Goal: Task Accomplishment & Management: Use online tool/utility

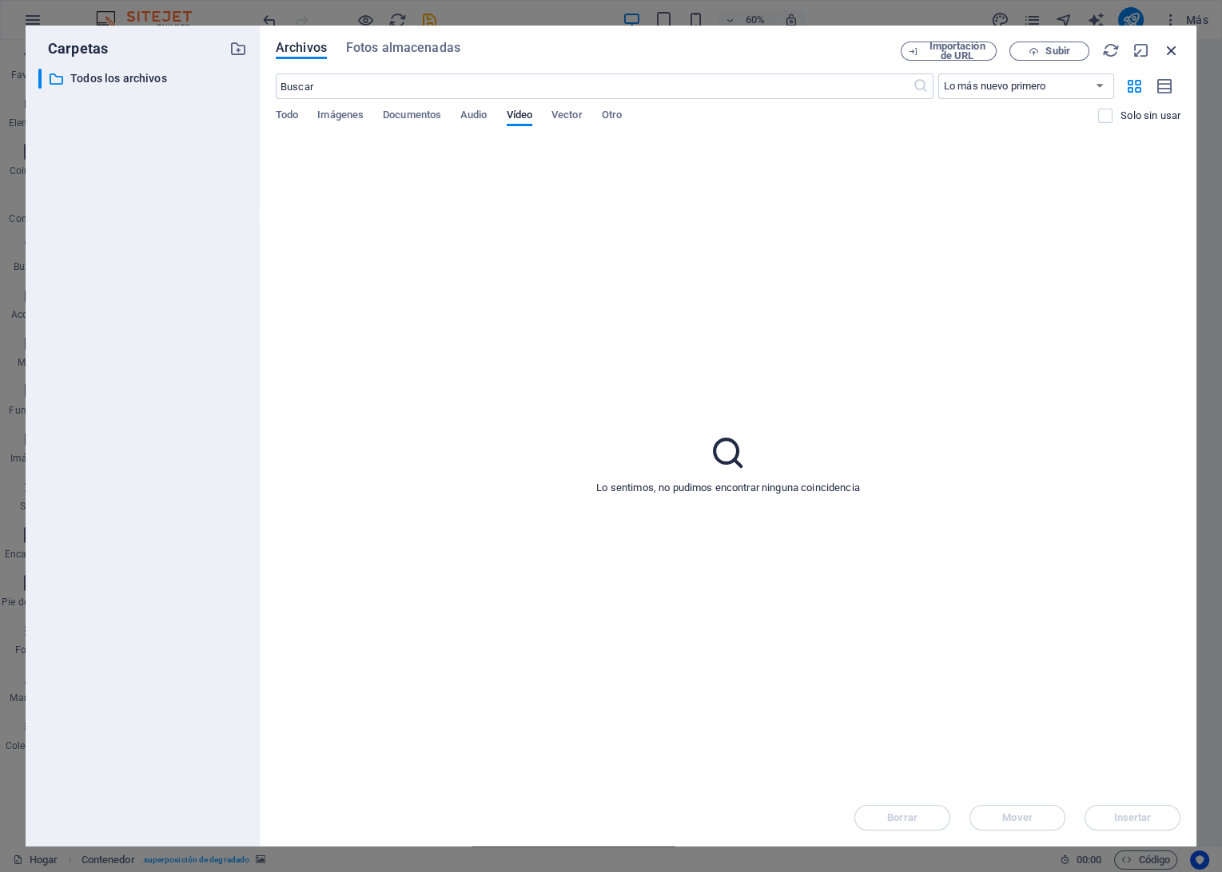
click at [1174, 50] on icon "button" at bounding box center [1171, 51] width 18 height 18
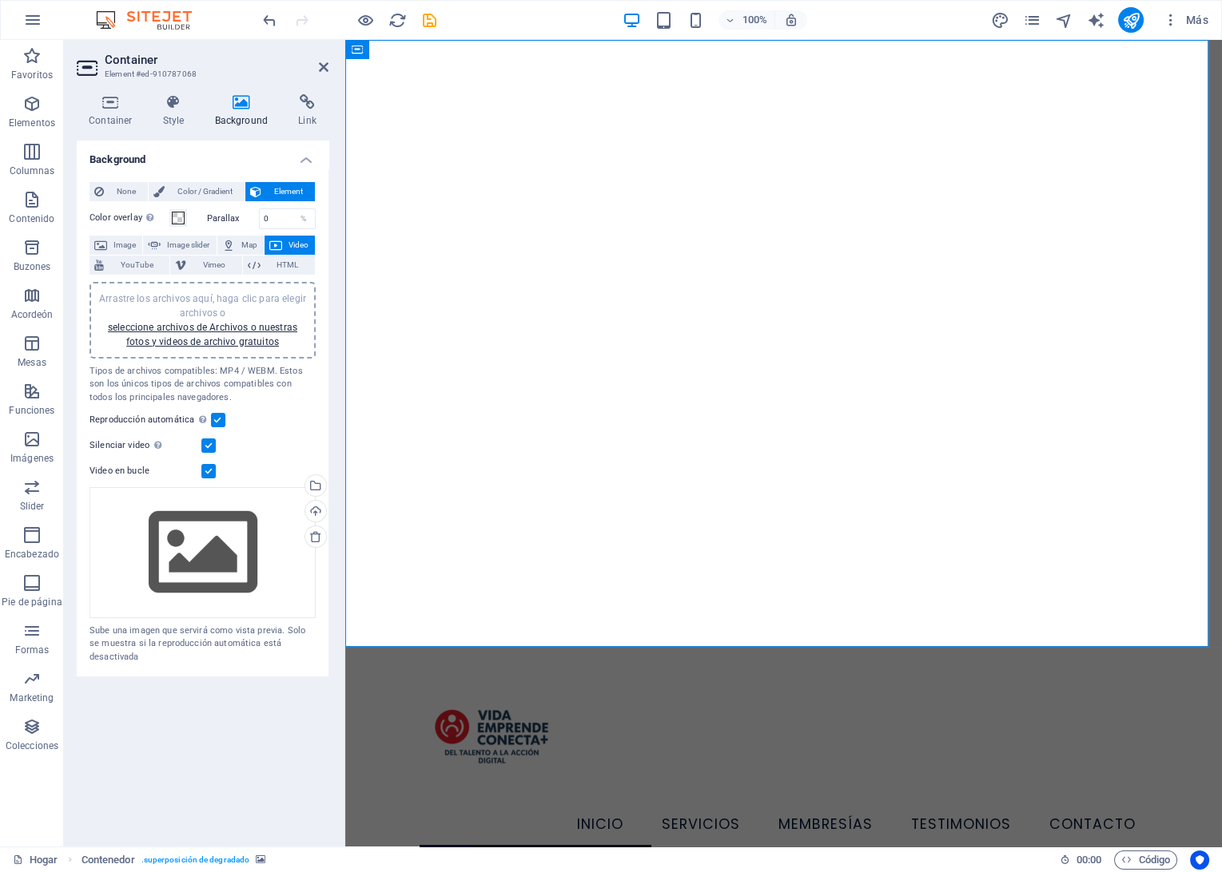
click at [933, 420] on figure at bounding box center [783, 343] width 876 height 607
click at [223, 577] on div "Drag files here, click to choose files or select files from Files or our free s…" at bounding box center [202, 552] width 226 height 131
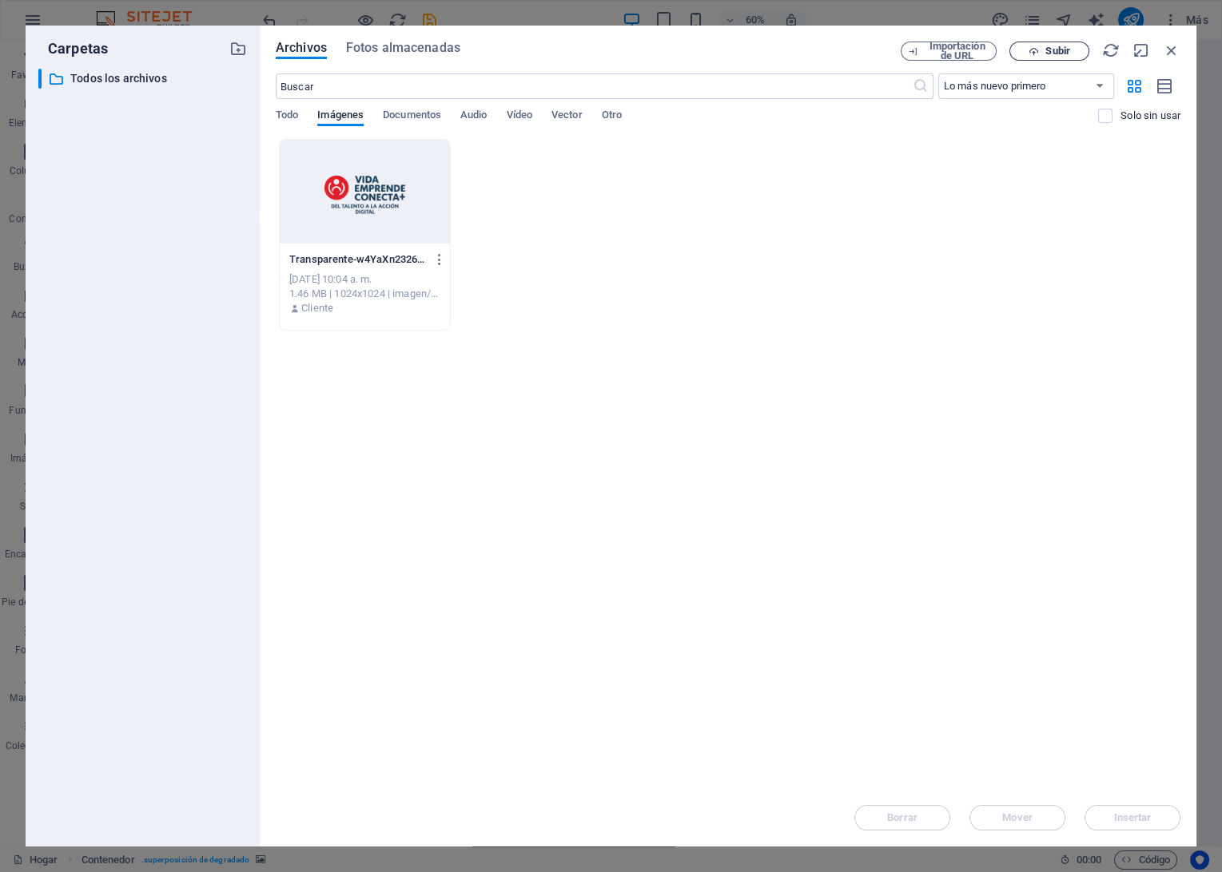
click at [1061, 49] on span "Subir" at bounding box center [1057, 51] width 24 height 10
click at [519, 121] on span "Vídeo" at bounding box center [520, 116] width 26 height 22
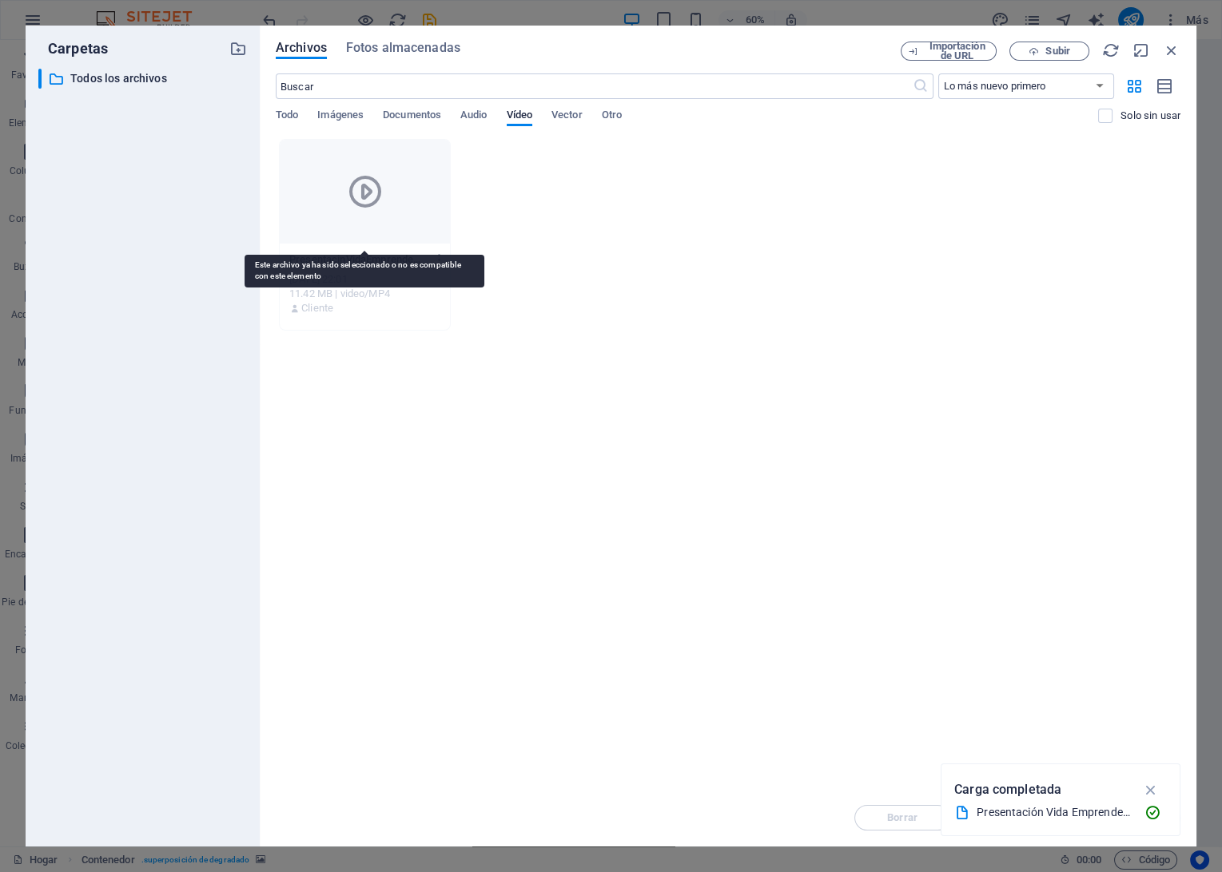
click at [336, 203] on div at bounding box center [365, 192] width 170 height 104
click at [1143, 785] on icon "button" at bounding box center [1151, 790] width 18 height 18
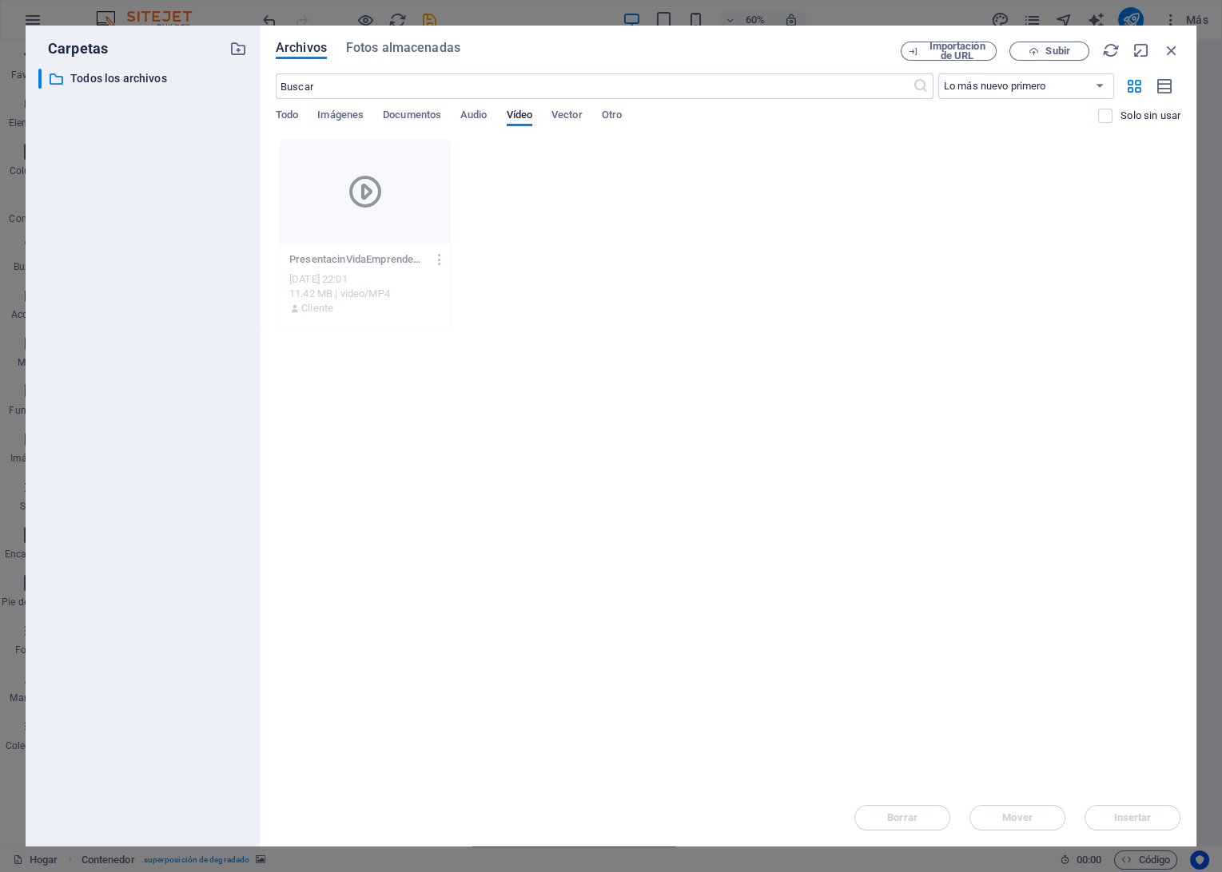
click at [336, 295] on div "11.42 MB | video/MP4" at bounding box center [364, 294] width 151 height 14
click at [294, 207] on div at bounding box center [365, 192] width 170 height 104
click at [281, 104] on div "​ Lo más nuevo primero Más antiguo primero Nombre (A-Z) Nombre (Z-A) Tamaño (0-…" at bounding box center [728, 107] width 904 height 66
click at [280, 111] on span "Todo" at bounding box center [287, 116] width 22 height 22
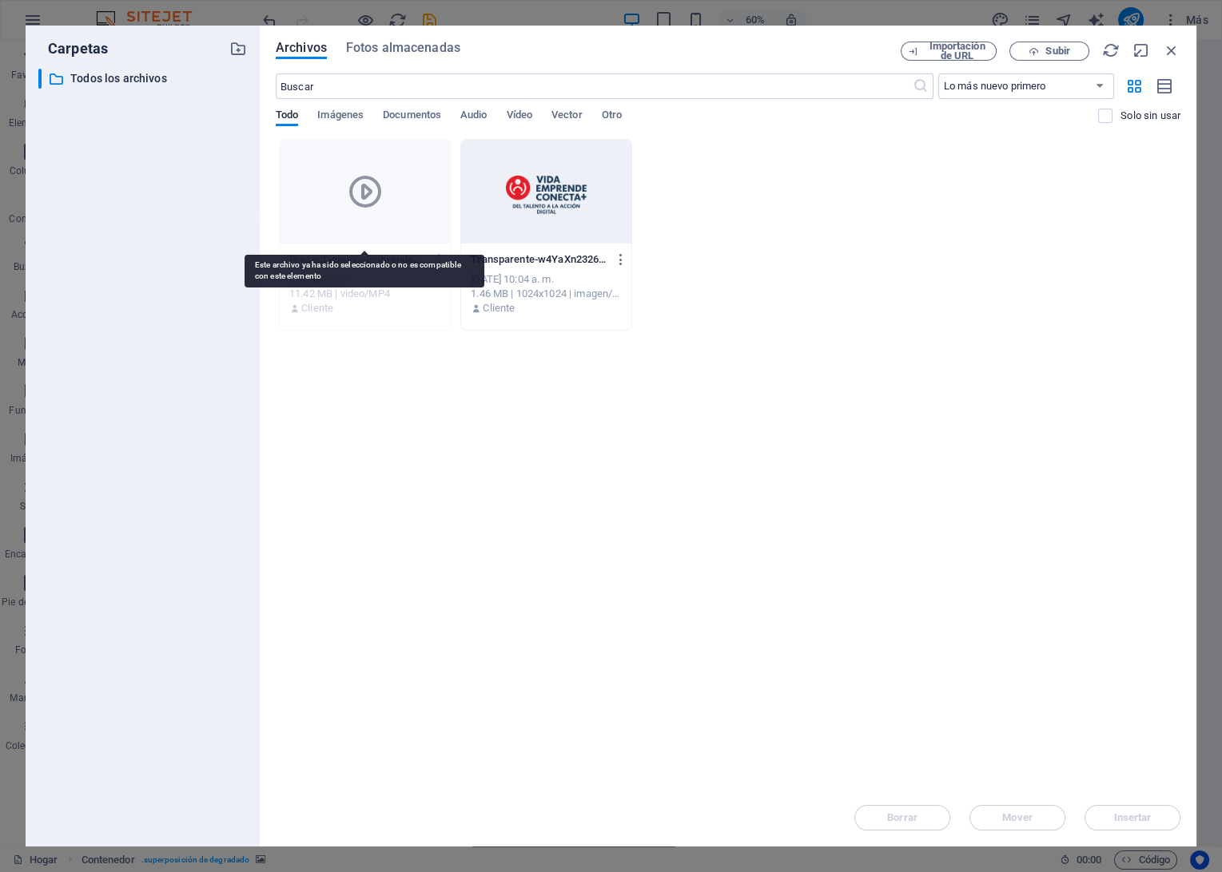
click at [415, 221] on div at bounding box center [365, 192] width 170 height 104
click at [367, 267] on div "PresentacinVidaEmprendeConectaPlus-ZMFmDhzdhVOAbjGyd2x2oQ.mp4 PresentacinVidaEm…" at bounding box center [364, 260] width 151 height 26
click at [356, 267] on div at bounding box center [356, 267] width 0 height 0
click at [342, 216] on div at bounding box center [365, 192] width 170 height 104
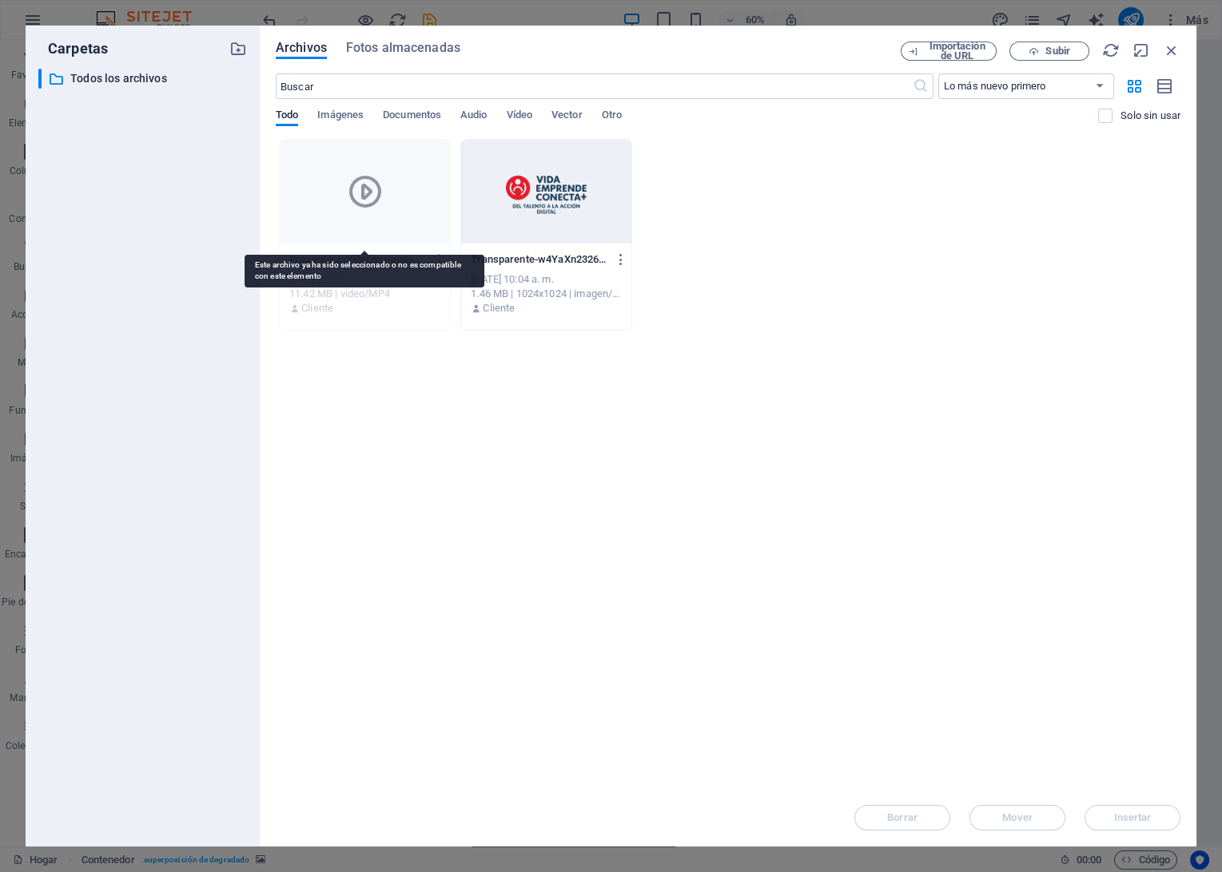
click at [326, 188] on div at bounding box center [365, 192] width 170 height 104
click at [360, 186] on icon at bounding box center [365, 192] width 38 height 38
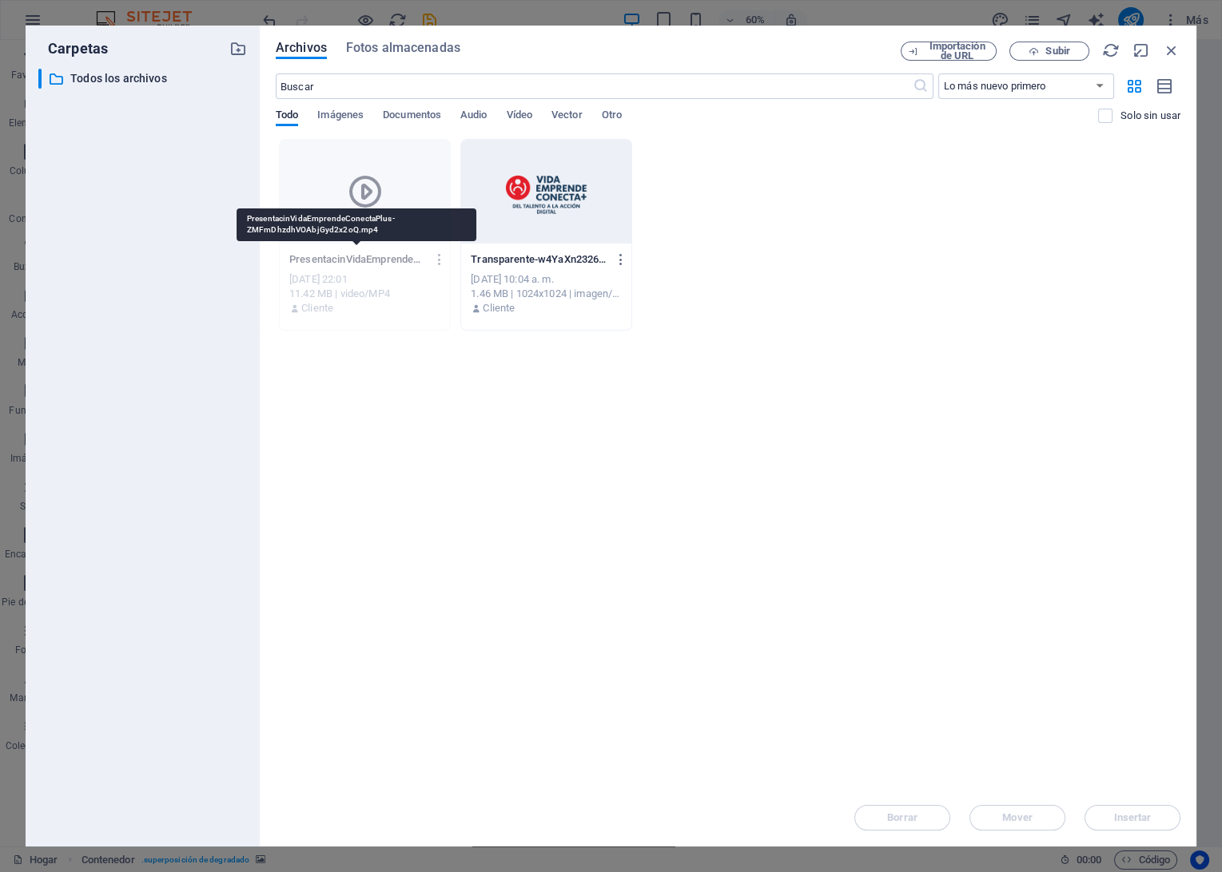
click at [324, 264] on p "PresentacinVidaEmprendeConectaPlus-ZMFmDhzdhVOAbjGyd2x2oQ.mp4" at bounding box center [357, 259] width 137 height 14
click at [1170, 50] on icon "button" at bounding box center [1171, 51] width 18 height 18
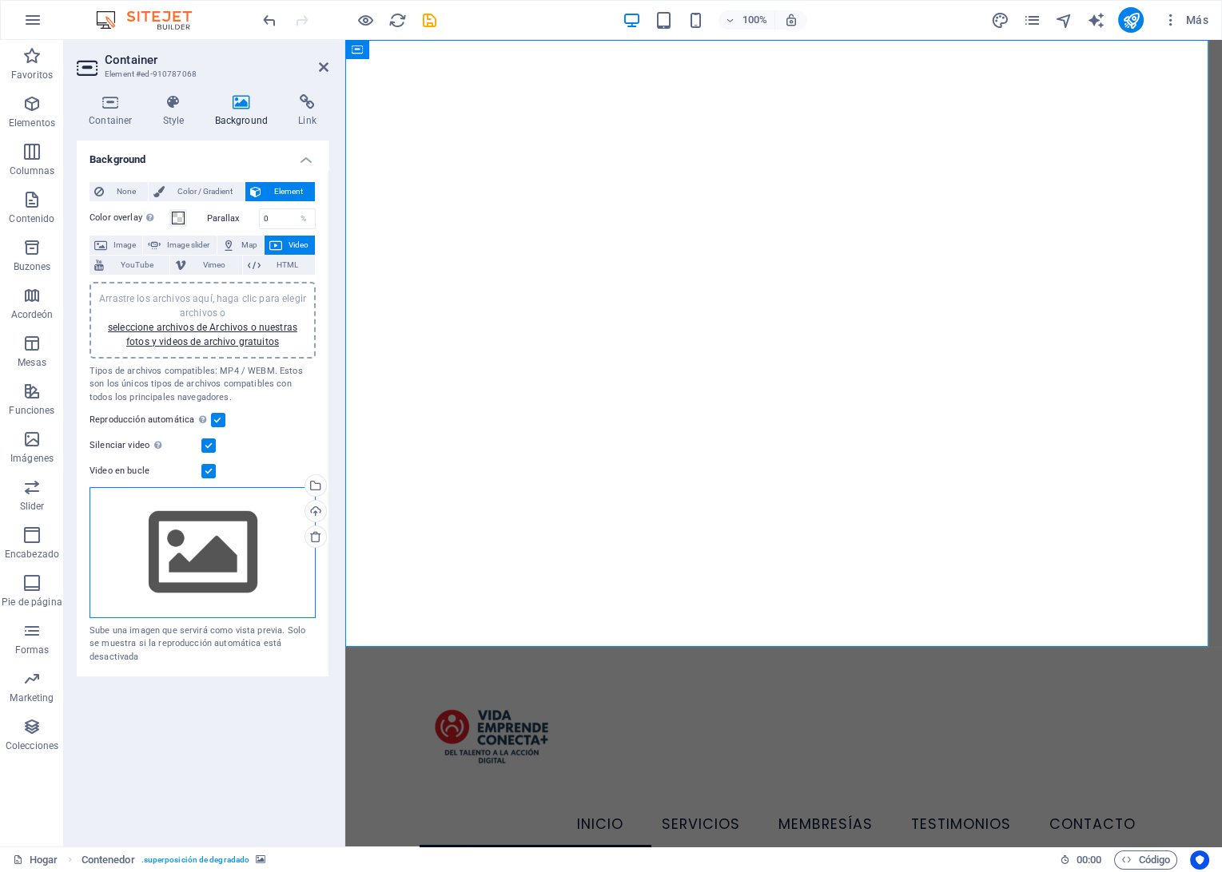
click at [165, 554] on div "Drag files here, click to choose files or select files from Files or our free s…" at bounding box center [202, 552] width 226 height 131
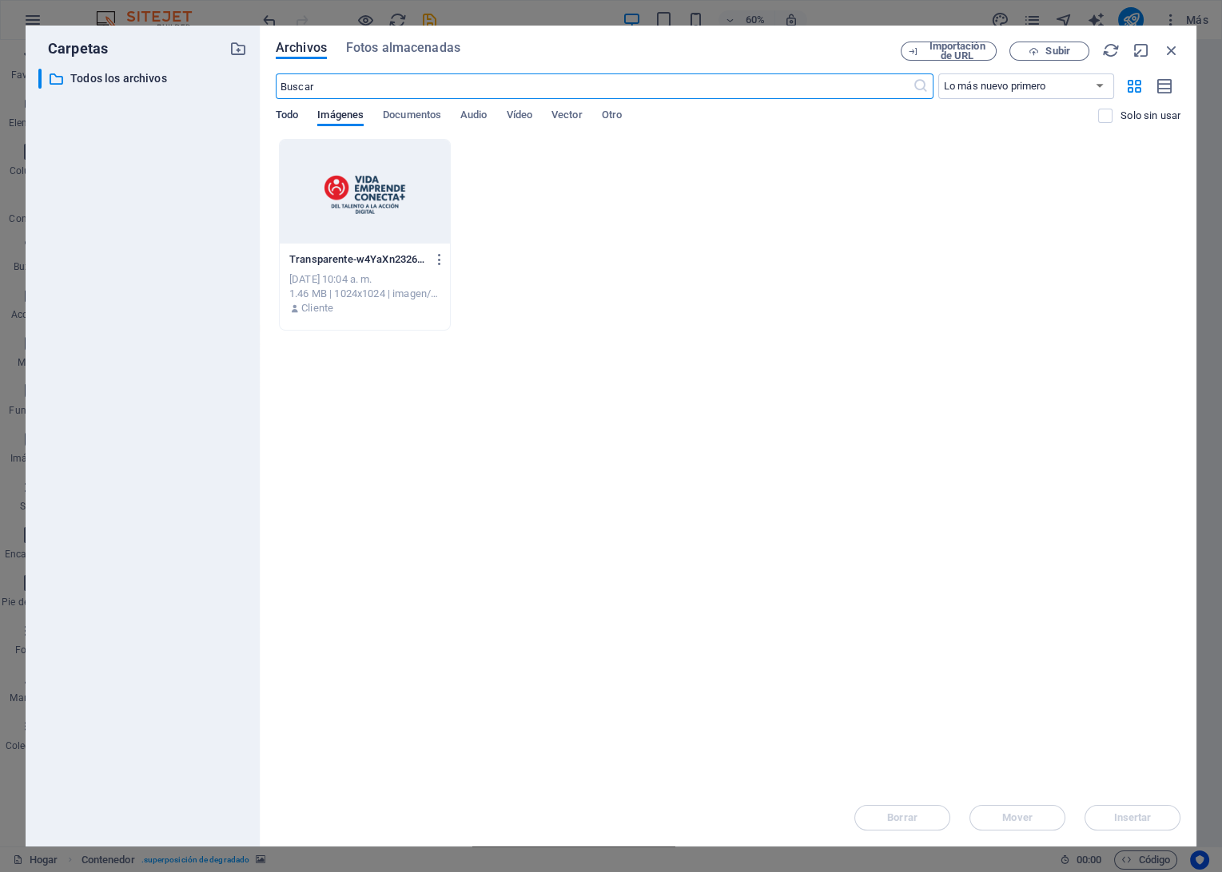
click at [294, 113] on span "Todo" at bounding box center [287, 116] width 22 height 22
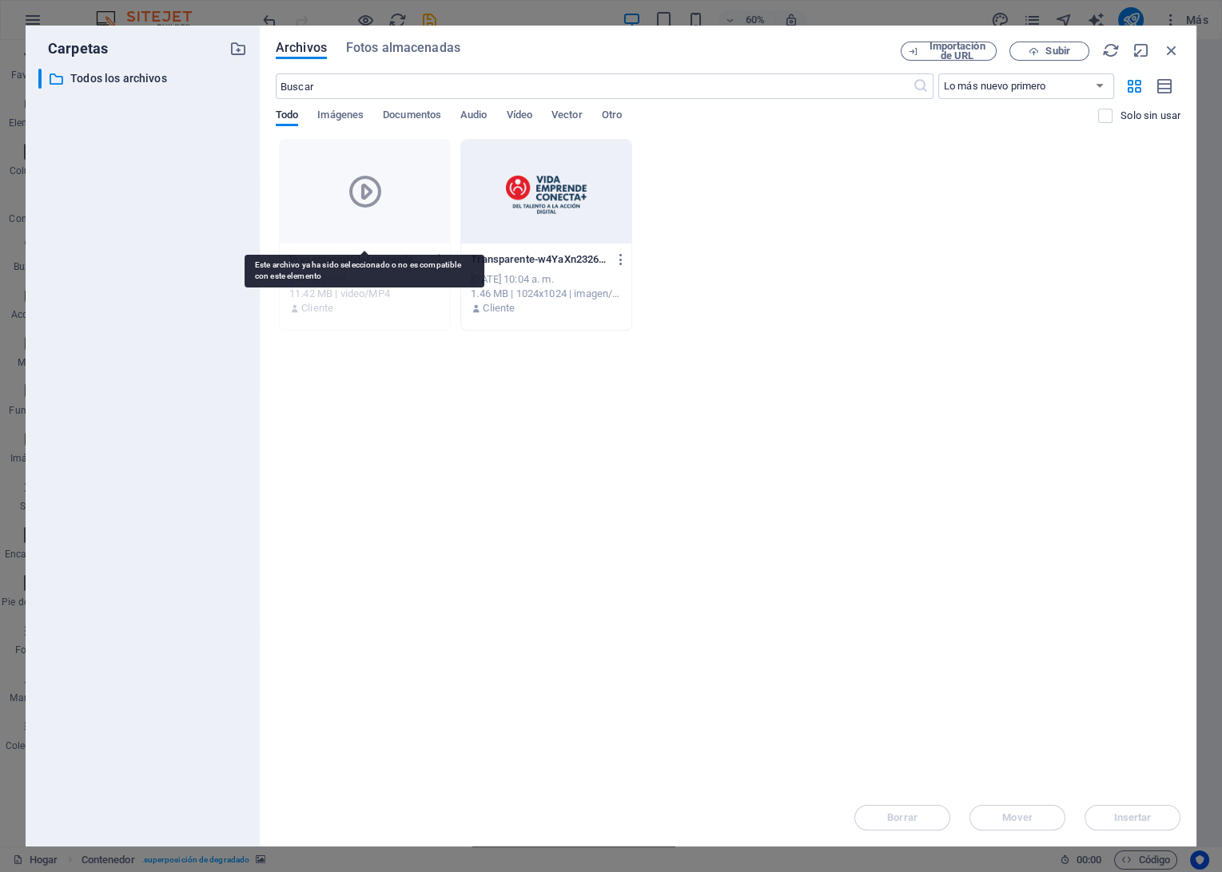
click at [369, 226] on div at bounding box center [365, 192] width 170 height 104
click at [440, 261] on icon "button" at bounding box center [439, 259] width 15 height 14
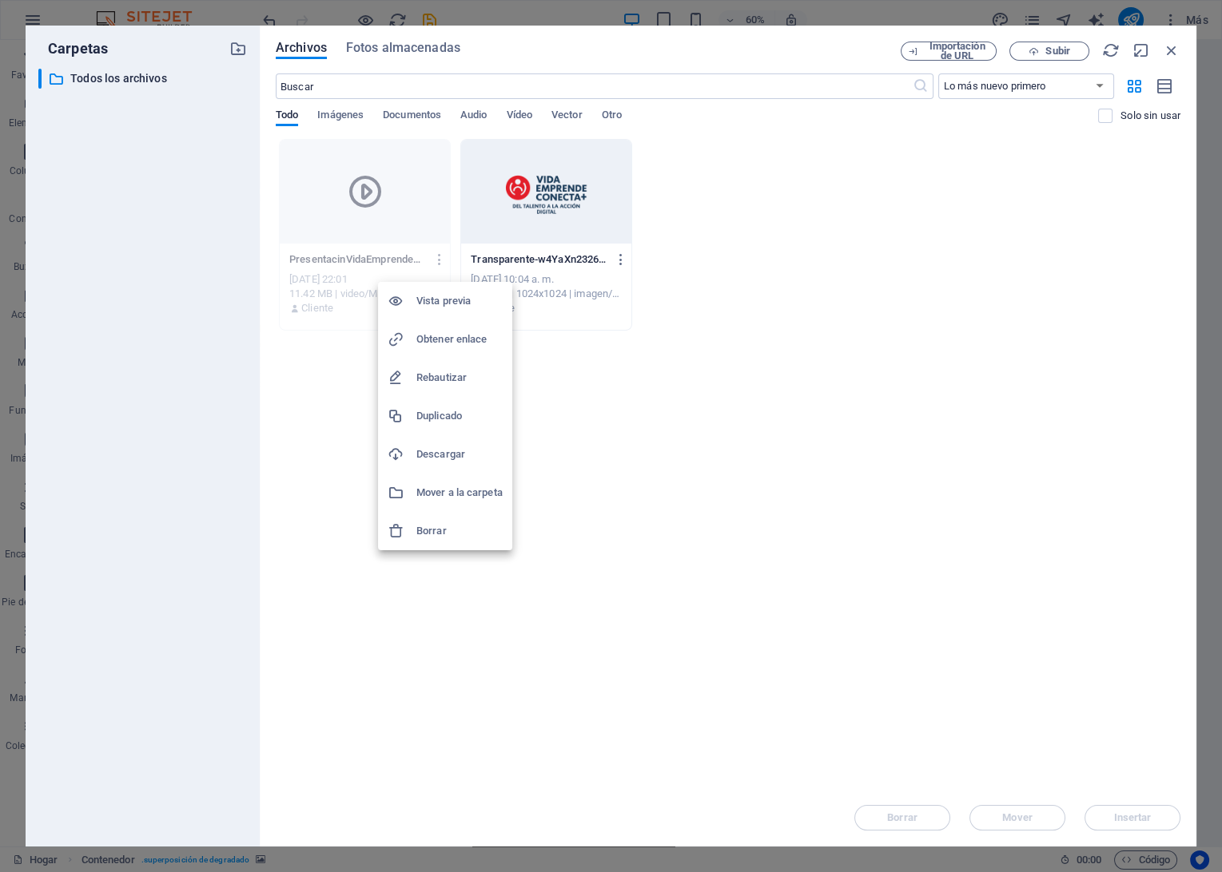
click at [405, 535] on div at bounding box center [401, 531] width 29 height 16
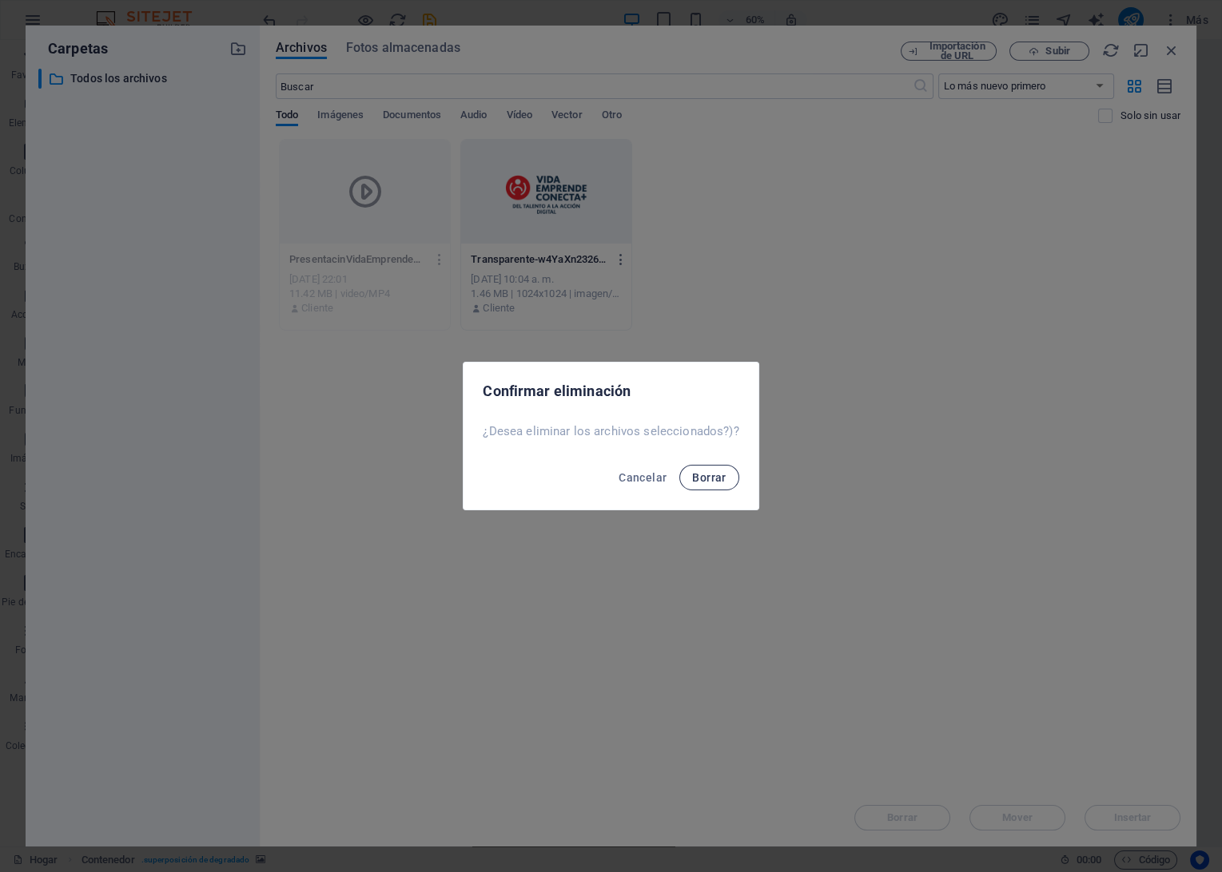
click at [705, 477] on span "Borrar" at bounding box center [709, 477] width 34 height 13
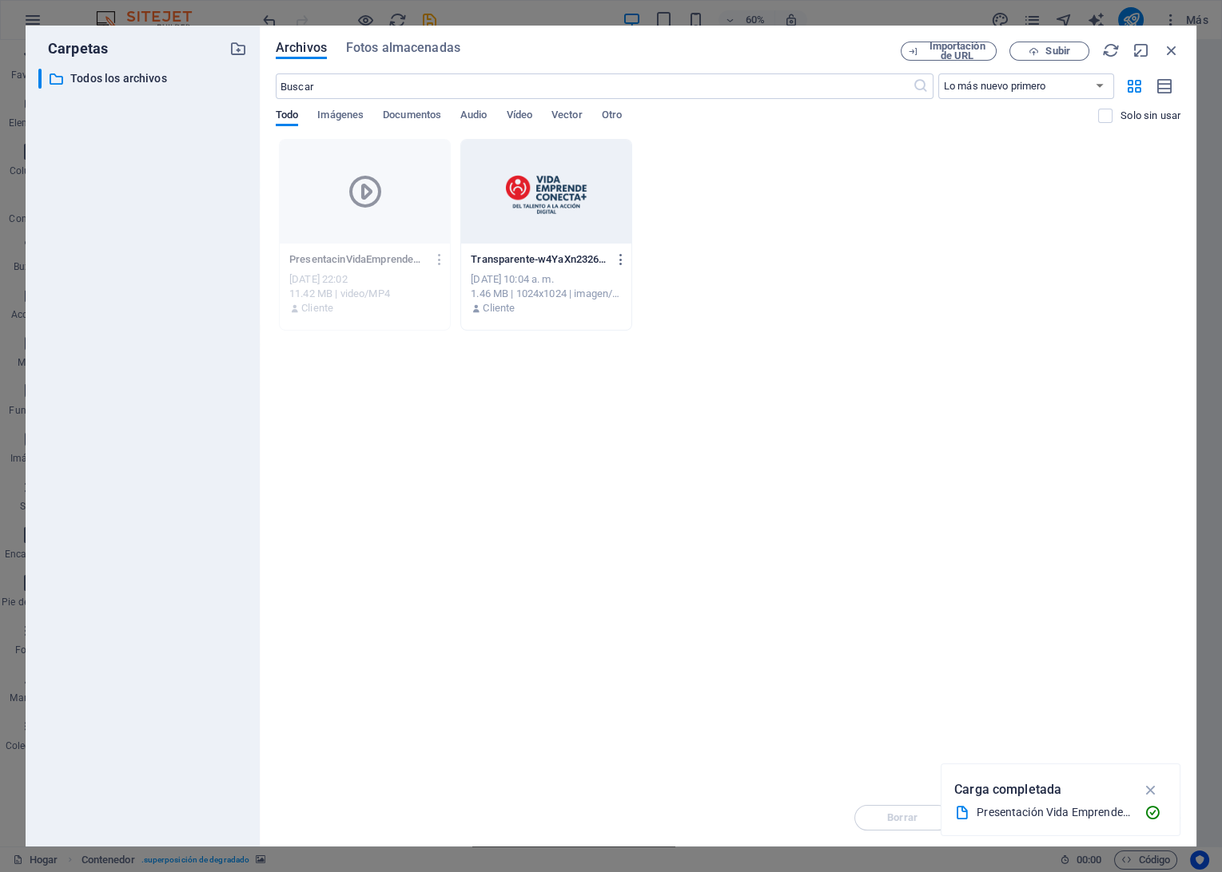
click at [409, 266] on p "PresentacinVidaEmprendeConectaPlus-ZVg2bzpp8N-w70x8enf9Nw.mp4" at bounding box center [357, 259] width 137 height 14
click at [402, 237] on div at bounding box center [365, 192] width 170 height 104
click at [328, 114] on span "Imágenes" at bounding box center [340, 116] width 46 height 22
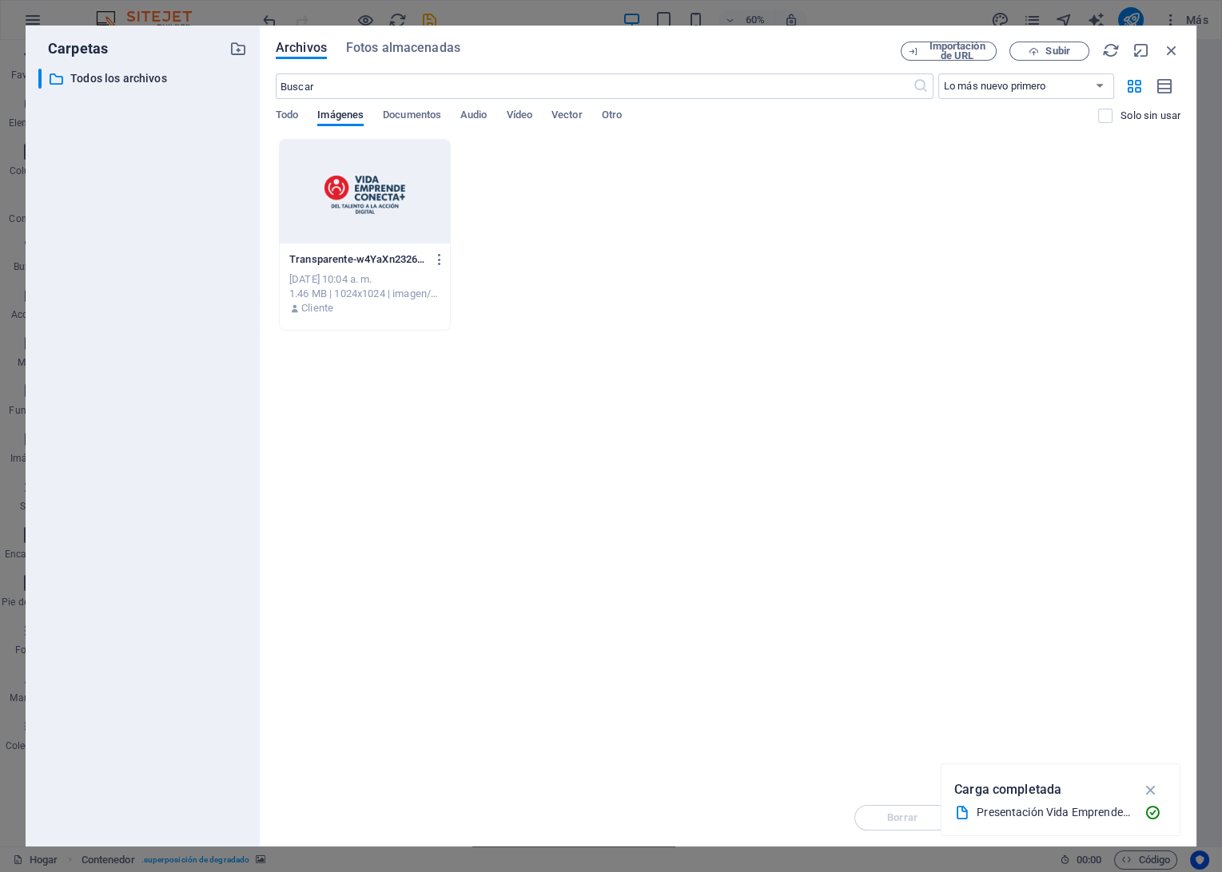
click at [450, 109] on div "Todo Imágenes Documentos Audio Vídeo Vector Otro" at bounding box center [687, 124] width 822 height 30
click at [424, 115] on span "Documentos" at bounding box center [412, 116] width 58 height 22
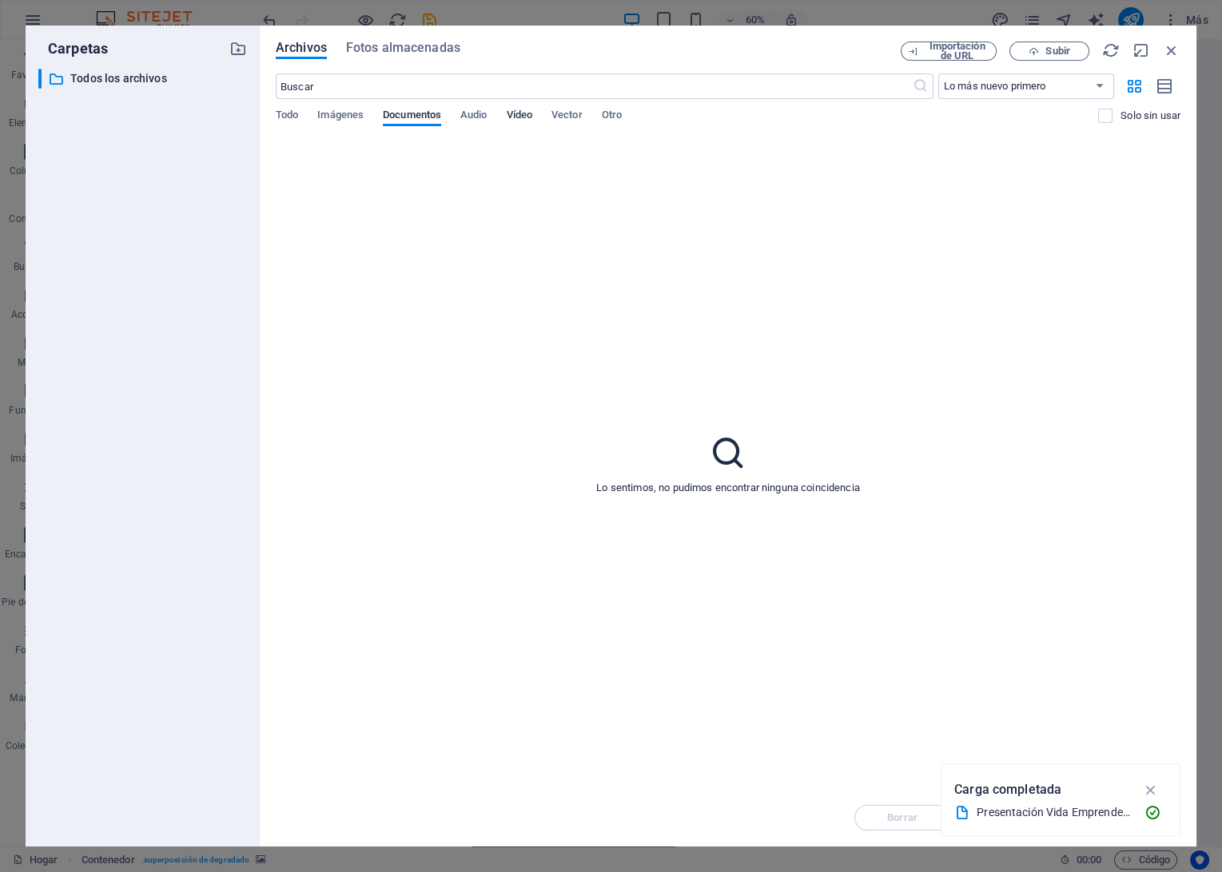
click at [532, 117] on span "Vídeo" at bounding box center [520, 116] width 26 height 22
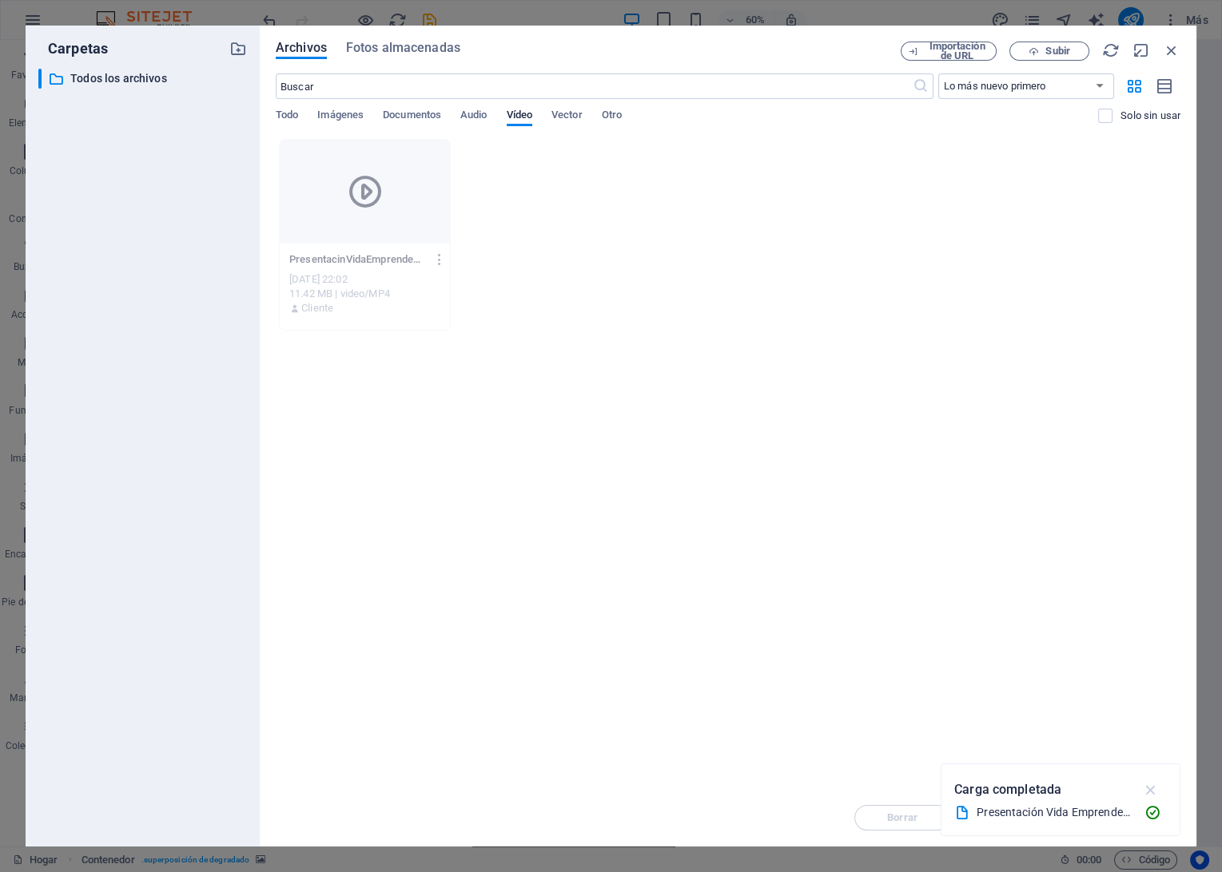
click at [1144, 791] on icon "button" at bounding box center [1151, 790] width 18 height 18
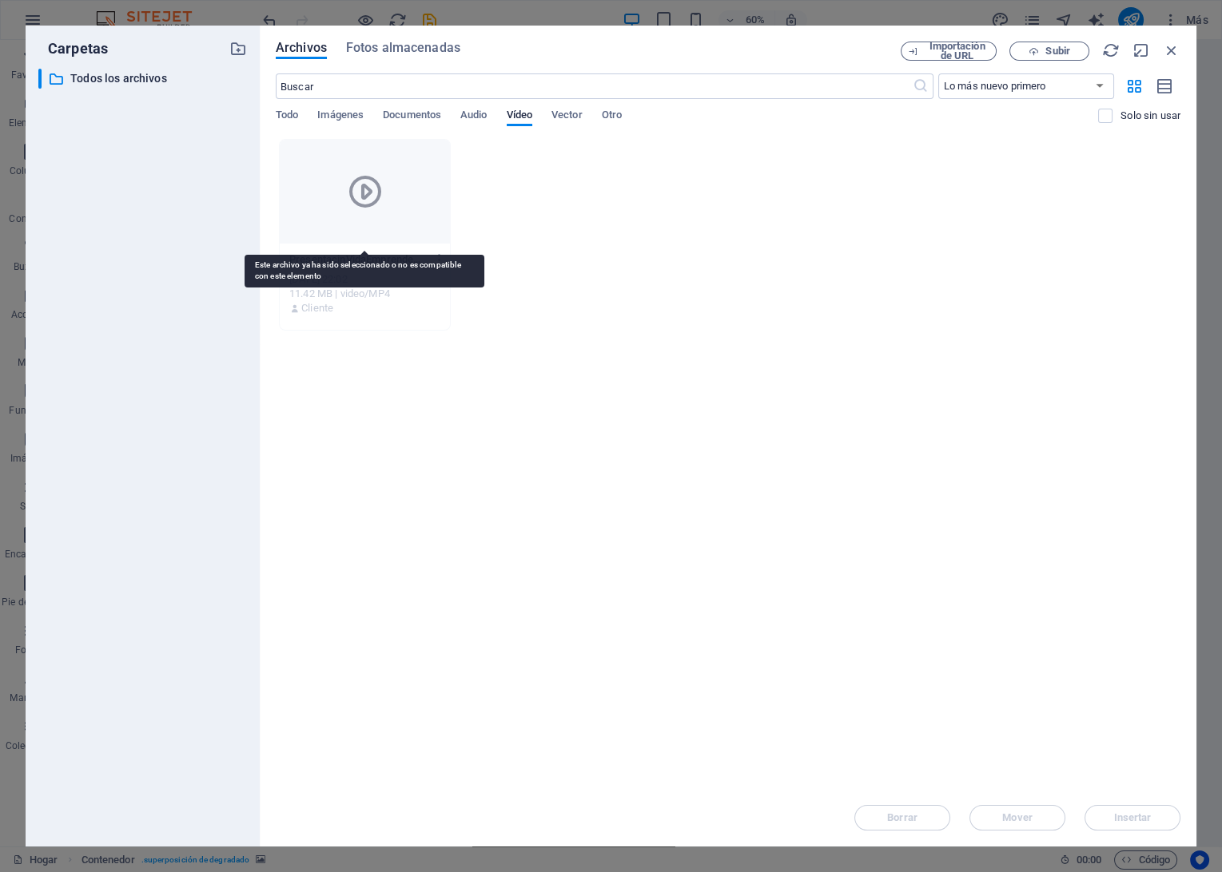
click at [319, 182] on div at bounding box center [365, 192] width 170 height 104
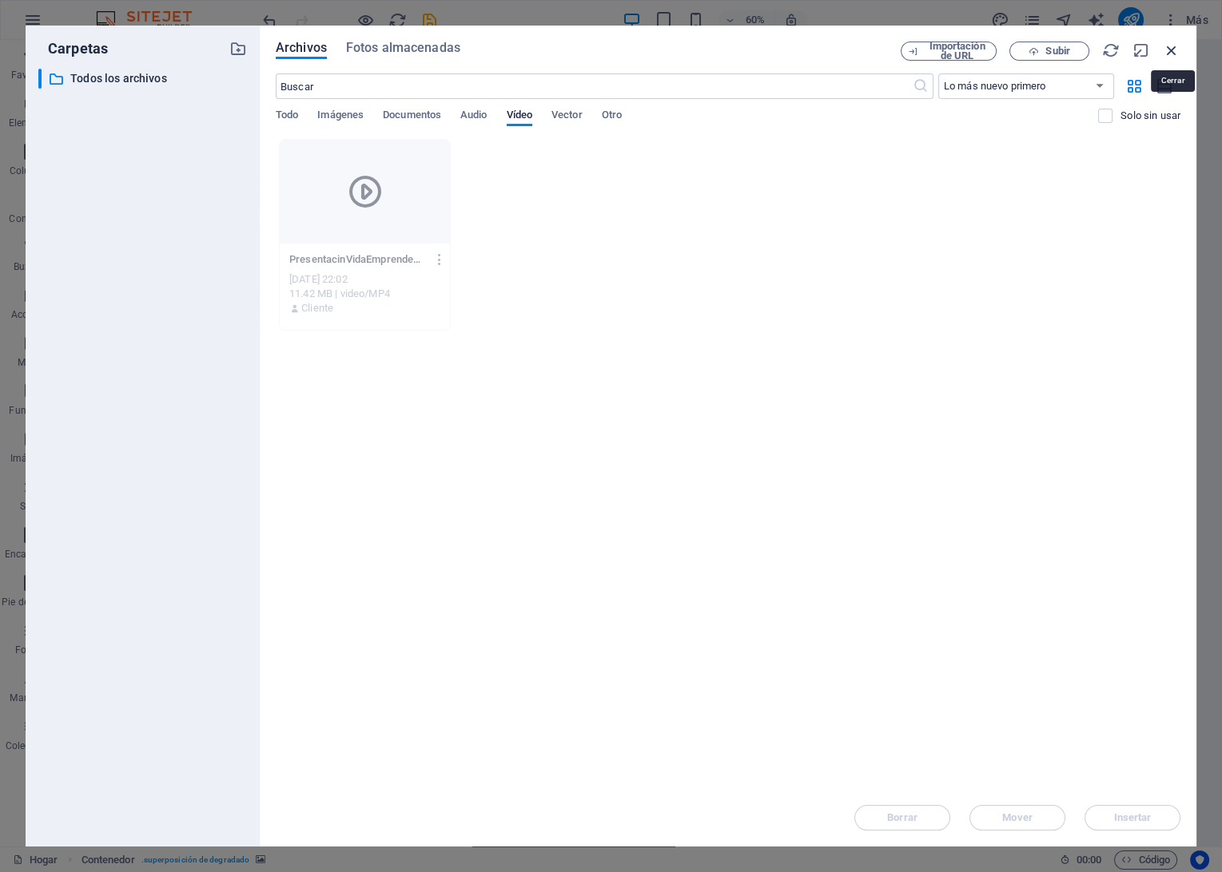
click at [1169, 44] on icon "button" at bounding box center [1171, 51] width 18 height 18
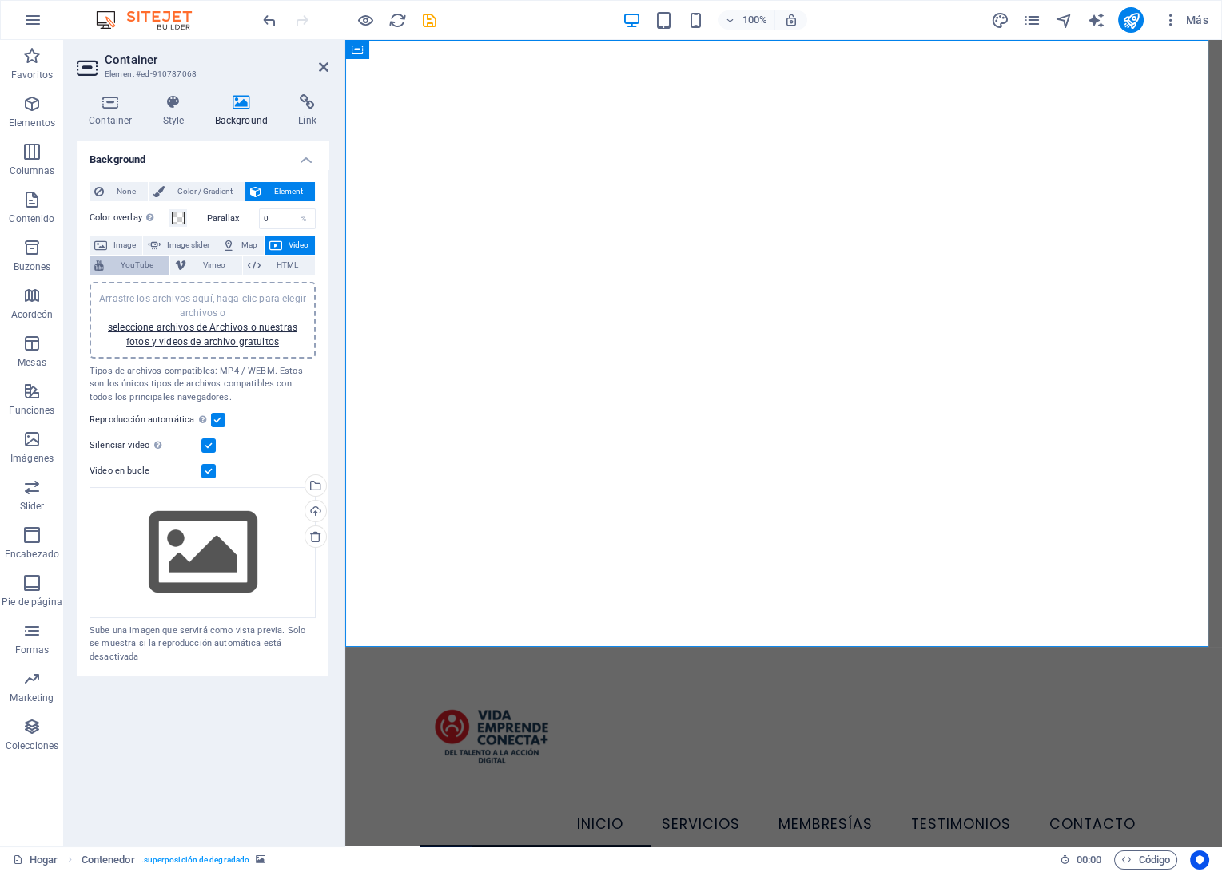
click at [149, 266] on span "YouTube" at bounding box center [137, 265] width 56 height 19
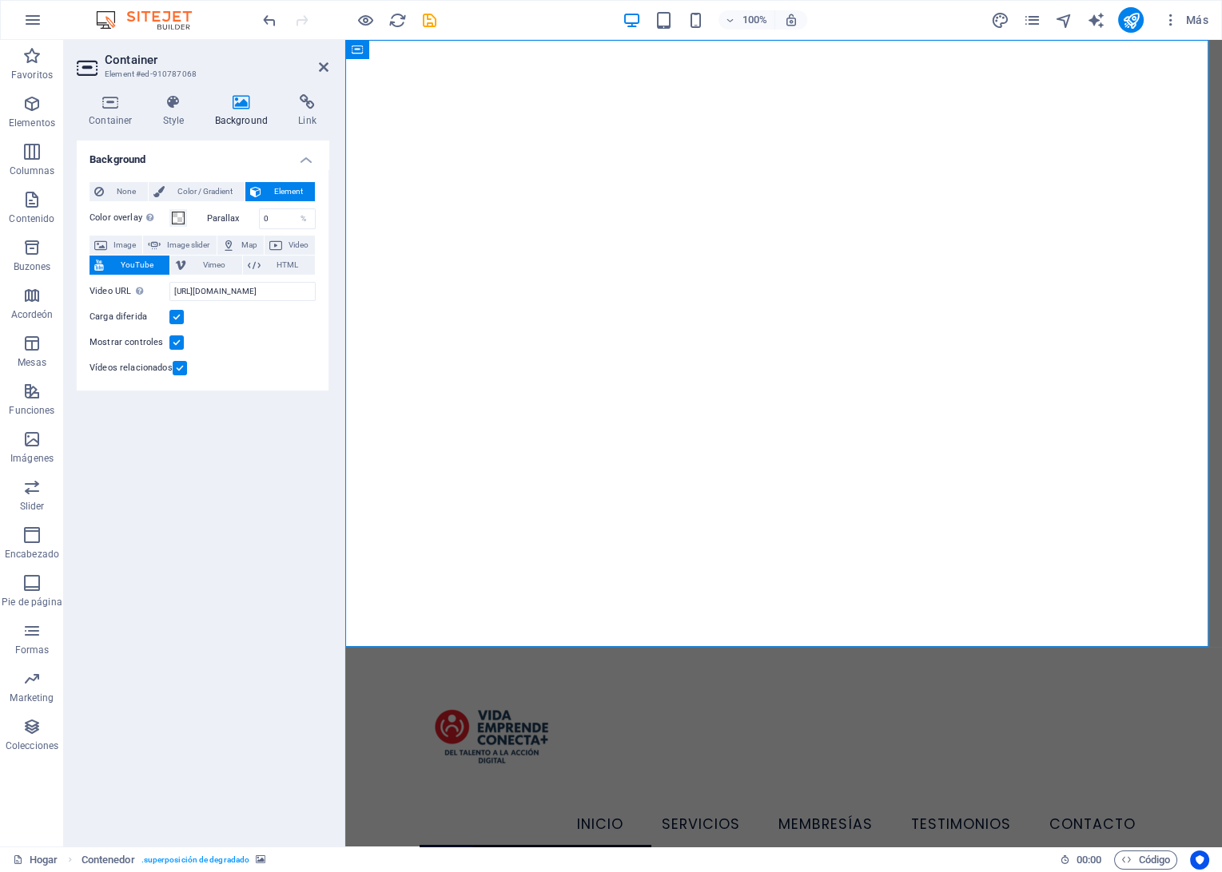
click at [945, 393] on div at bounding box center [783, 343] width 876 height 607
click at [205, 286] on input "[URL][DOMAIN_NAME]" at bounding box center [242, 291] width 146 height 19
paste input "[DOMAIN_NAME][URL]"
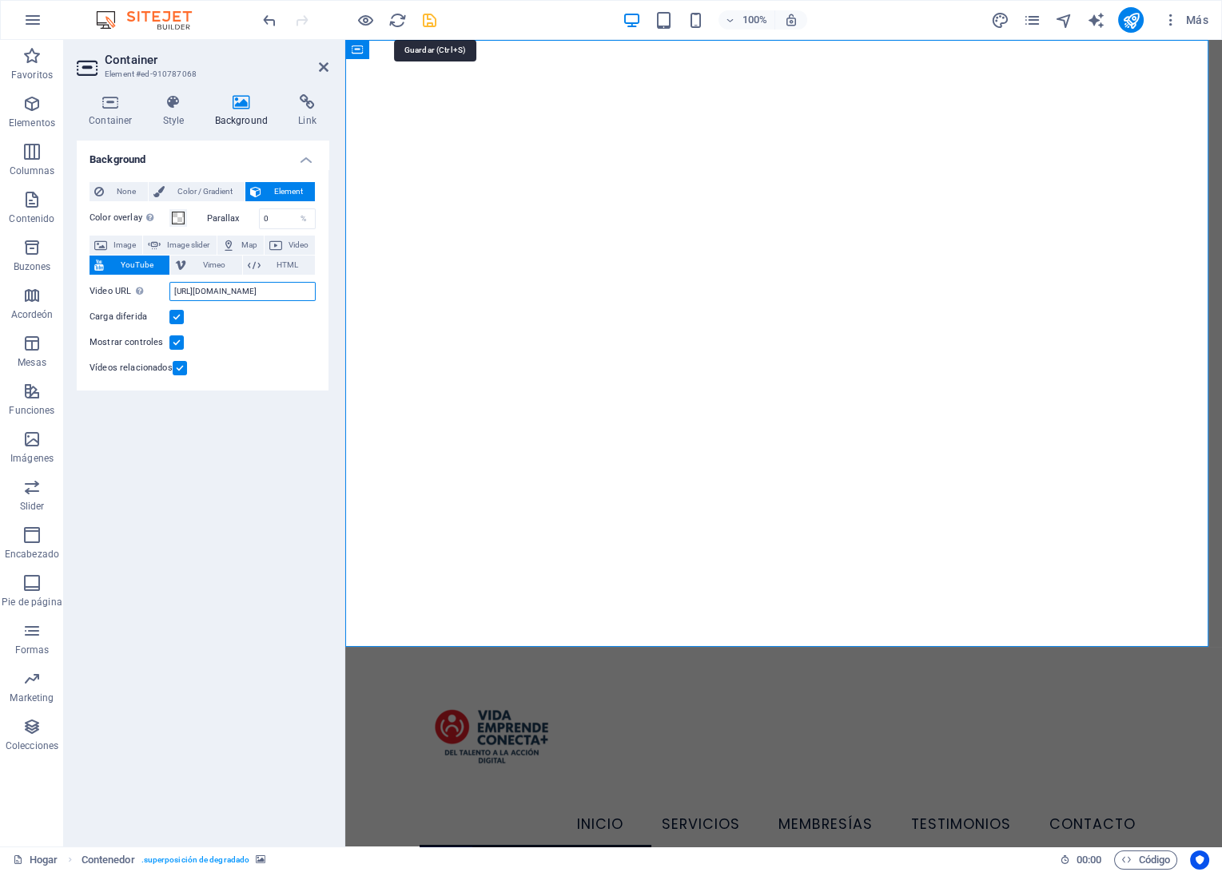
type input "[URL][DOMAIN_NAME]"
click at [434, 18] on icon "Salvar" at bounding box center [429, 20] width 18 height 18
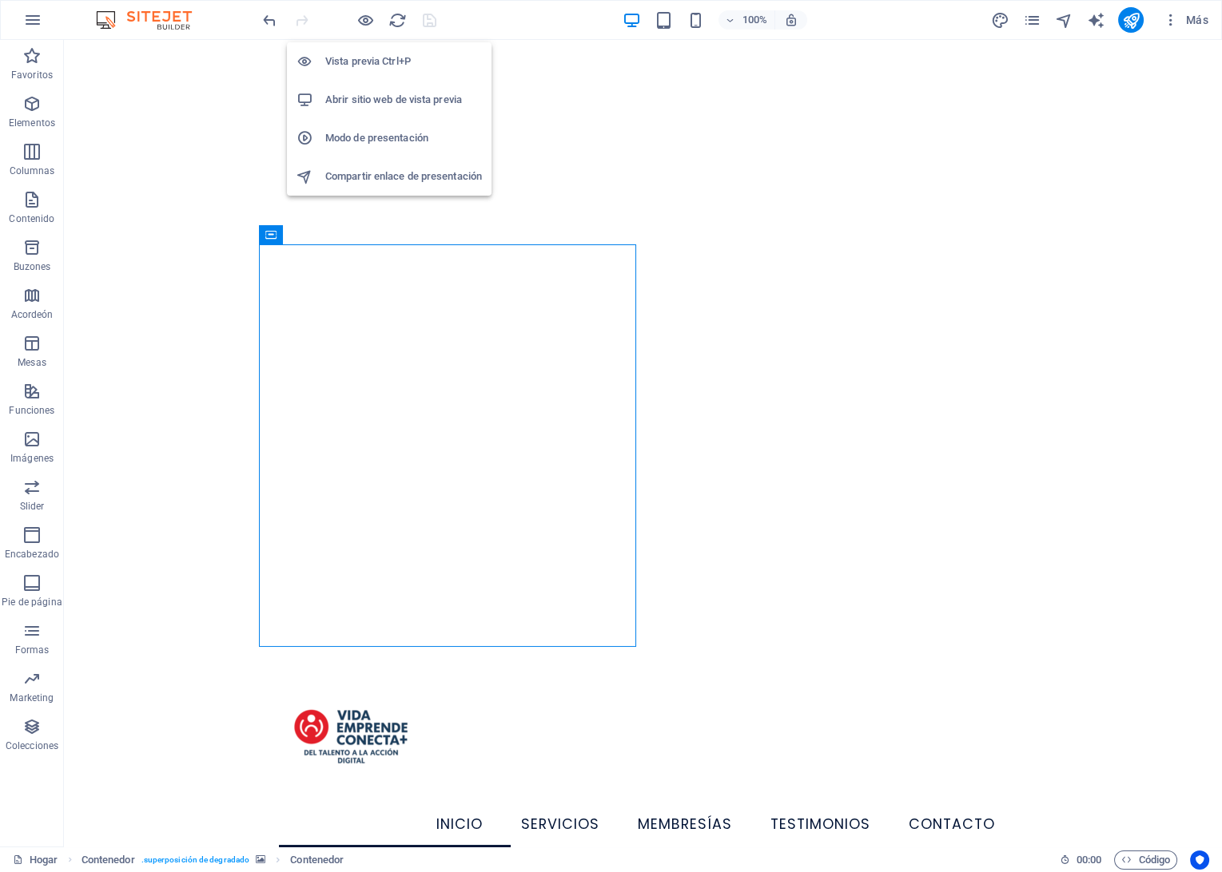
click at [345, 62] on h6 "Vista previa Ctrl+P" at bounding box center [403, 61] width 157 height 19
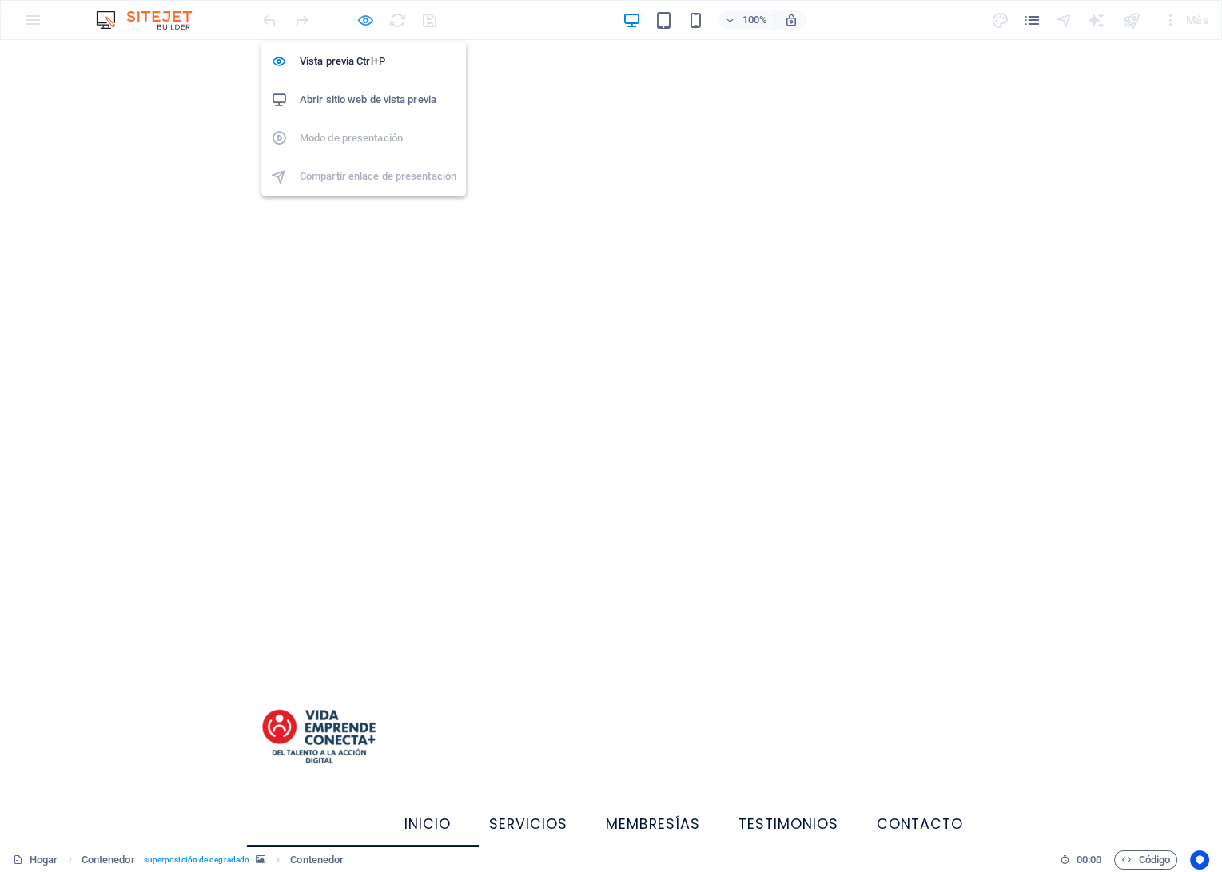
click at [365, 23] on icon "button" at bounding box center [365, 20] width 18 height 18
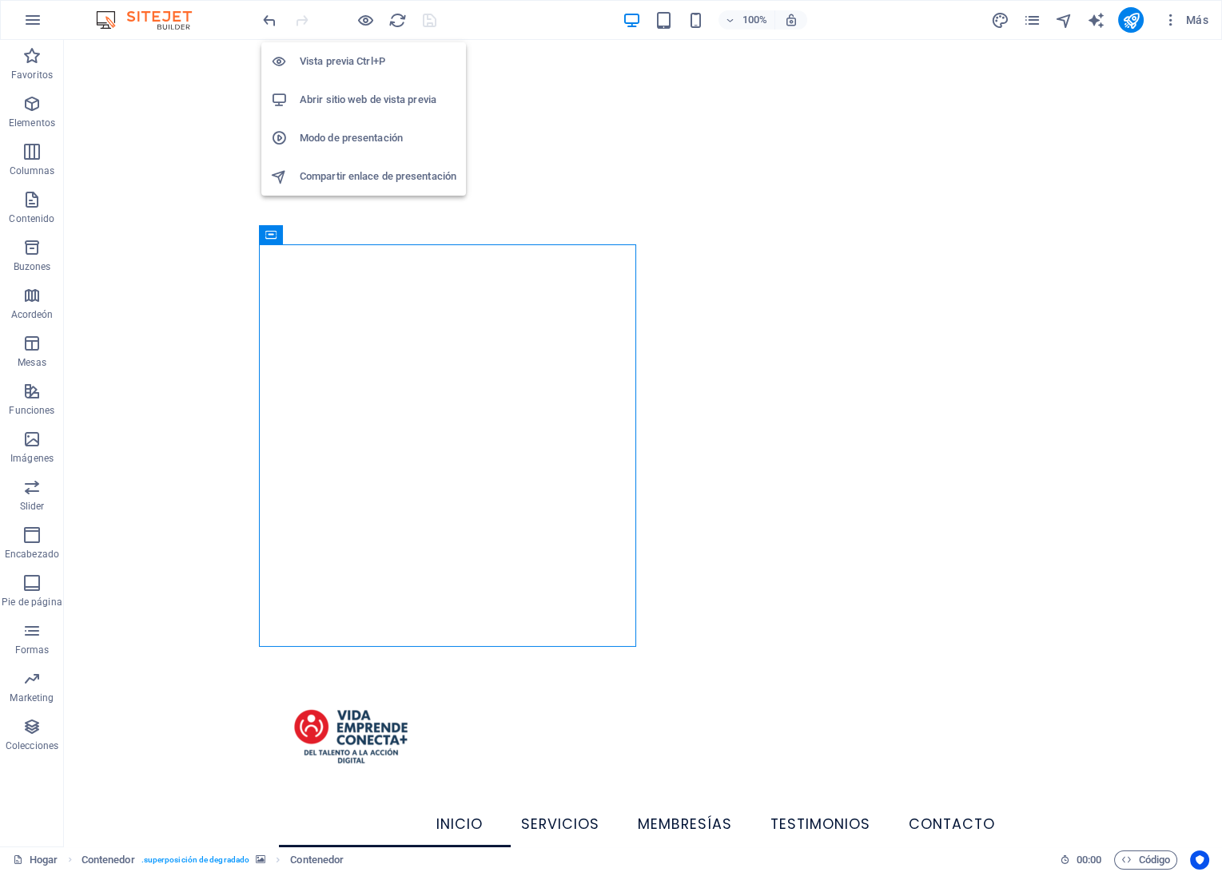
click at [339, 101] on h6 "Abrir sitio web de vista previa" at bounding box center [378, 99] width 157 height 19
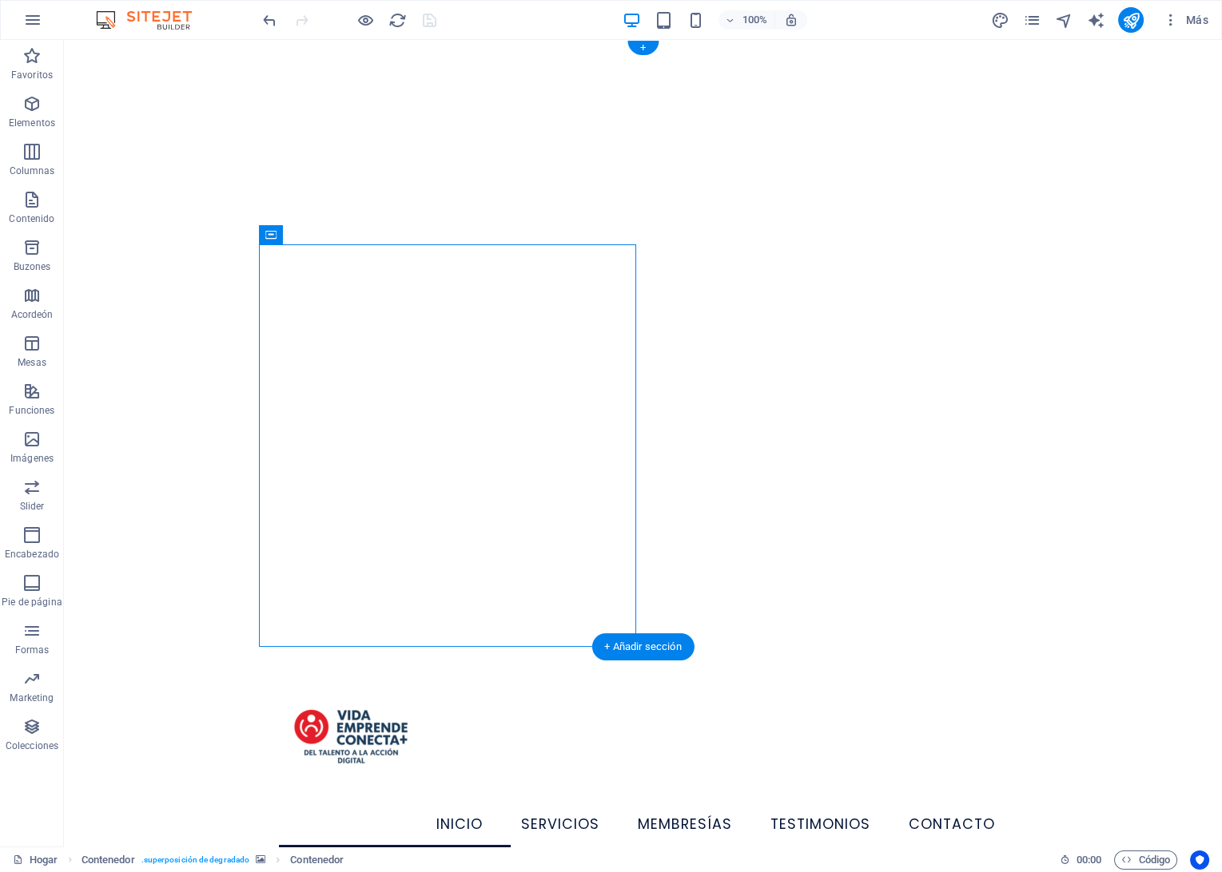
click at [770, 296] on div at bounding box center [643, 343] width 1158 height 607
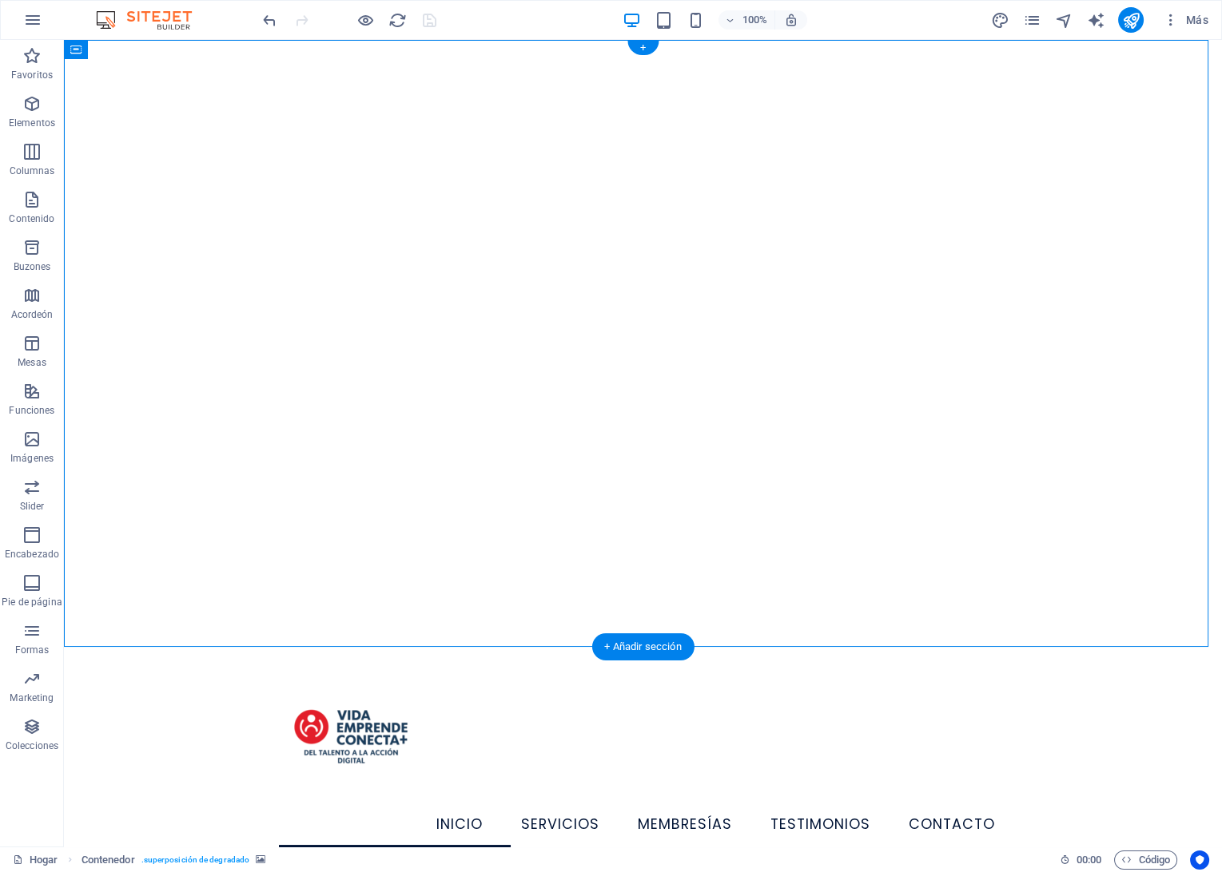
click at [776, 286] on div at bounding box center [643, 343] width 1158 height 607
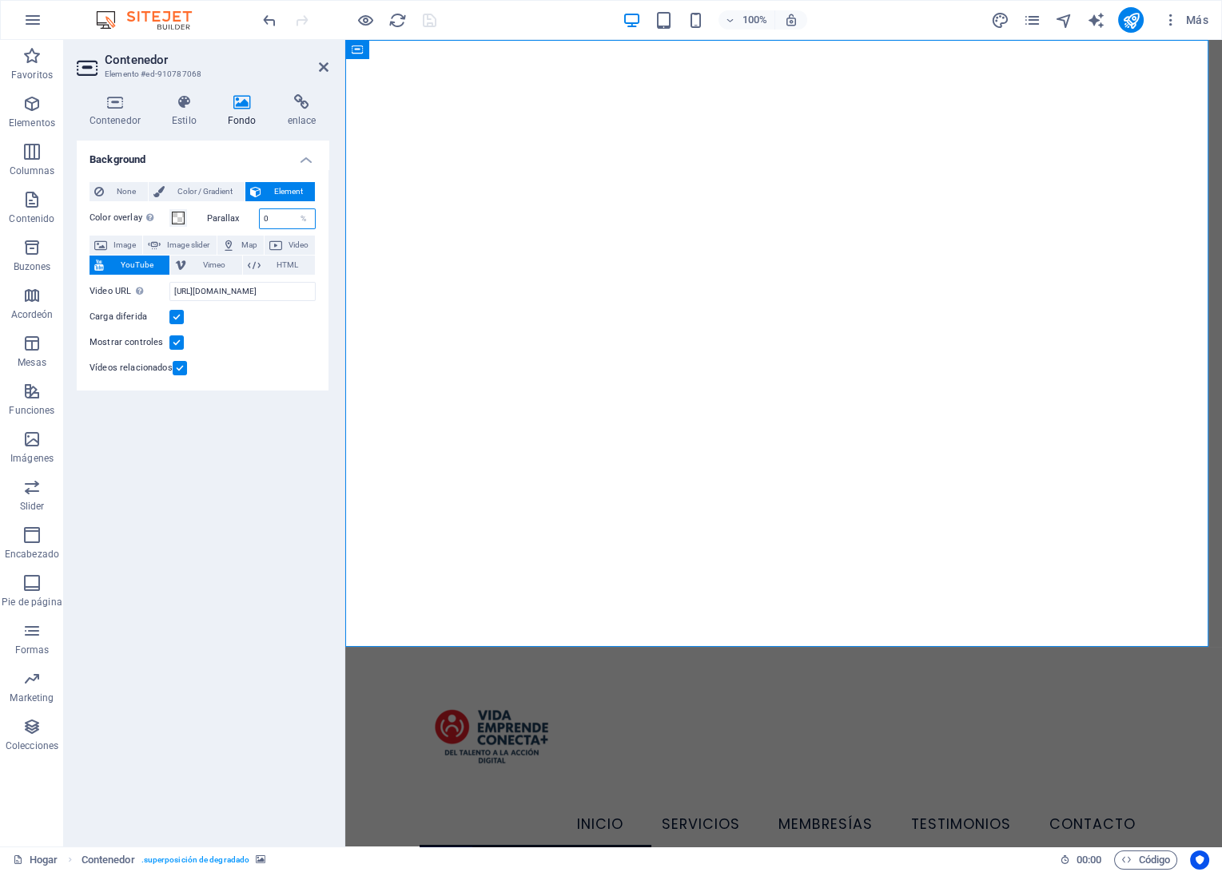
click at [292, 215] on input "0" at bounding box center [288, 218] width 56 height 19
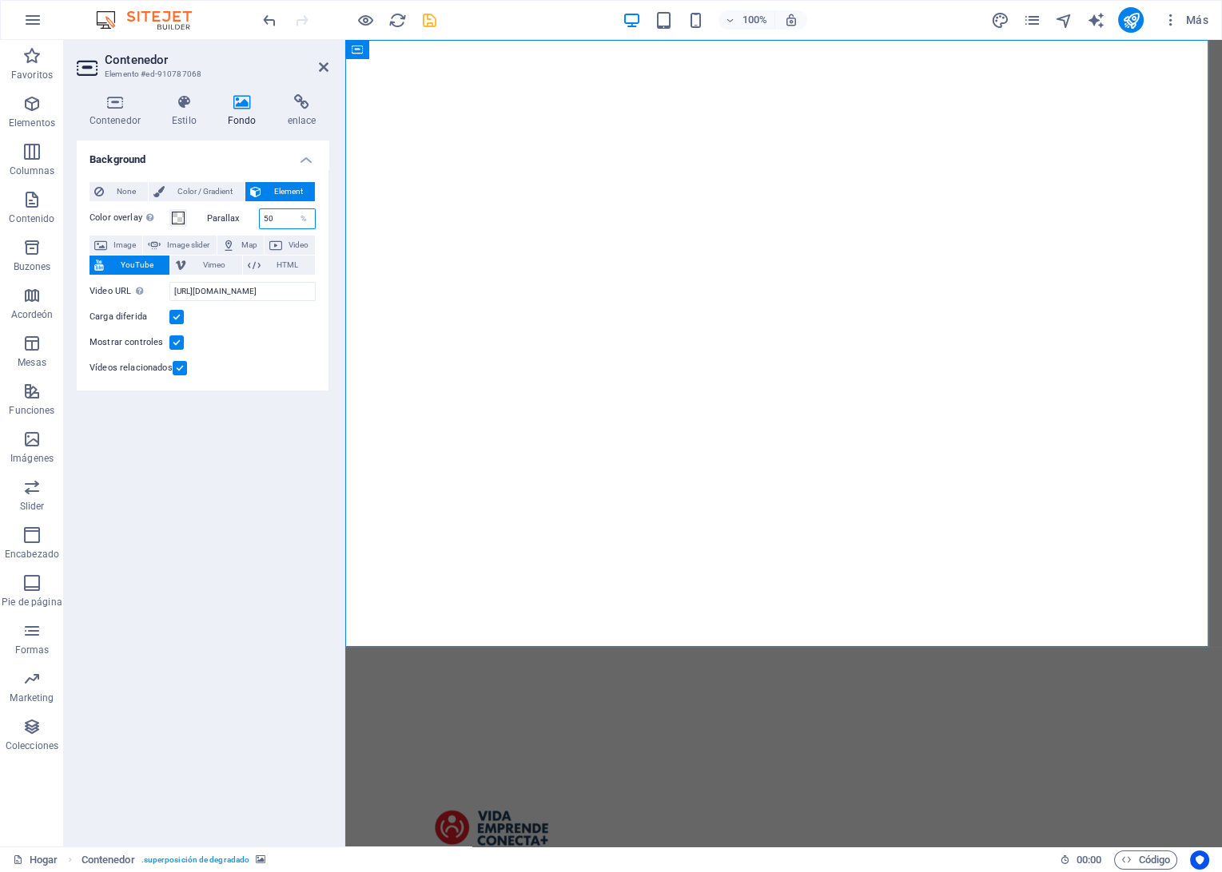
type input "50"
click at [211, 376] on div "Vídeos relacionados" at bounding box center [202, 368] width 226 height 19
click at [192, 191] on span "Color / Gradient" at bounding box center [204, 191] width 70 height 19
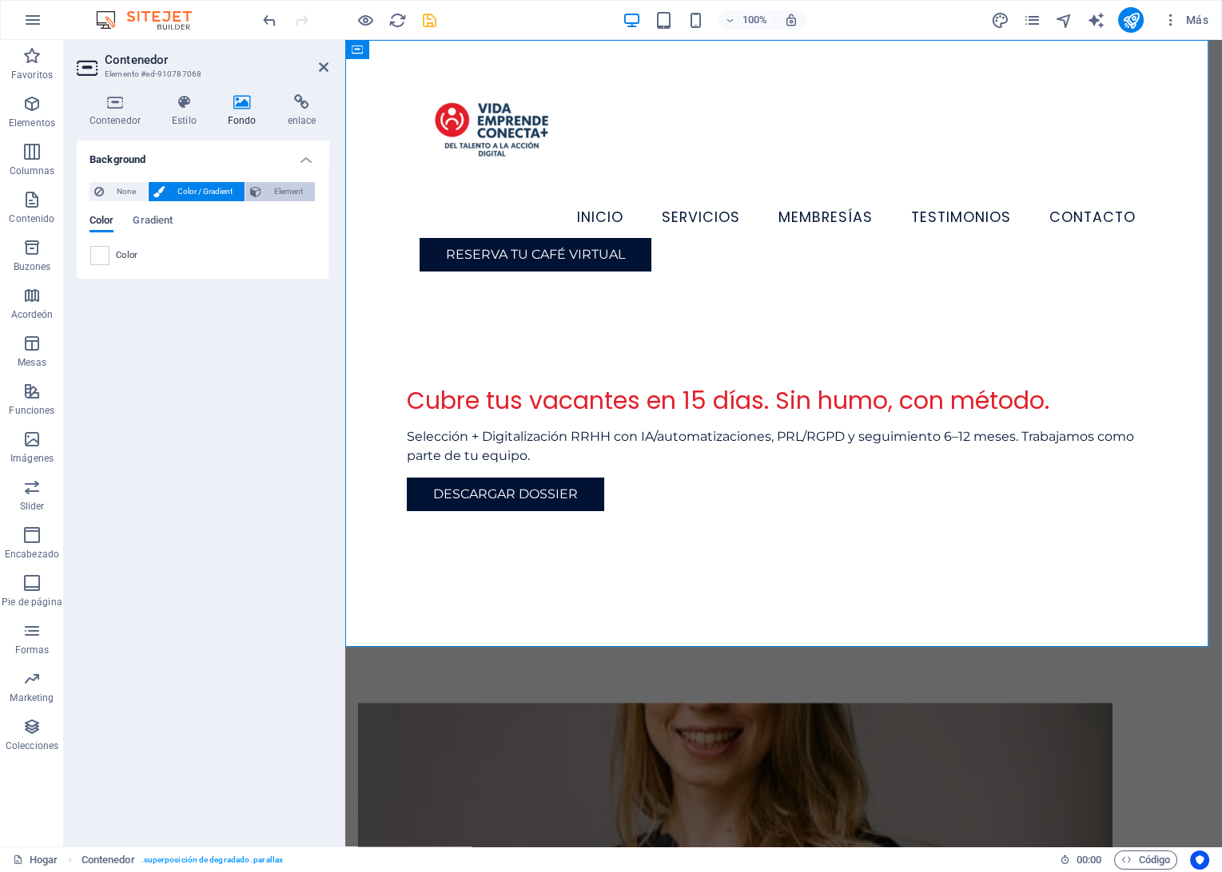
click at [260, 190] on icon at bounding box center [255, 191] width 11 height 19
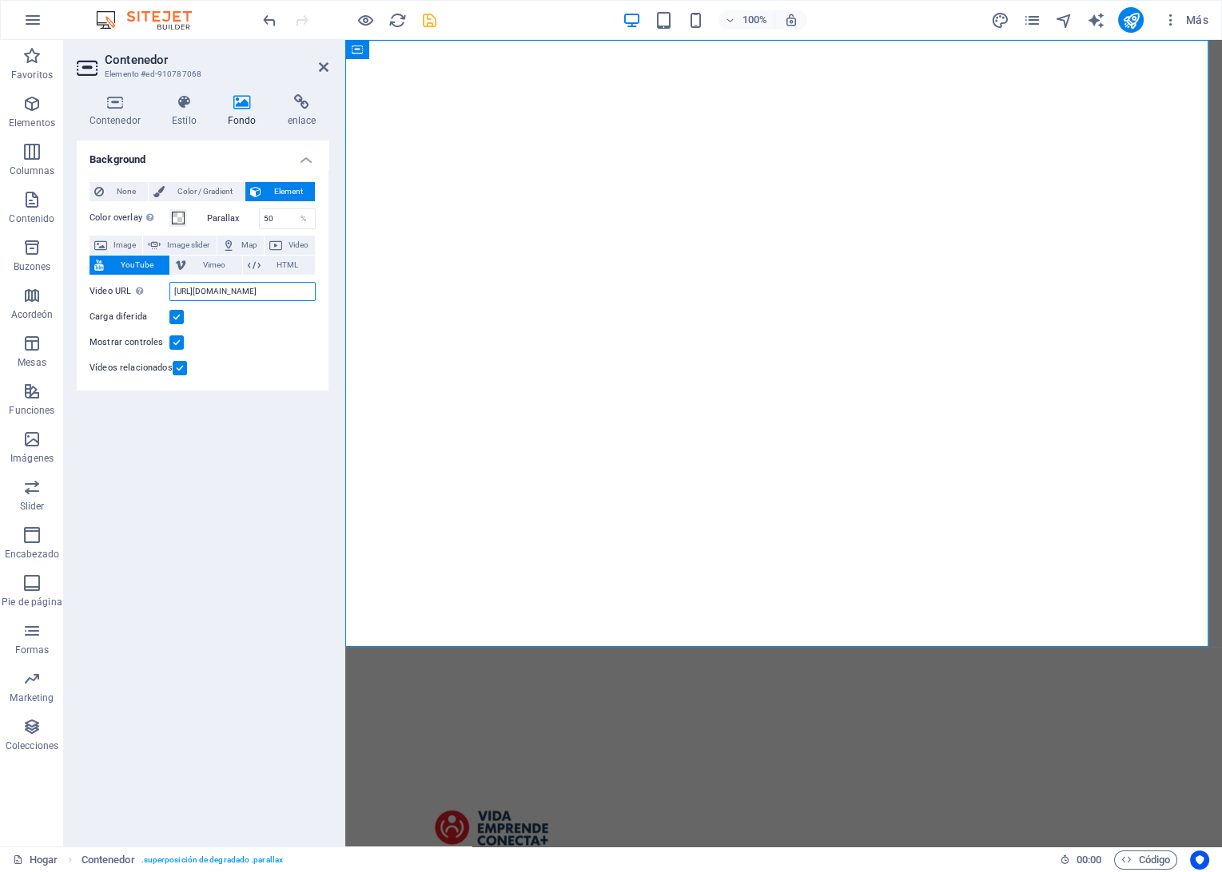
click at [221, 296] on input "[URL][DOMAIN_NAME]" at bounding box center [242, 291] width 146 height 19
paste input "[DOMAIN_NAME][URL]"
type input "[URL][DOMAIN_NAME]"
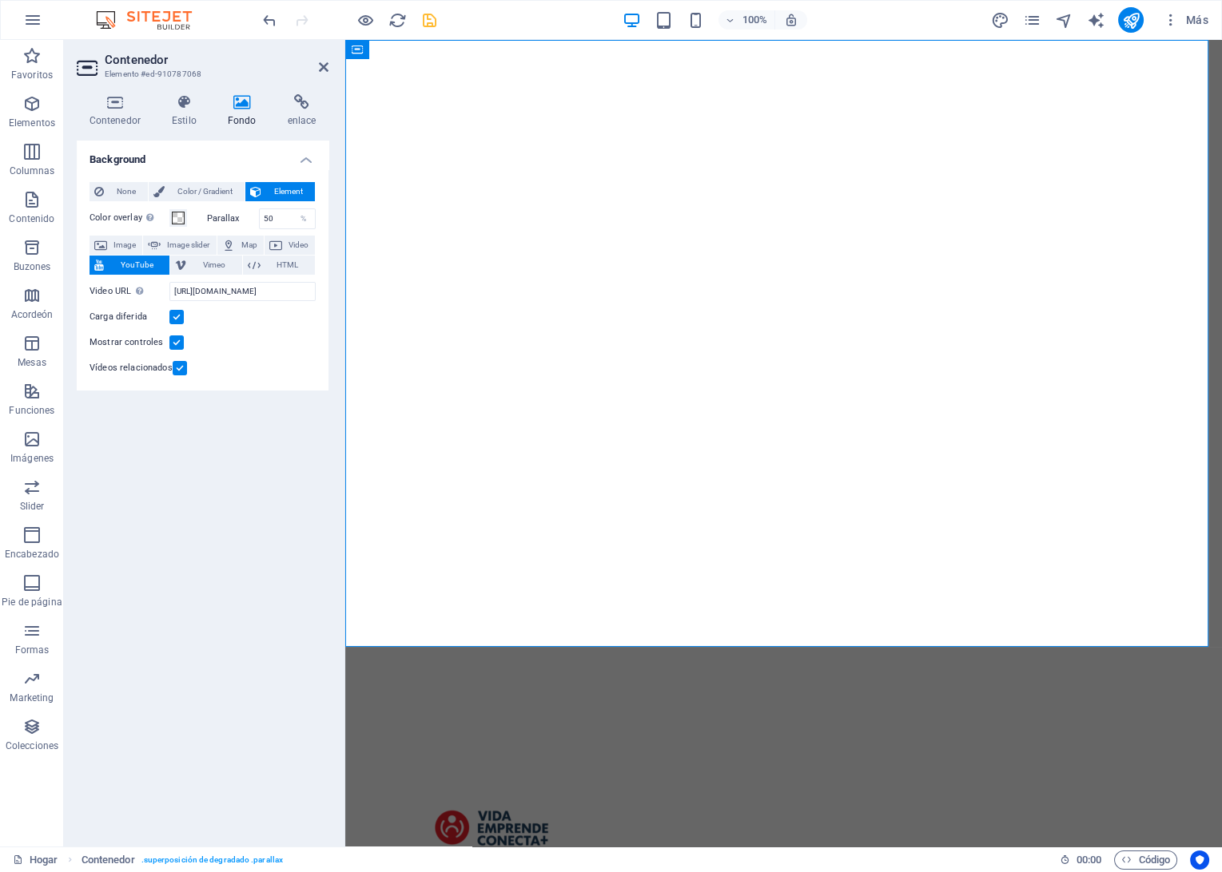
click at [176, 369] on label at bounding box center [180, 368] width 14 height 14
click at [0, 0] on input "Vídeos relacionados" at bounding box center [0, 0] width 0 height 0
click at [173, 318] on label at bounding box center [176, 317] width 14 height 14
click at [0, 0] on input "Carga diferida" at bounding box center [0, 0] width 0 height 0
click at [173, 318] on label at bounding box center [176, 317] width 14 height 14
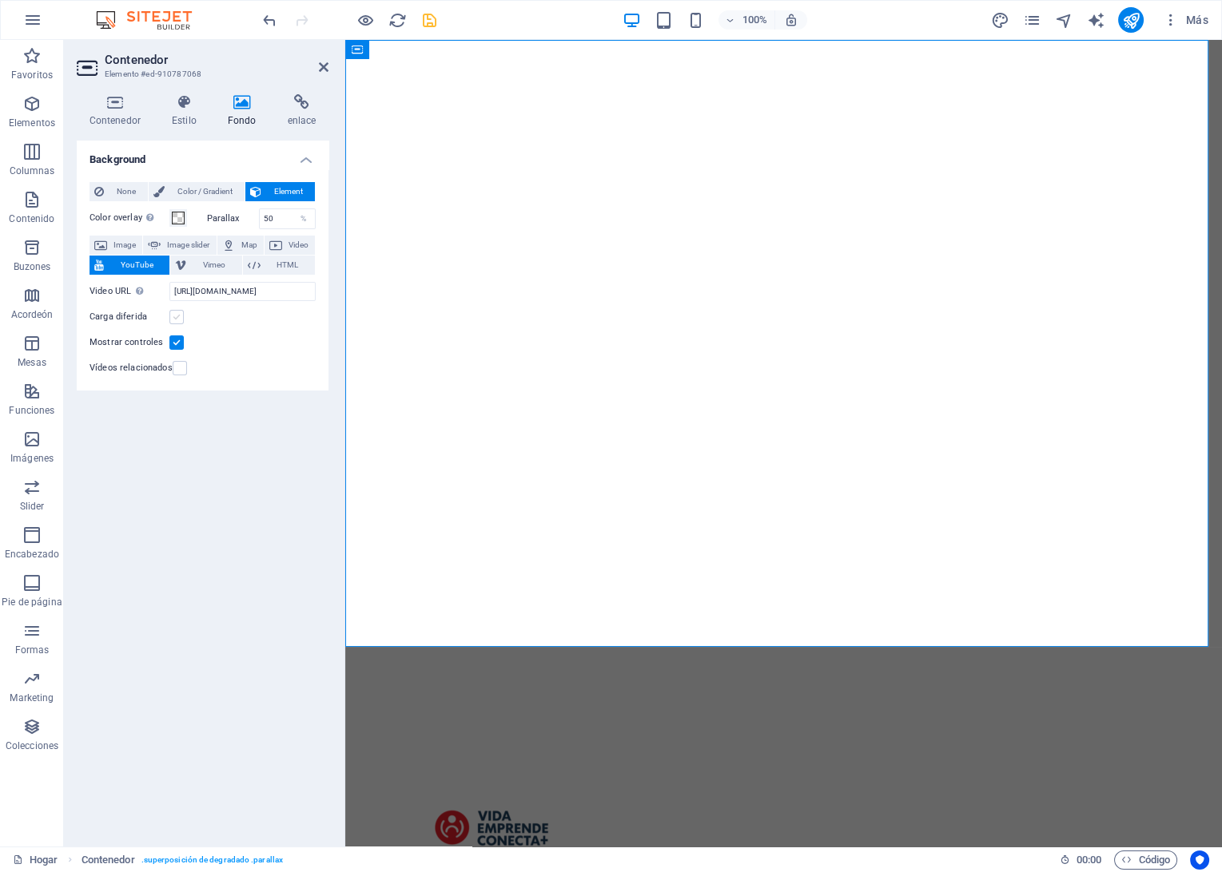
click at [0, 0] on input "Carga diferida" at bounding box center [0, 0] width 0 height 0
click at [170, 344] on label at bounding box center [176, 343] width 14 height 14
click at [0, 0] on input "Mostrar controles" at bounding box center [0, 0] width 0 height 0
click at [940, 450] on div at bounding box center [783, 394] width 876 height 708
click at [175, 214] on span at bounding box center [178, 218] width 13 height 13
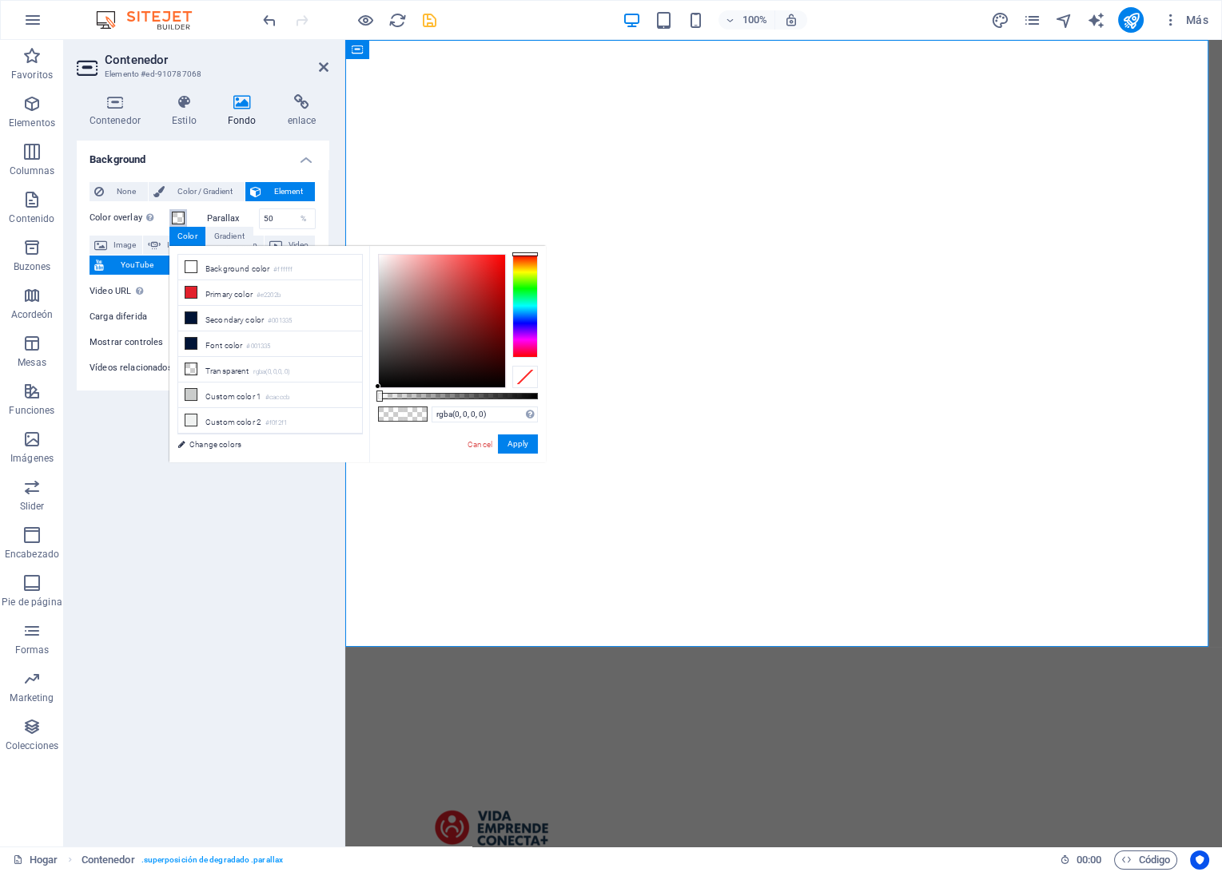
click at [175, 214] on span at bounding box center [178, 218] width 13 height 13
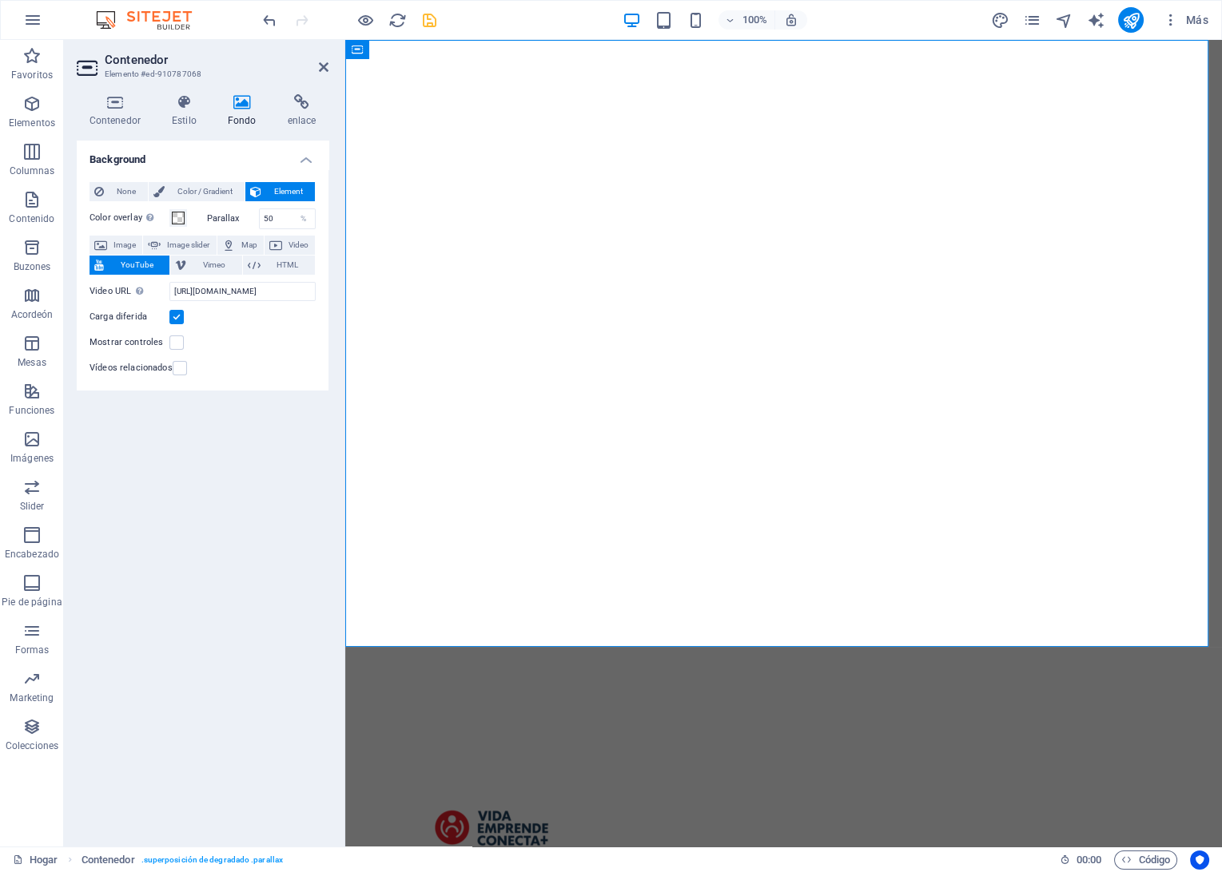
click at [1019, 408] on div at bounding box center [783, 394] width 876 height 708
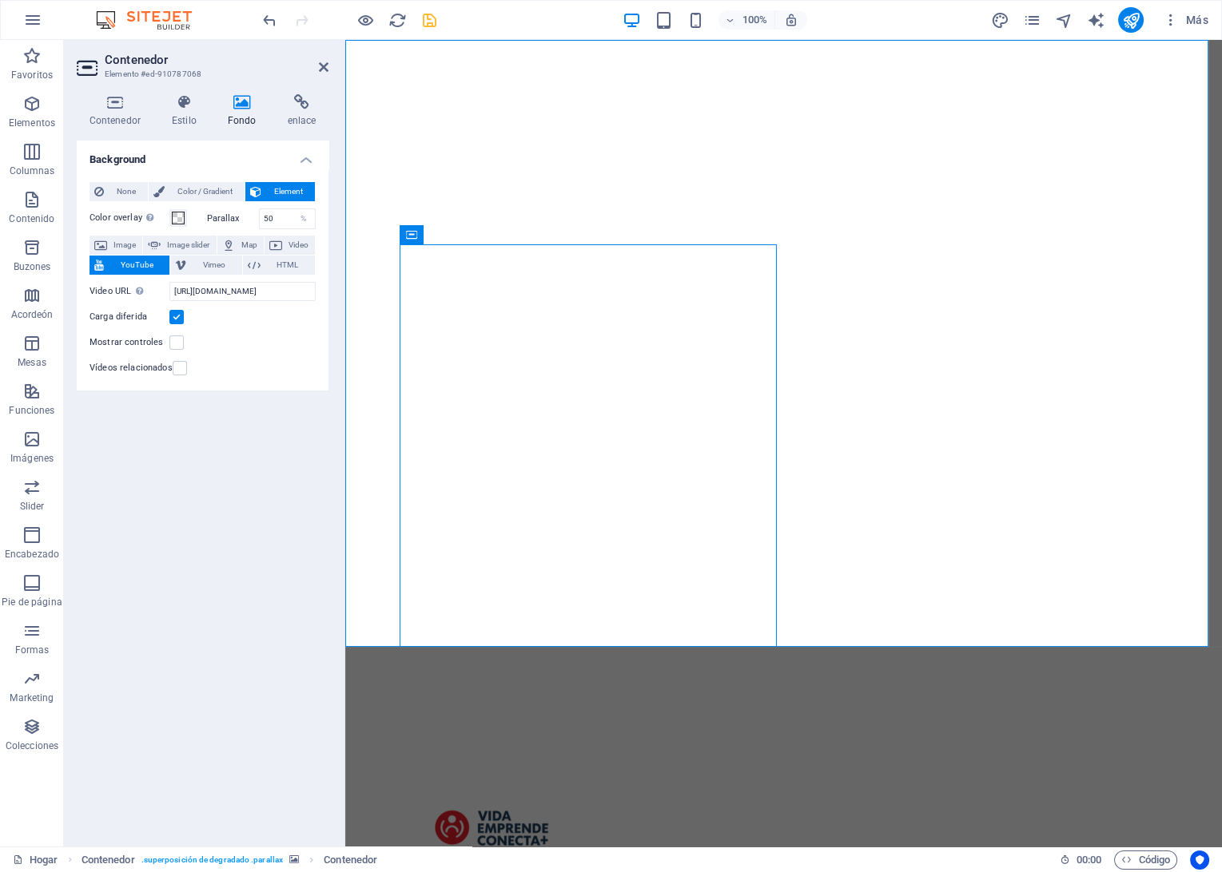
click at [1183, 340] on div at bounding box center [783, 394] width 876 height 708
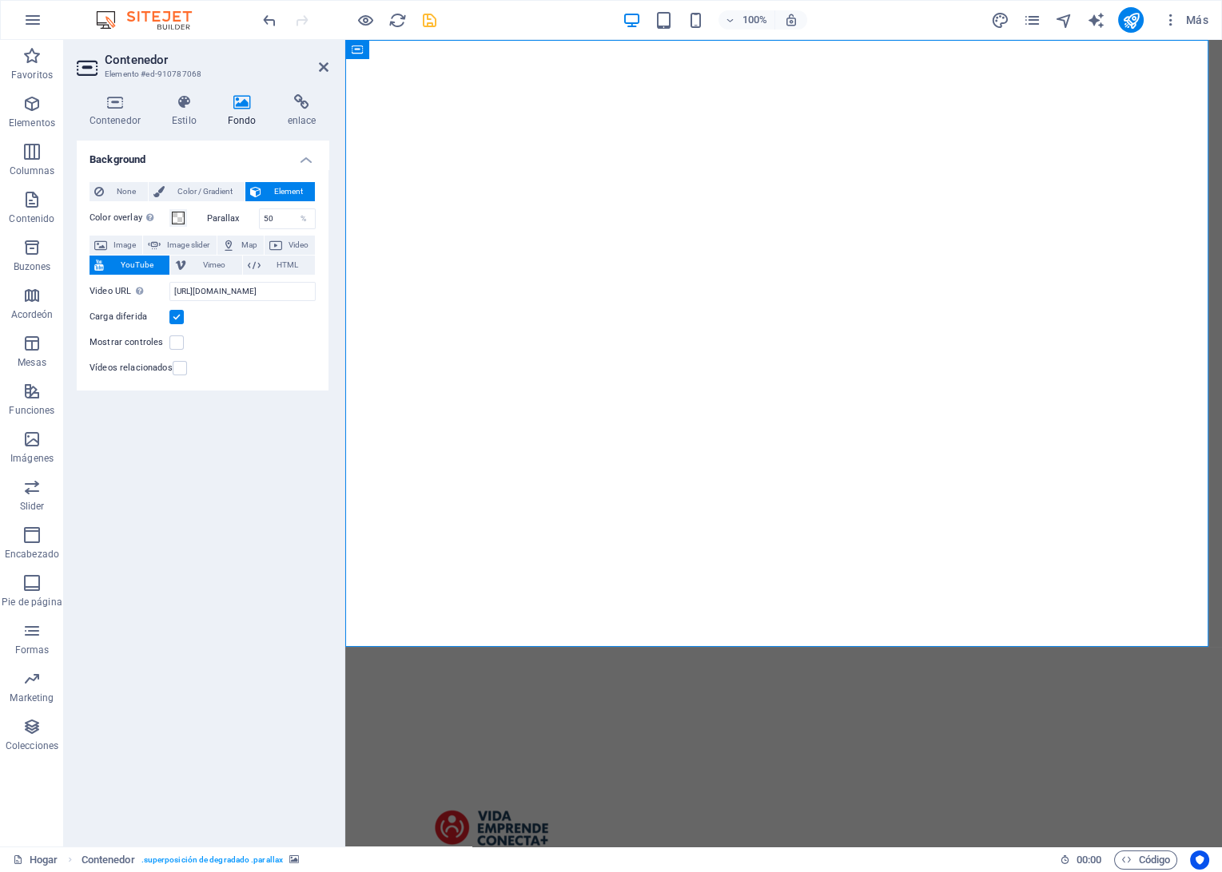
click at [786, 395] on div at bounding box center [783, 394] width 876 height 708
click at [795, 393] on div at bounding box center [783, 394] width 876 height 708
click at [424, 23] on icon "Salvar" at bounding box center [429, 20] width 18 height 18
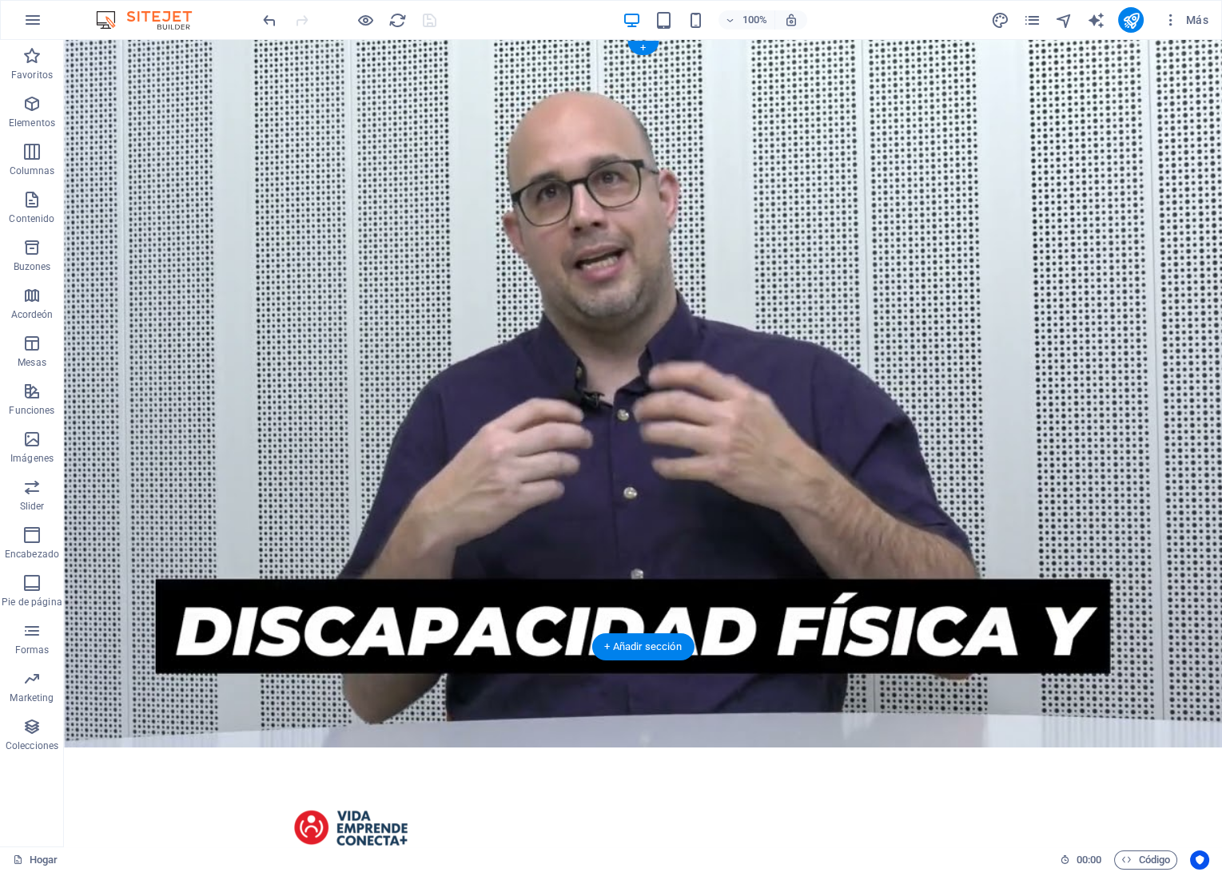
click at [850, 424] on div at bounding box center [643, 394] width 1158 height 708
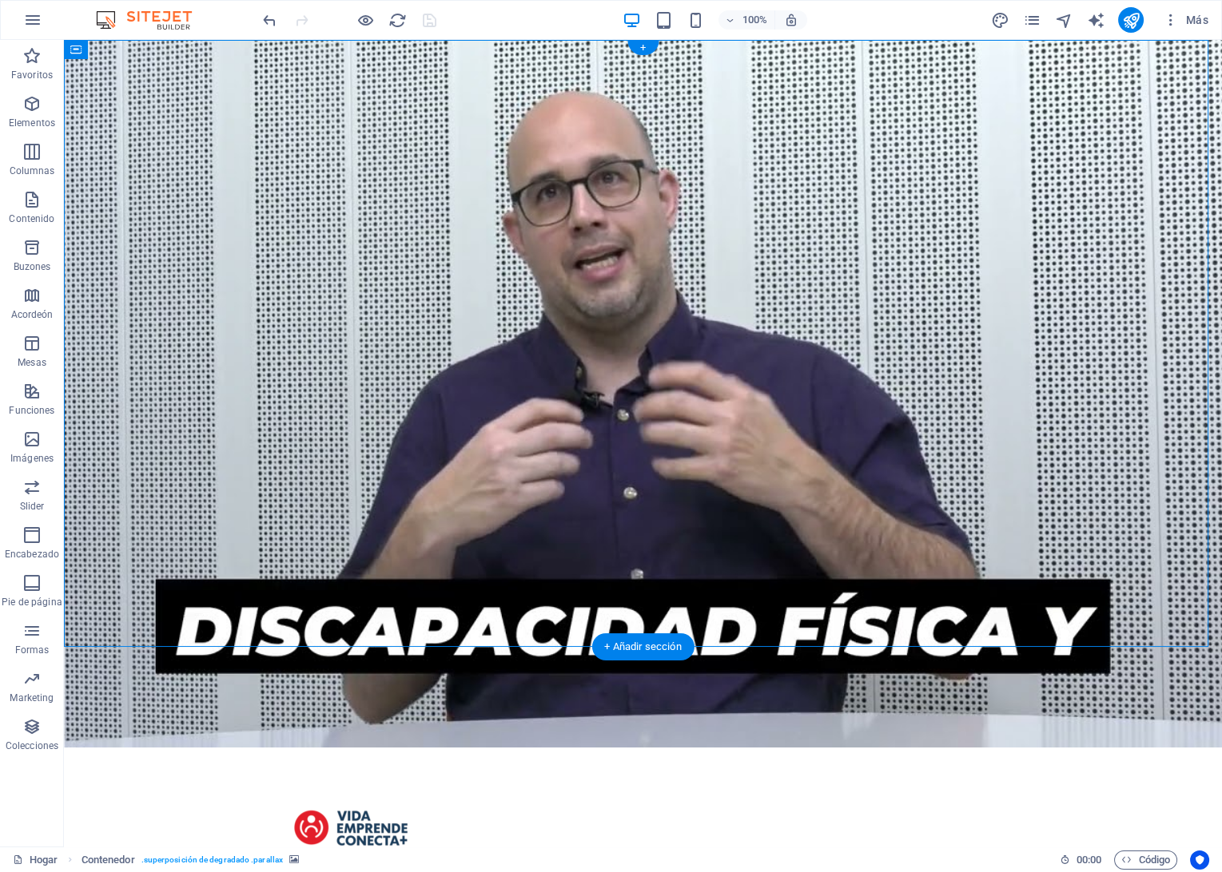
click at [850, 424] on div at bounding box center [643, 394] width 1158 height 708
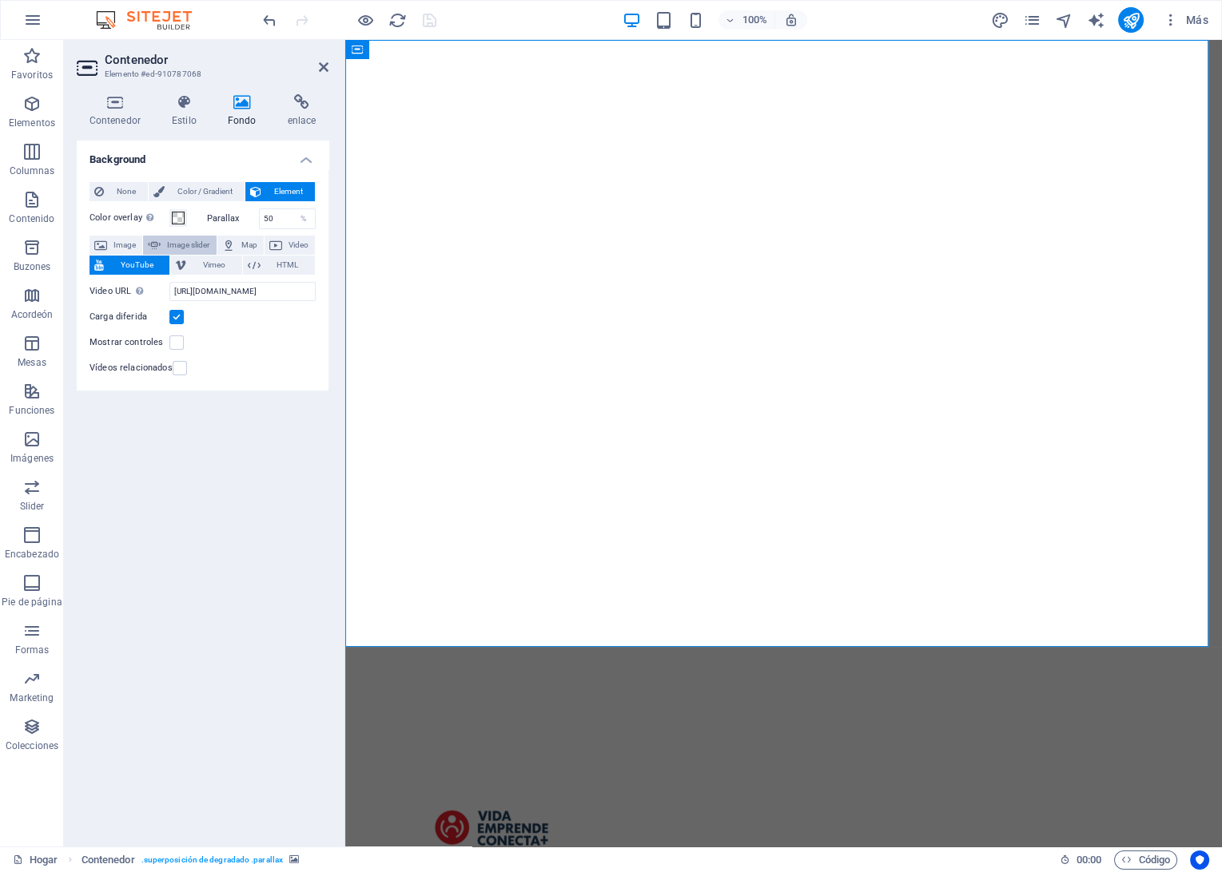
click at [197, 244] on span "Image slider" at bounding box center [188, 245] width 46 height 19
select select "ms"
select select "s"
select select "progressive"
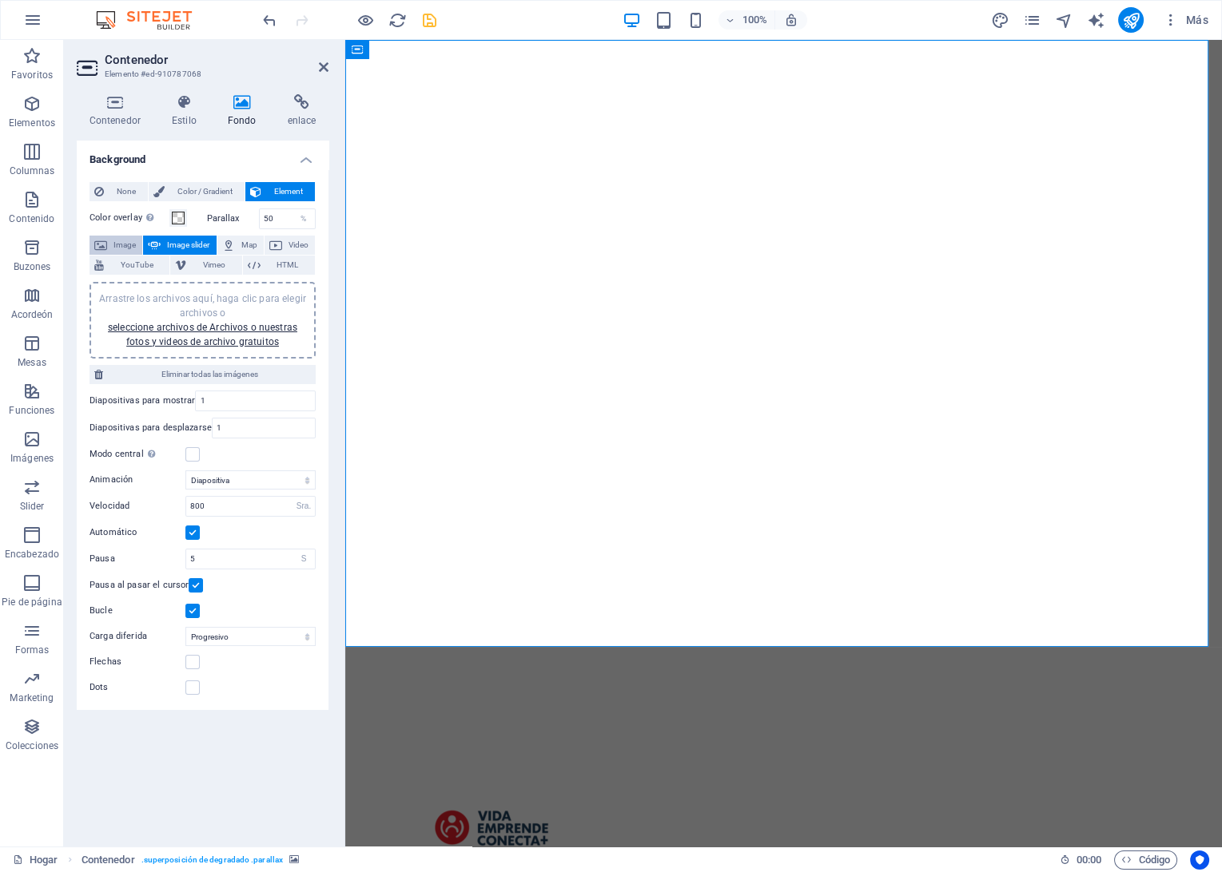
click at [115, 248] on span "Image" at bounding box center [125, 245] width 26 height 19
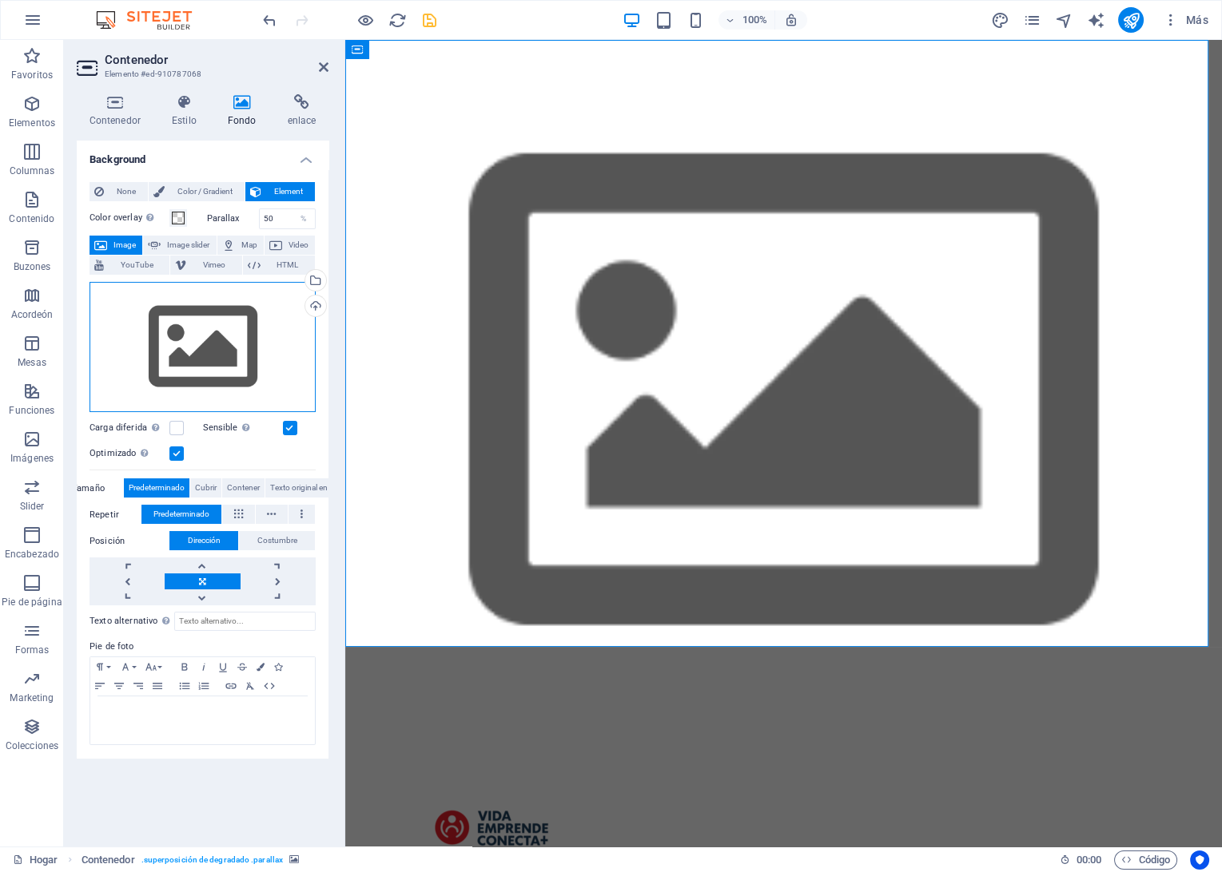
click at [238, 360] on div "Drag files here, click to choose files or select files from Files or our free s…" at bounding box center [202, 347] width 226 height 131
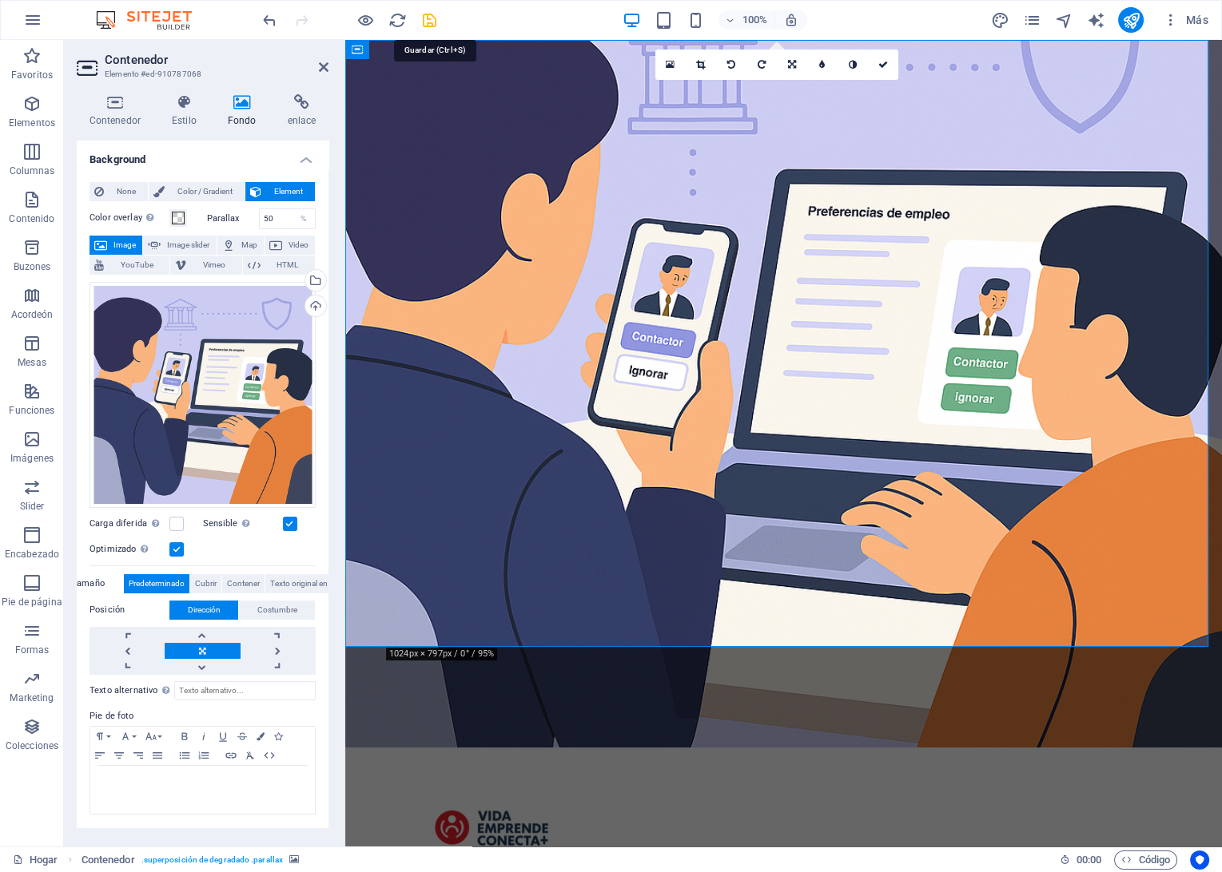
click at [427, 18] on icon "Salvar" at bounding box center [429, 20] width 18 height 18
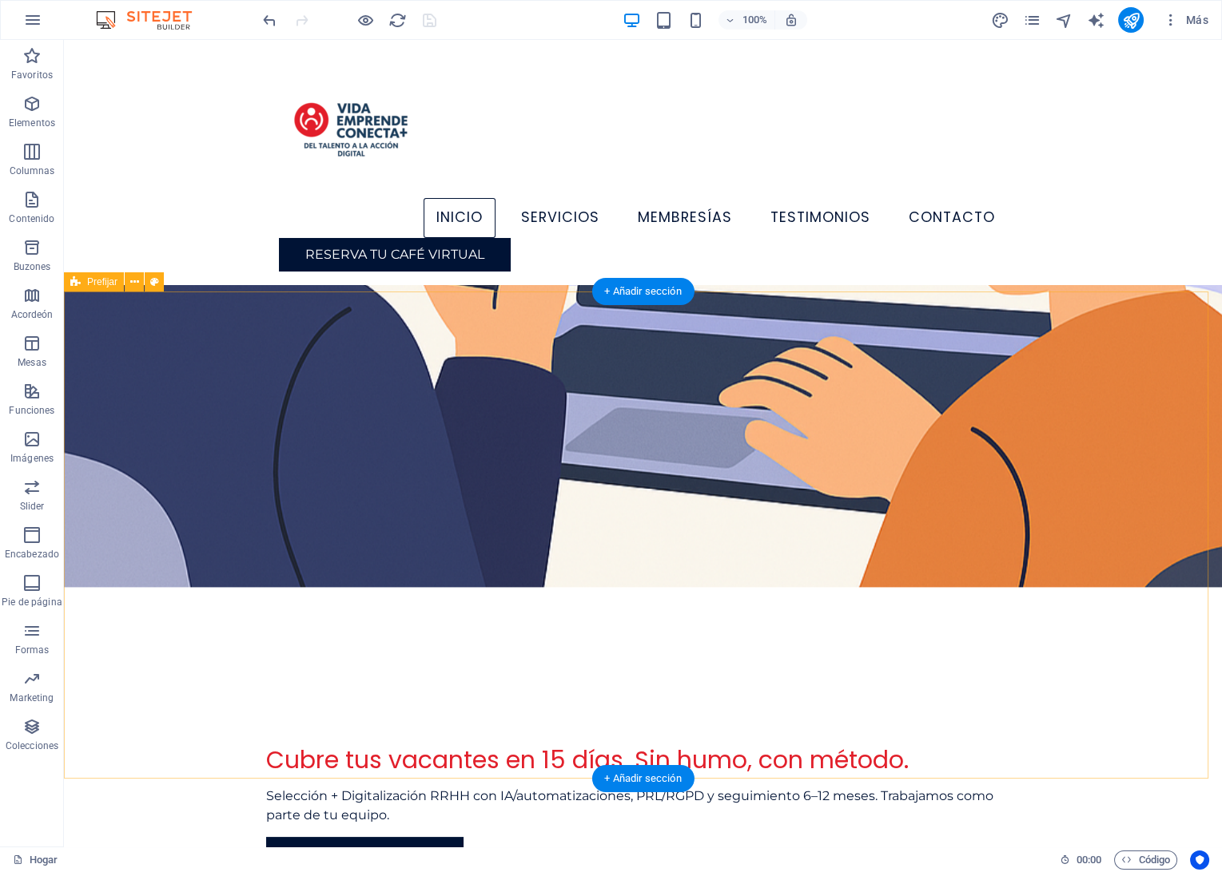
scroll to position [266, 0]
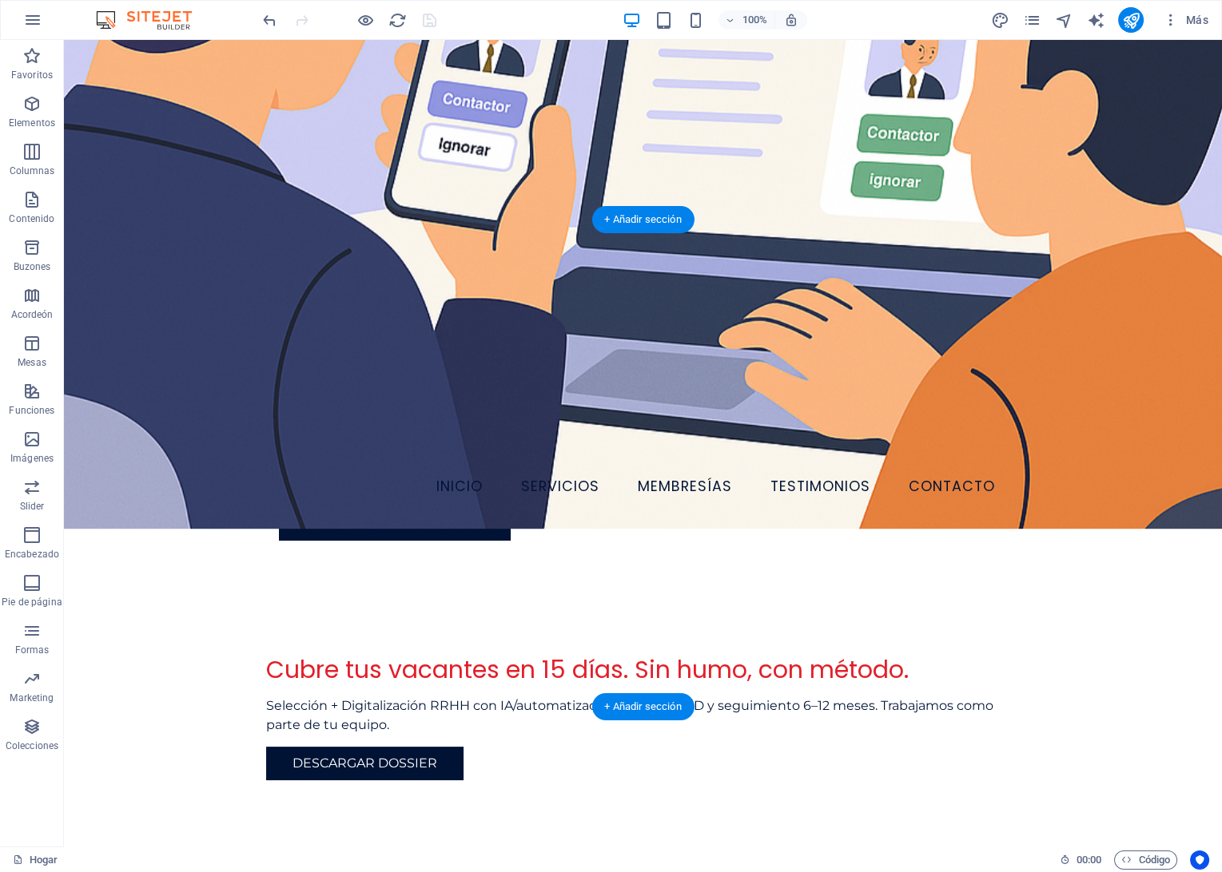
scroll to position [439, 0]
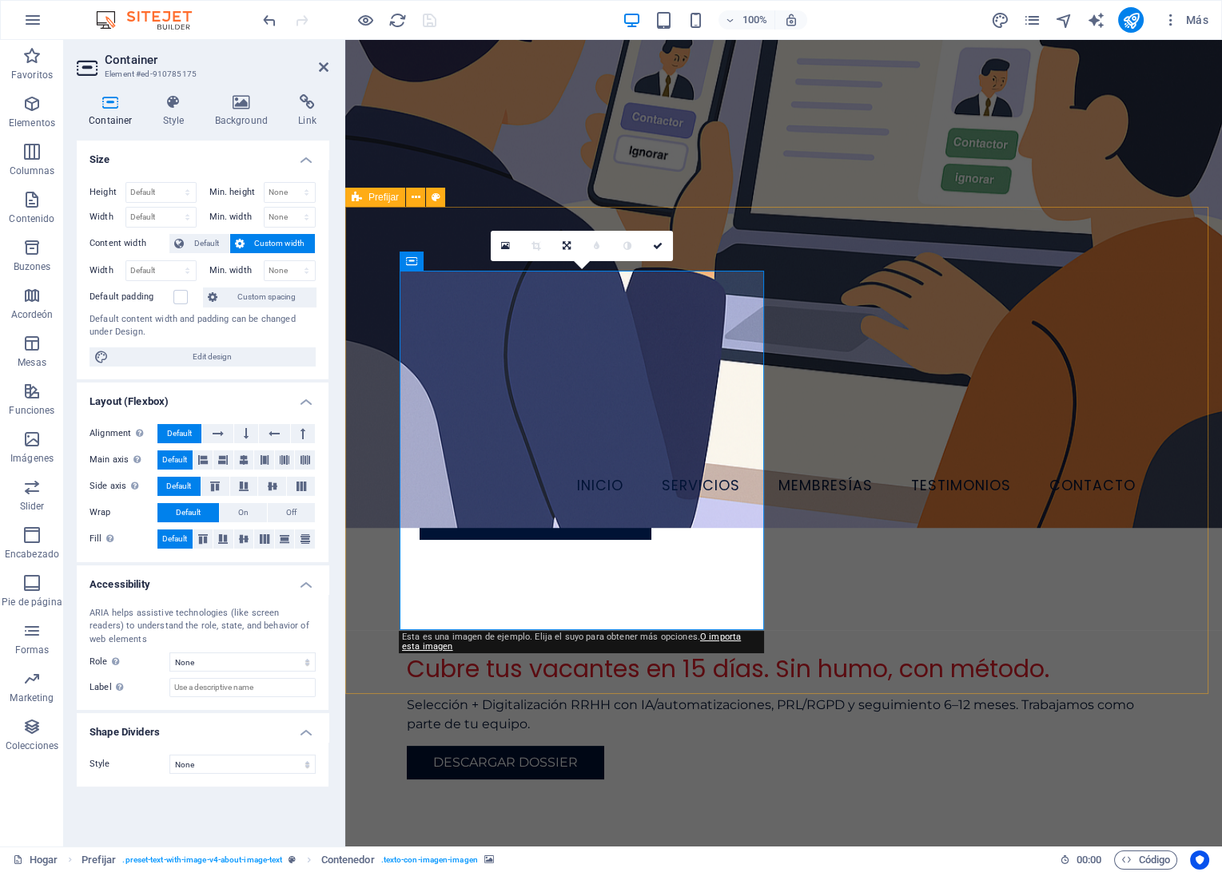
click at [268, 105] on icon at bounding box center [241, 102] width 77 height 16
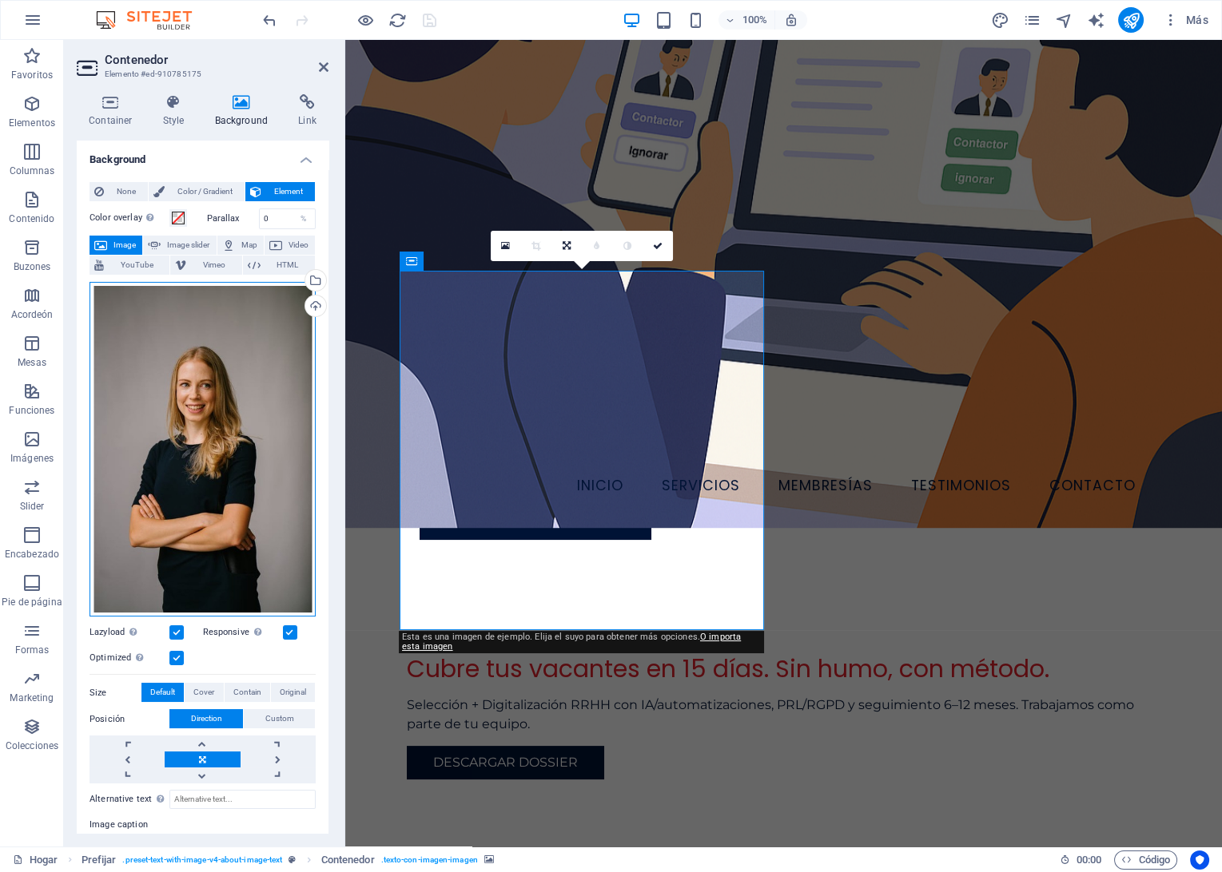
click at [163, 389] on div "Drag files here, click to choose files or select files from Files or our free s…" at bounding box center [202, 450] width 226 height 336
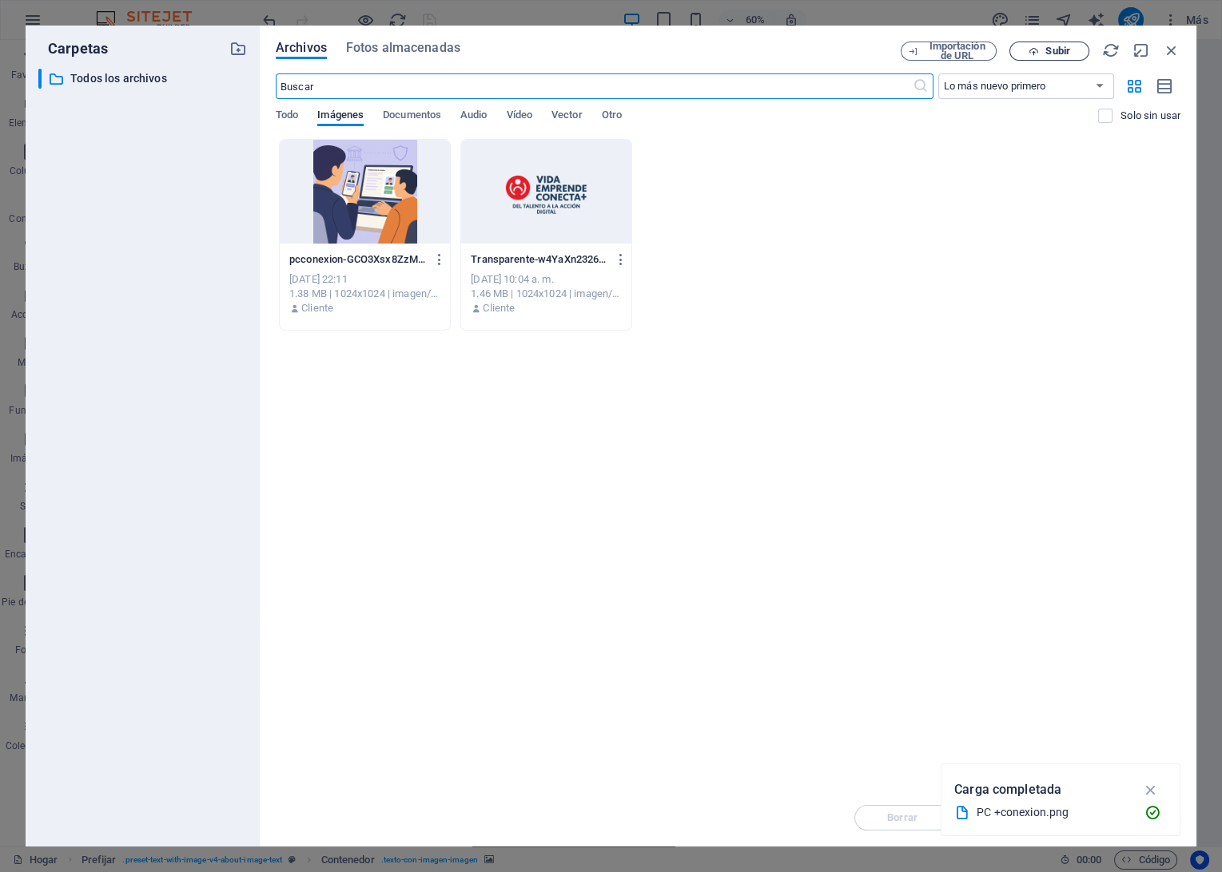
click at [1028, 54] on icon "button" at bounding box center [1033, 51] width 10 height 10
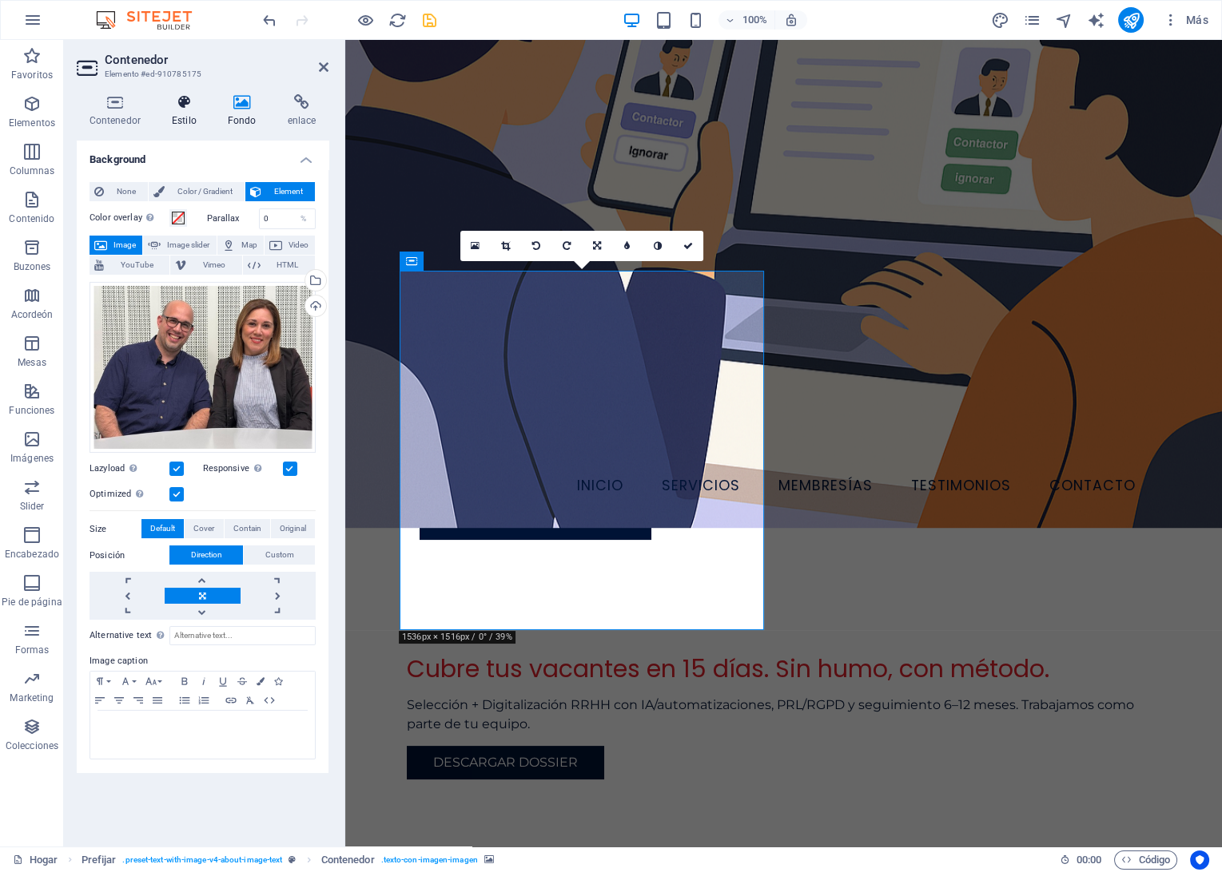
click at [187, 119] on h4 "Estilo" at bounding box center [187, 111] width 56 height 34
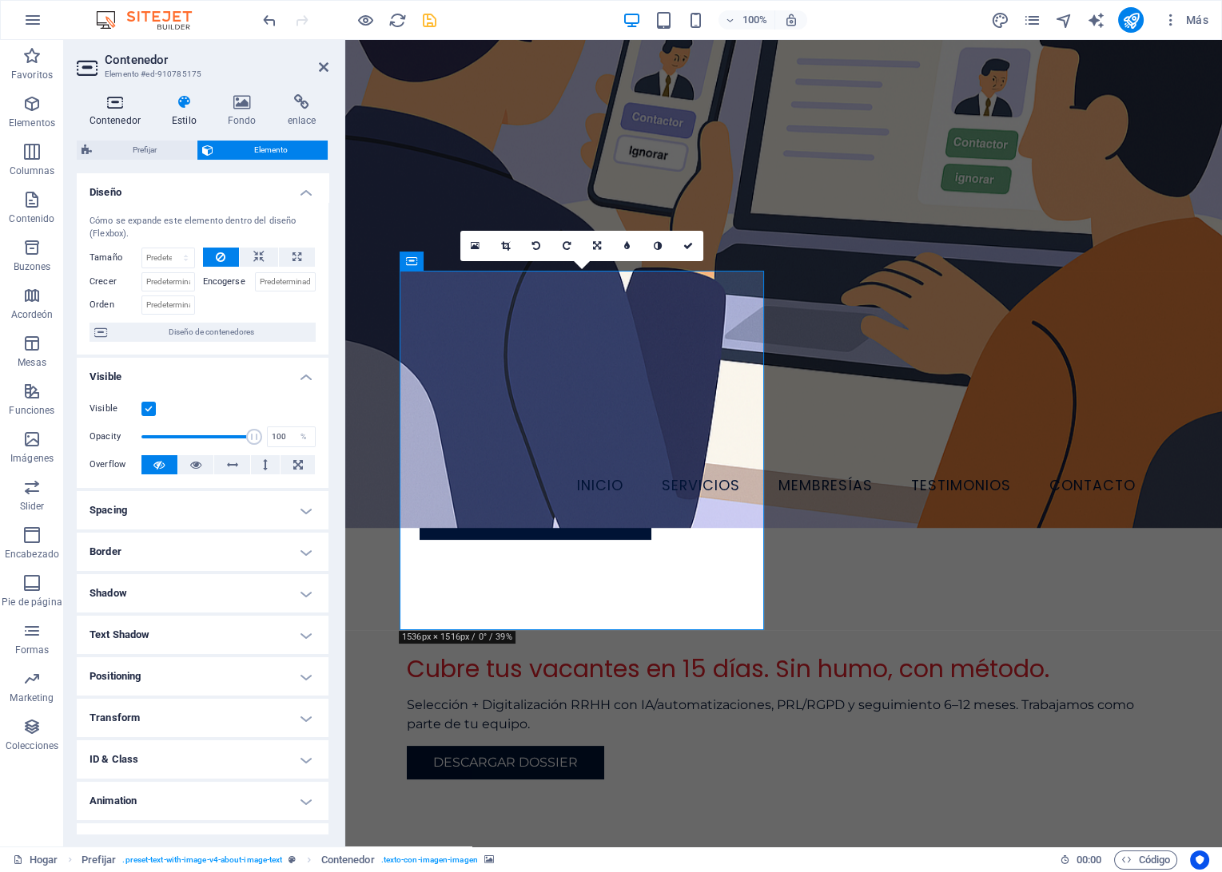
click at [113, 111] on h4 "Contenedor" at bounding box center [118, 111] width 82 height 34
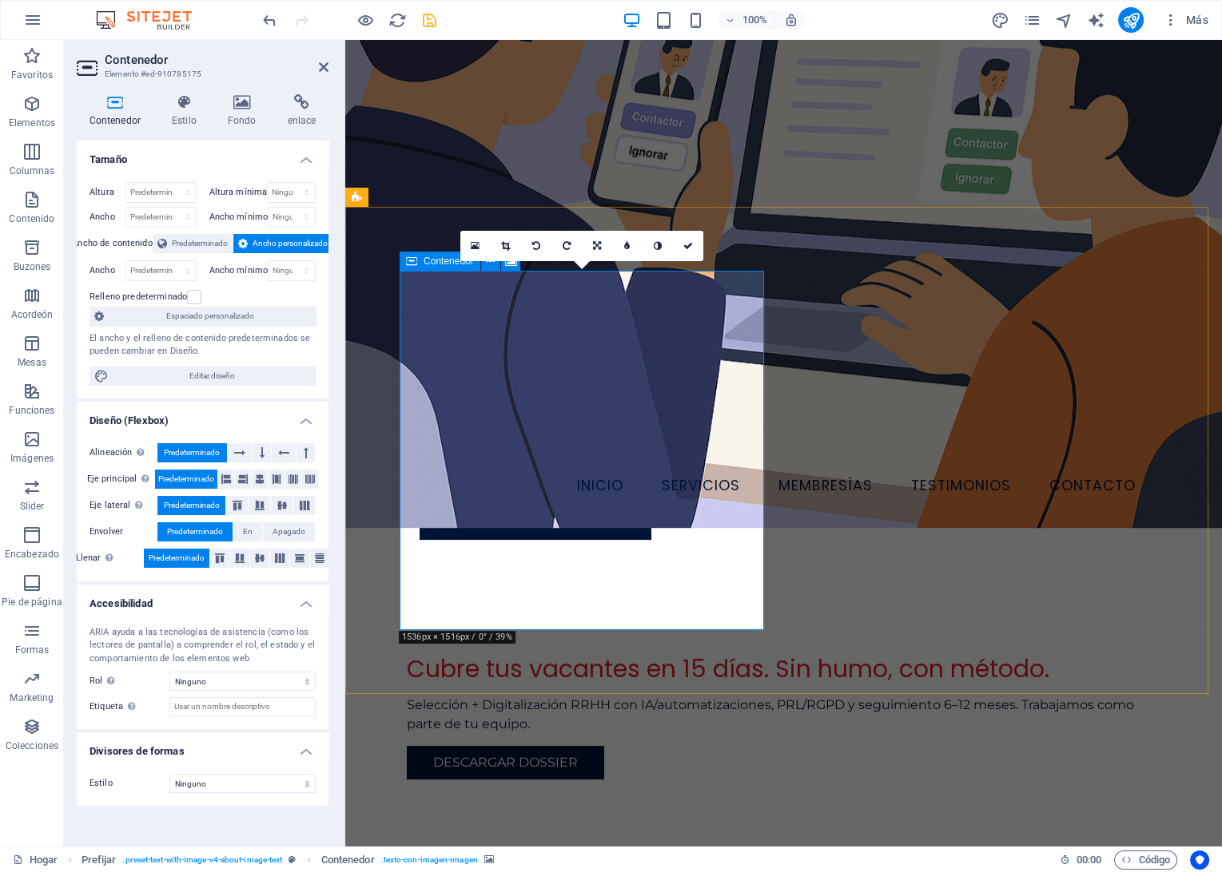
click at [696, 252] on link at bounding box center [688, 246] width 30 height 30
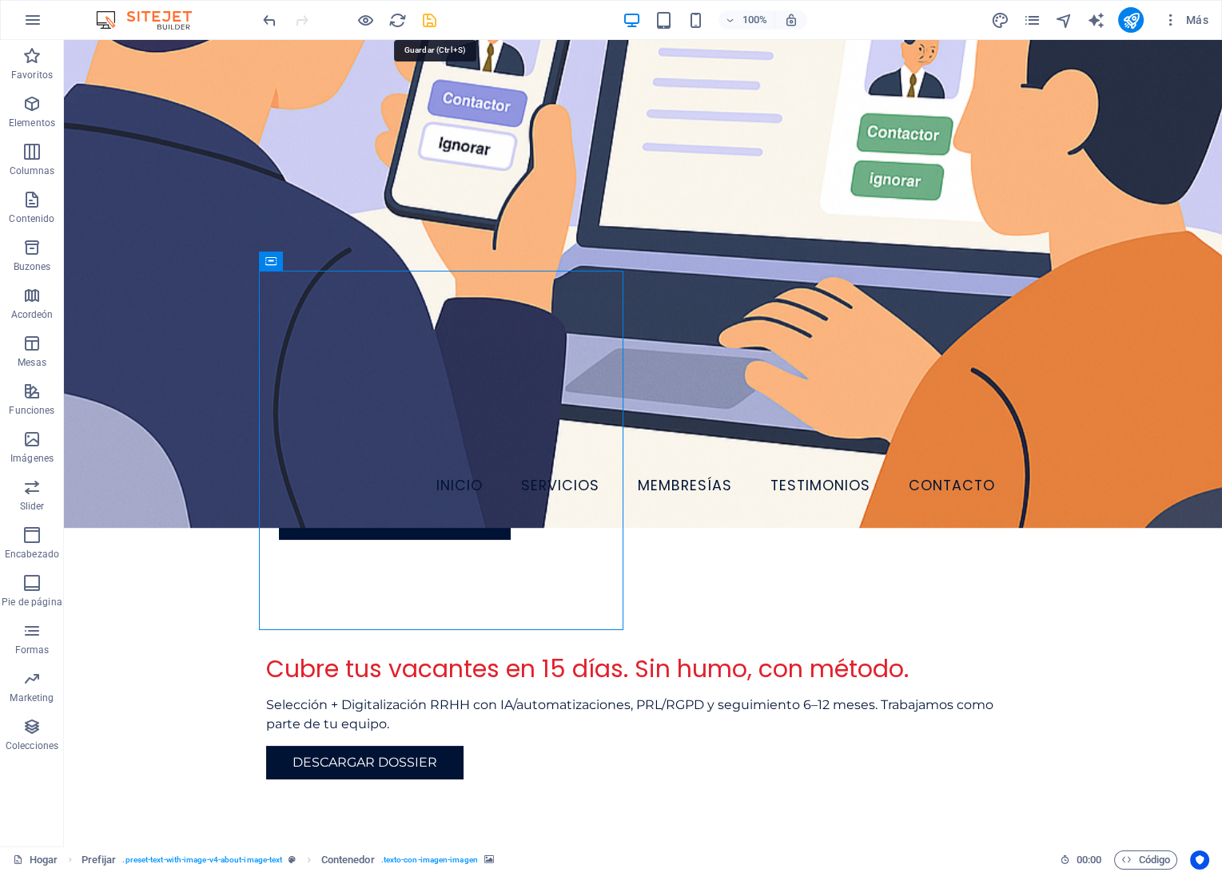
click at [424, 21] on icon "Salvar" at bounding box center [429, 20] width 18 height 18
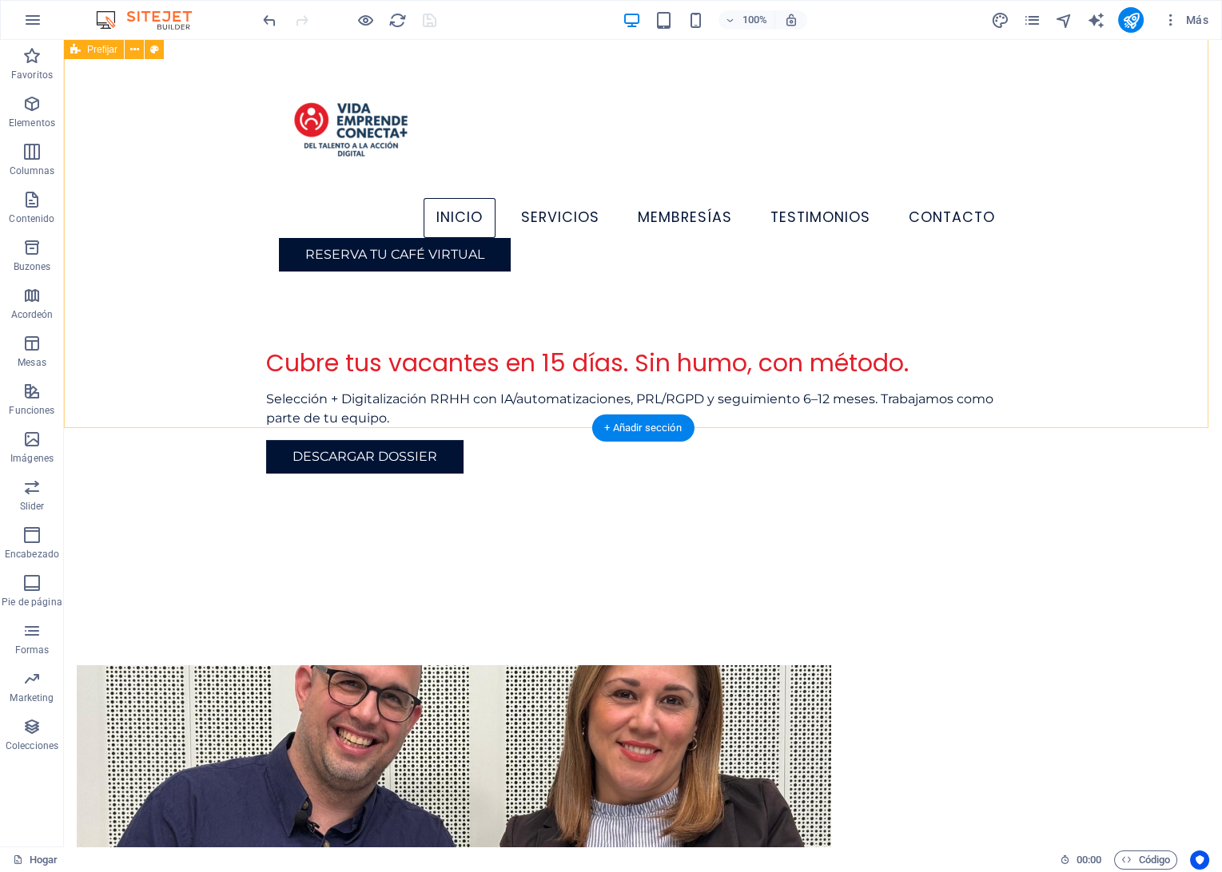
scroll to position [351, 0]
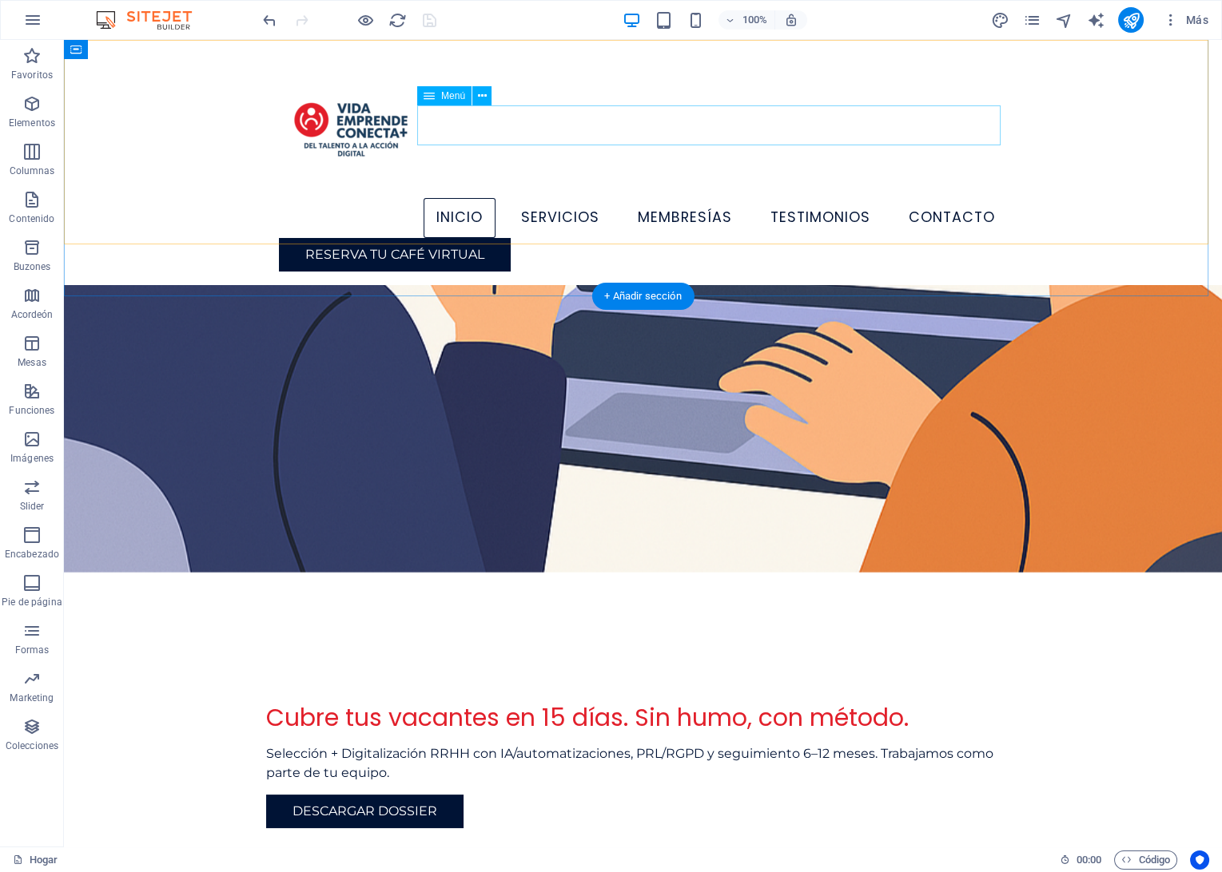
click at [689, 198] on nav "Inicio Servicios Membresías Testimonios Contacto" at bounding box center [643, 218] width 729 height 40
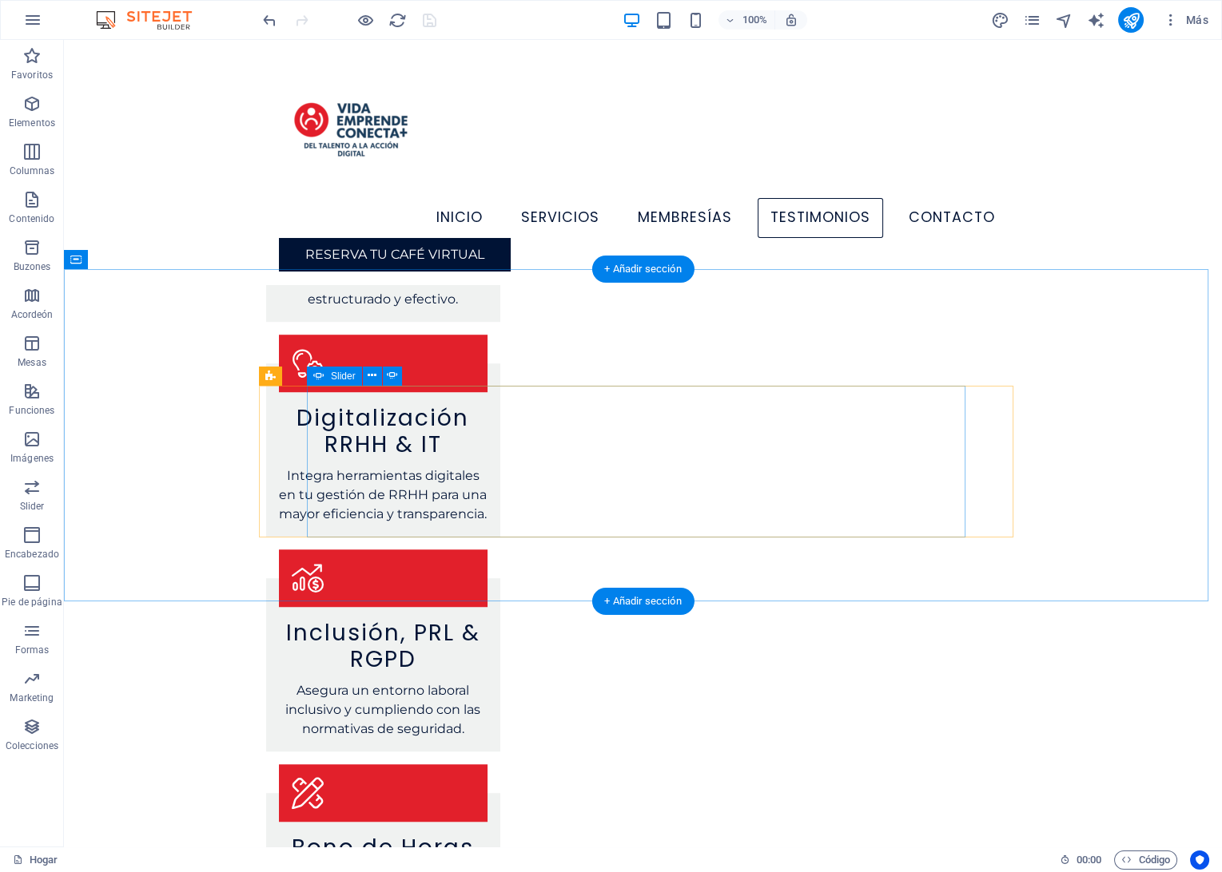
scroll to position [1751, 0]
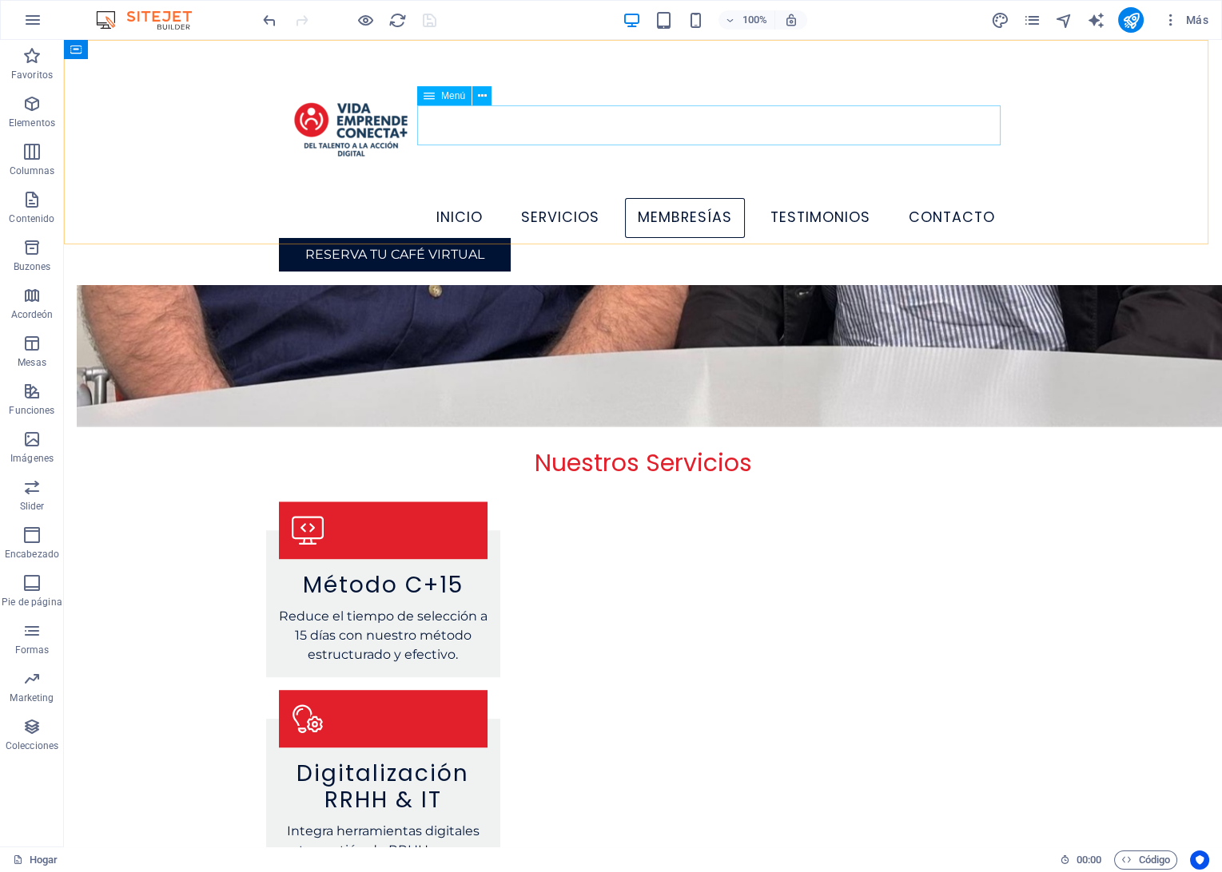
click at [650, 198] on nav "Inicio Servicios Membresías Testimonios Contacto" at bounding box center [643, 218] width 729 height 40
click at [482, 94] on icon at bounding box center [482, 96] width 9 height 17
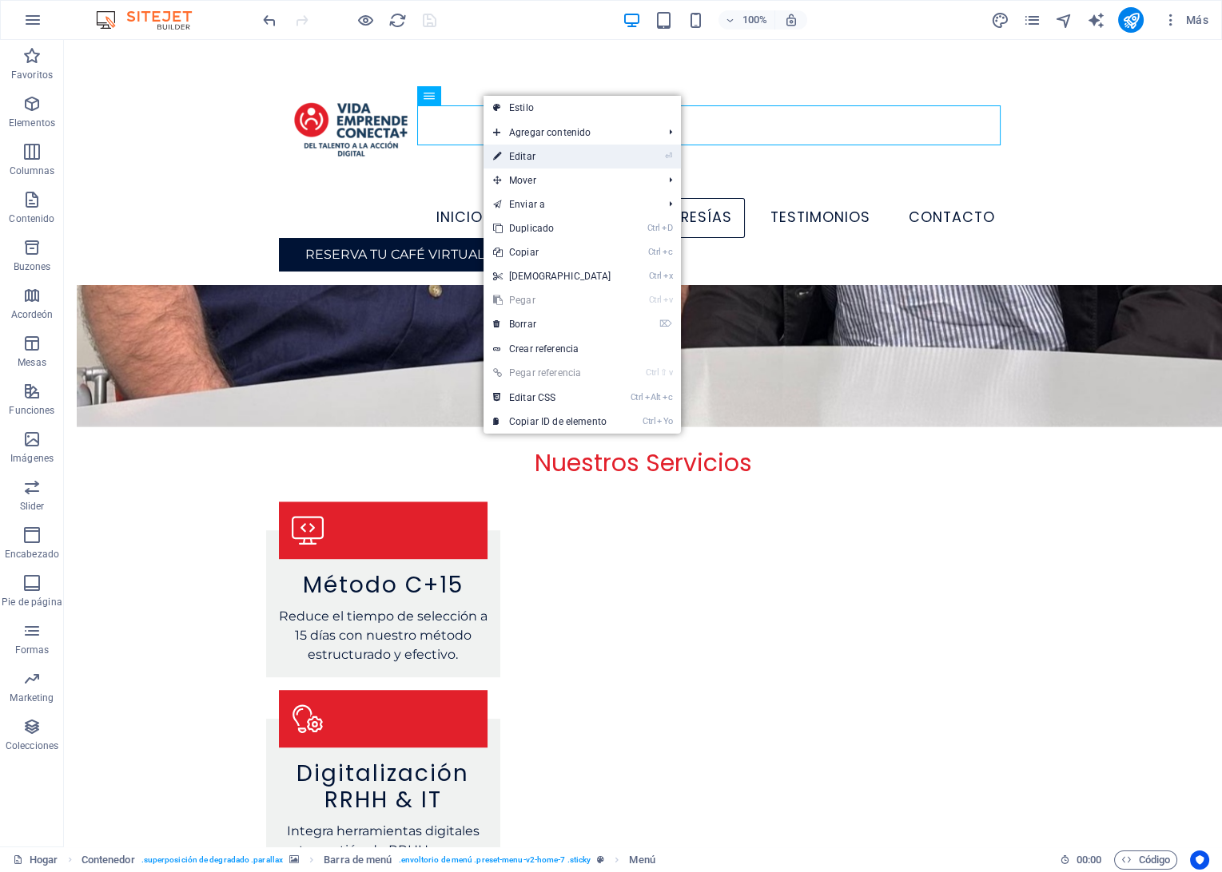
click at [531, 158] on link "⏎ Editar" at bounding box center [551, 157] width 137 height 24
select select
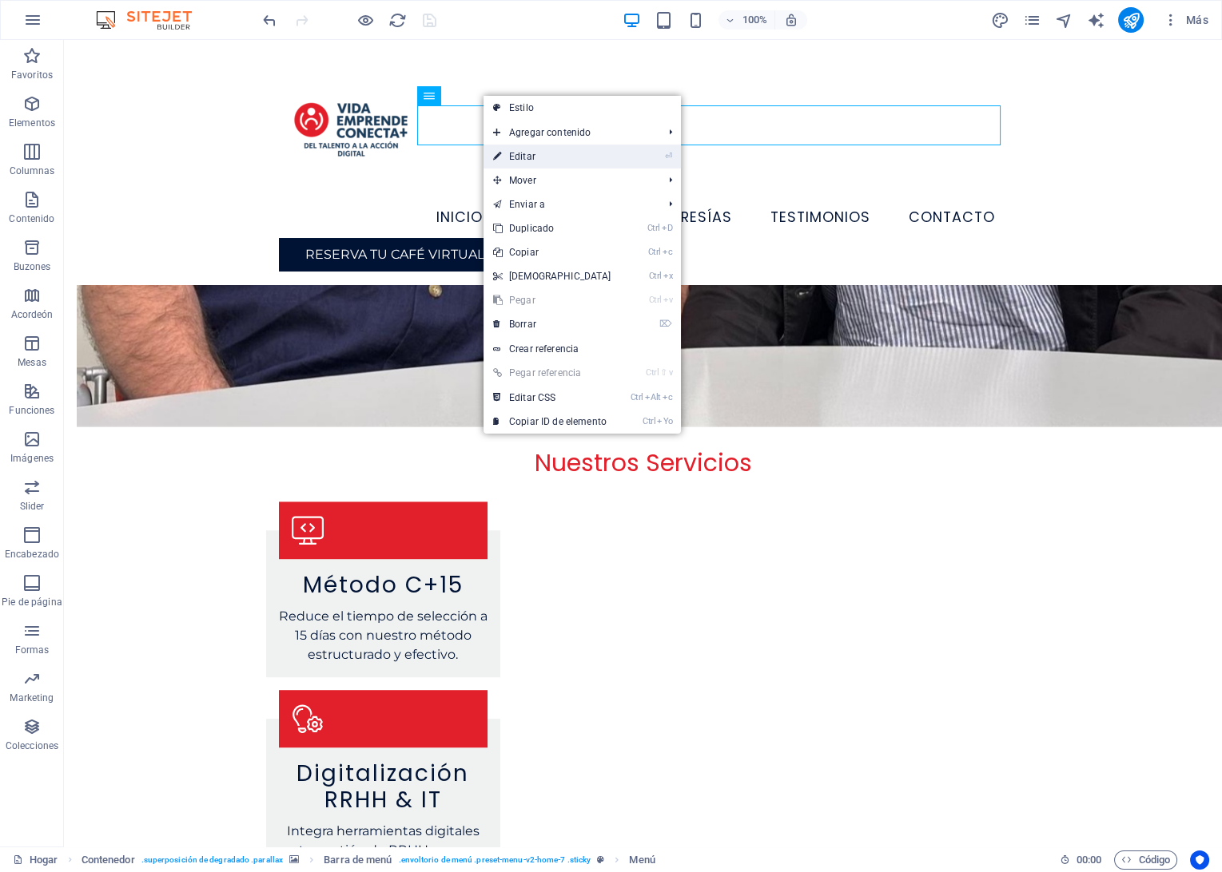
select select
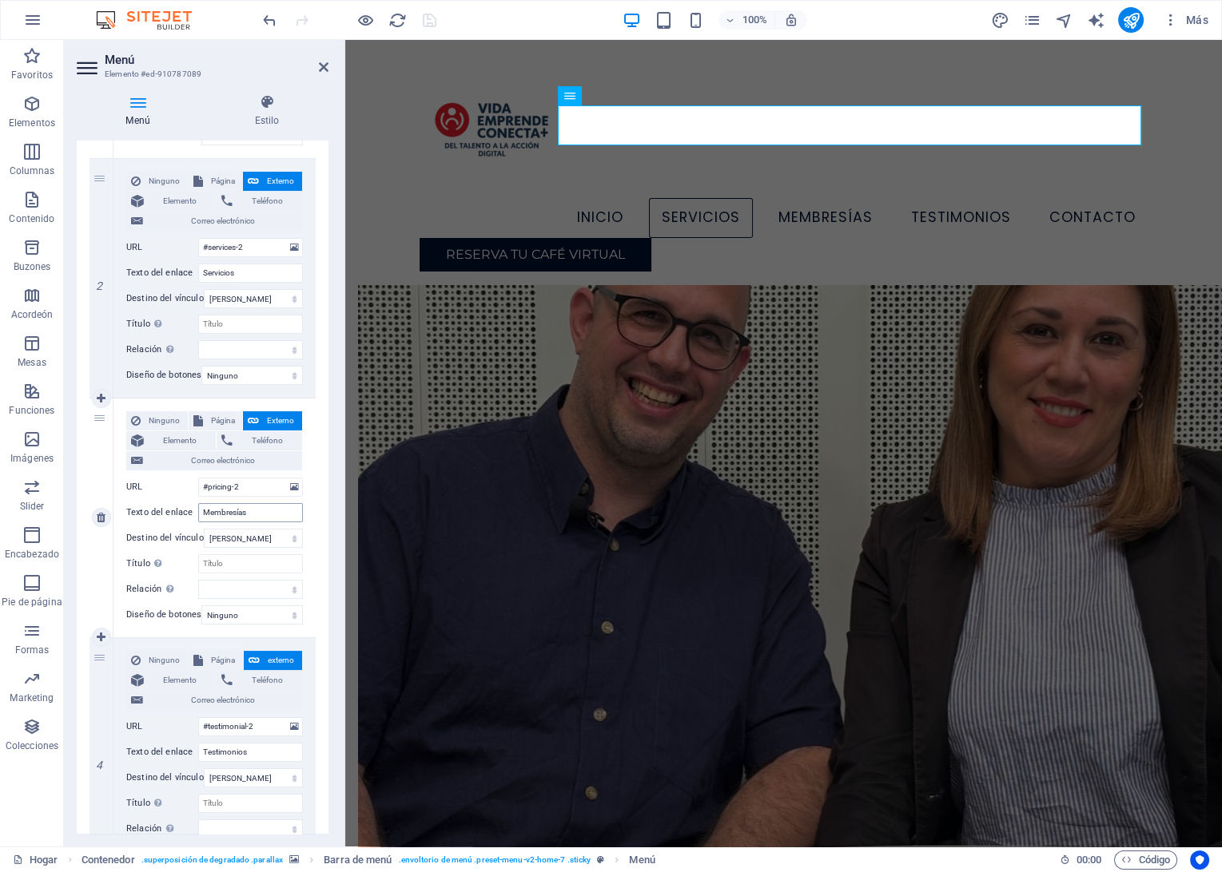
scroll to position [369, 0]
click at [211, 519] on input "Membresías" at bounding box center [250, 516] width 105 height 19
type input "Planes"
select select
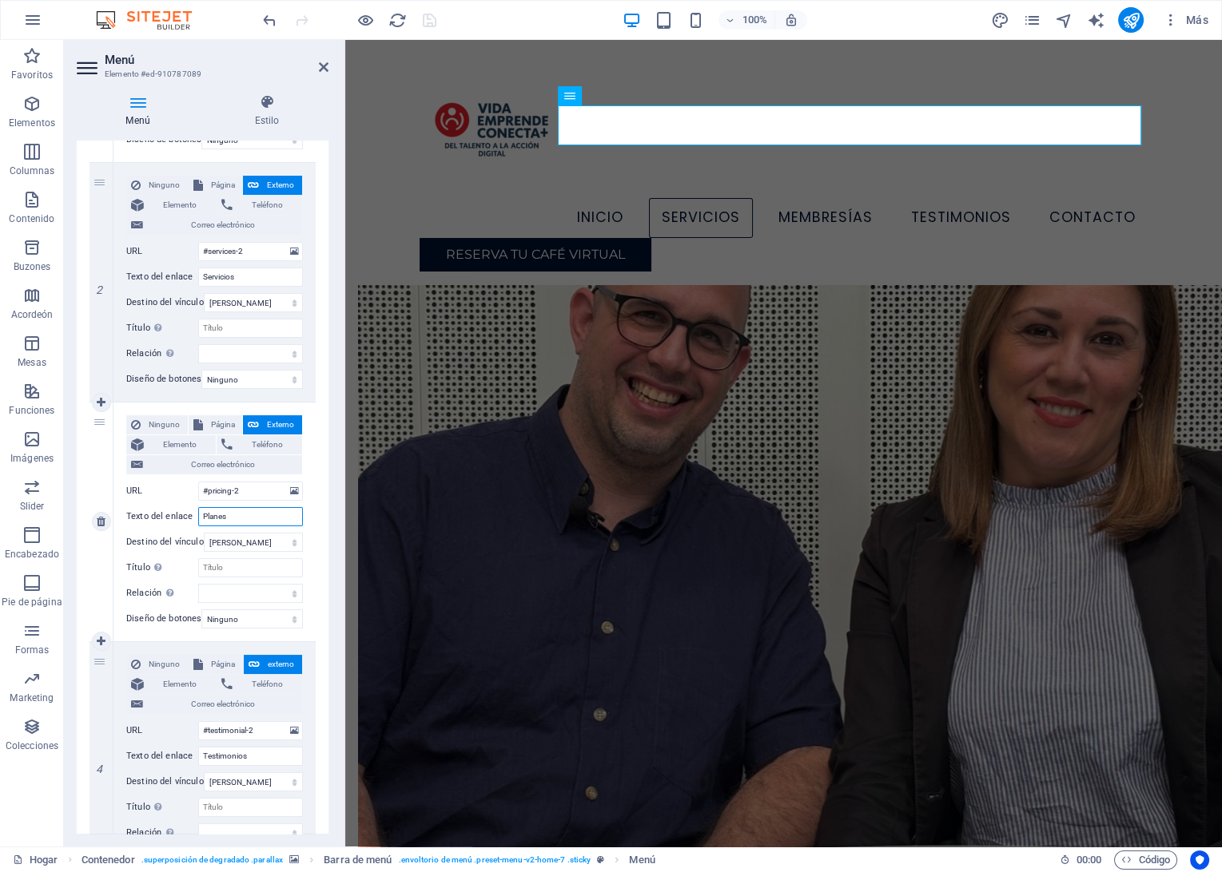
select select
type input "Planes"
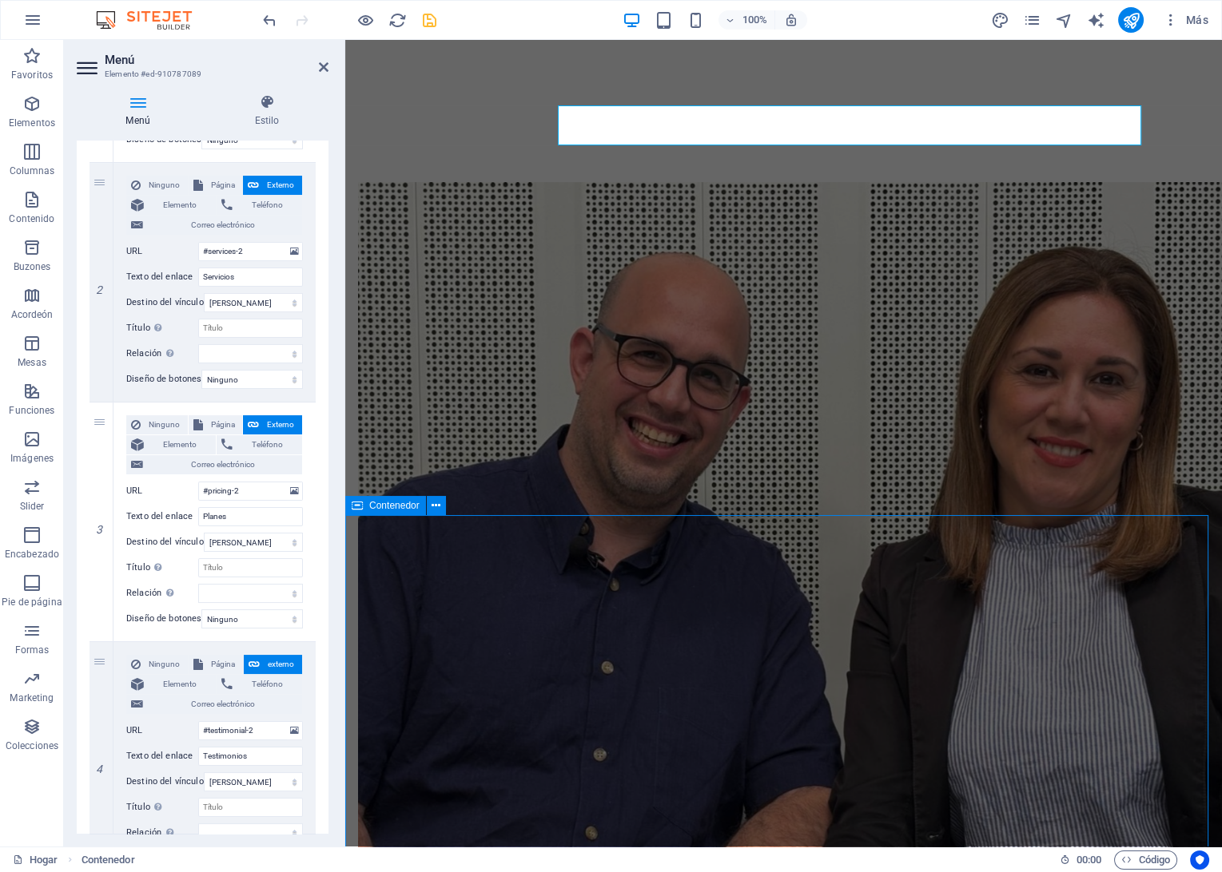
scroll to position [1228, 0]
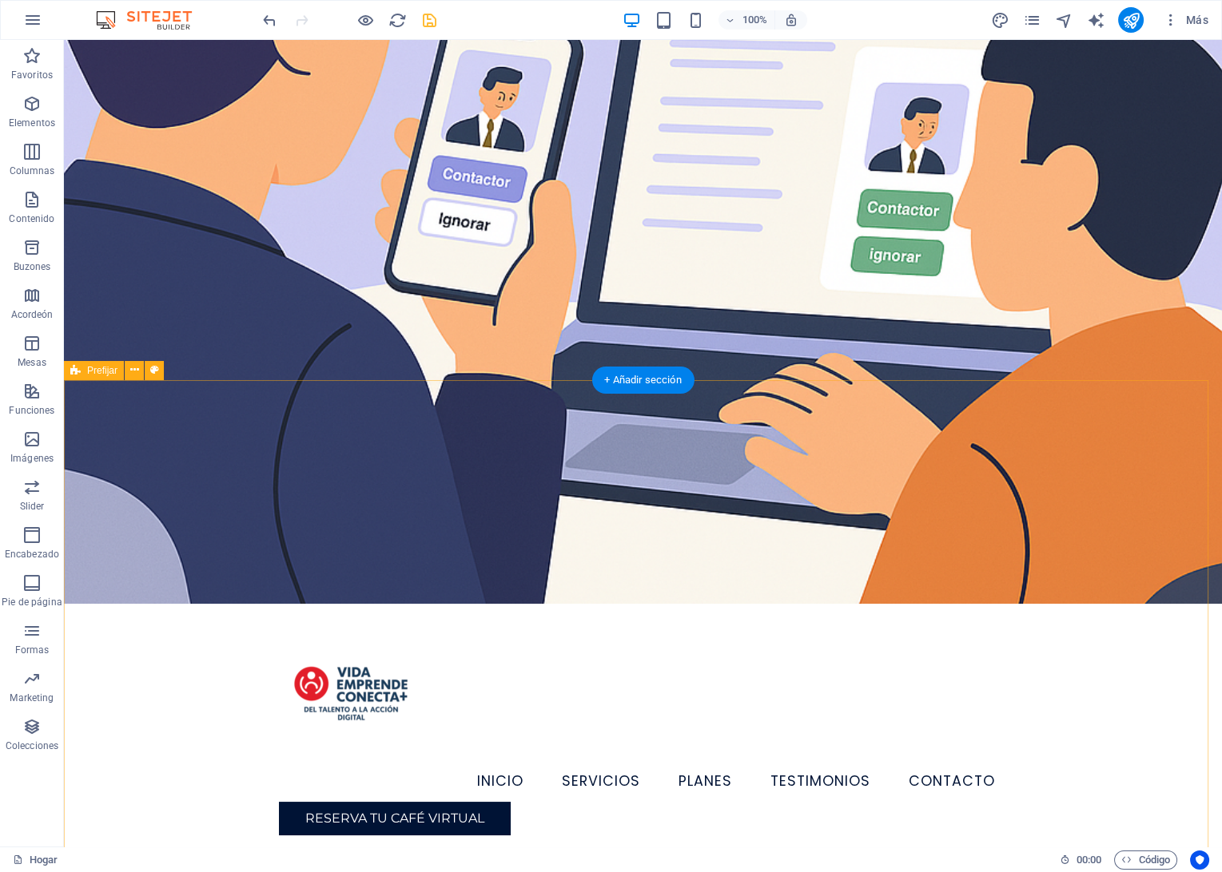
scroll to position [0, 0]
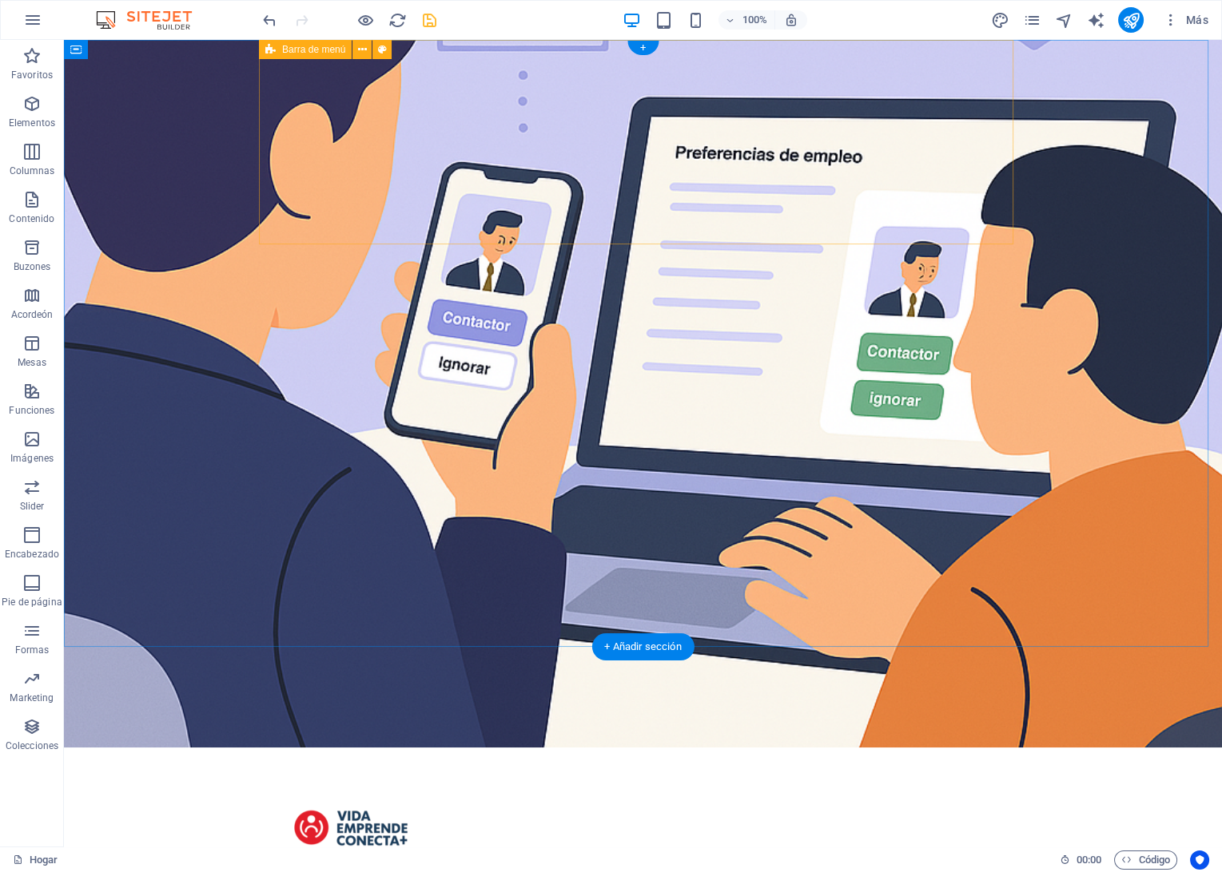
click at [622, 748] on div "Menu Inicio Servicios Planes Testimonios Contacto Reserva tu café virtual" at bounding box center [643, 870] width 754 height 244
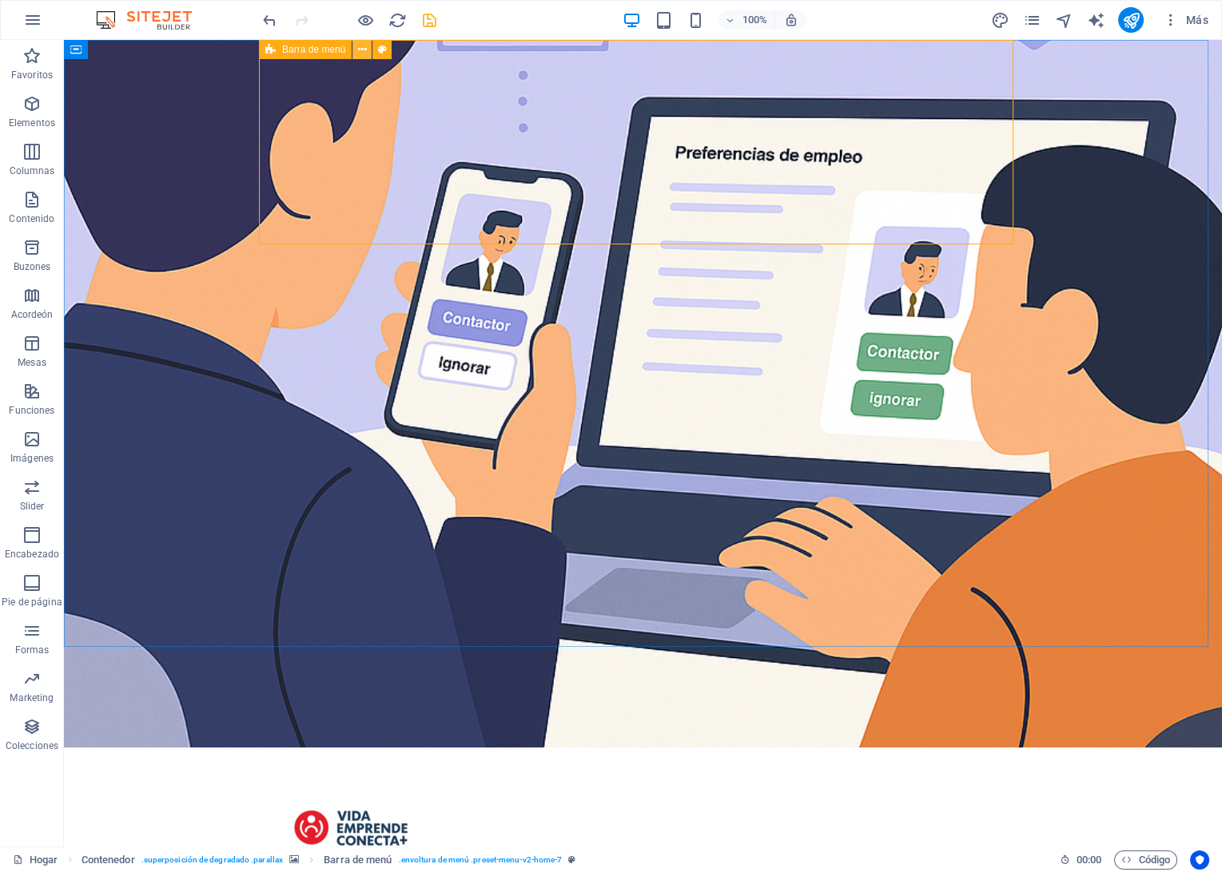
click at [362, 54] on icon at bounding box center [362, 50] width 9 height 17
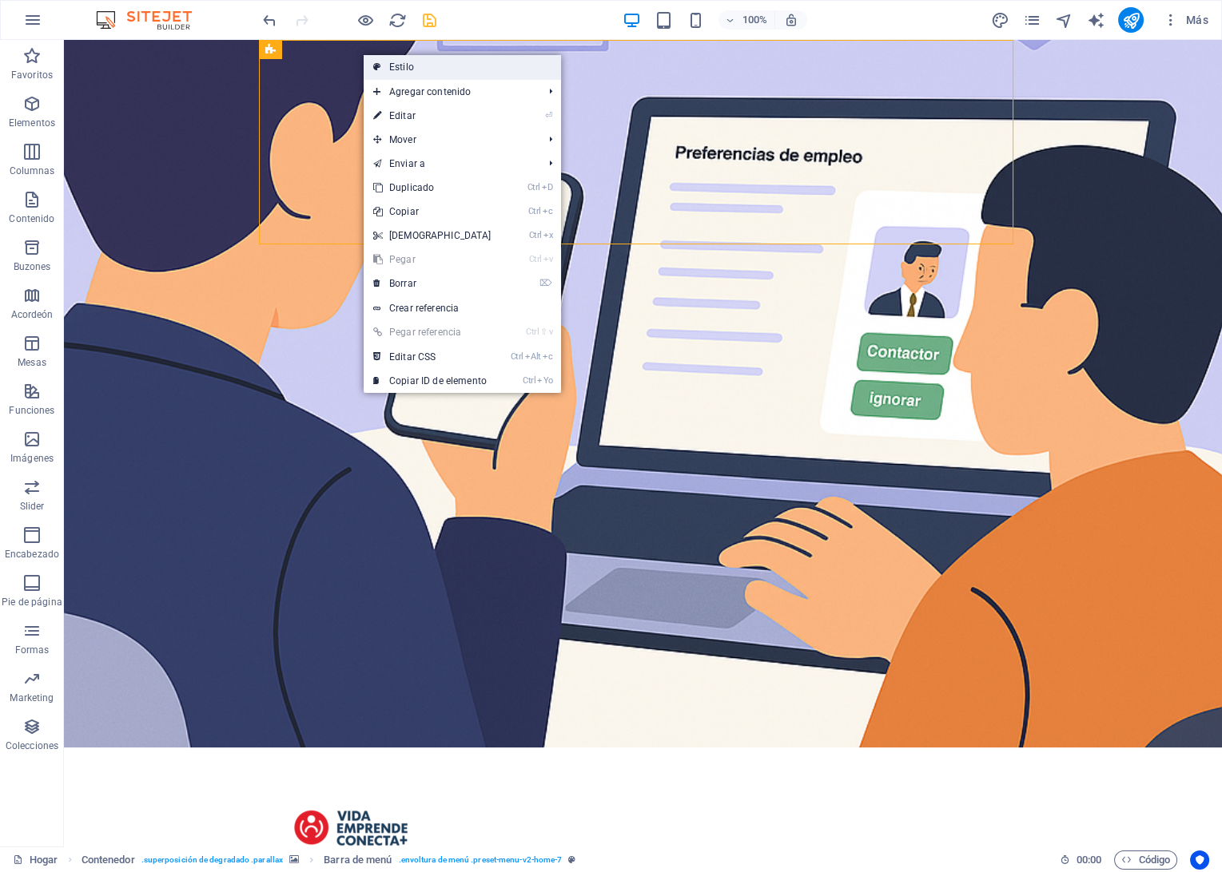
click at [423, 73] on link "Estilo" at bounding box center [462, 67] width 197 height 24
select select "rem"
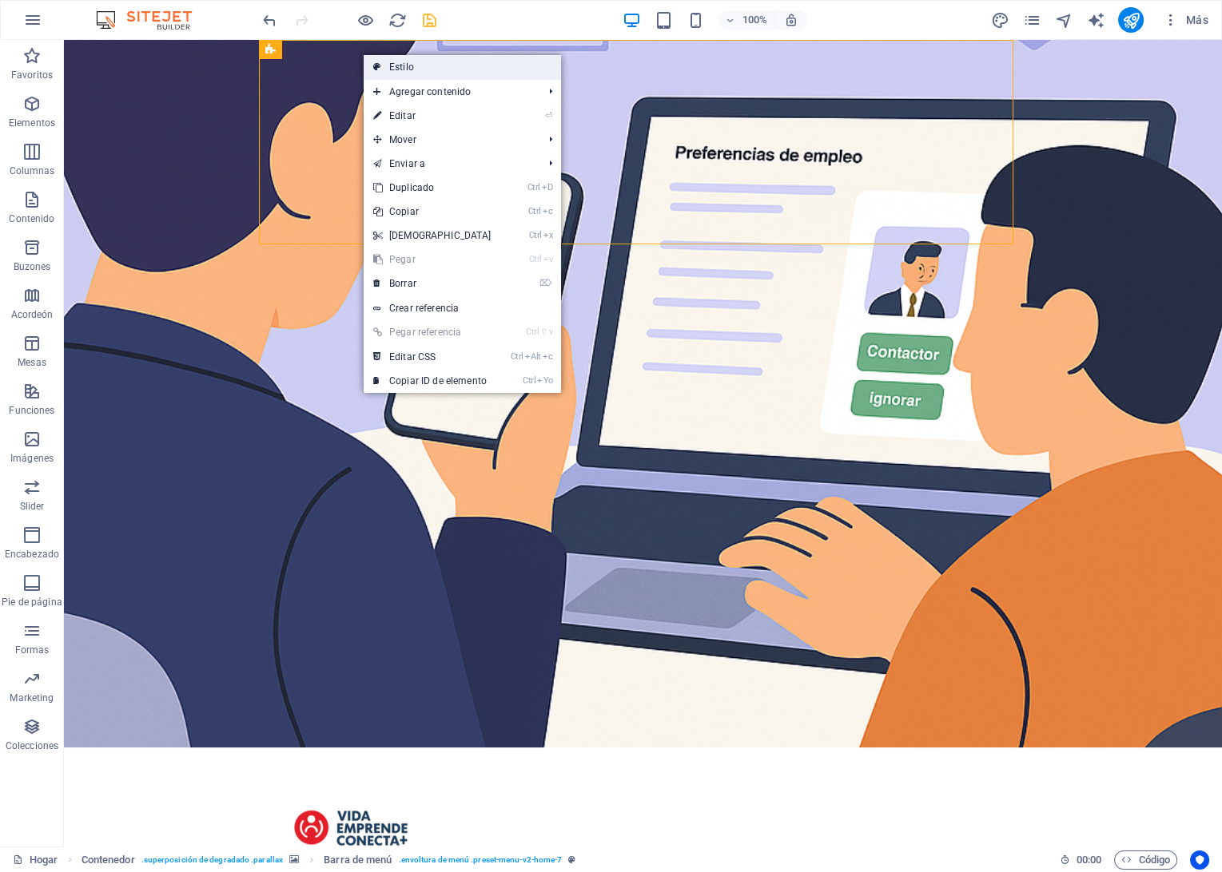
select select "rem"
select select "preset-menu-v2-home-7"
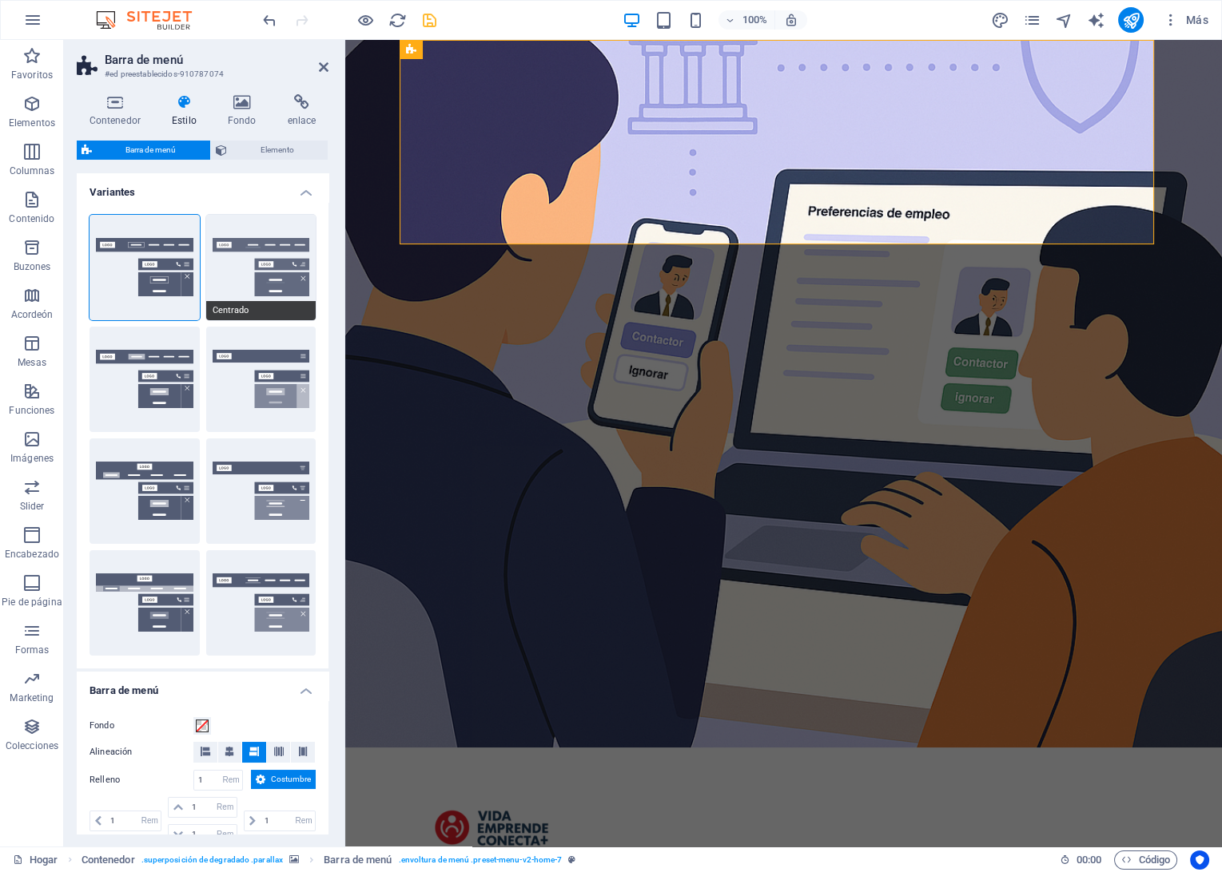
click at [272, 252] on button "Centrado" at bounding box center [261, 267] width 110 height 105
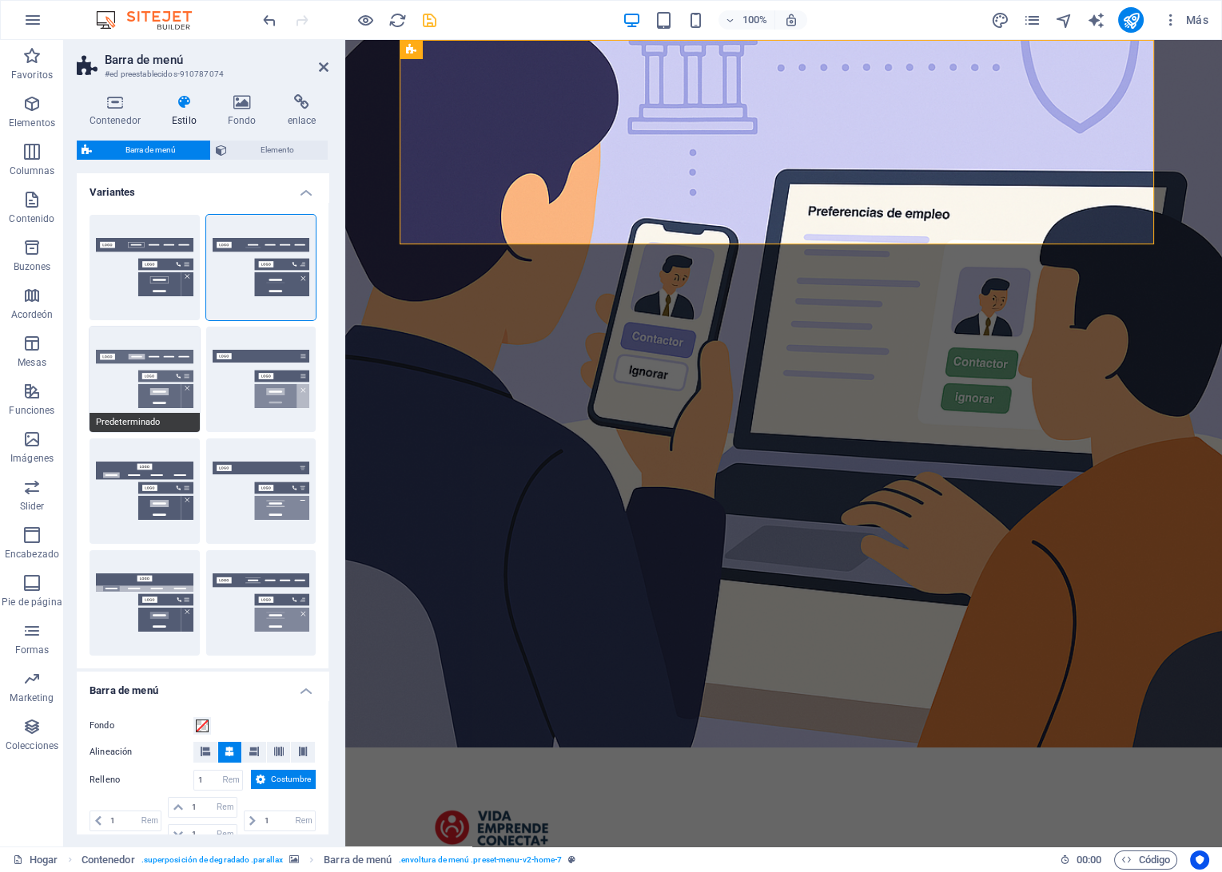
click at [143, 382] on button "Predeterminado" at bounding box center [144, 379] width 110 height 105
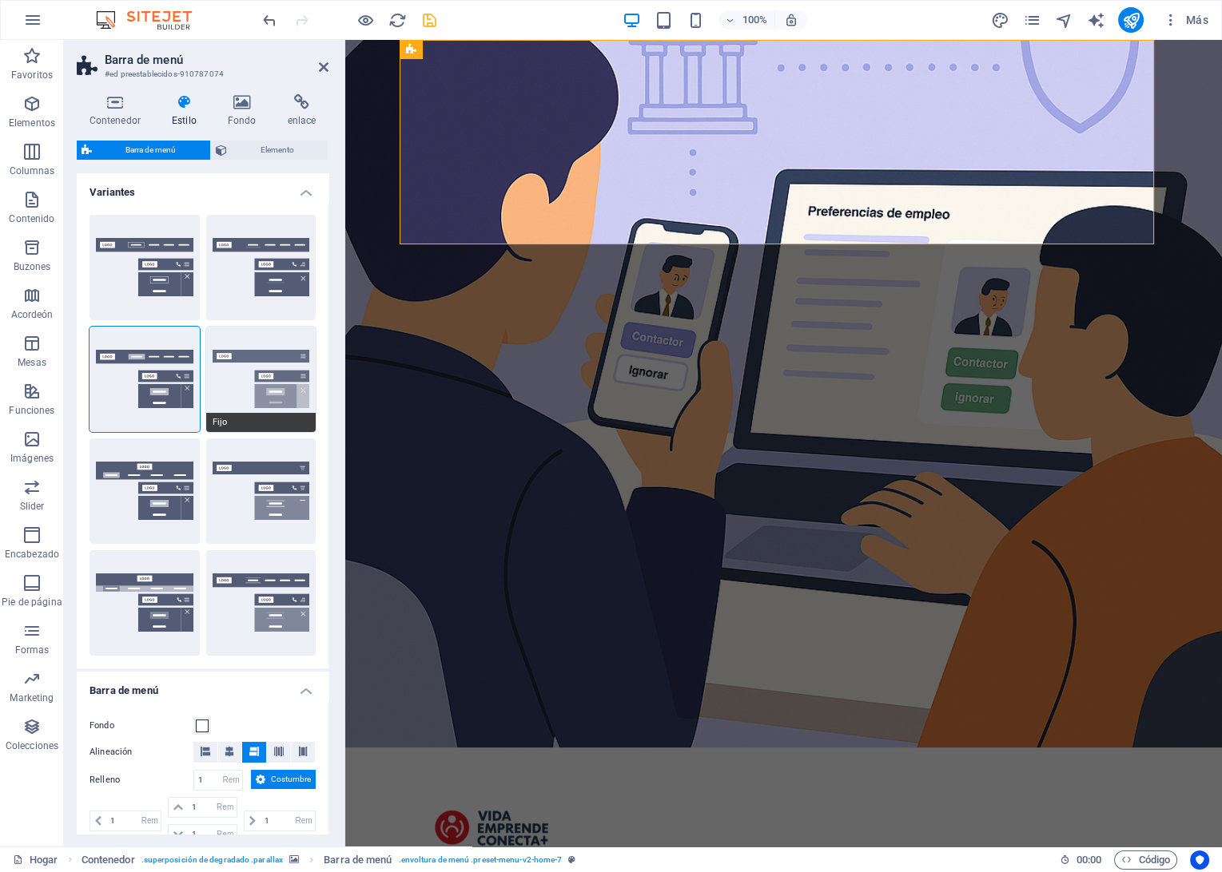
click at [264, 368] on button "Fijo" at bounding box center [261, 379] width 110 height 105
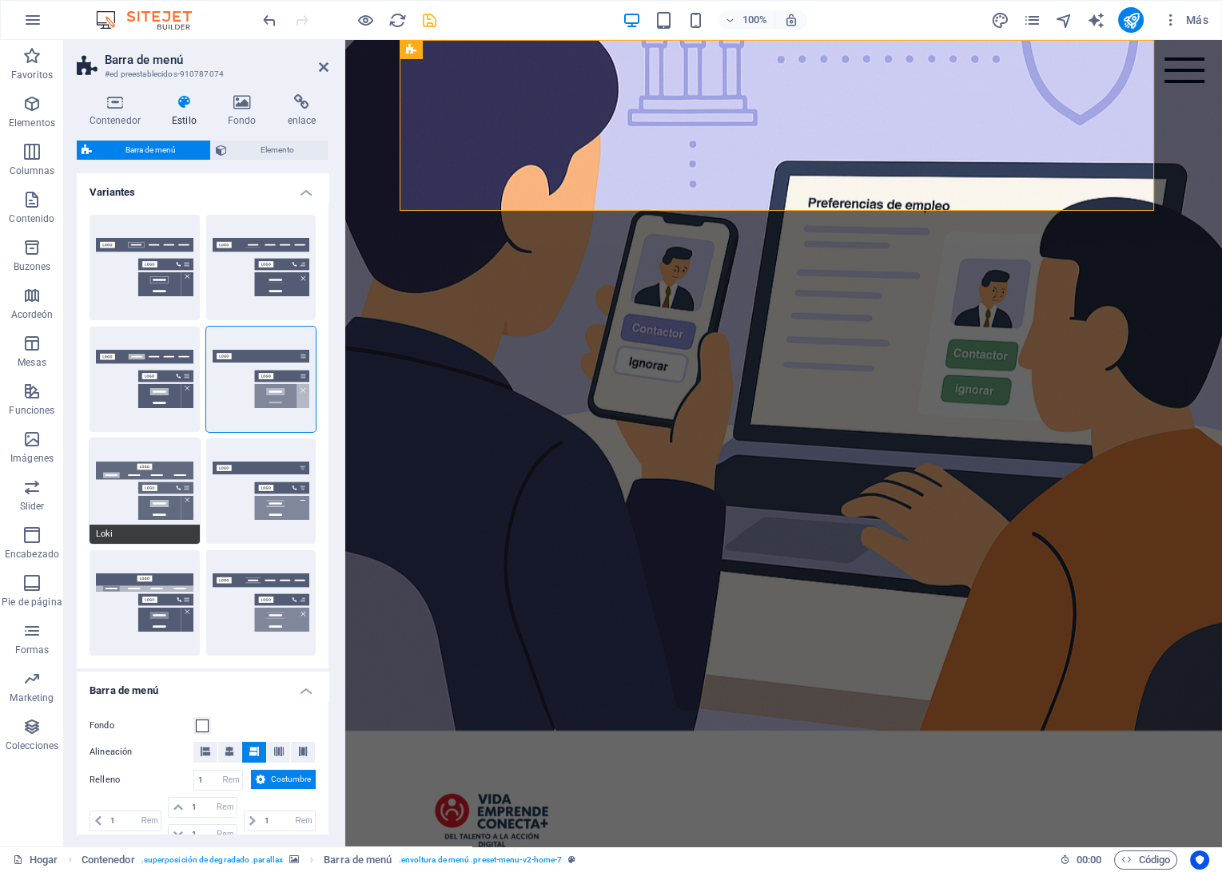
click at [145, 517] on button "Loki" at bounding box center [144, 491] width 110 height 105
type input "0"
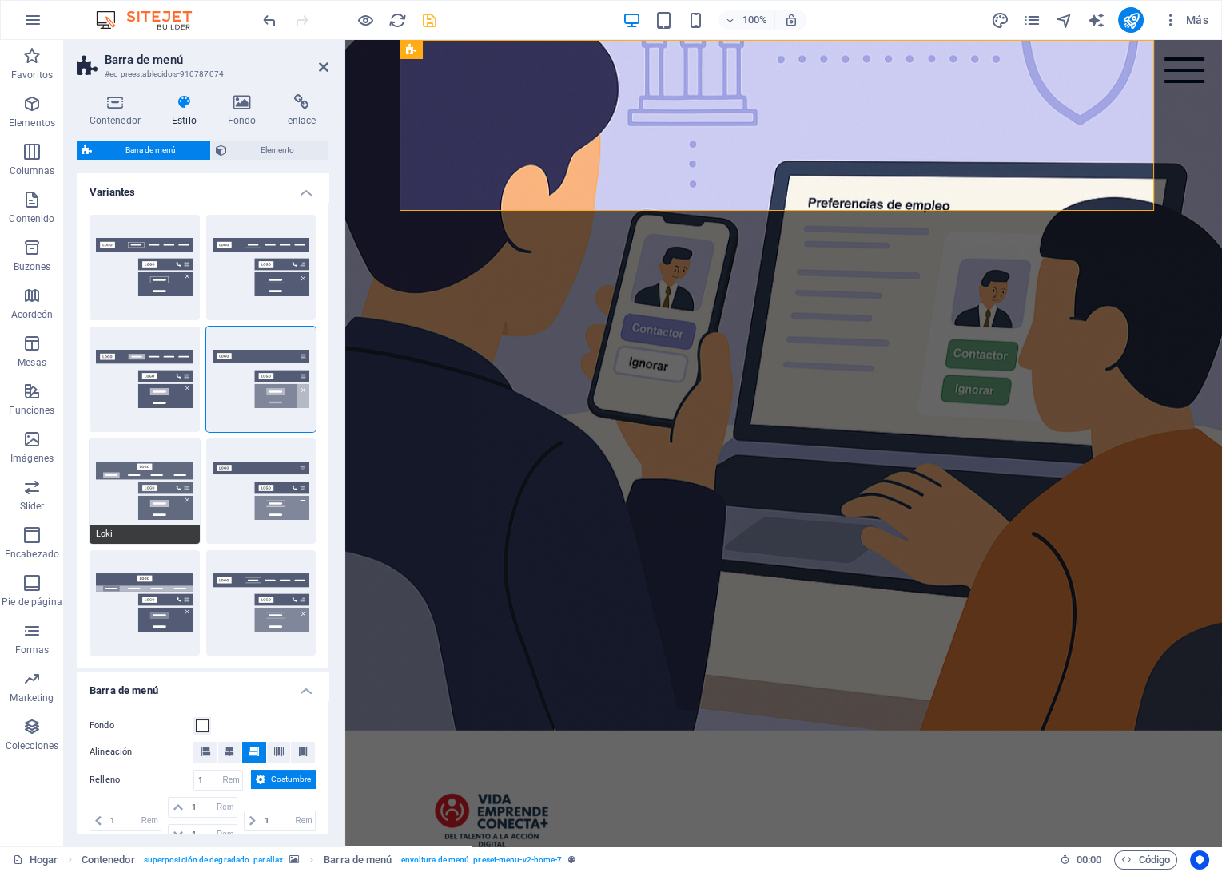
type input "0"
select select "DISABLED_OPTION_VALUE"
type input "2"
type input "1"
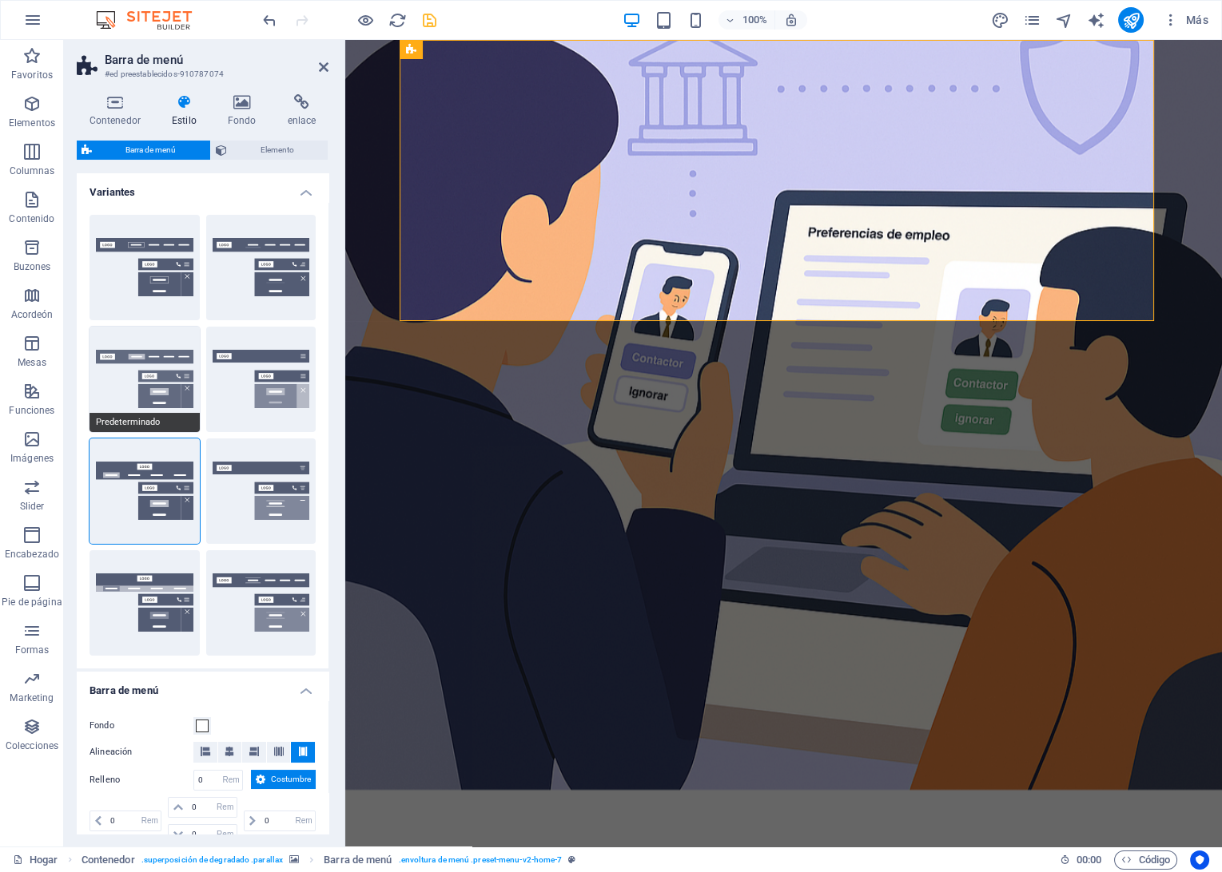
click at [179, 400] on button "Predeterminado" at bounding box center [144, 379] width 110 height 105
type input "1"
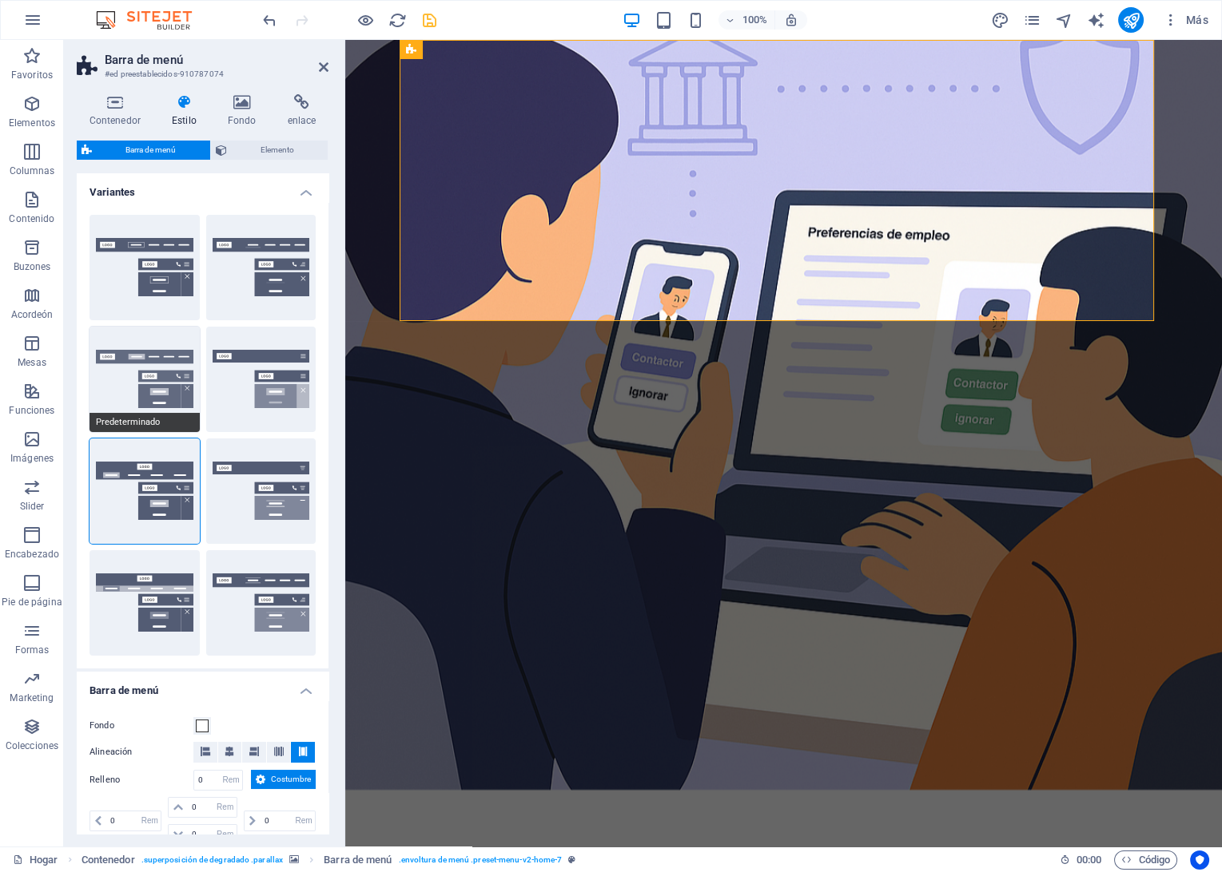
type input "1"
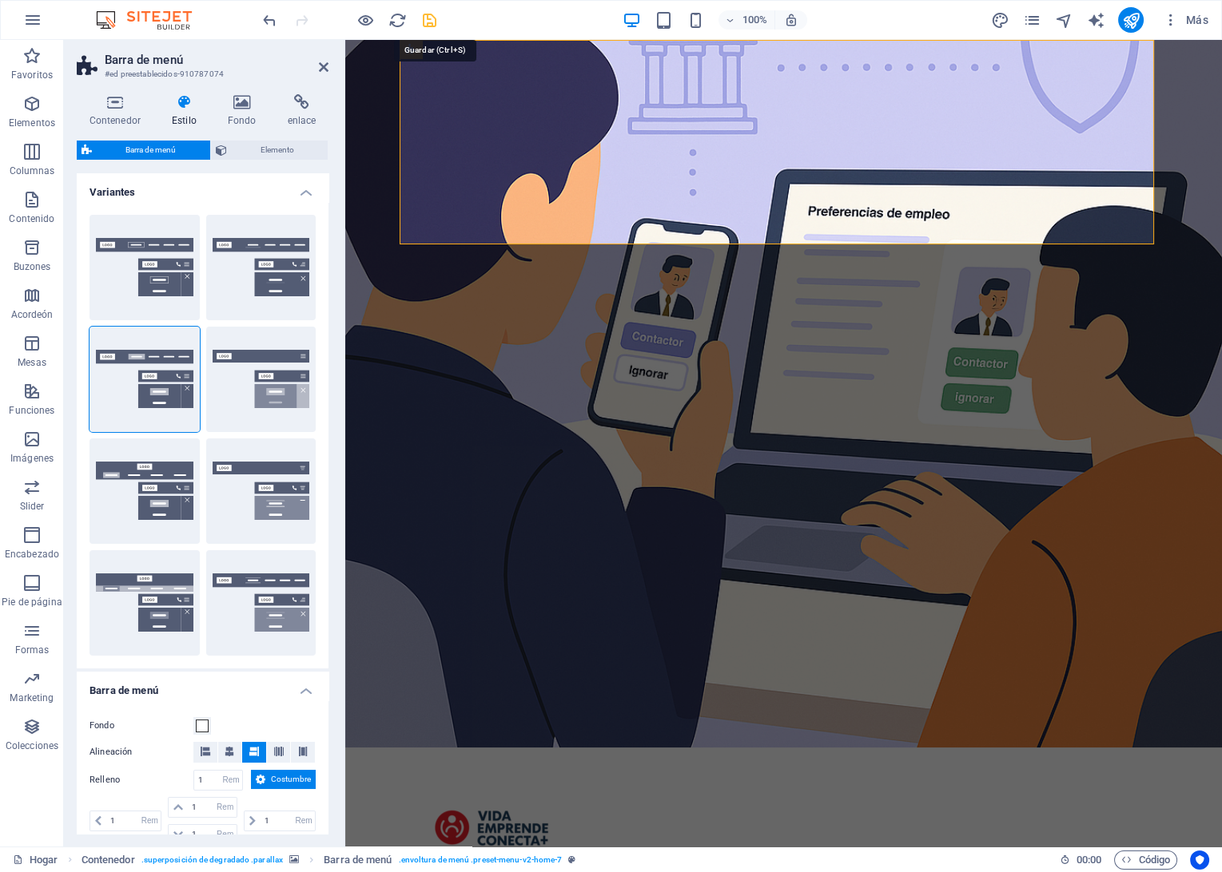
click at [430, 22] on icon "Salvar" at bounding box center [429, 20] width 18 height 18
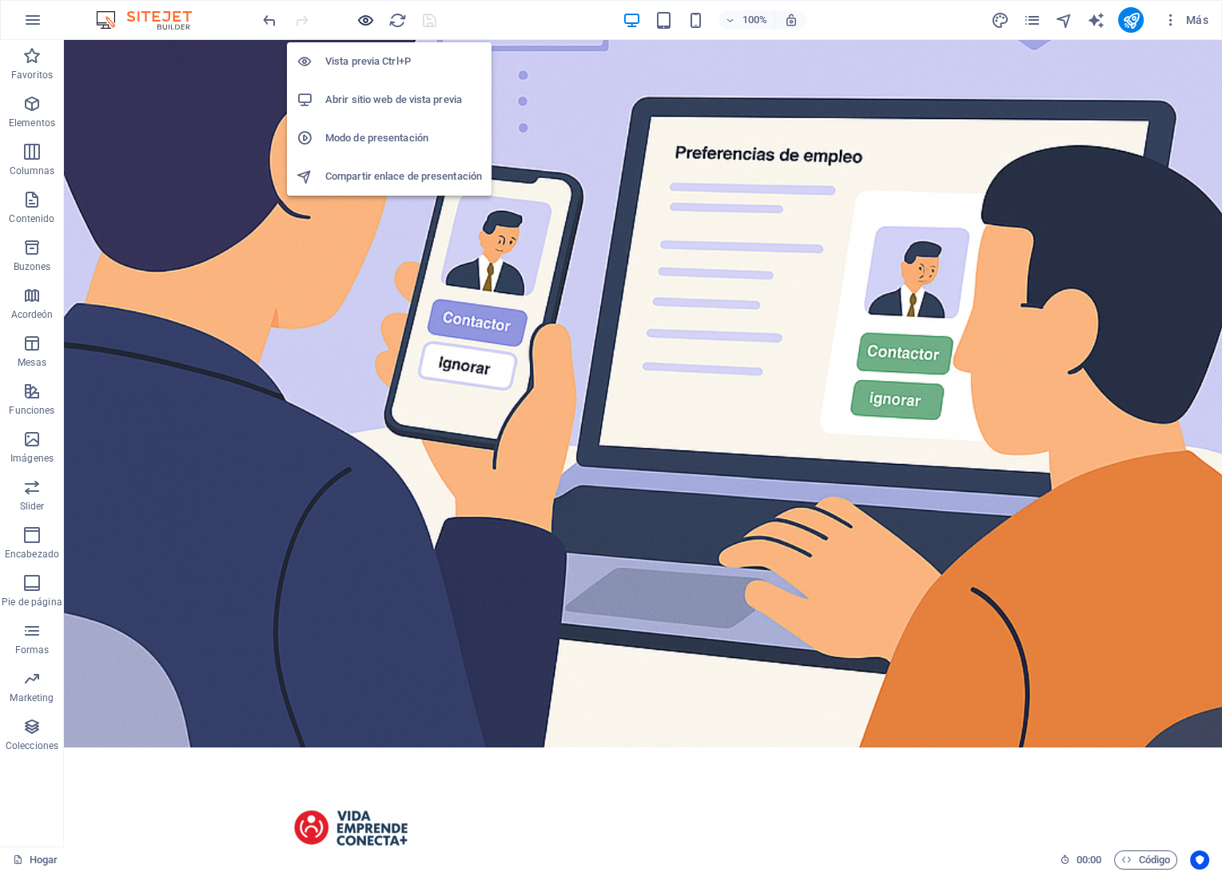
click at [369, 18] on icon "button" at bounding box center [365, 20] width 18 height 18
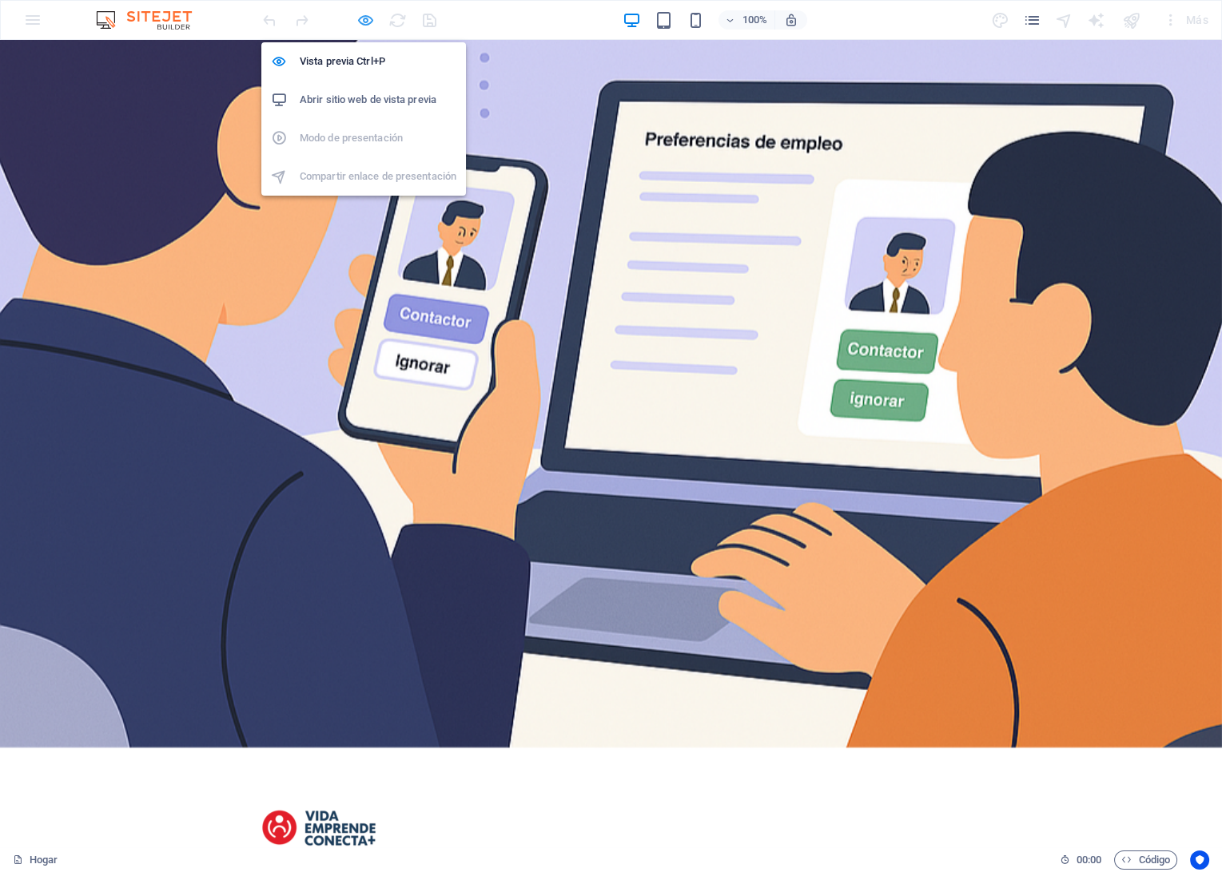
click at [369, 18] on icon "button" at bounding box center [365, 20] width 18 height 18
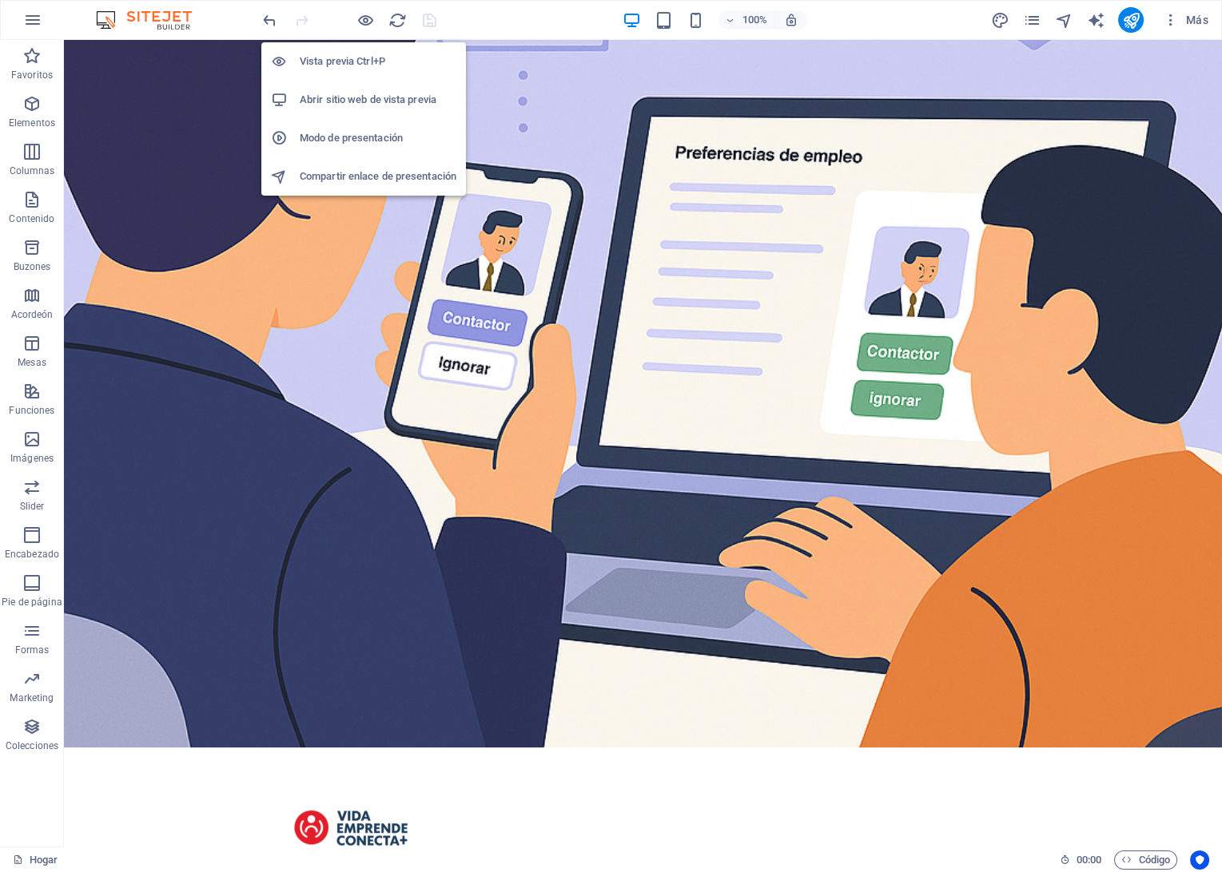
click at [341, 94] on h6 "Abrir sitio web de vista previa" at bounding box center [378, 99] width 157 height 19
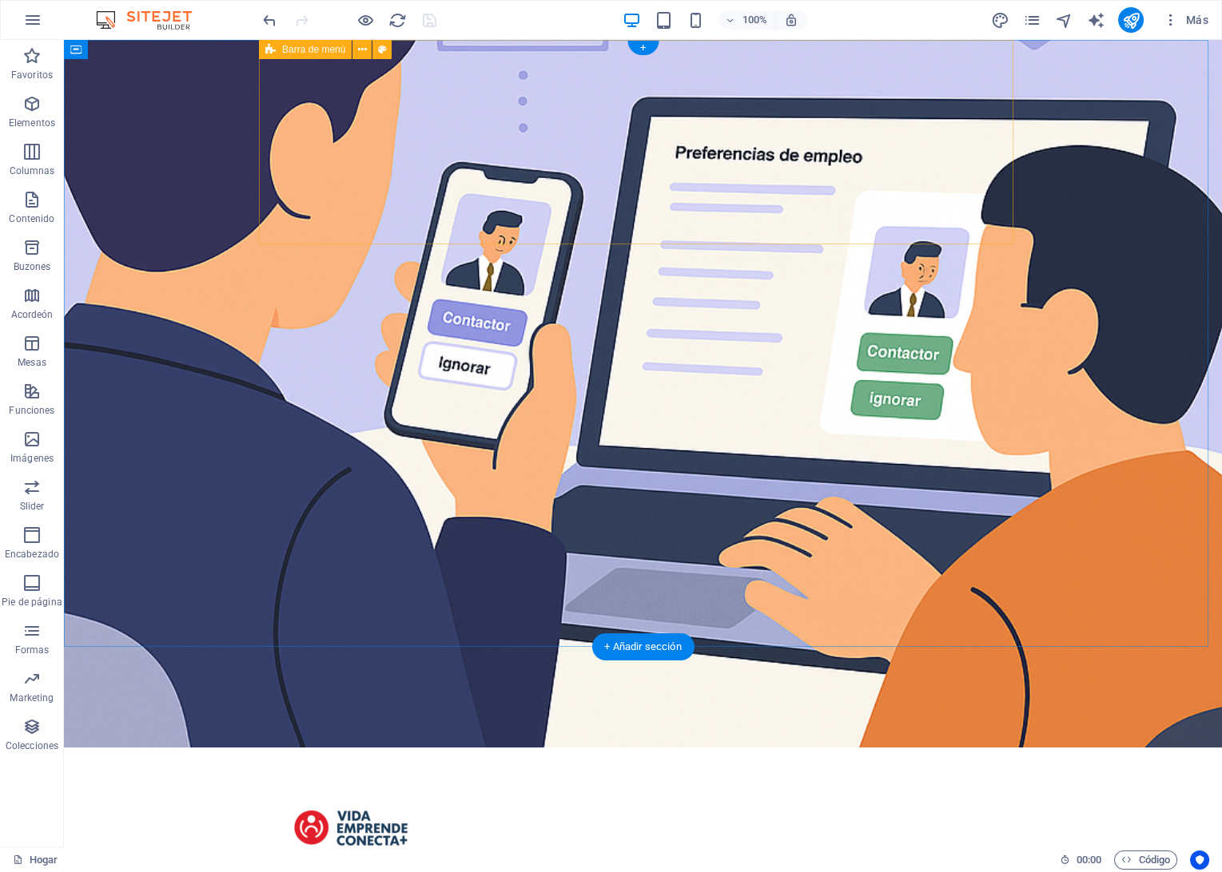
click at [266, 748] on div "Menu Inicio Servicios Planes Testimonios Contacto Reserva tu café virtual" at bounding box center [643, 869] width 754 height 243
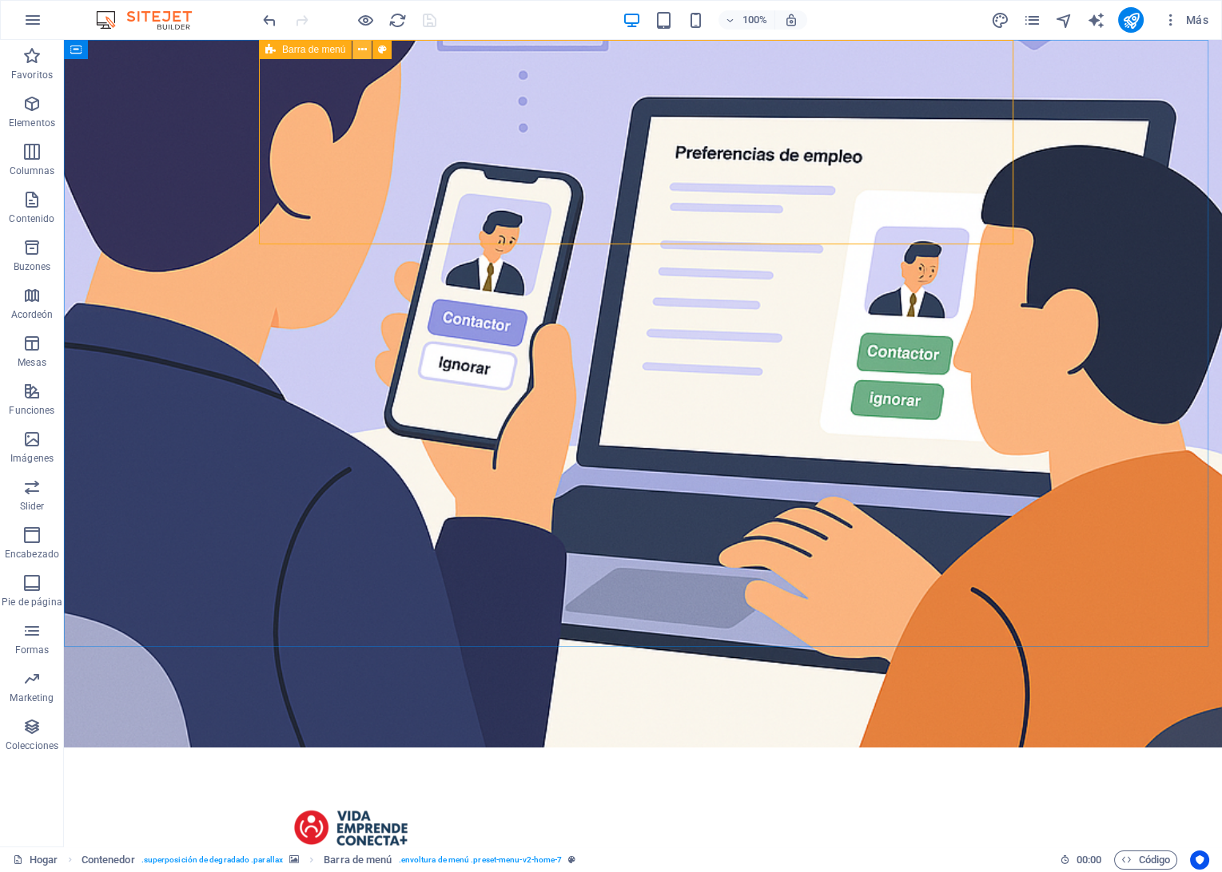
click at [360, 50] on icon at bounding box center [362, 50] width 9 height 17
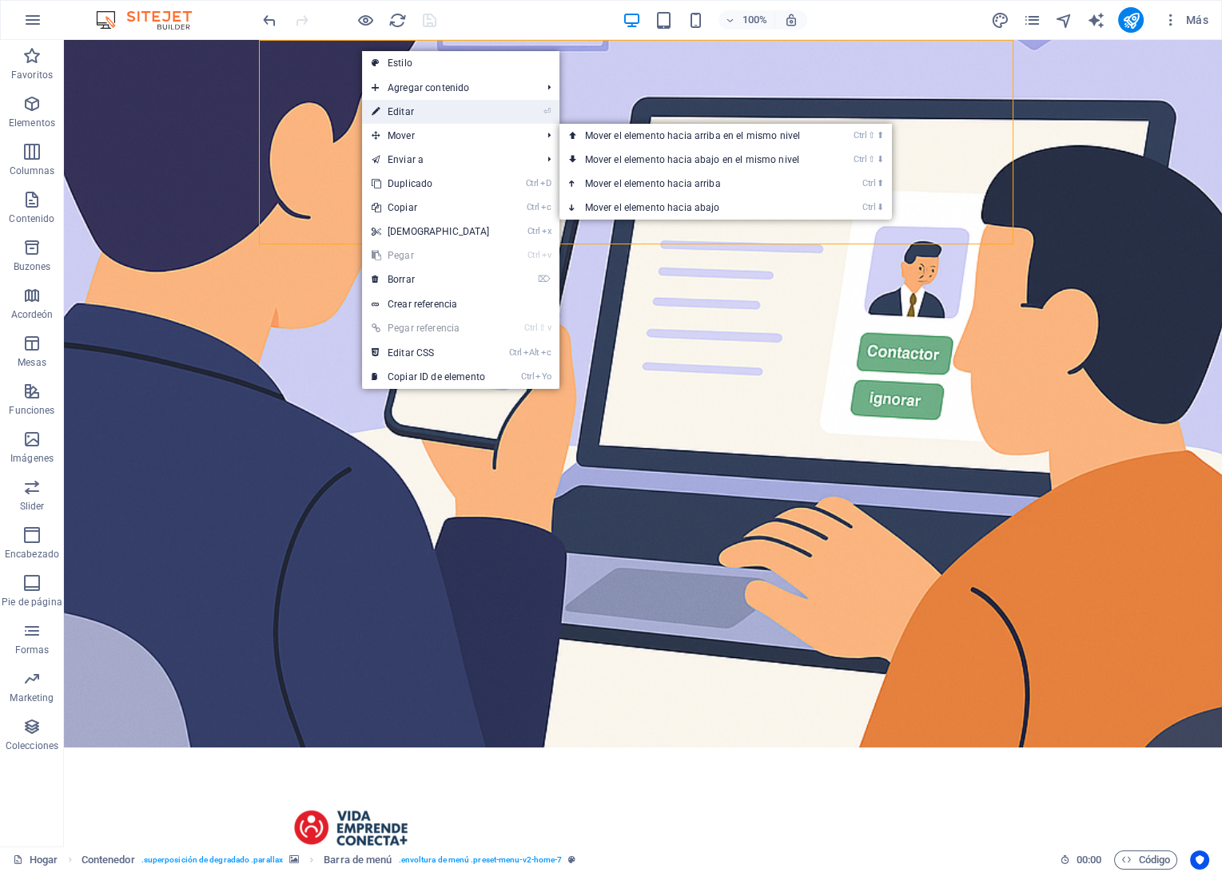
click at [401, 117] on link "⏎ Editar" at bounding box center [430, 112] width 137 height 24
select select "rem"
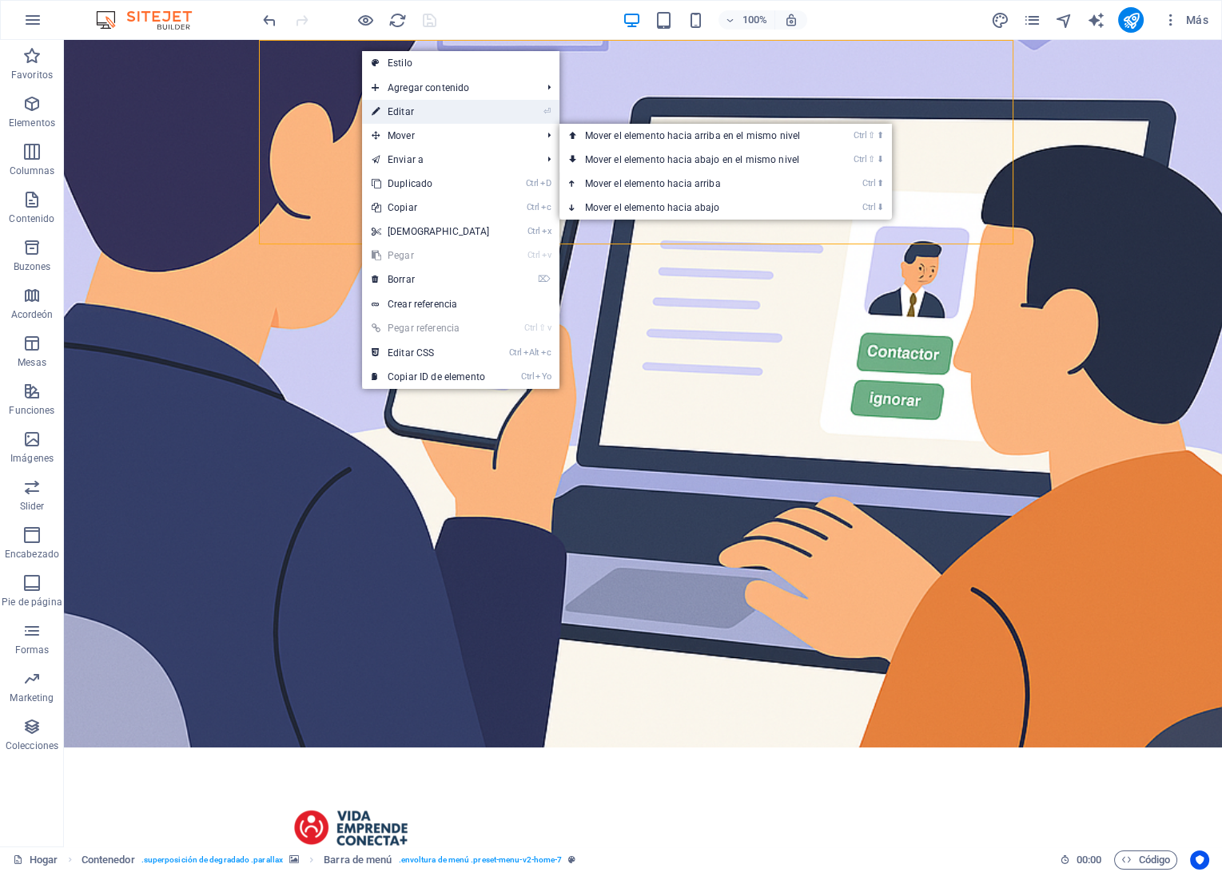
select select "rem"
select select "preset-menu-v2-home-7"
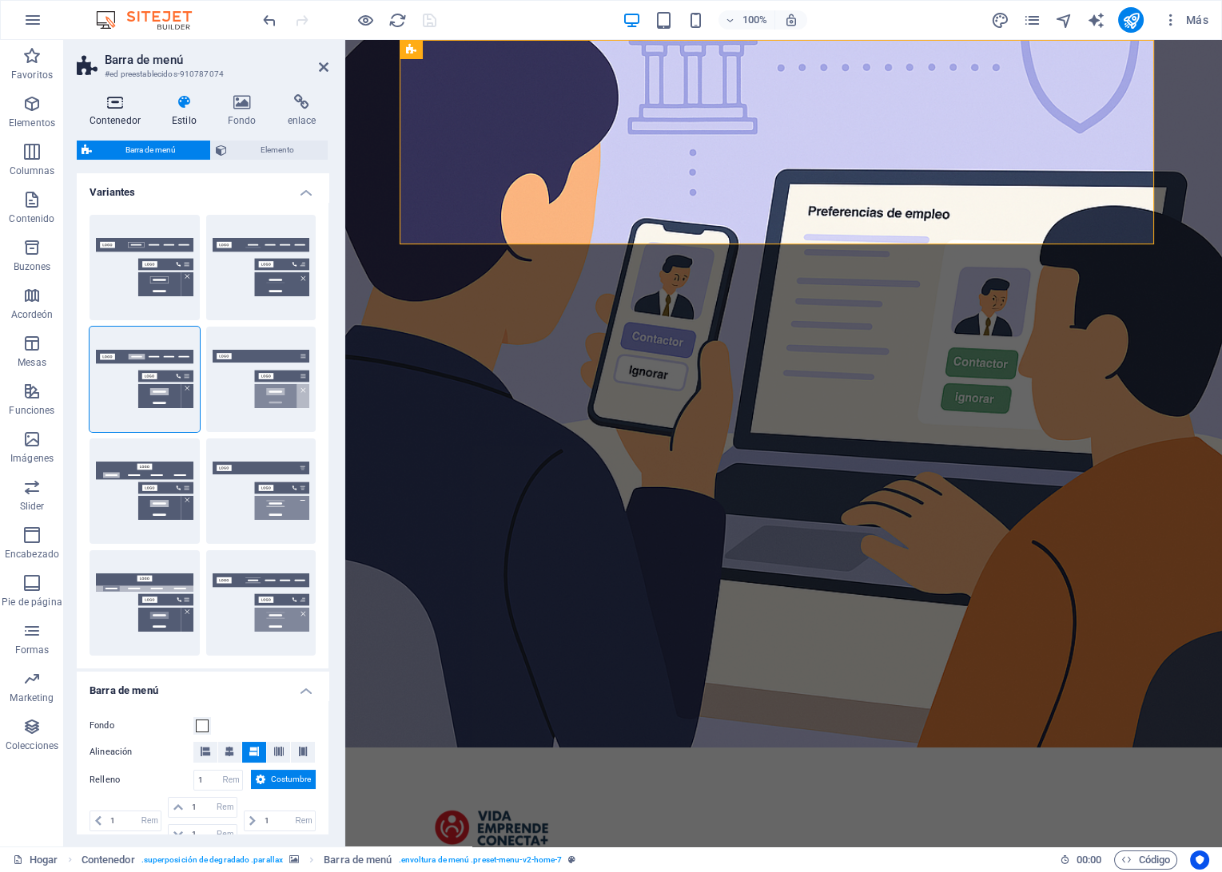
click at [125, 116] on h4 "Contenedor" at bounding box center [118, 111] width 82 height 34
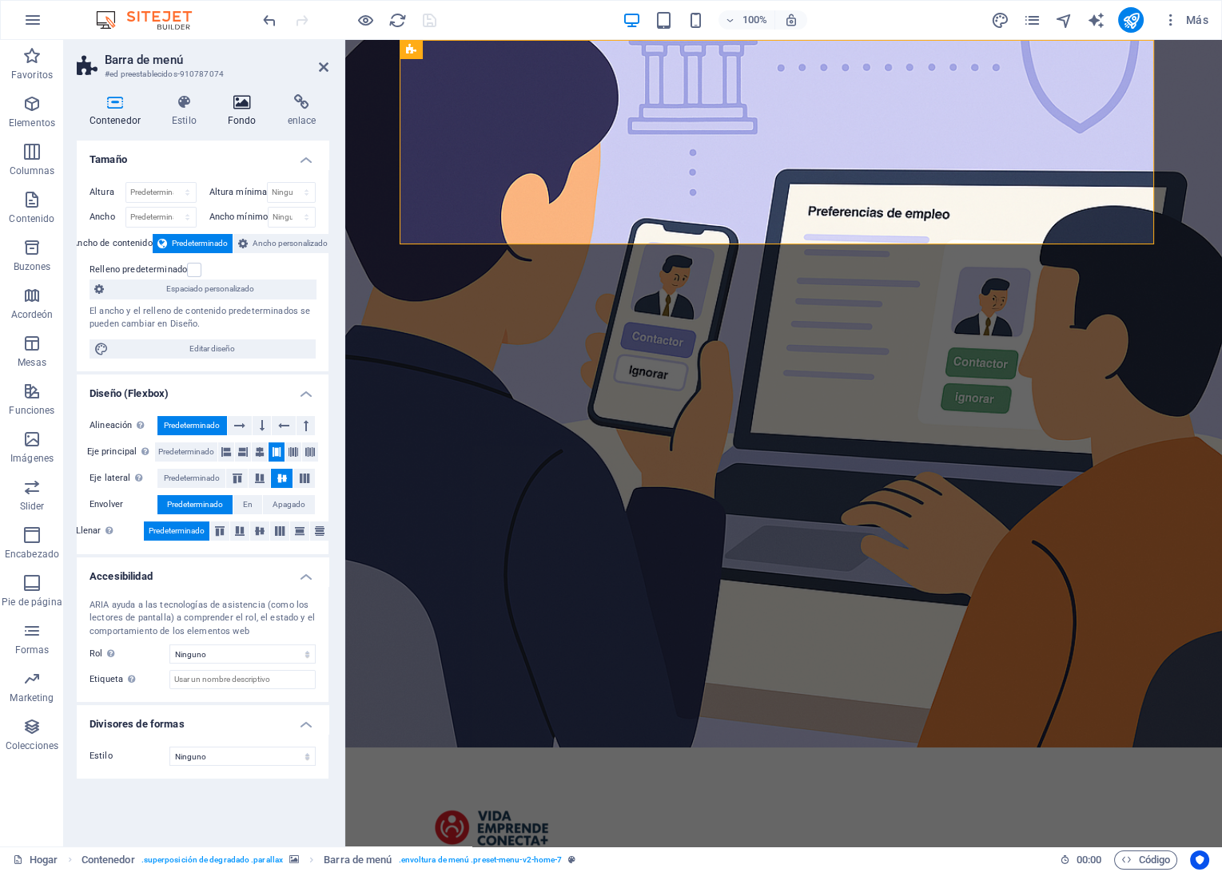
click at [238, 114] on h4 "Fondo" at bounding box center [245, 111] width 60 height 34
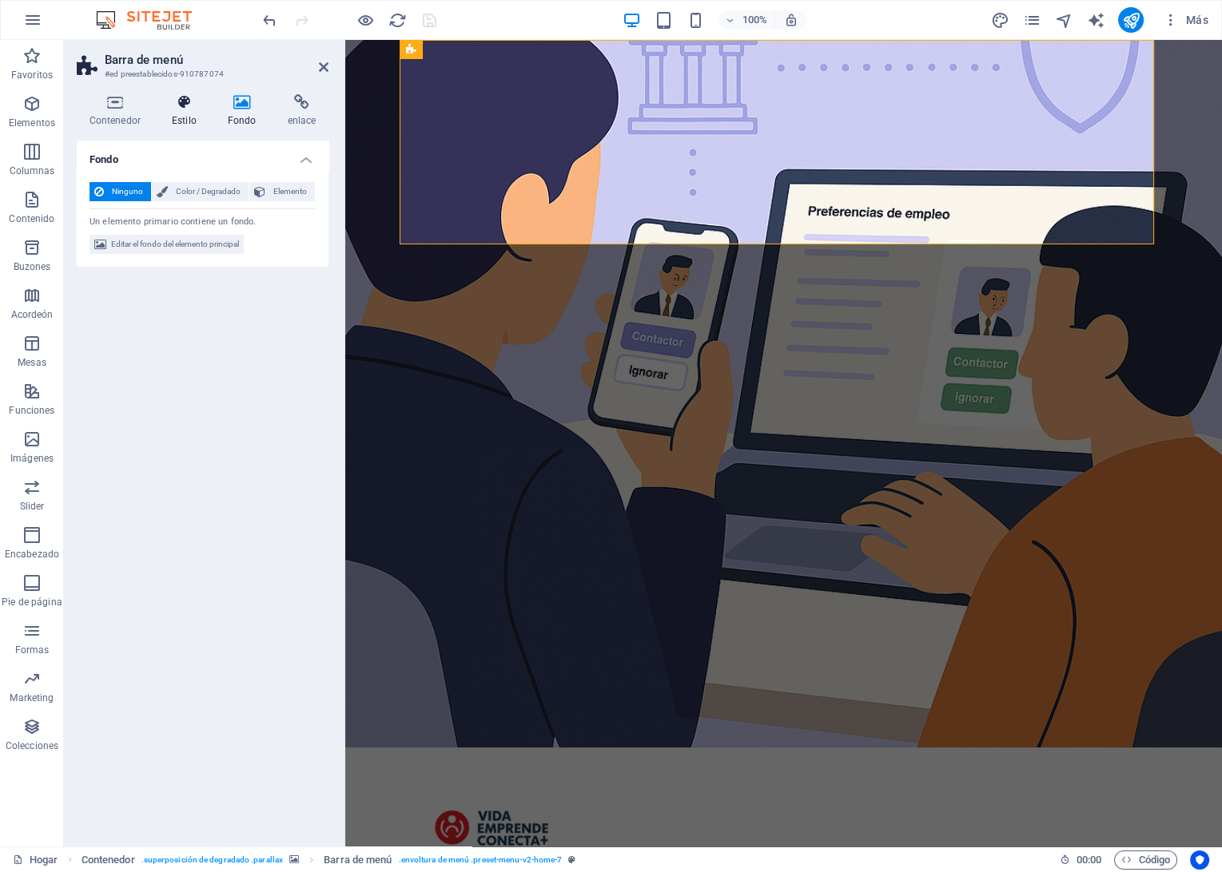
click at [201, 114] on h4 "Estilo" at bounding box center [187, 111] width 56 height 34
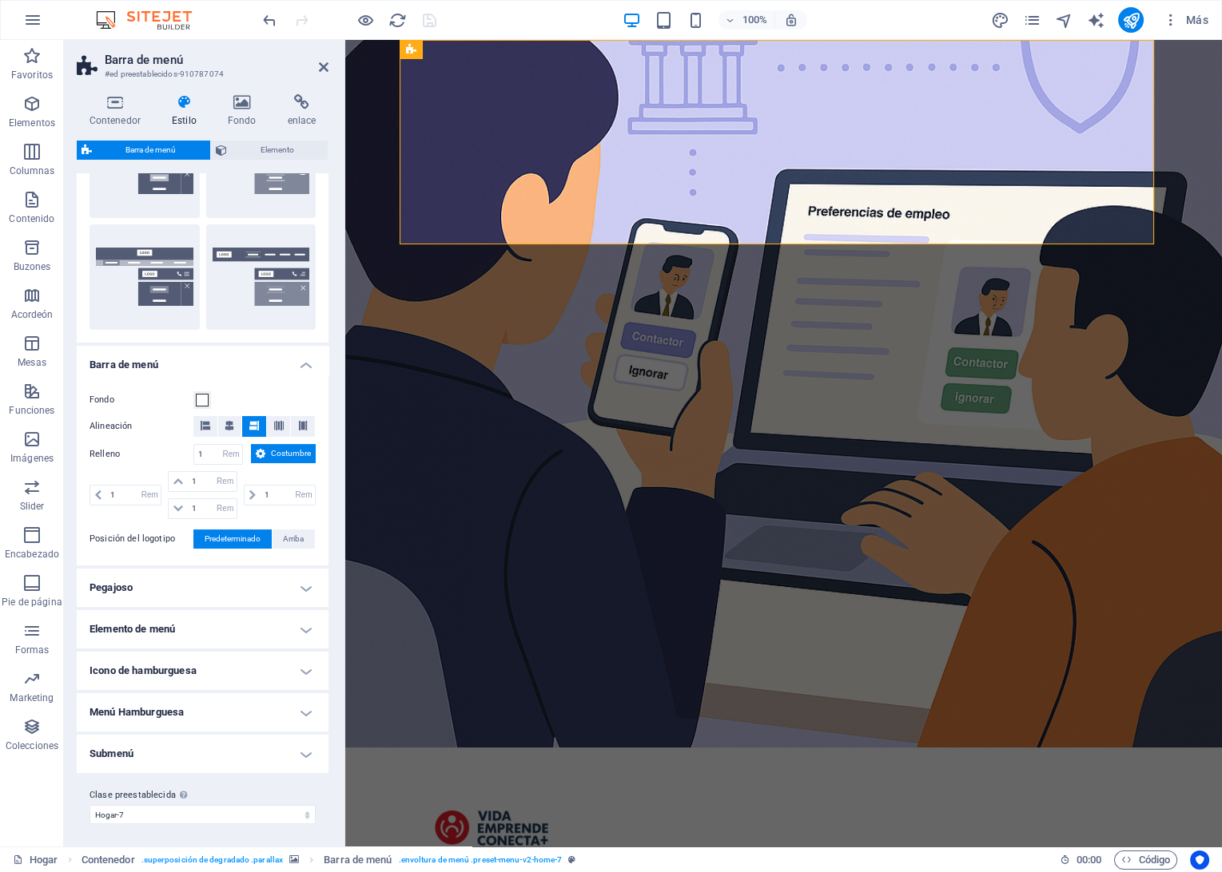
scroll to position [347, 0]
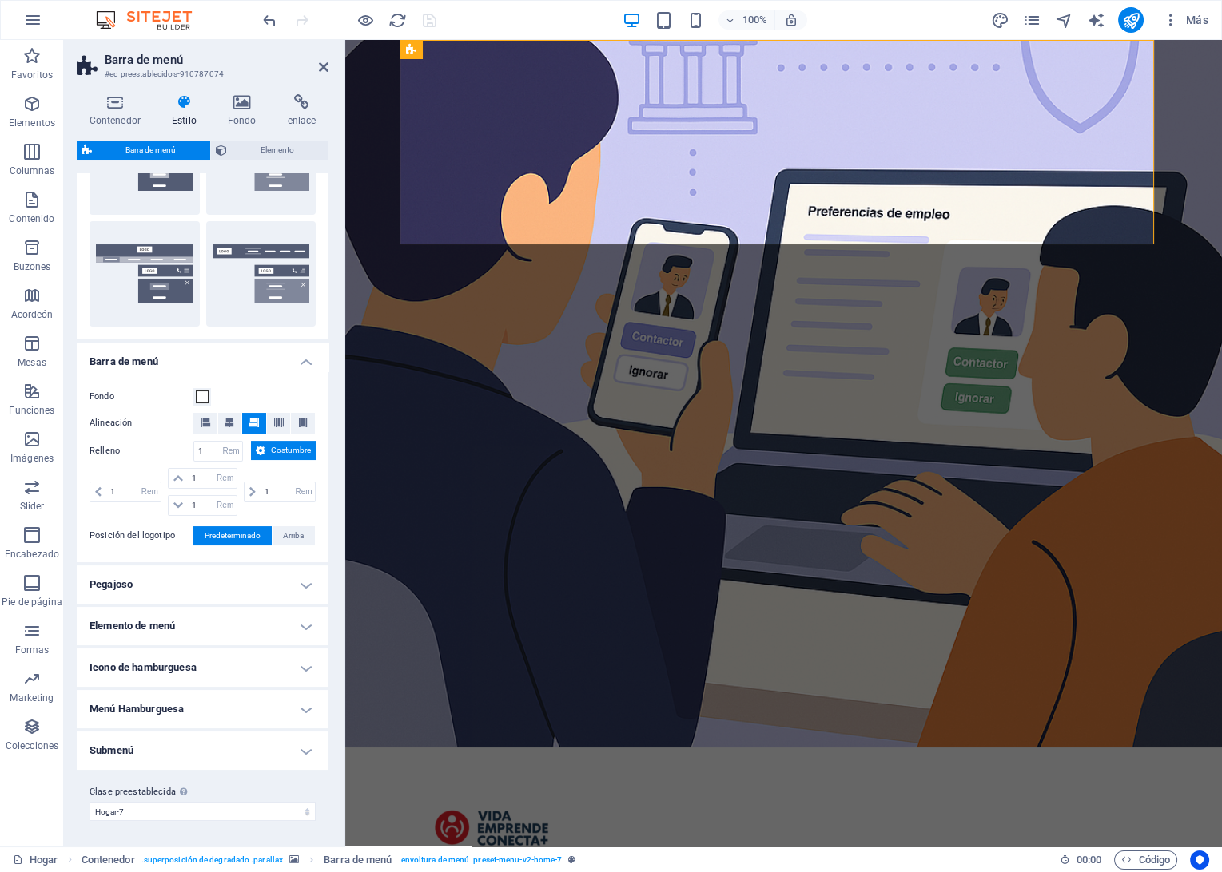
click at [224, 589] on h4 "Pegajoso" at bounding box center [203, 585] width 252 height 38
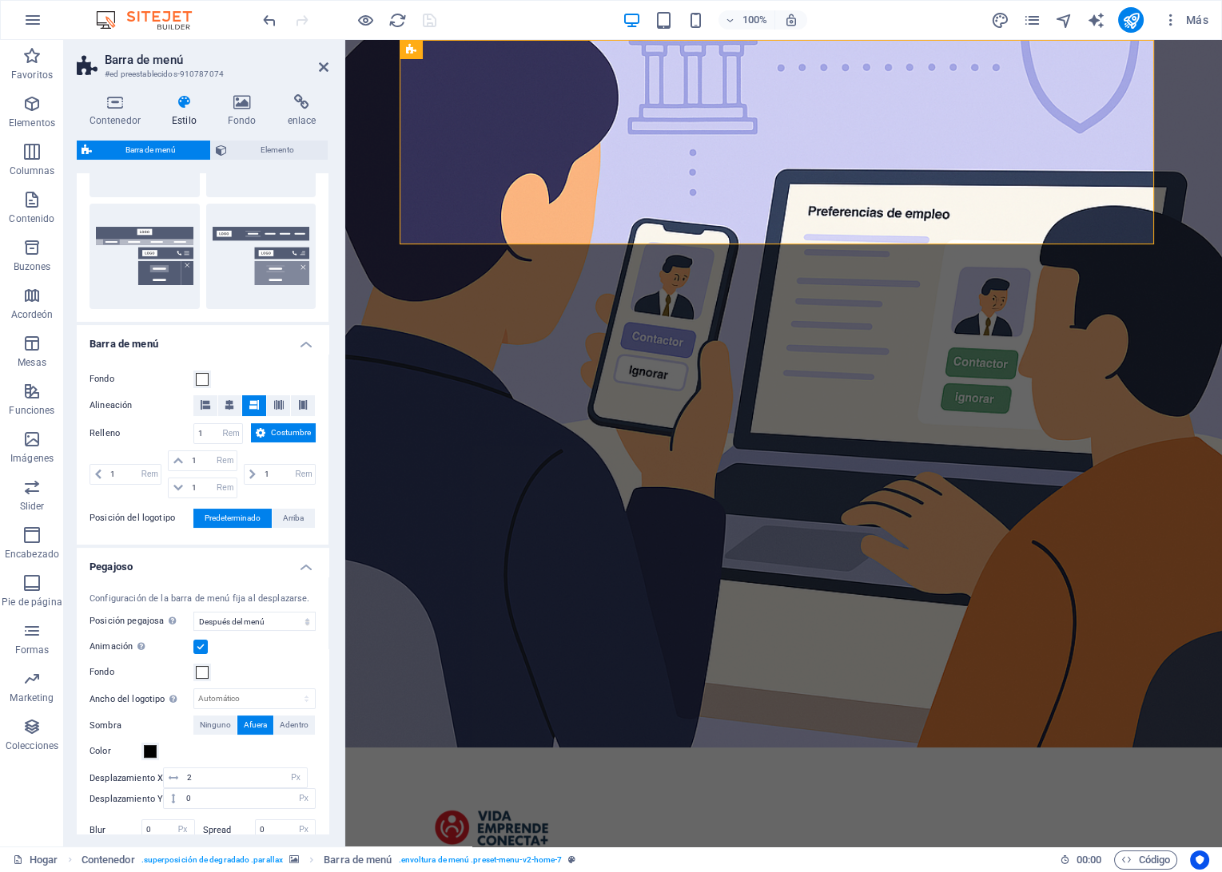
click at [224, 577] on h4 "Pegajoso" at bounding box center [203, 562] width 252 height 29
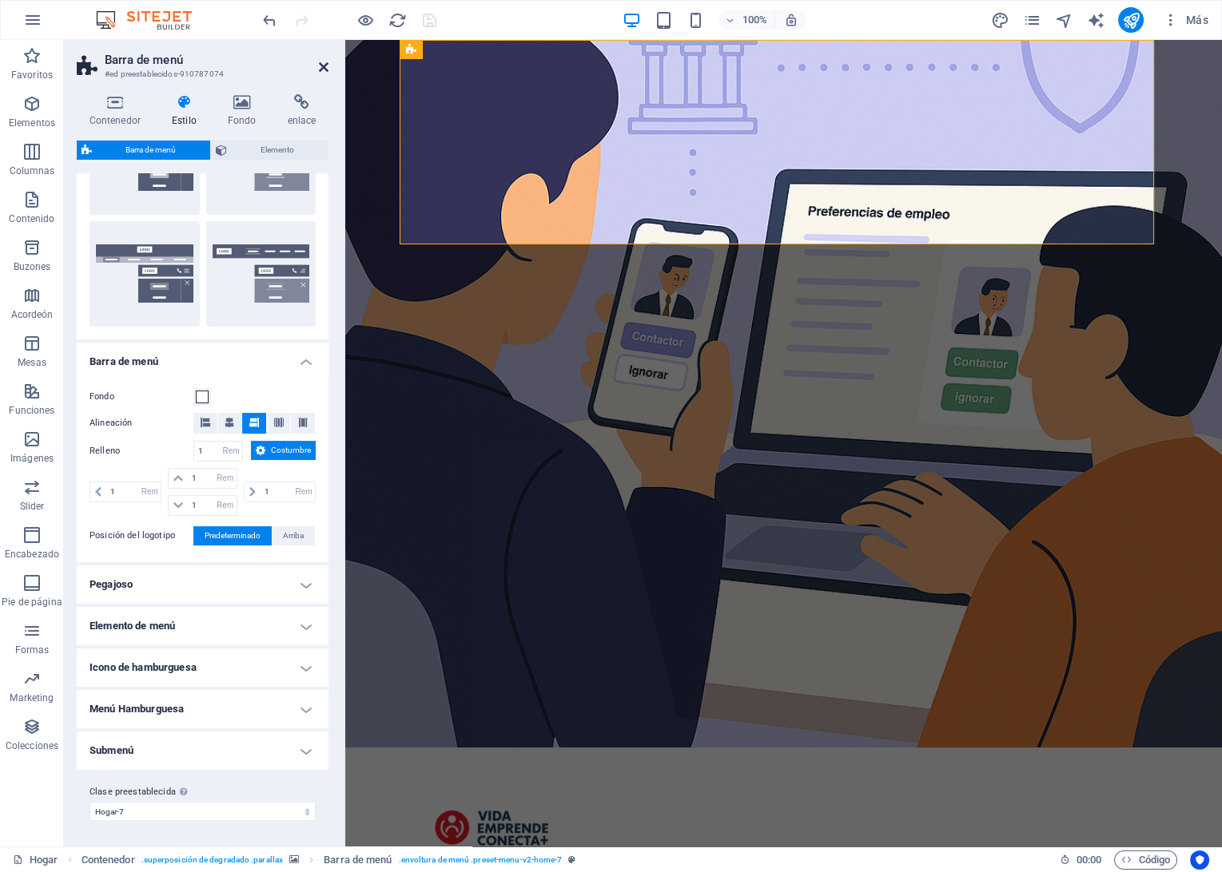
click at [322, 70] on icon at bounding box center [324, 67] width 10 height 13
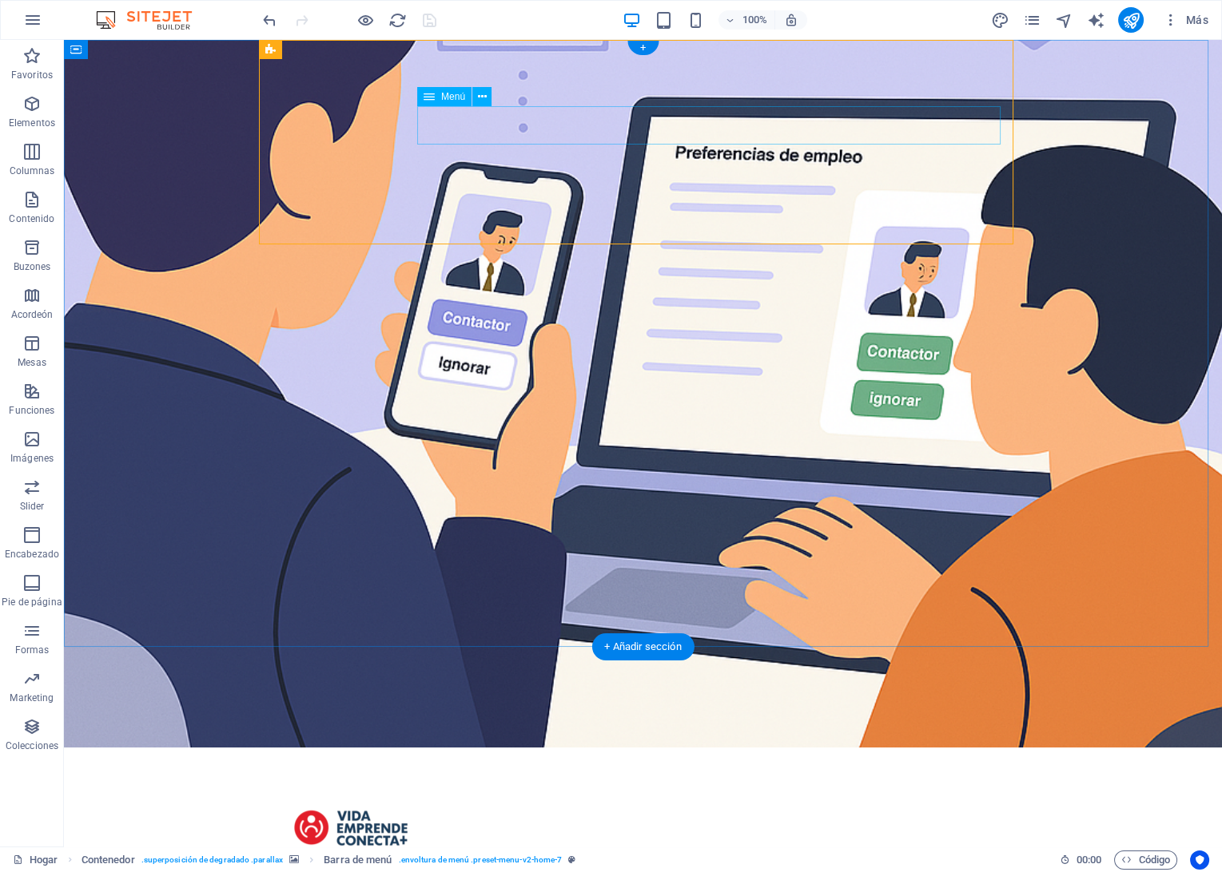
click at [479, 101] on icon at bounding box center [482, 97] width 9 height 17
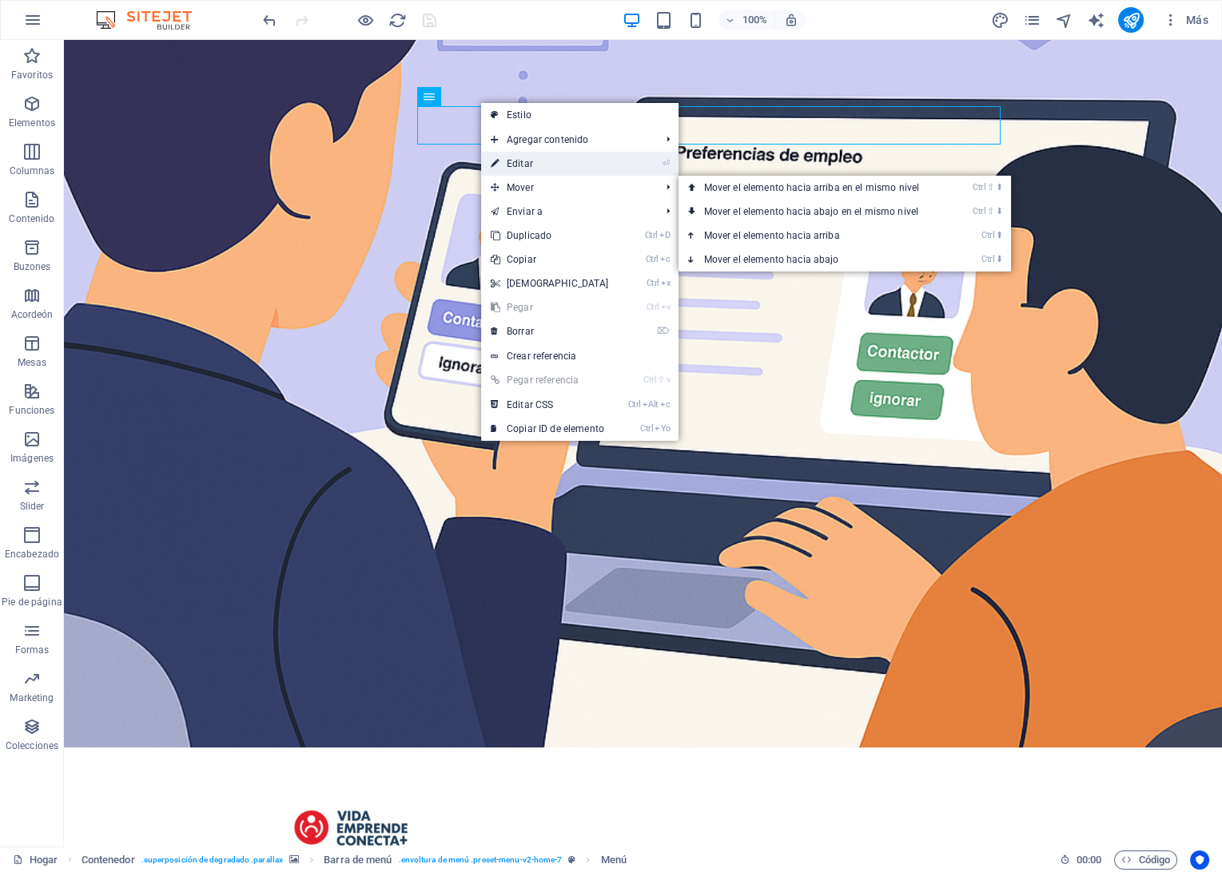
click at [535, 170] on link "⏎ Editar" at bounding box center [549, 164] width 137 height 24
select select
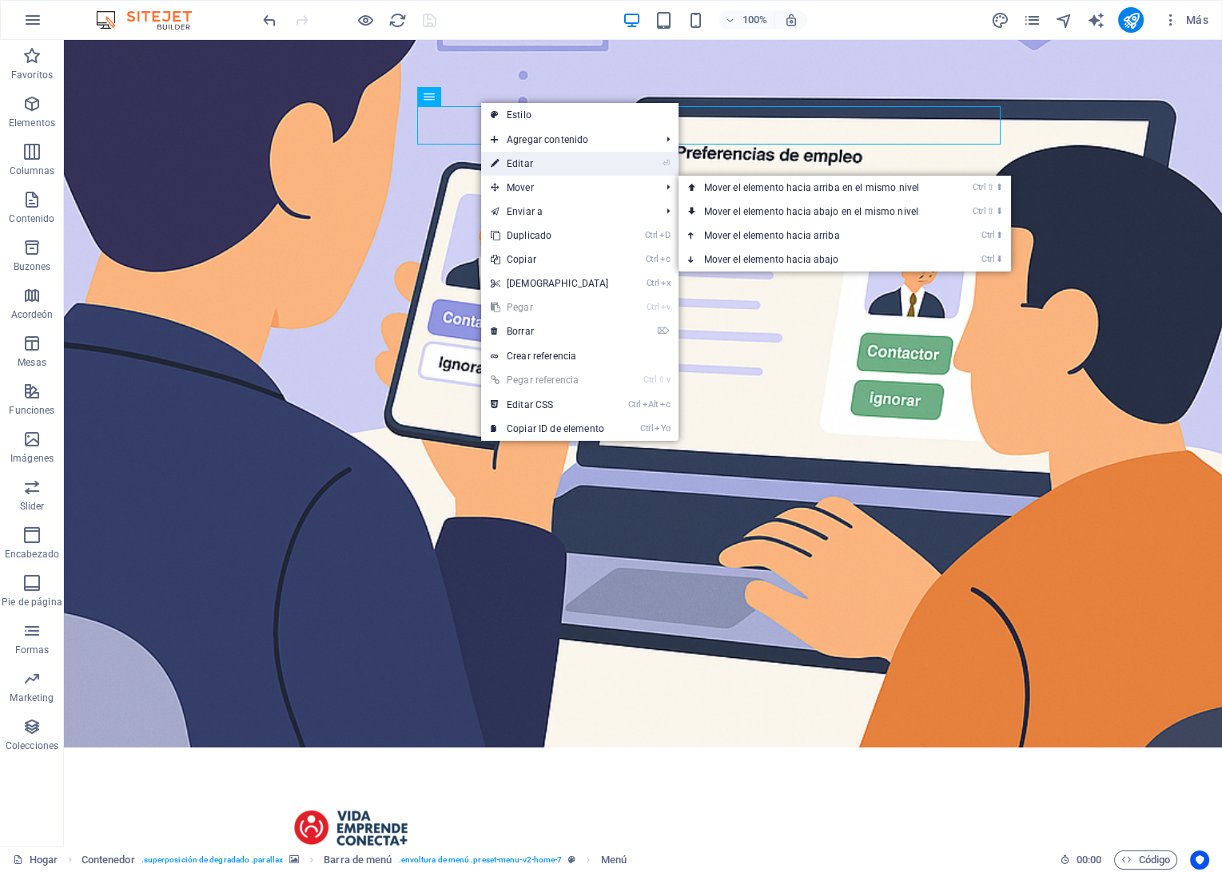
select select
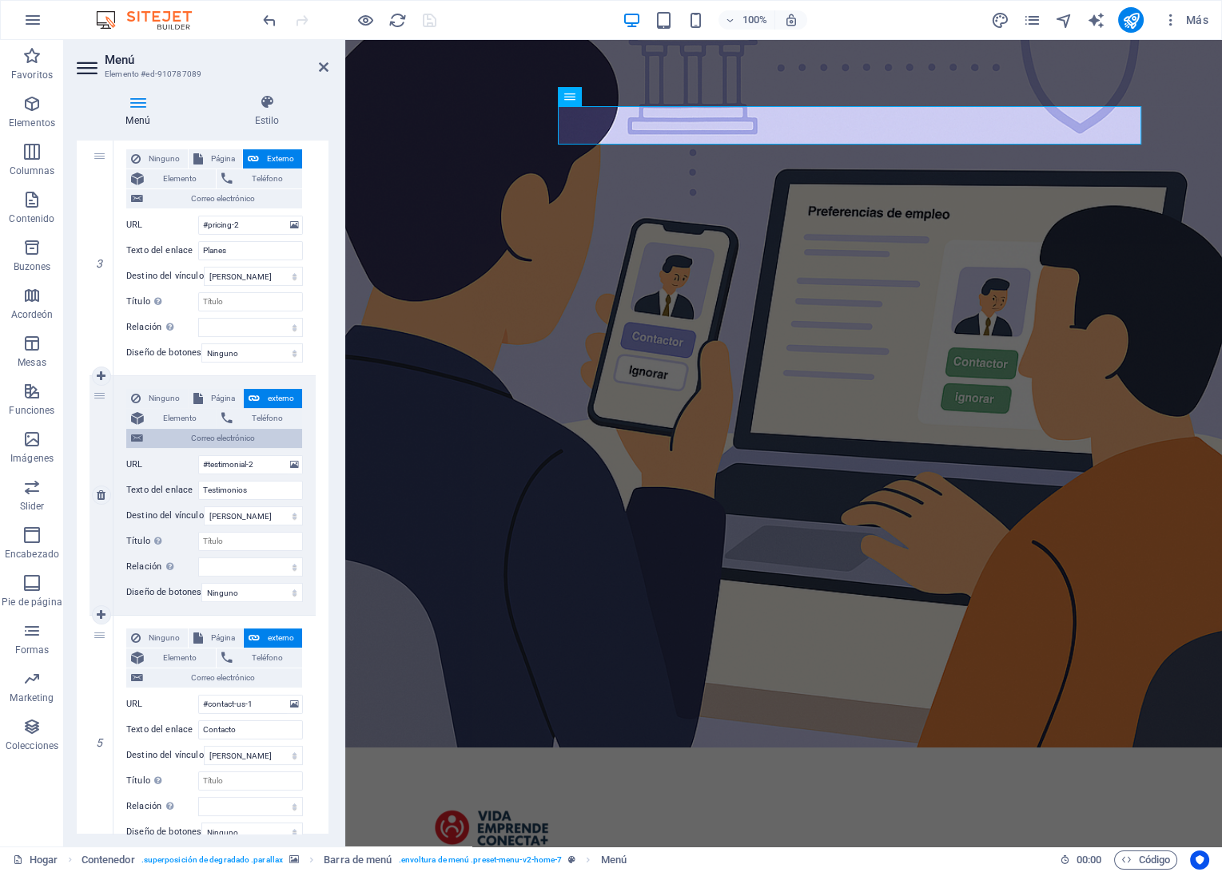
scroll to position [724, 0]
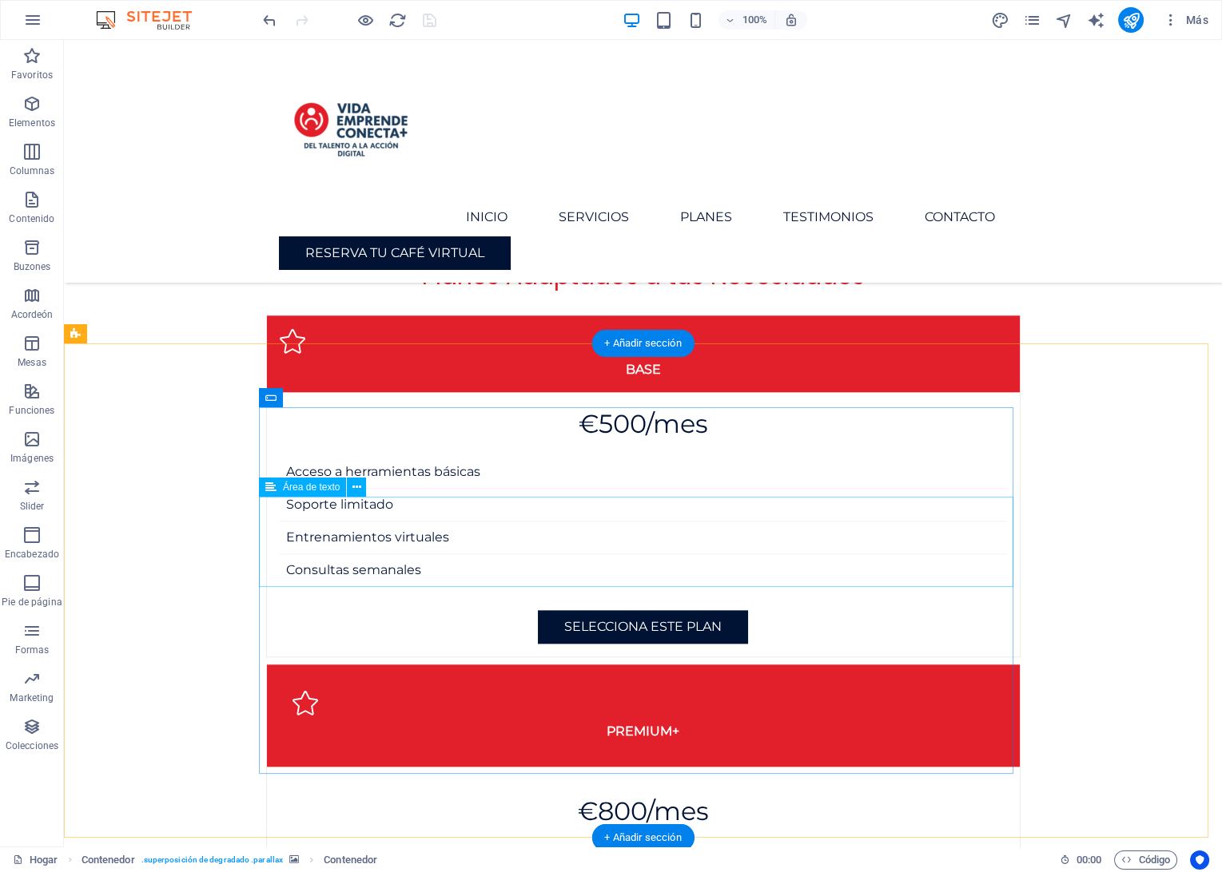
scroll to position [3377, 0]
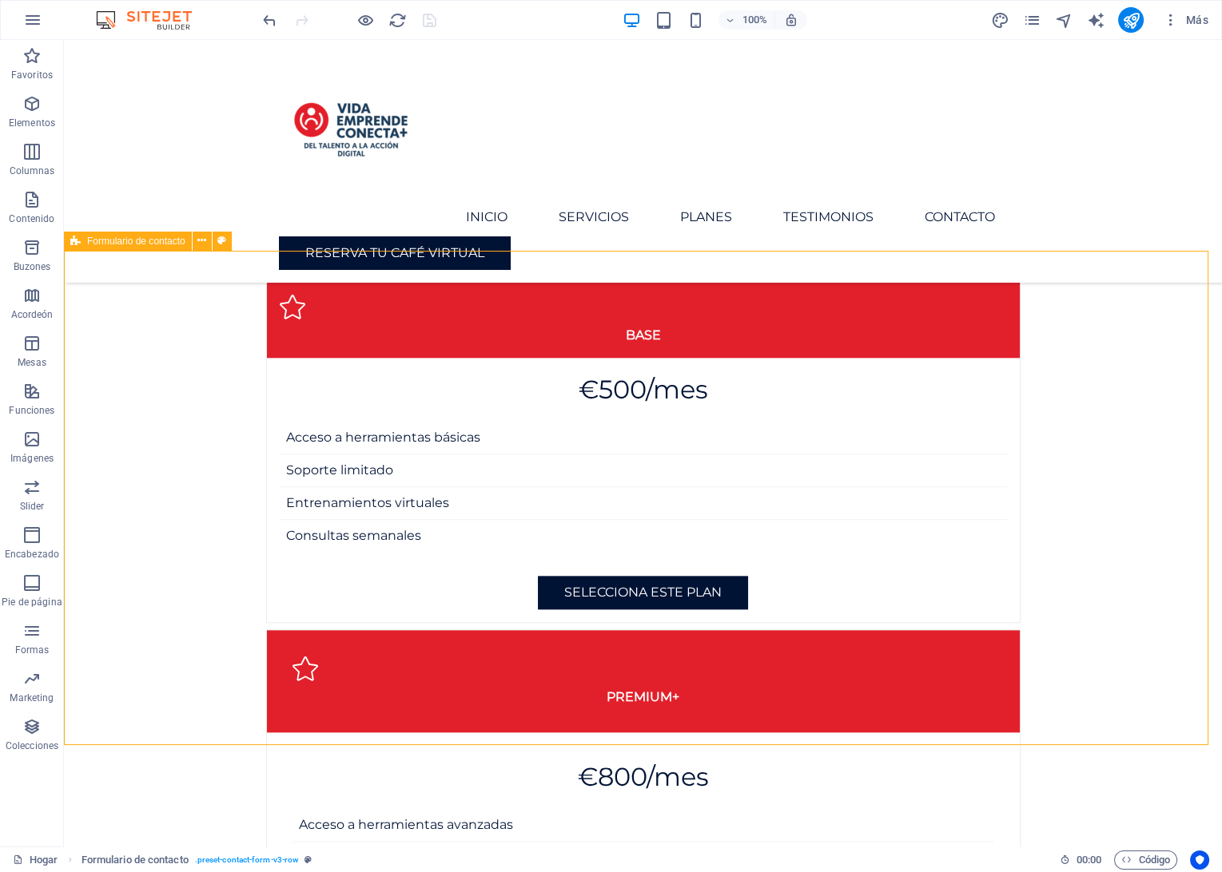
click at [149, 244] on span "Formulario de contacto" at bounding box center [136, 241] width 98 height 10
click at [196, 240] on button at bounding box center [202, 241] width 19 height 19
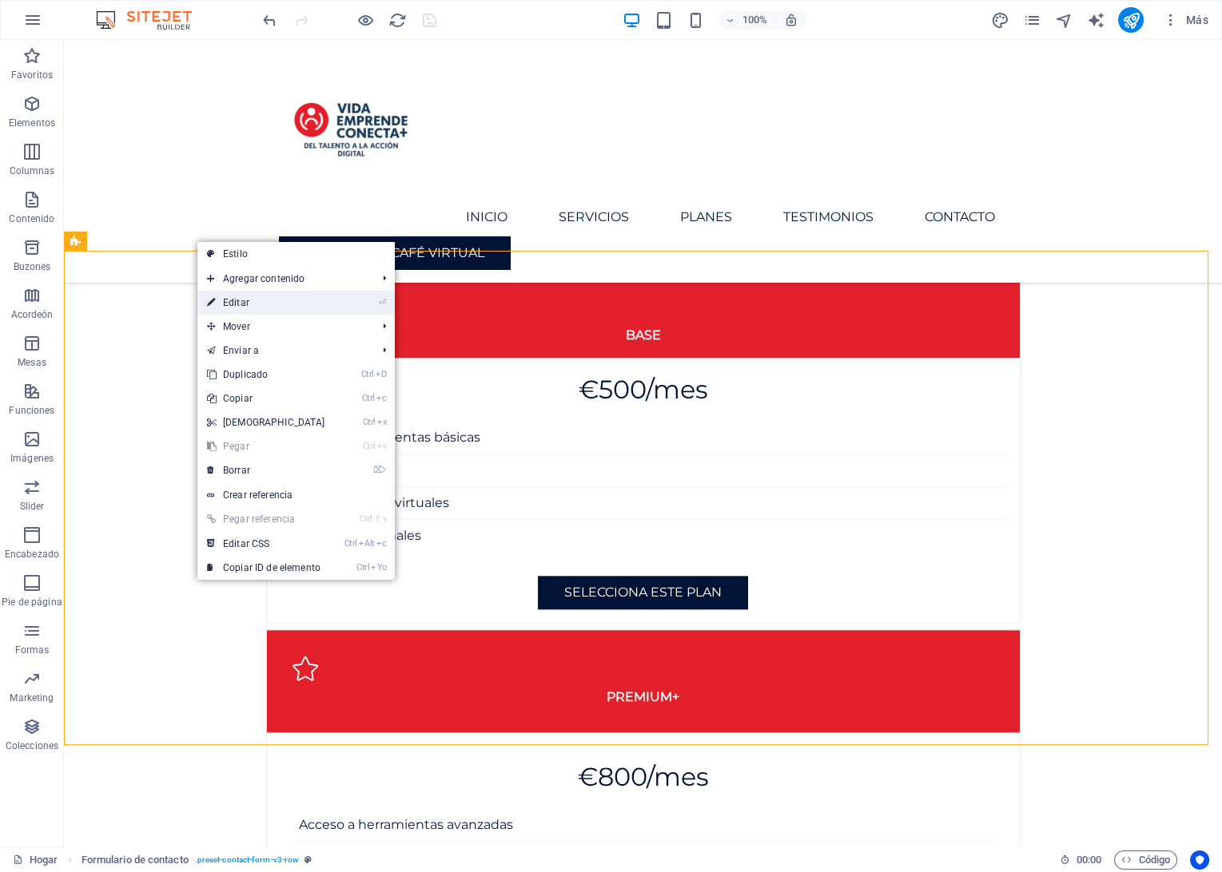
click at [228, 292] on link "⏎ Editar" at bounding box center [265, 303] width 137 height 24
select select "rem"
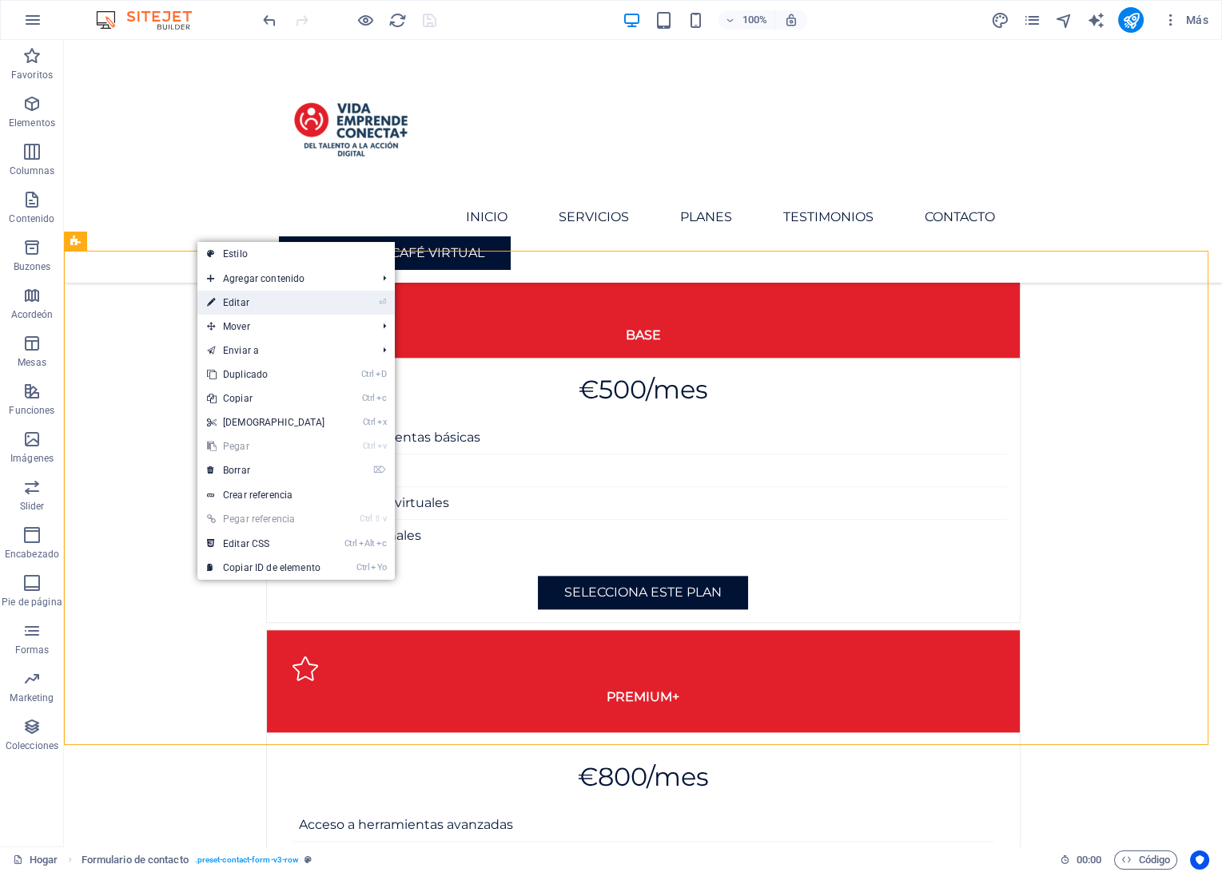
select select "rem"
select select "px"
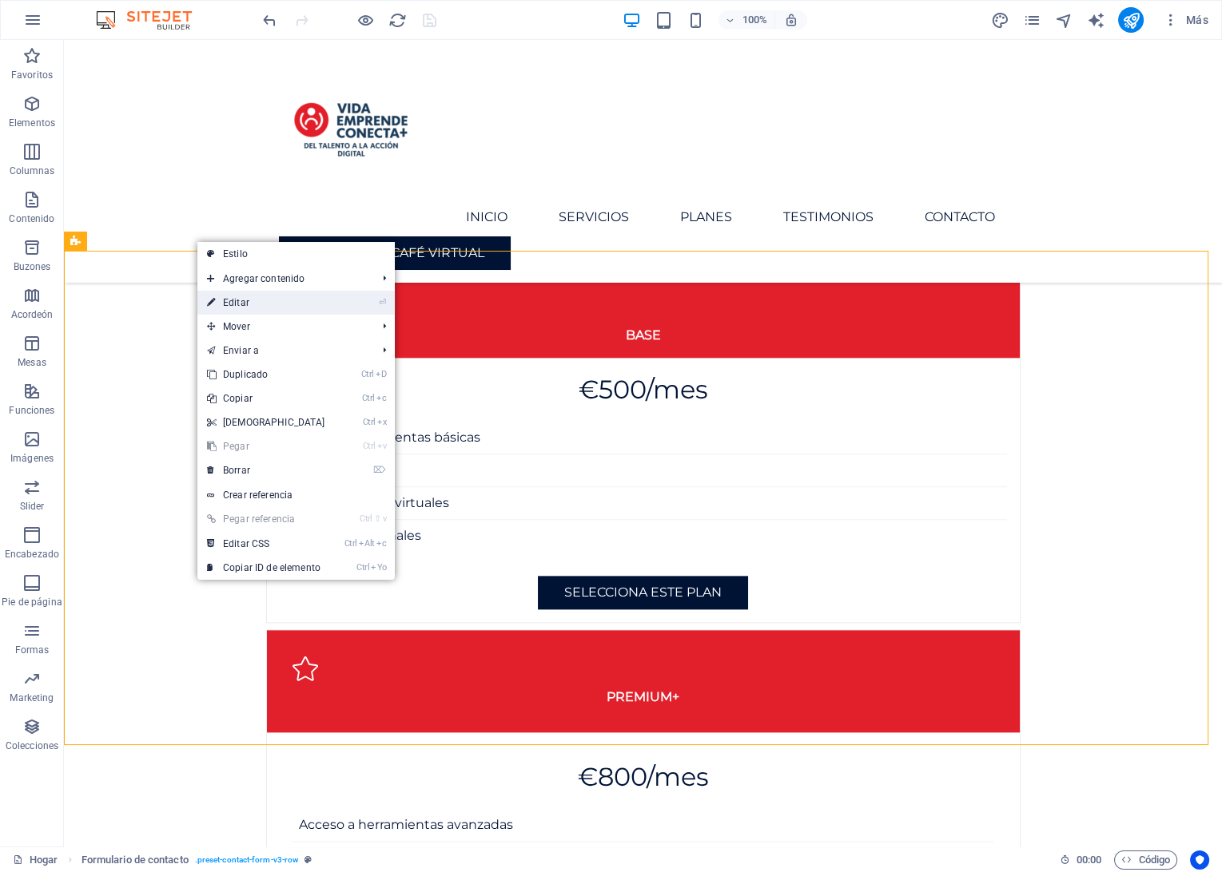
select select "px"
select select "preset-contact-form-v3-row"
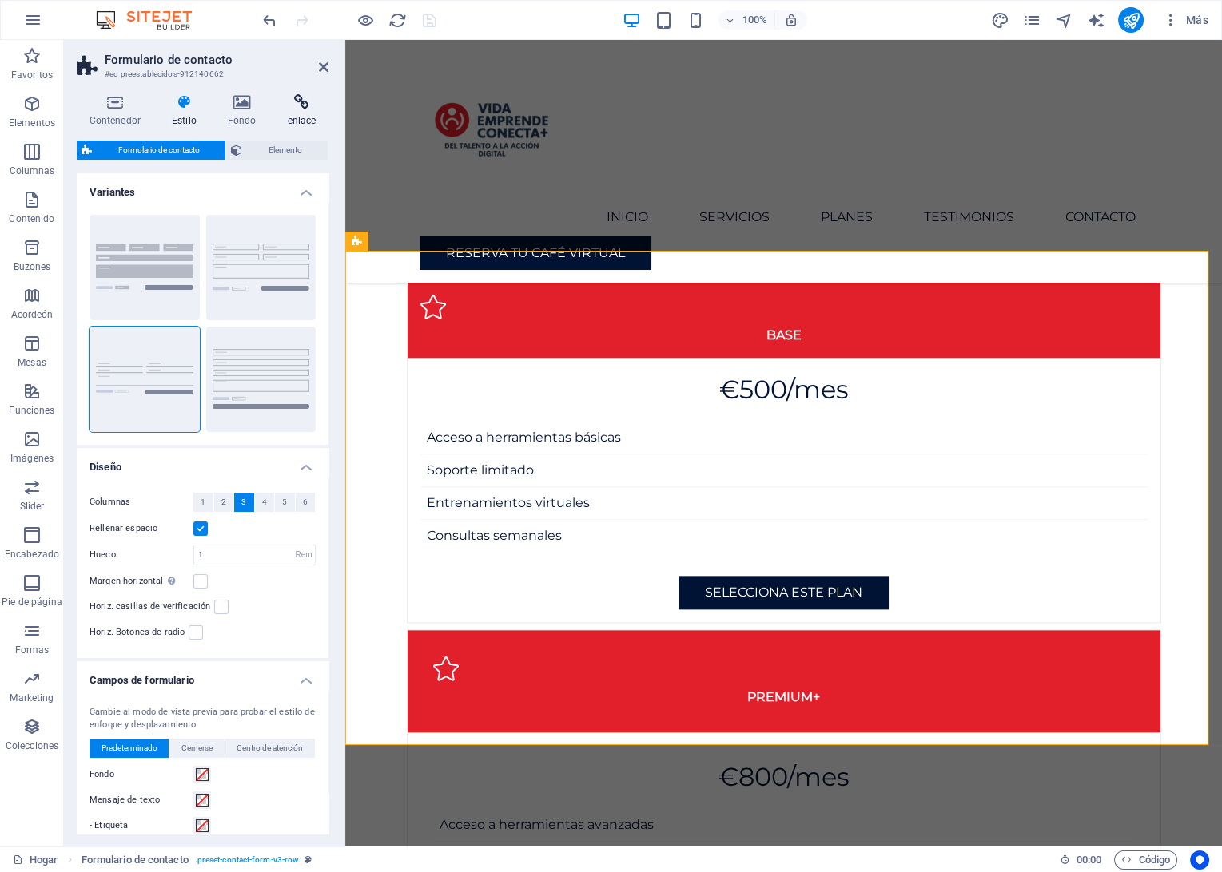
click at [294, 108] on icon at bounding box center [302, 102] width 54 height 16
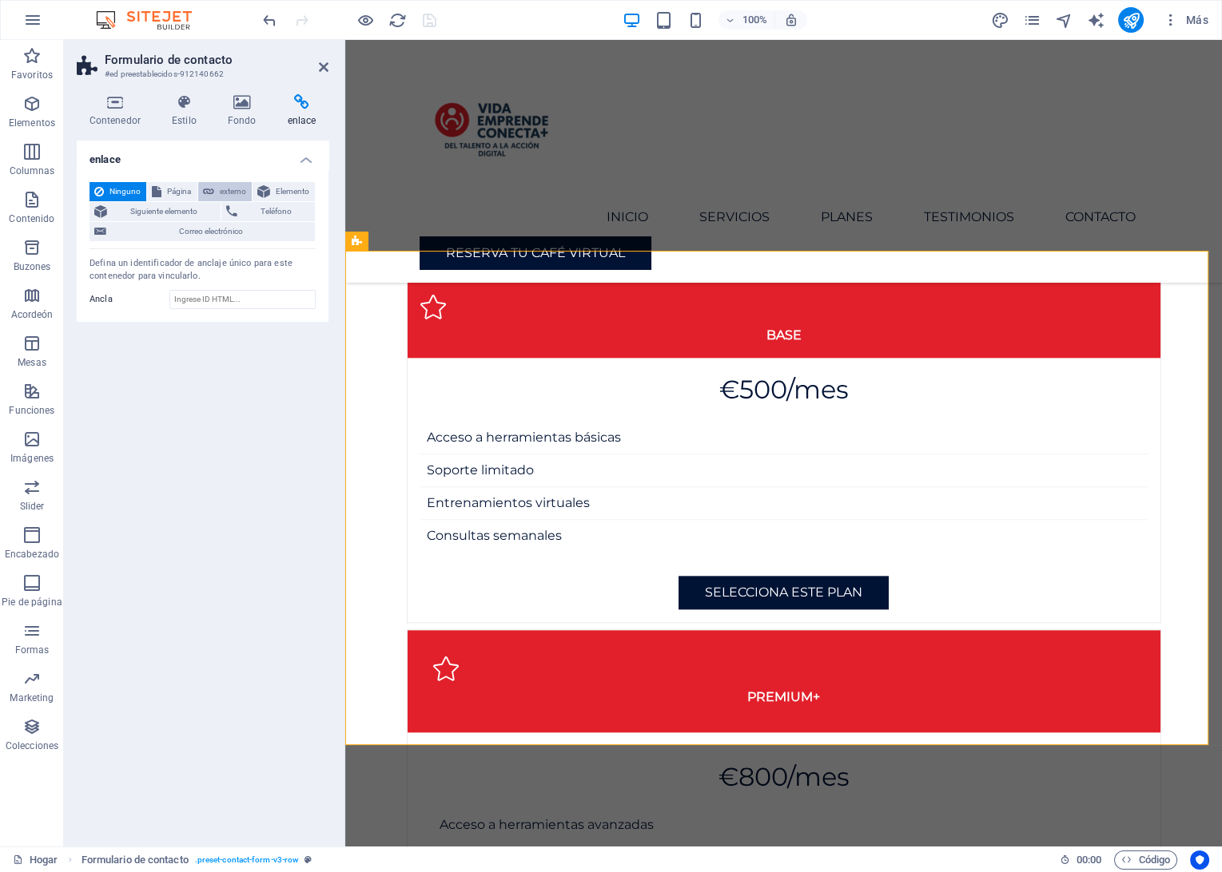
click at [219, 186] on span "externo" at bounding box center [233, 191] width 28 height 19
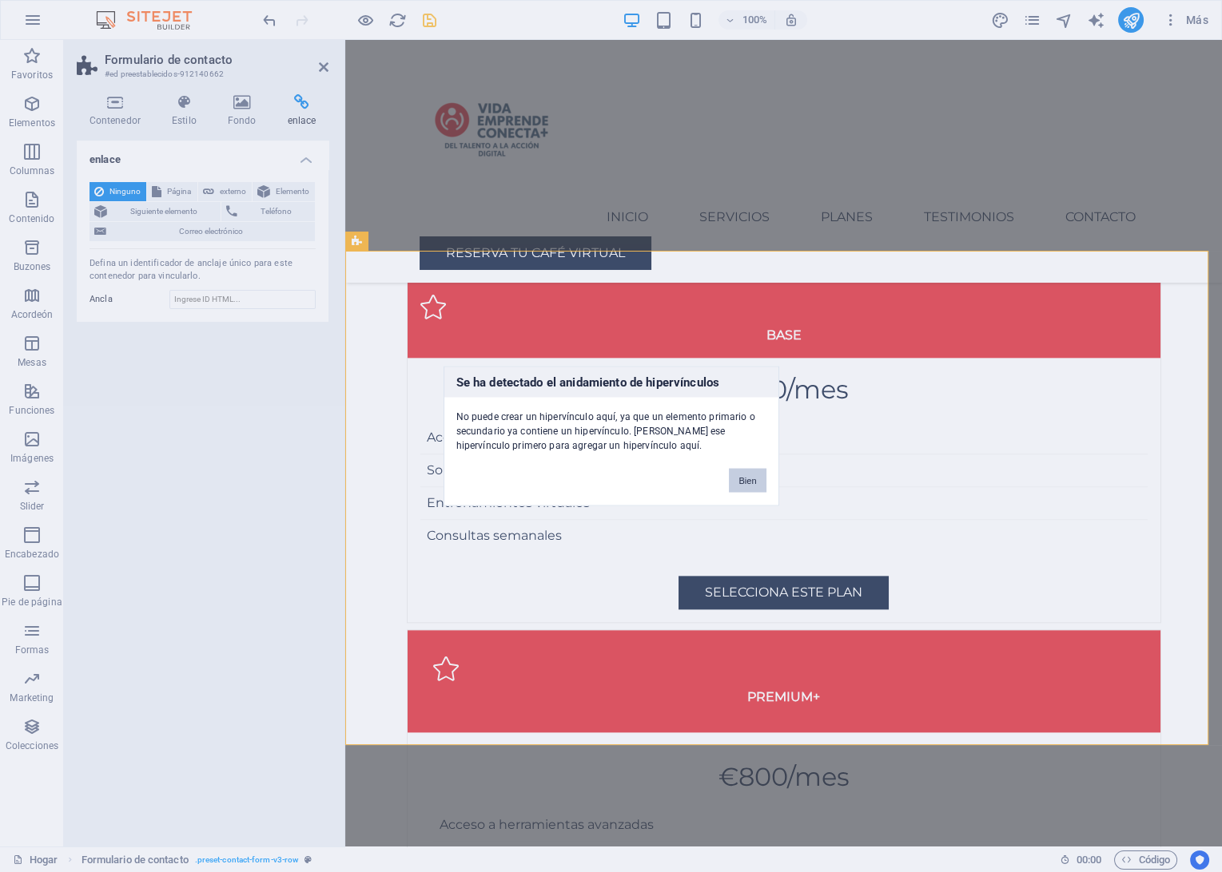
click at [743, 483] on button "Bien" at bounding box center [747, 481] width 37 height 24
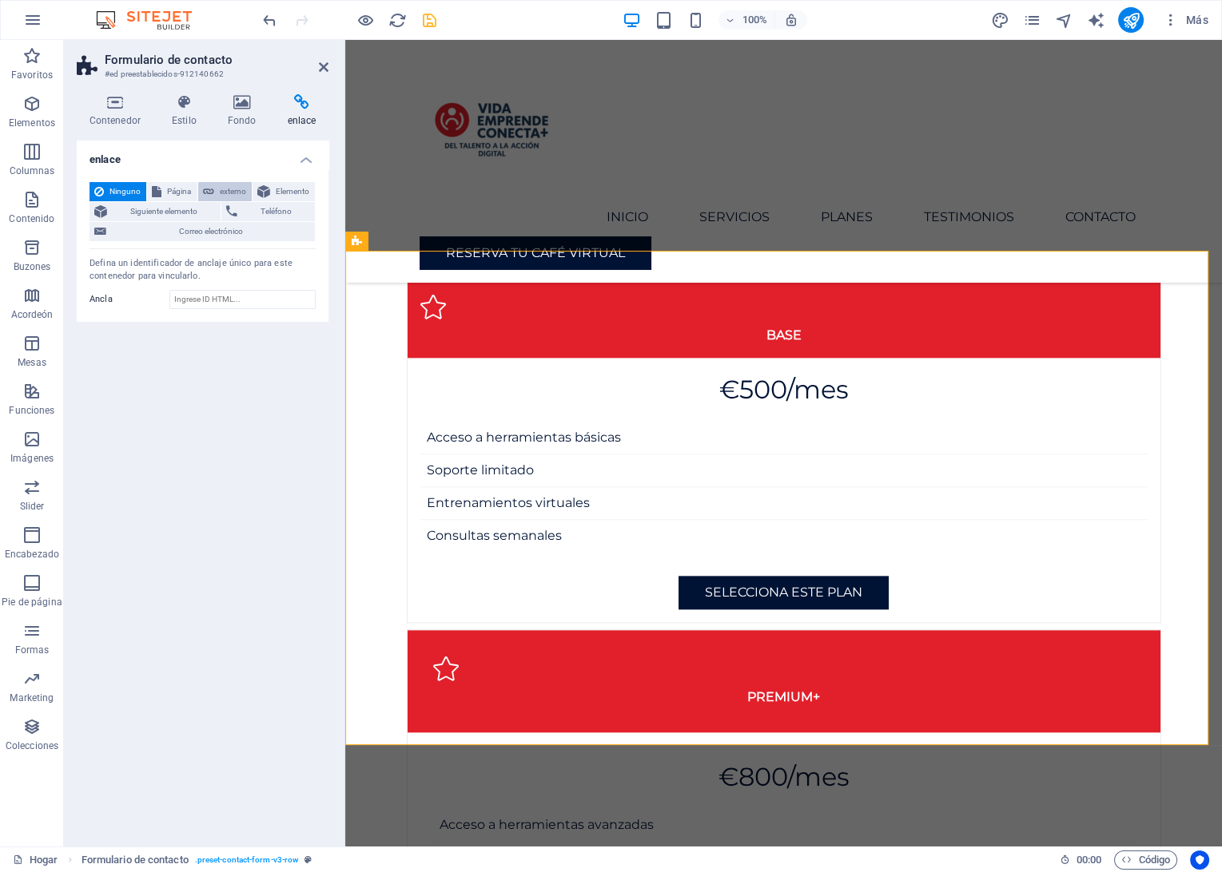
click at [232, 195] on span "externo" at bounding box center [233, 191] width 28 height 19
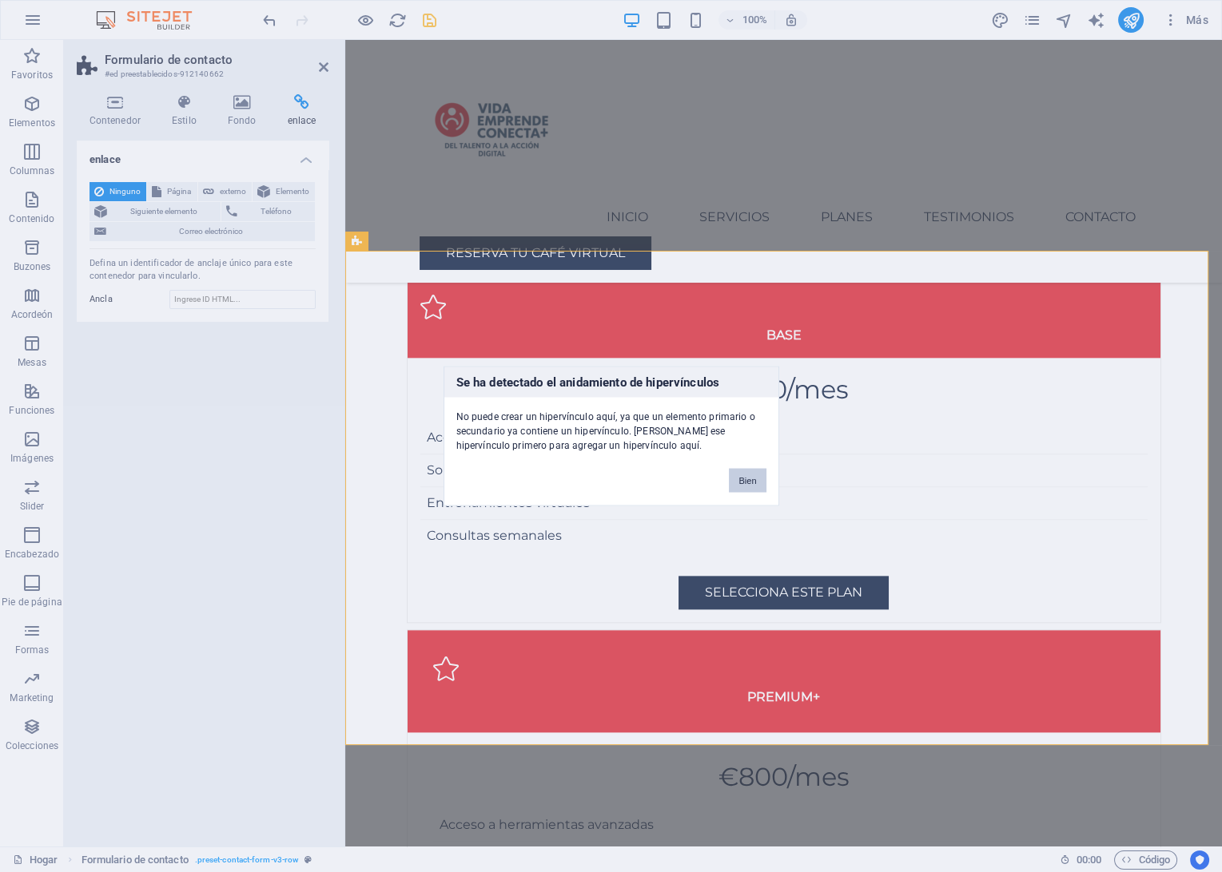
click at [750, 477] on button "Bien" at bounding box center [747, 481] width 37 height 24
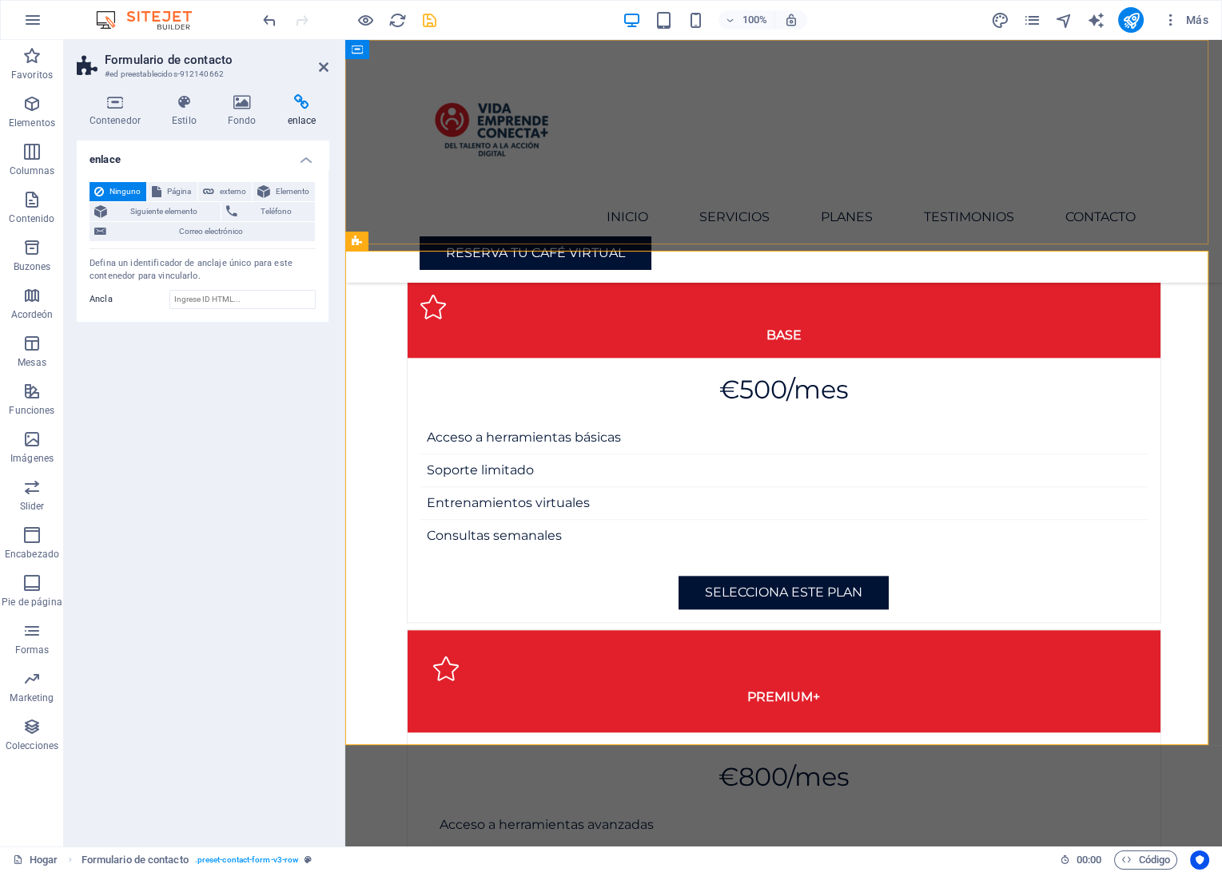
click at [856, 226] on div "Menu Inicio Servicios Planes Testimonios Contacto Reserva tu café virtual" at bounding box center [783, 161] width 876 height 243
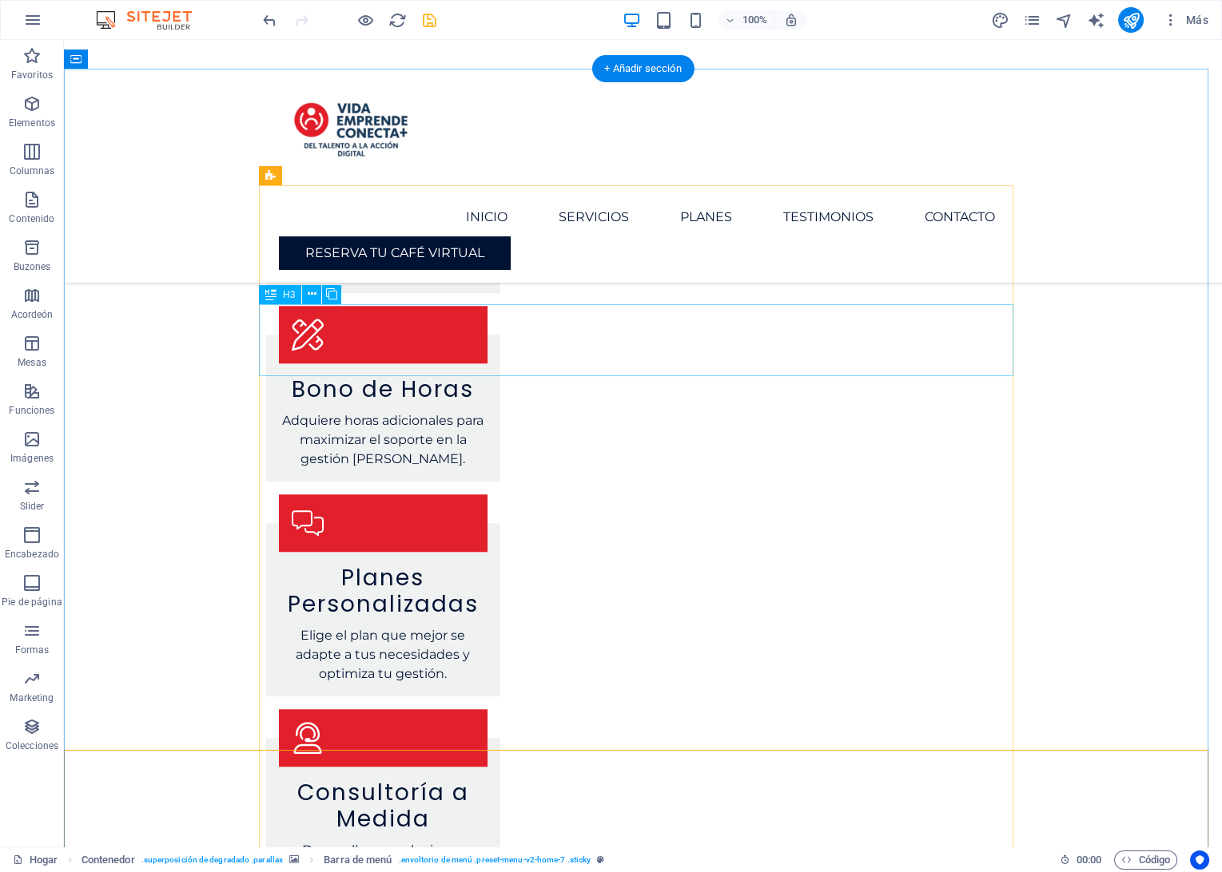
scroll to position [2490, 0]
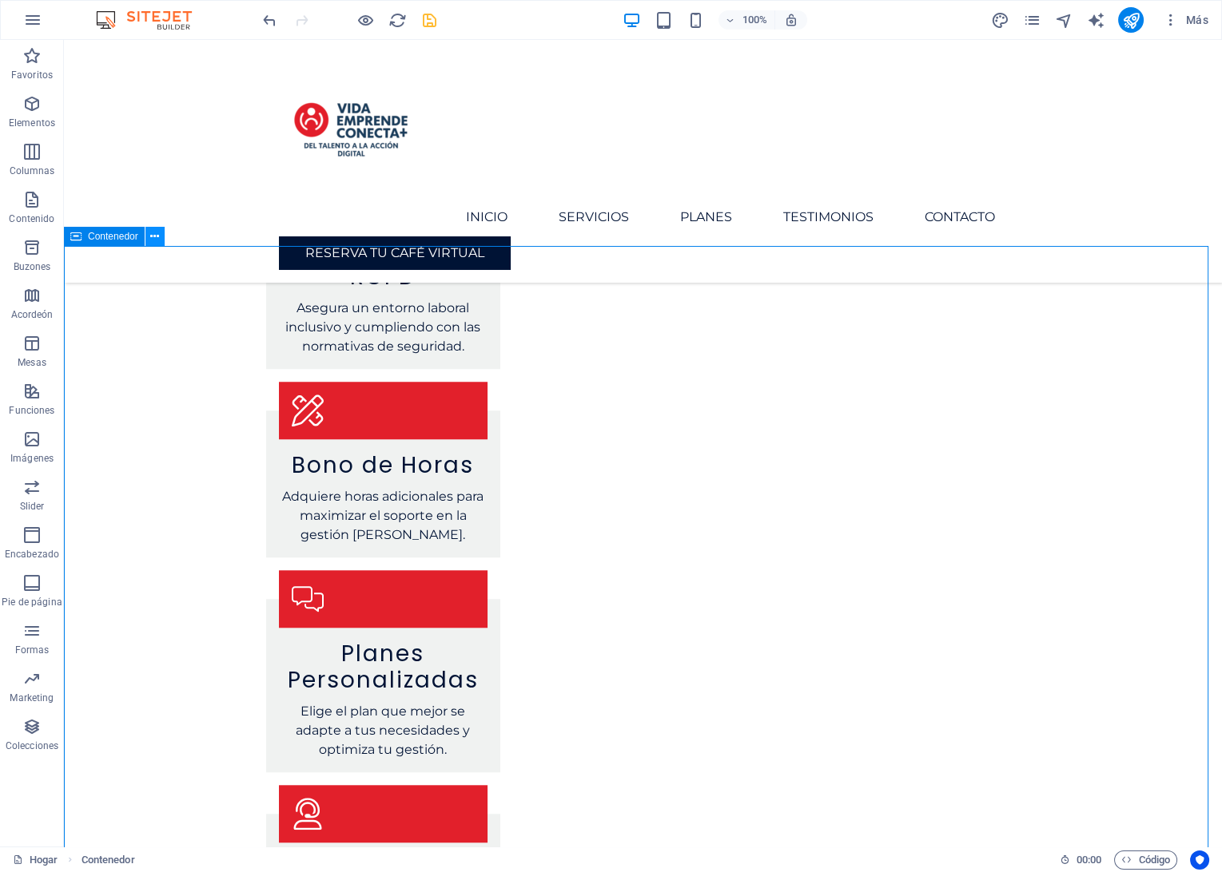
click at [151, 229] on icon at bounding box center [154, 237] width 9 height 17
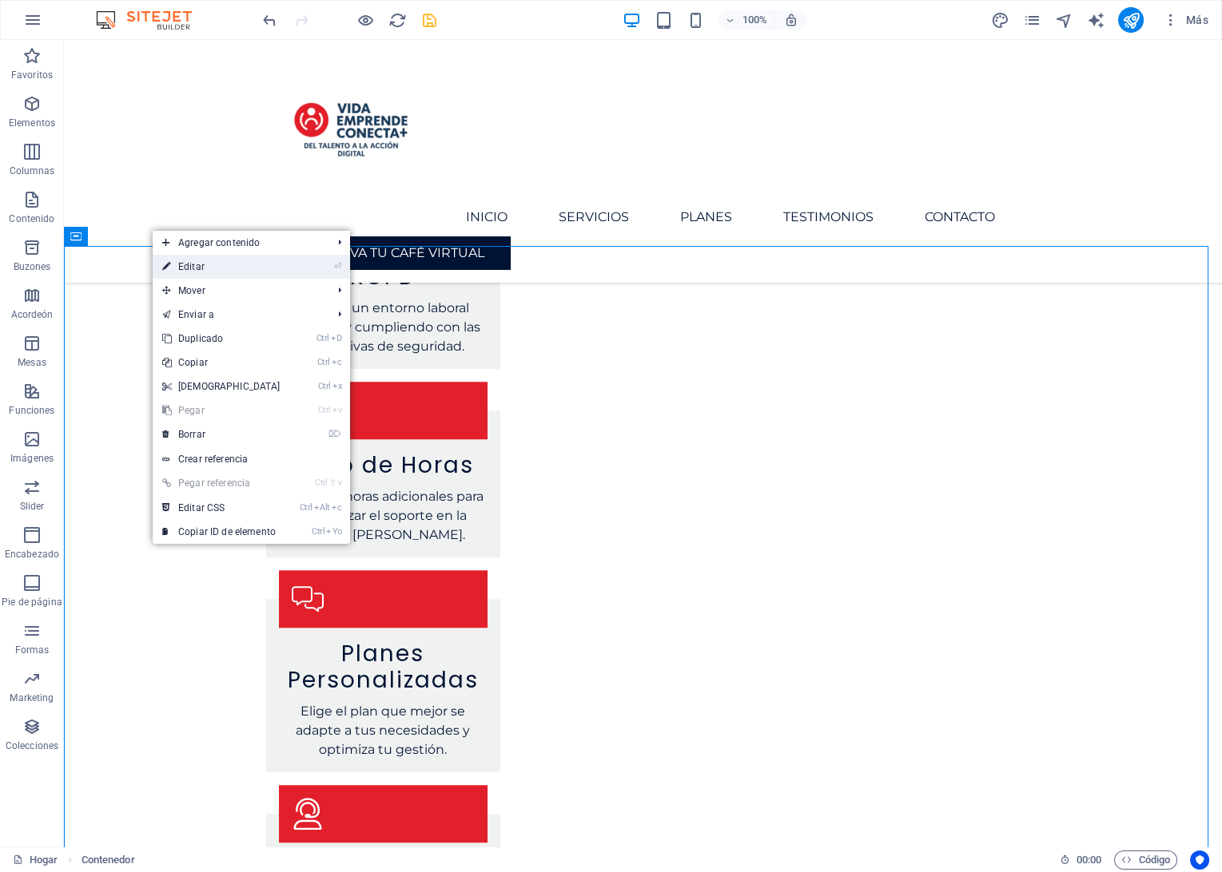
click at [166, 260] on icon at bounding box center [166, 267] width 8 height 24
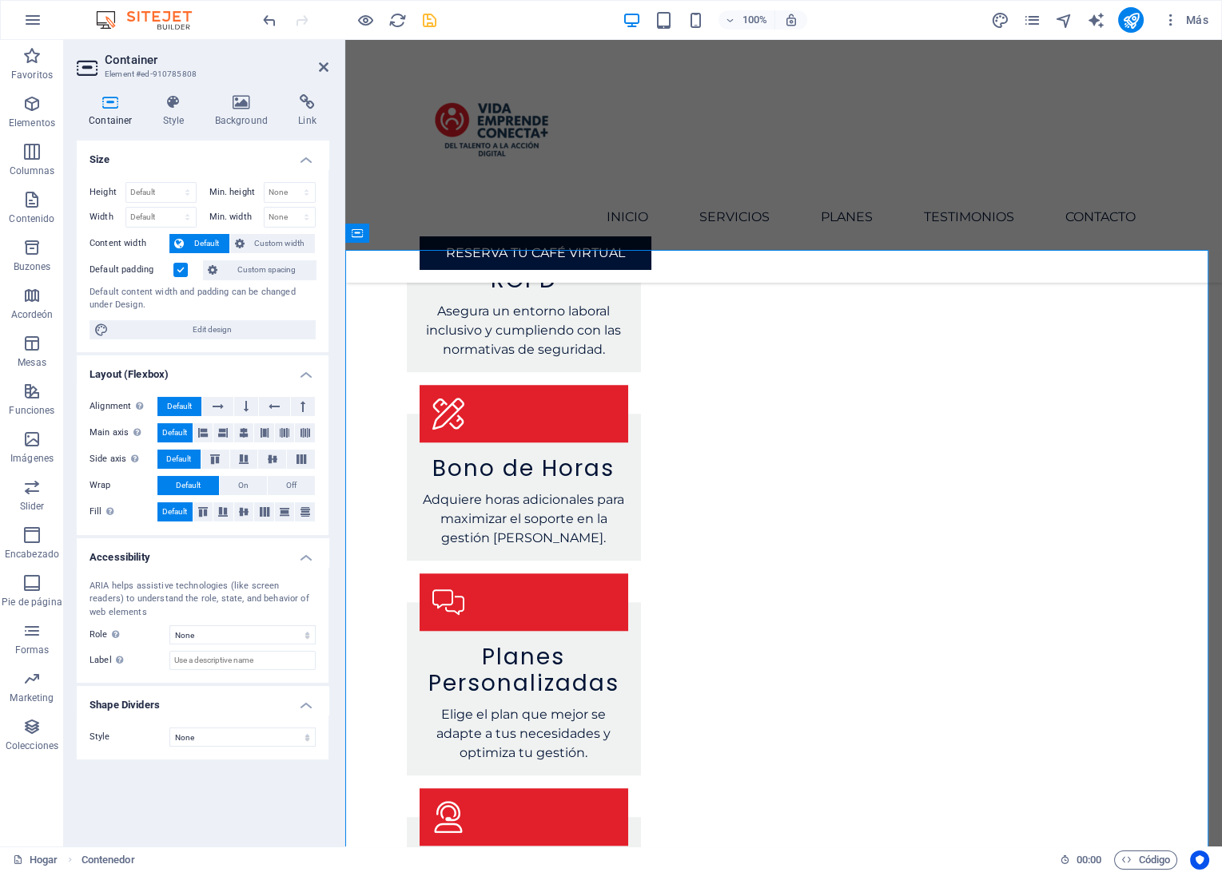
scroll to position [2486, 0]
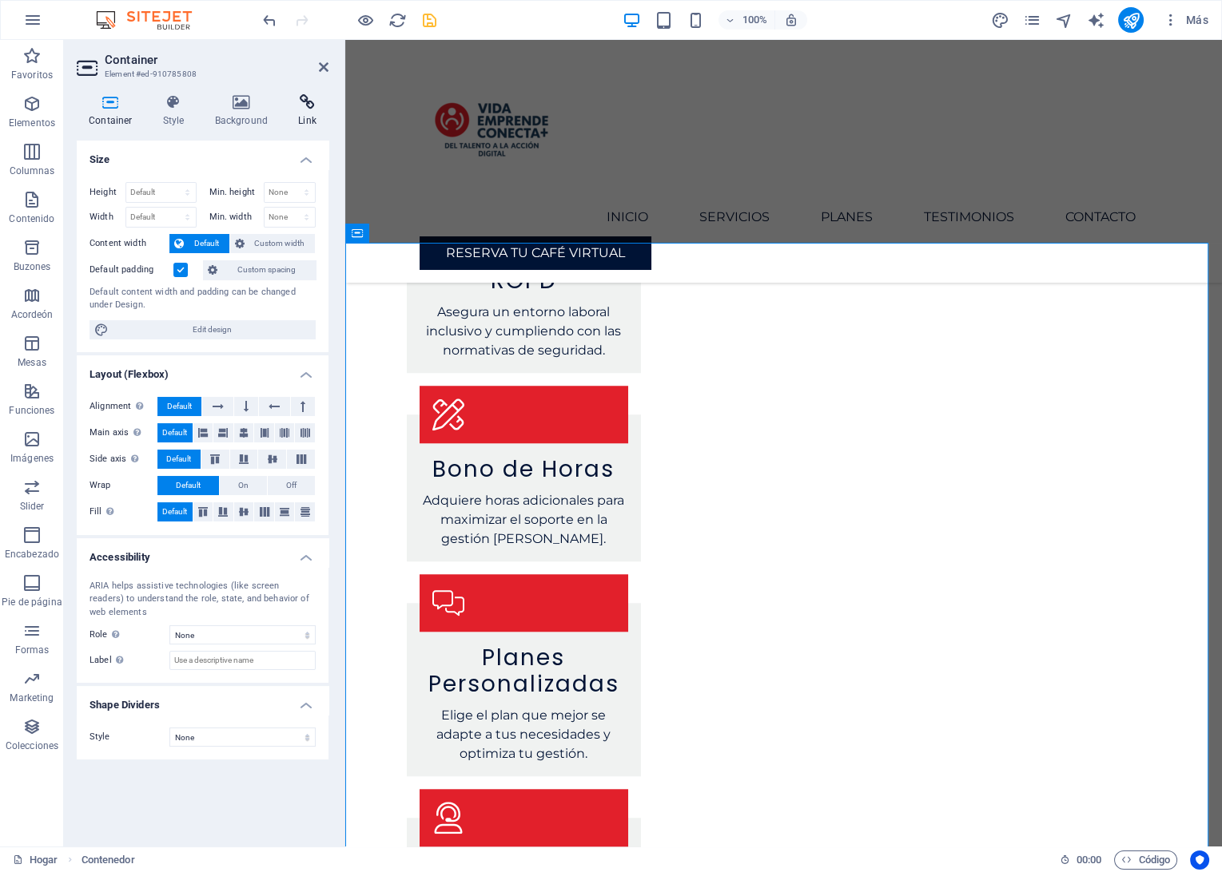
click at [292, 112] on h4 "Link" at bounding box center [307, 111] width 42 height 34
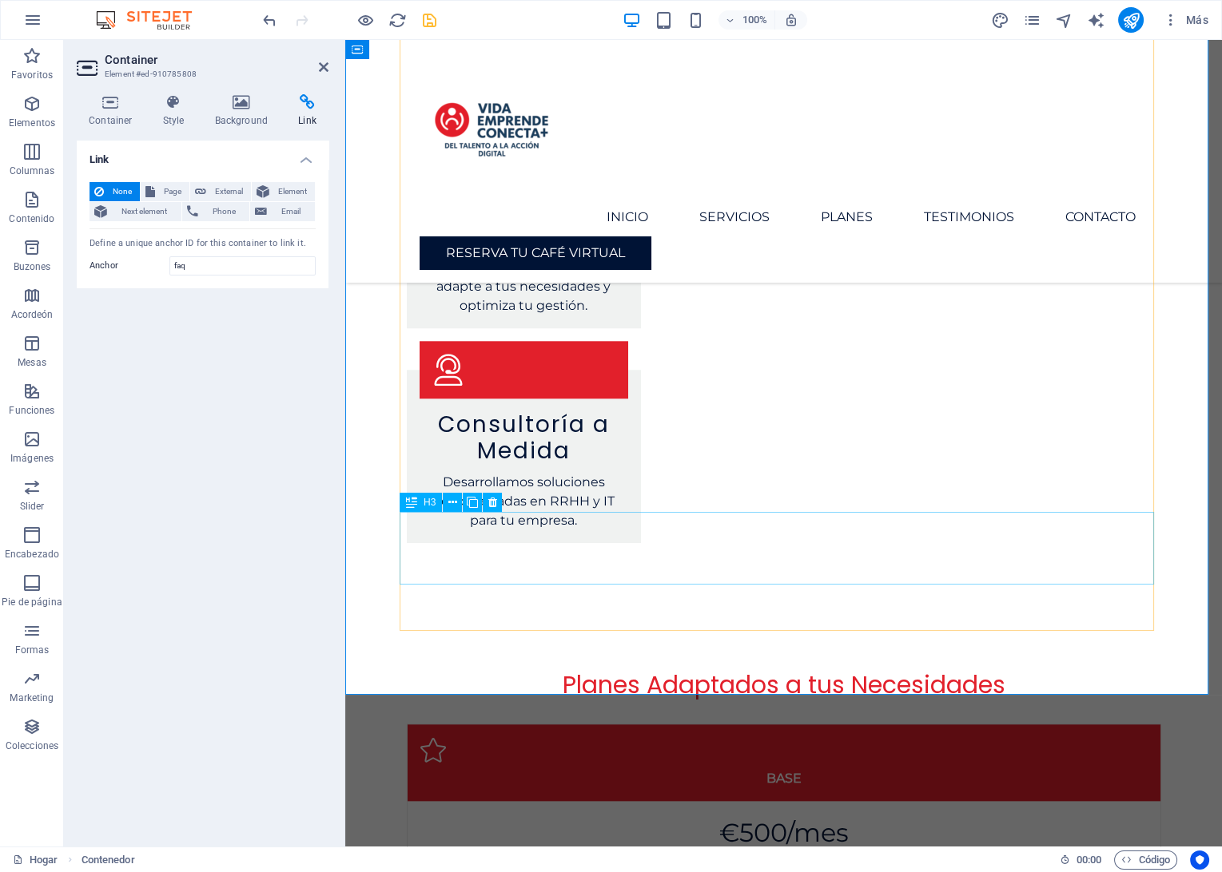
scroll to position [3377, 0]
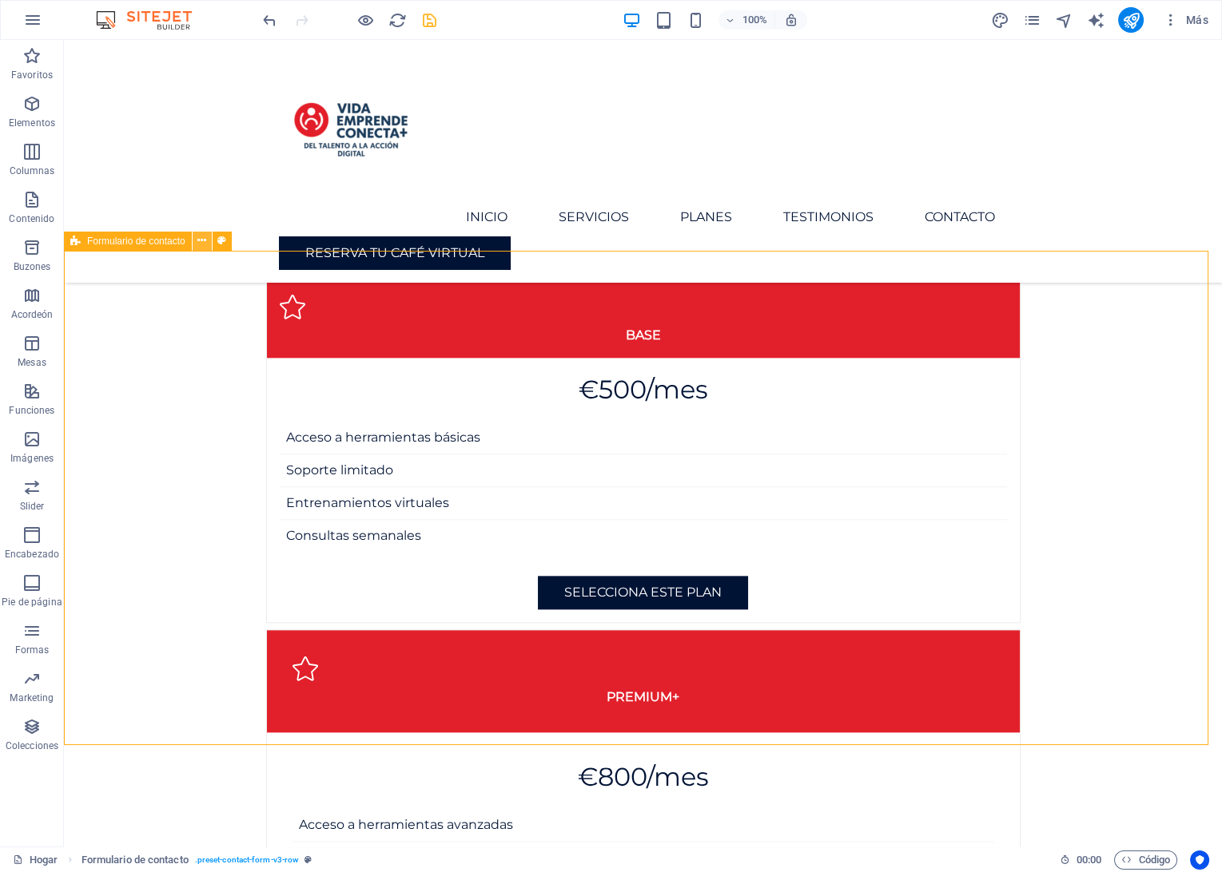
click at [204, 240] on icon at bounding box center [201, 240] width 9 height 17
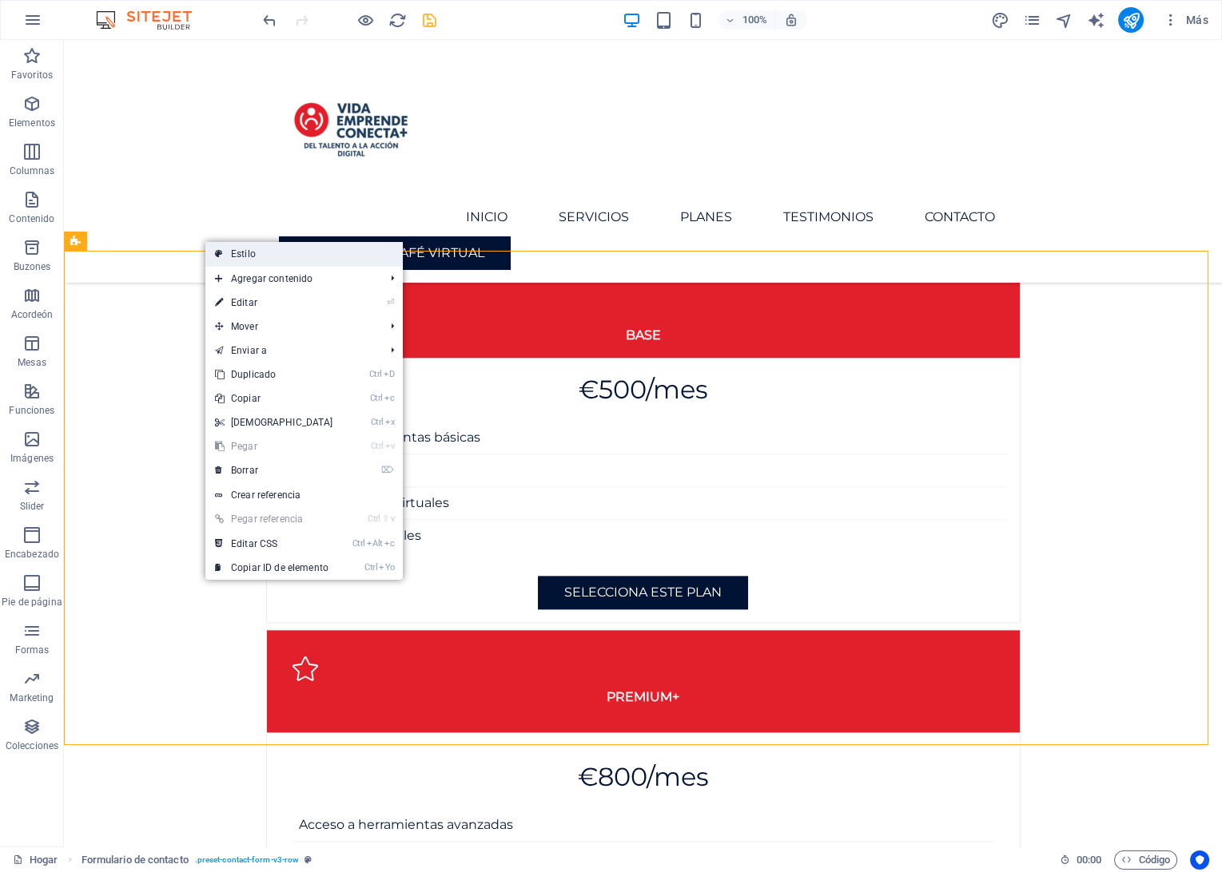
click at [244, 257] on link "Estilo" at bounding box center [303, 254] width 197 height 24
select select "rem"
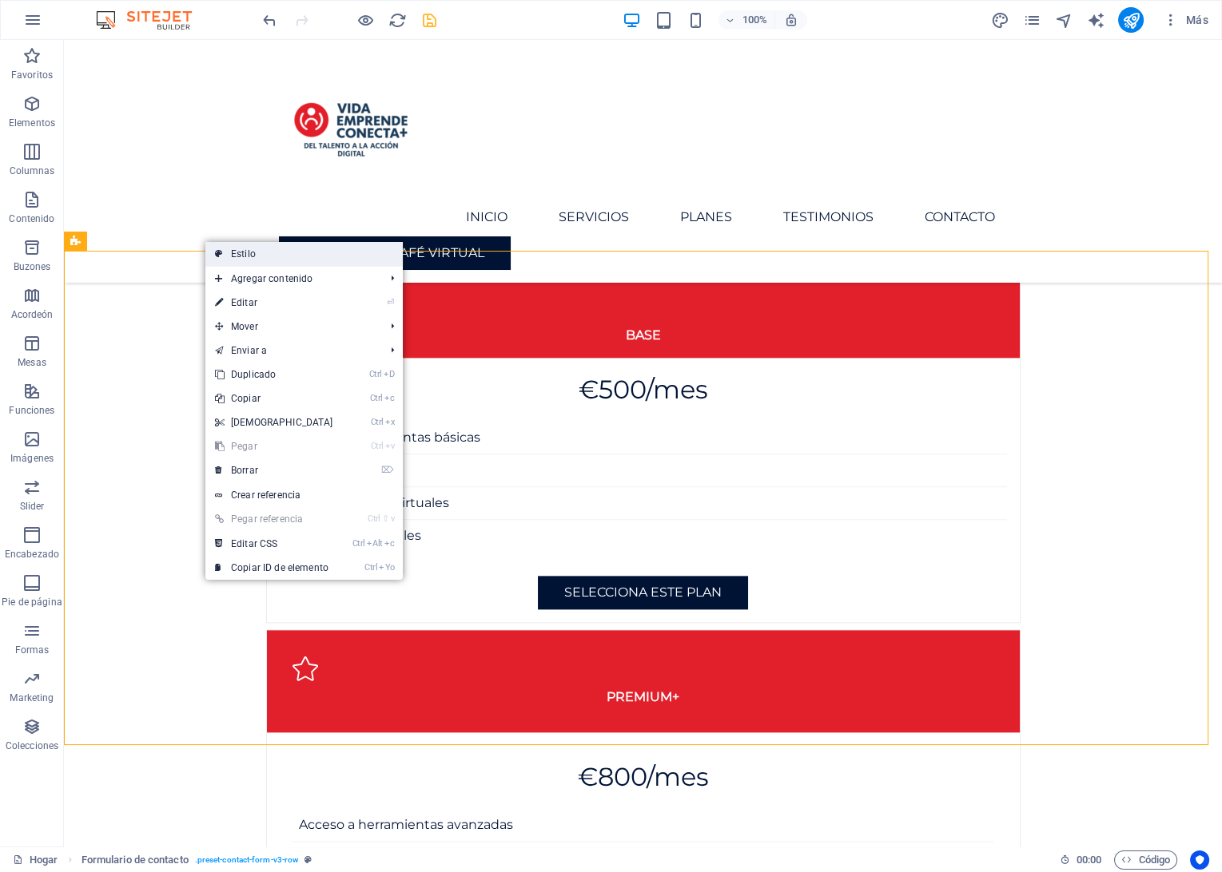
select select "rem"
select select "px"
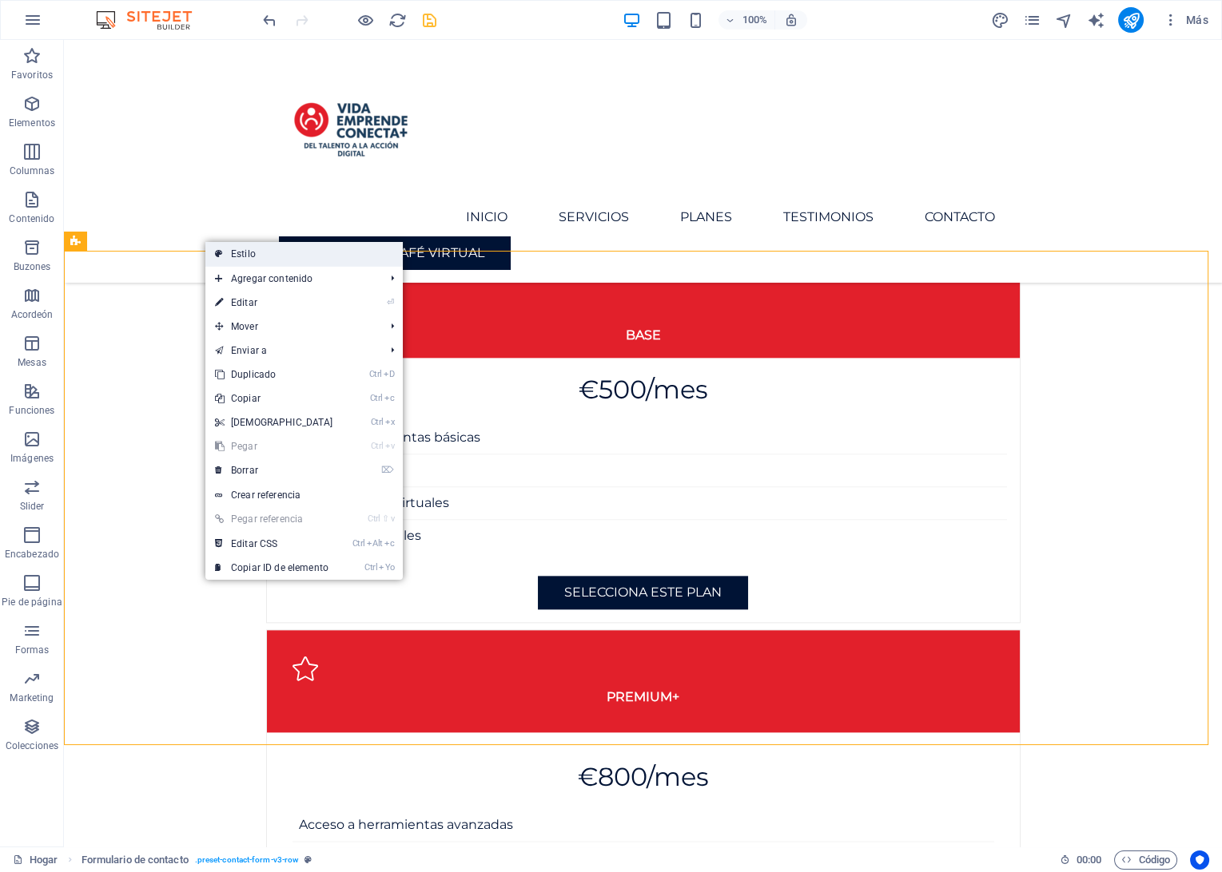
select select "px"
select select "preset-contact-form-v3-row"
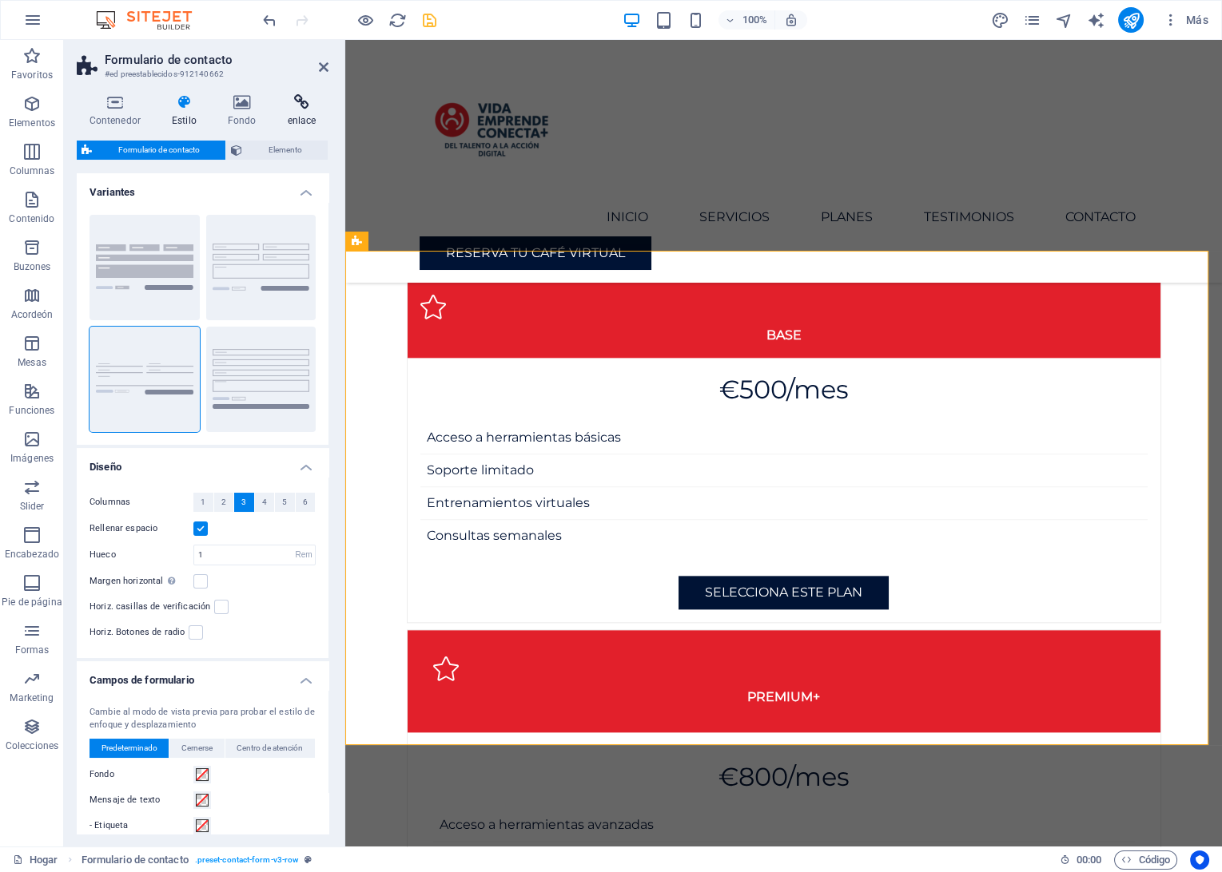
click at [294, 115] on h4 "enlace" at bounding box center [302, 111] width 54 height 34
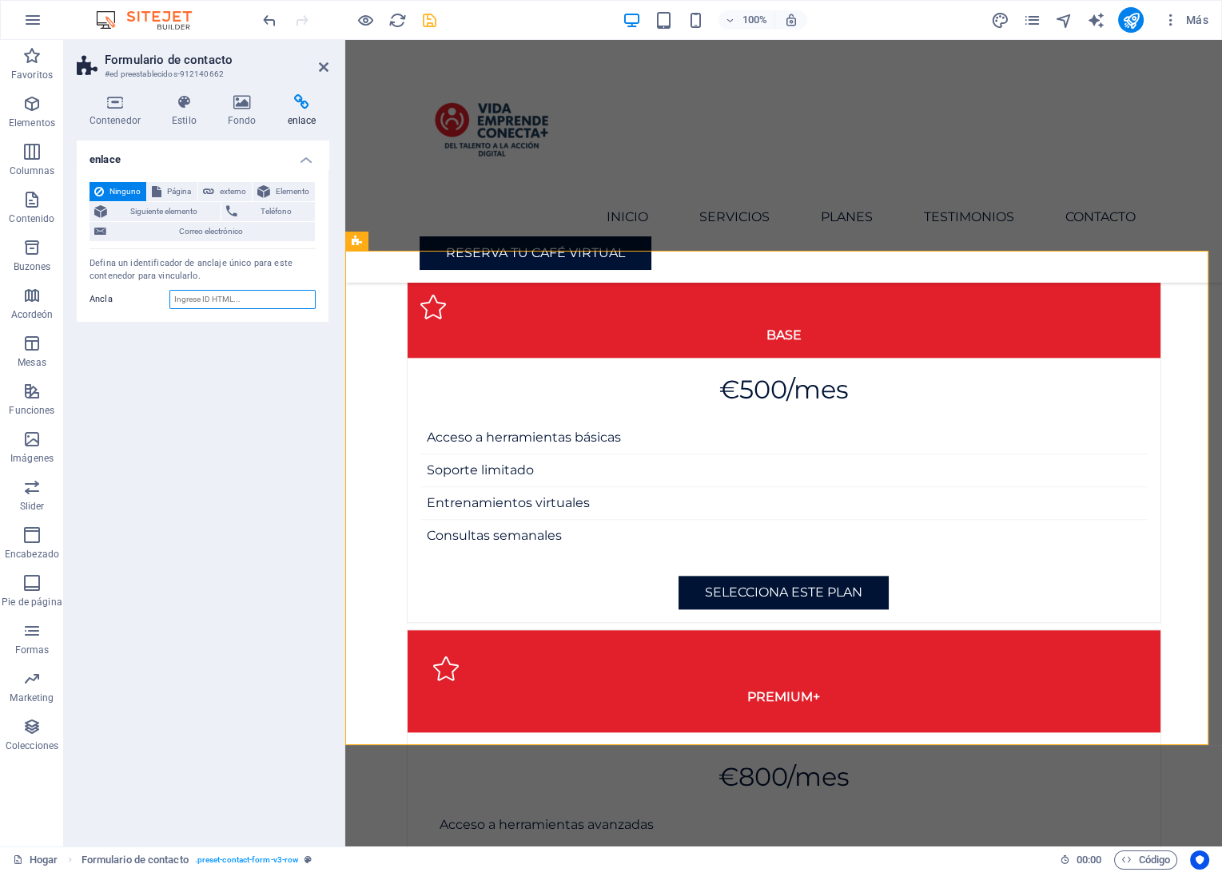
click at [205, 298] on input "Ancla" at bounding box center [242, 299] width 146 height 19
type input "C"
click at [211, 190] on icon at bounding box center [208, 191] width 11 height 19
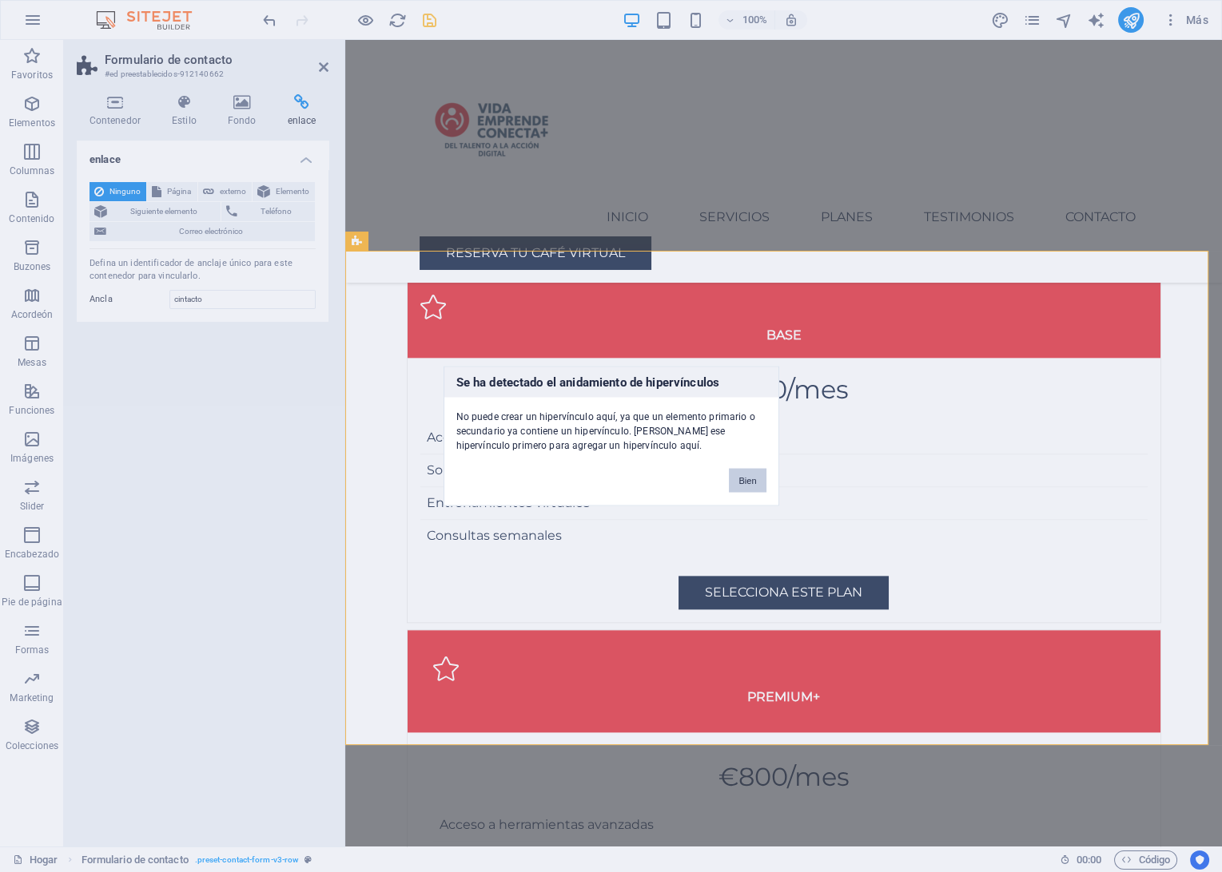
click at [741, 476] on button "Bien" at bounding box center [747, 481] width 37 height 24
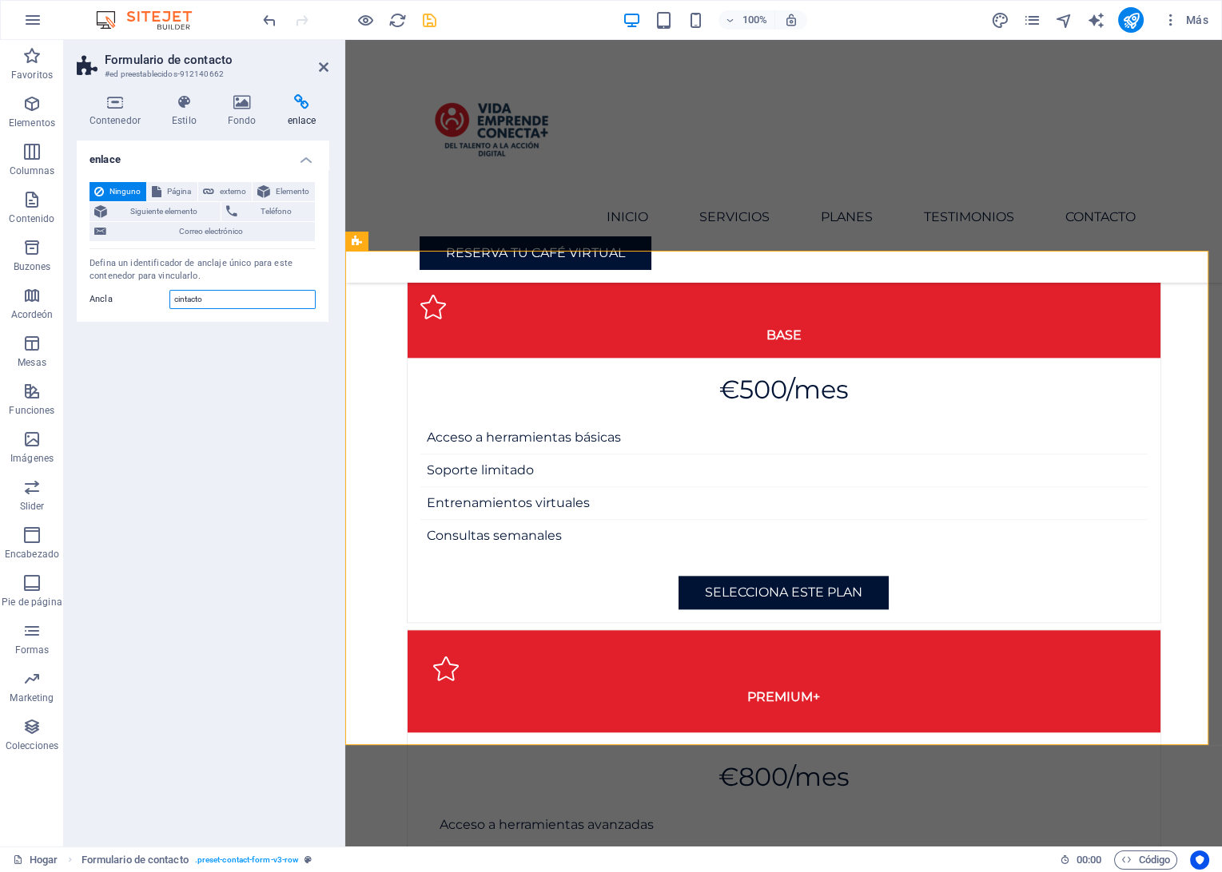
click at [176, 299] on input "cintacto" at bounding box center [242, 299] width 146 height 19
type input "contacto"
click at [192, 399] on div "enlace Ninguno Página externo Elemento Siguiente elemento Teléfono Correo elect…" at bounding box center [203, 487] width 252 height 693
click at [422, 17] on icon "Salvar" at bounding box center [429, 20] width 18 height 18
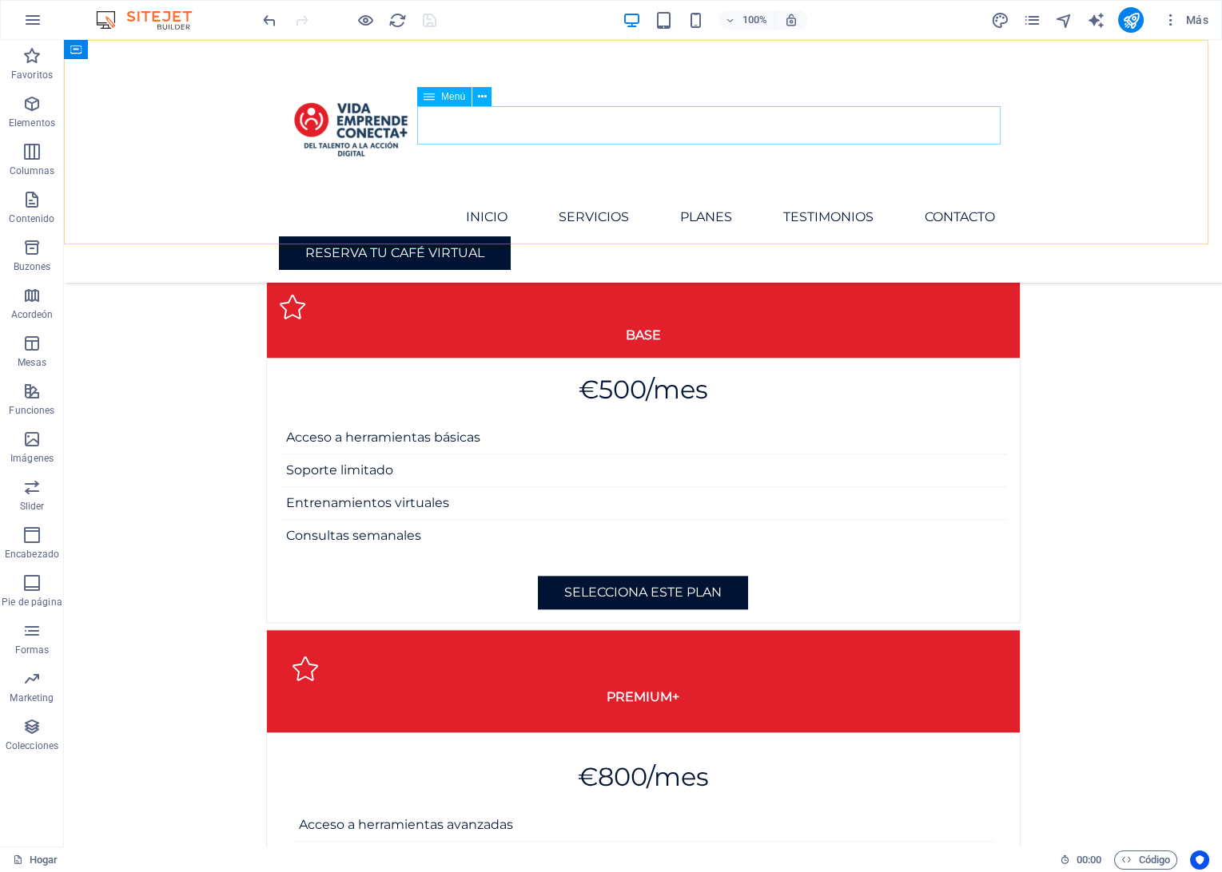
click at [954, 198] on nav "Inicio Servicios Planes Testimonios Contacto" at bounding box center [643, 217] width 729 height 38
click at [478, 99] on icon at bounding box center [482, 97] width 9 height 17
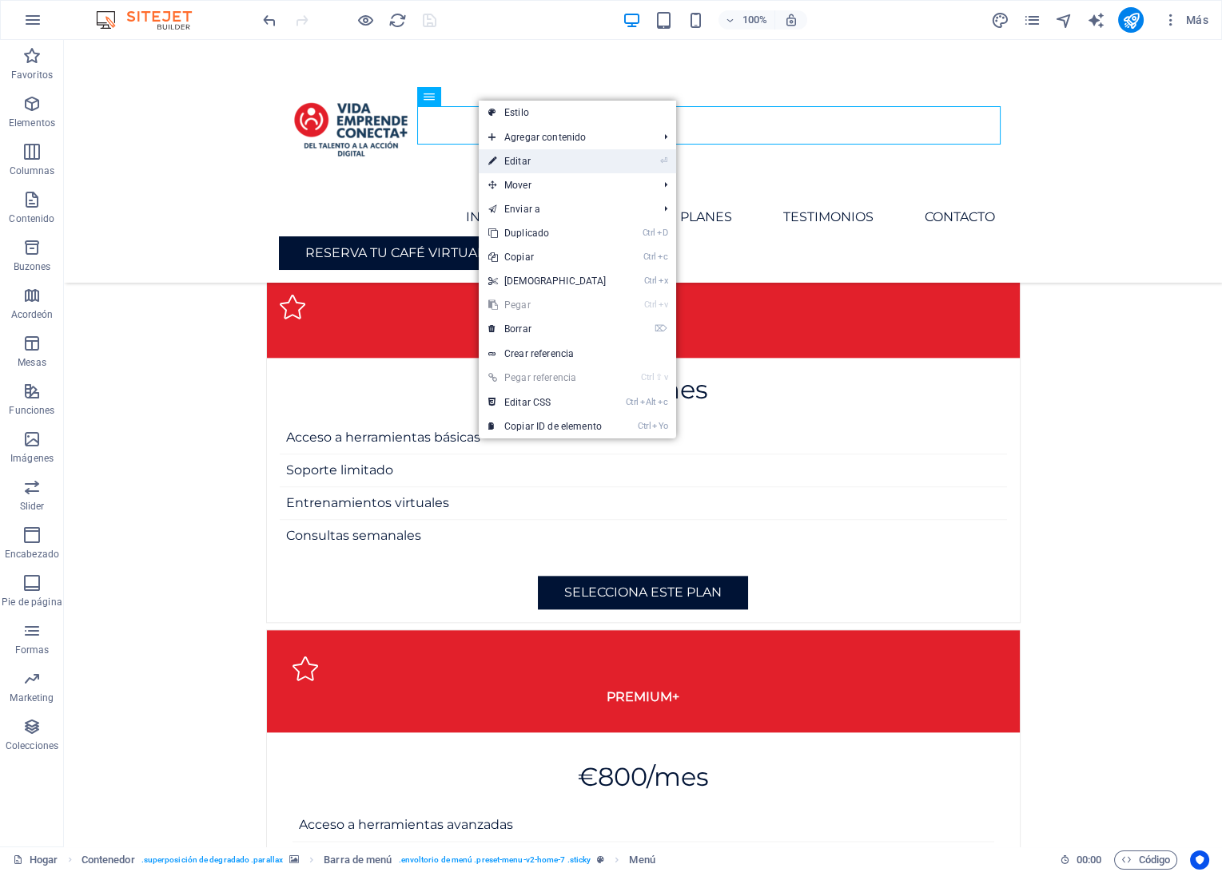
click at [498, 161] on link "⏎ Editar" at bounding box center [547, 161] width 137 height 24
select select
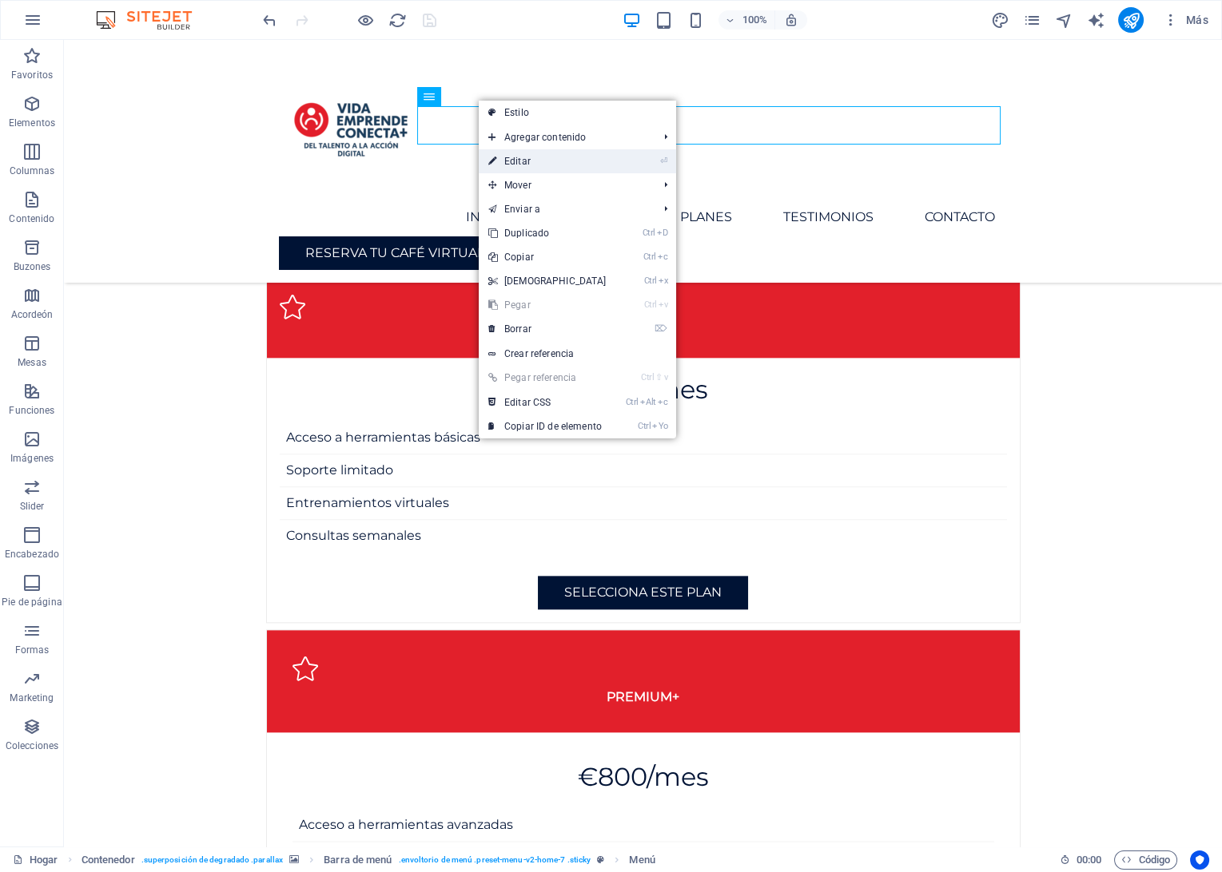
select select
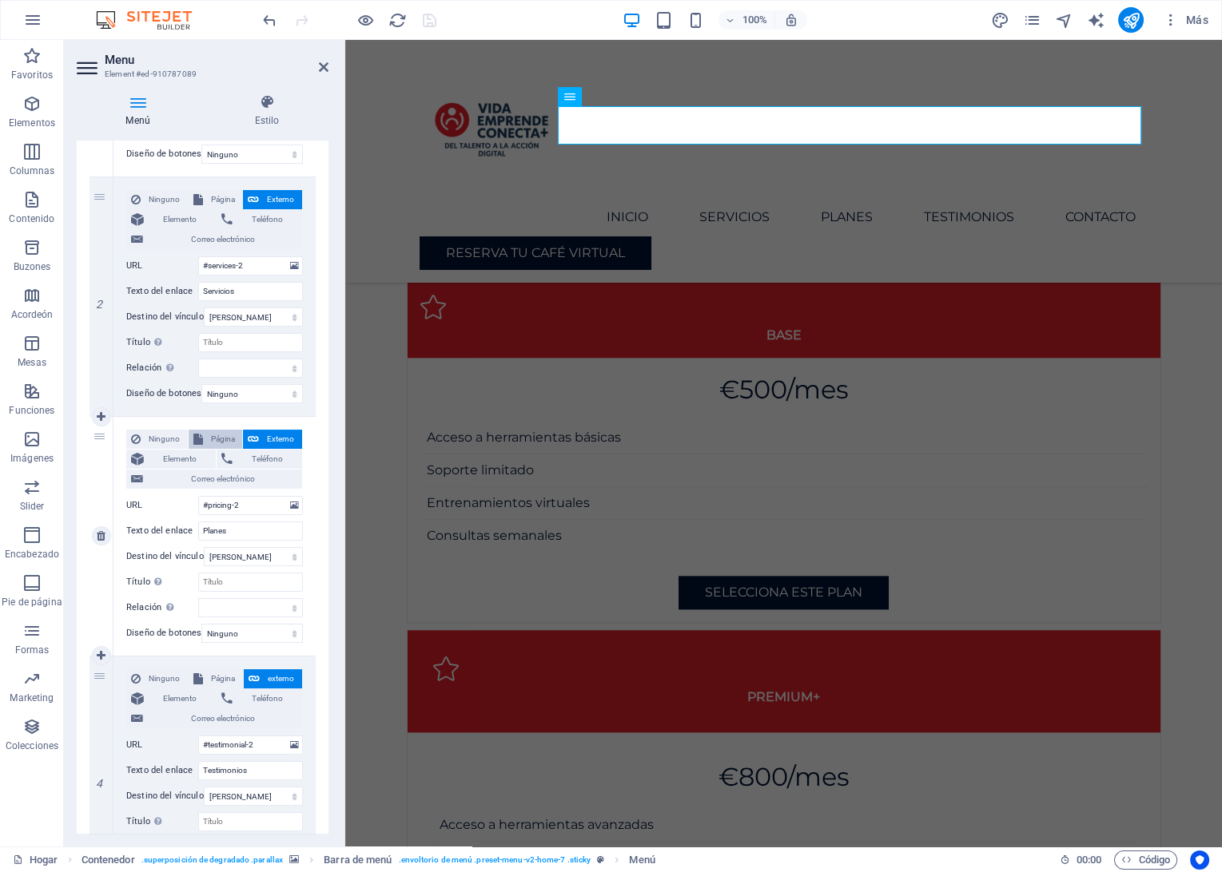
scroll to position [724, 0]
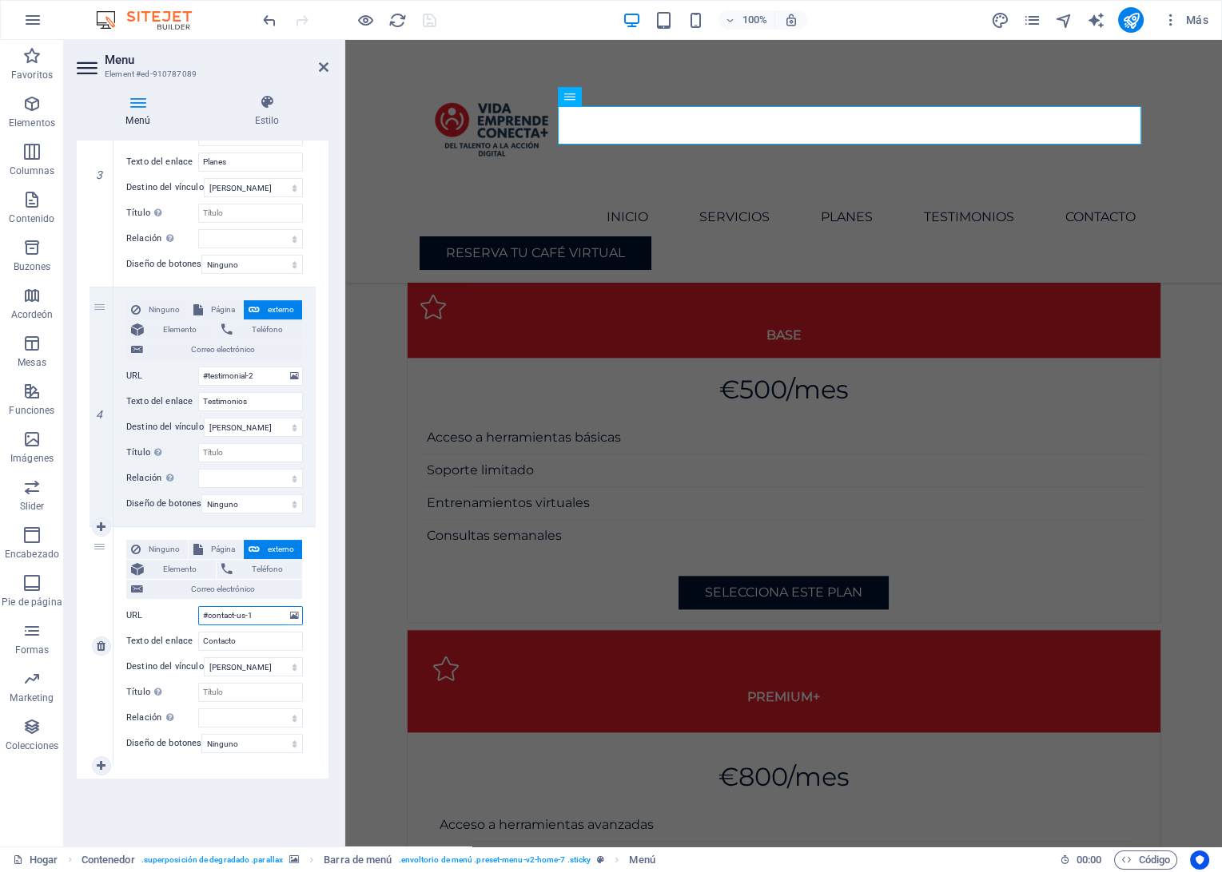
click at [225, 617] on input "#contact-us-1" at bounding box center [250, 615] width 105 height 19
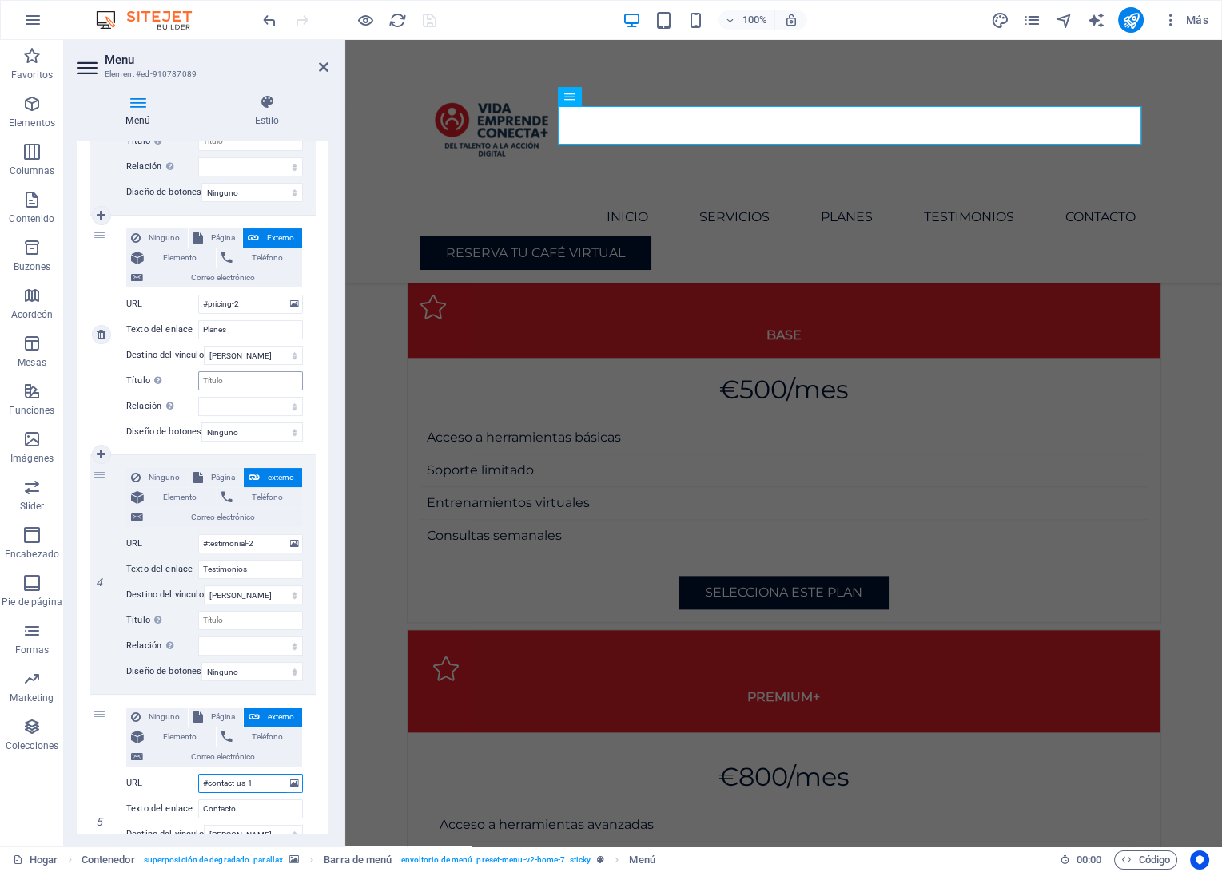
scroll to position [546, 0]
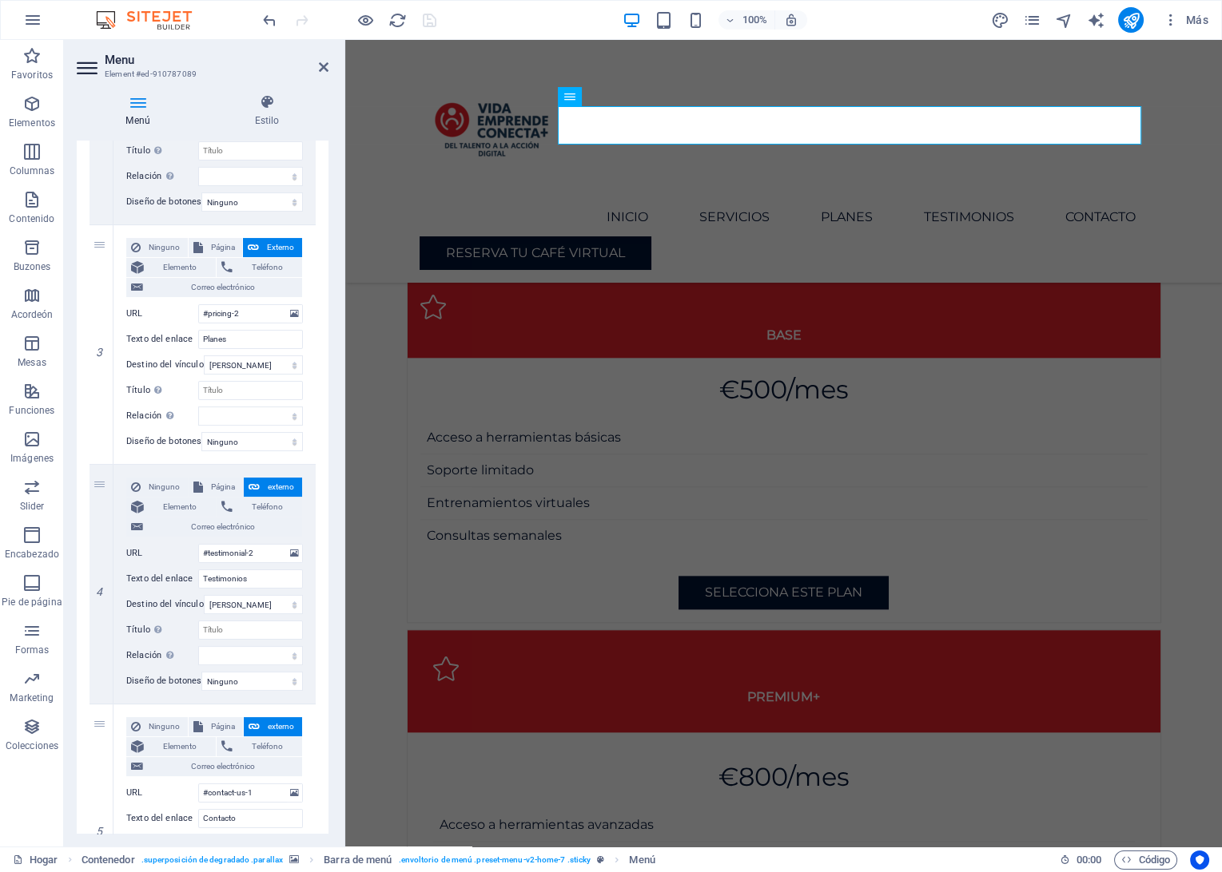
click at [328, 70] on aside "Menu Element #ed-910787089 Menú Estilo Menú Automático Costumbre Cree elementos…" at bounding box center [204, 443] width 281 height 807
click at [326, 72] on icon at bounding box center [324, 67] width 10 height 13
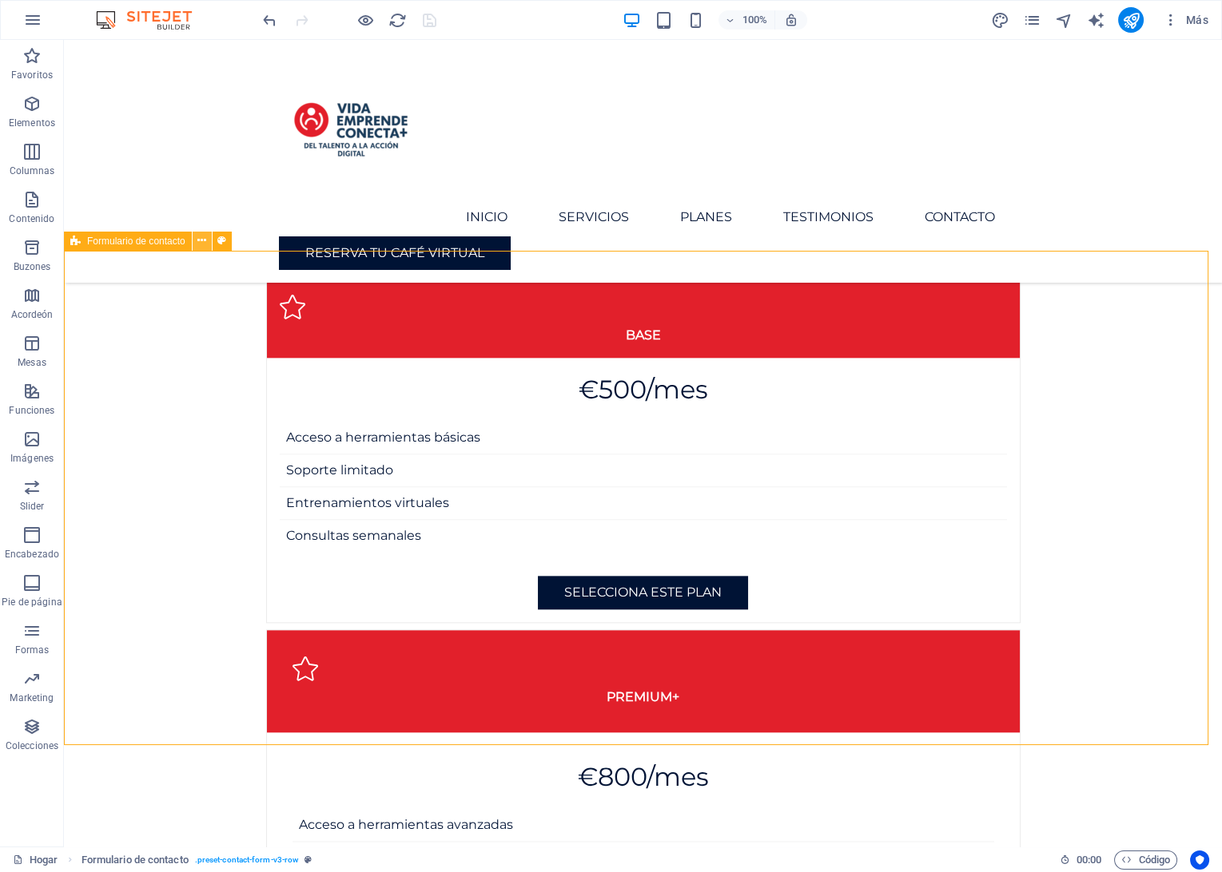
click at [200, 241] on icon at bounding box center [201, 240] width 9 height 17
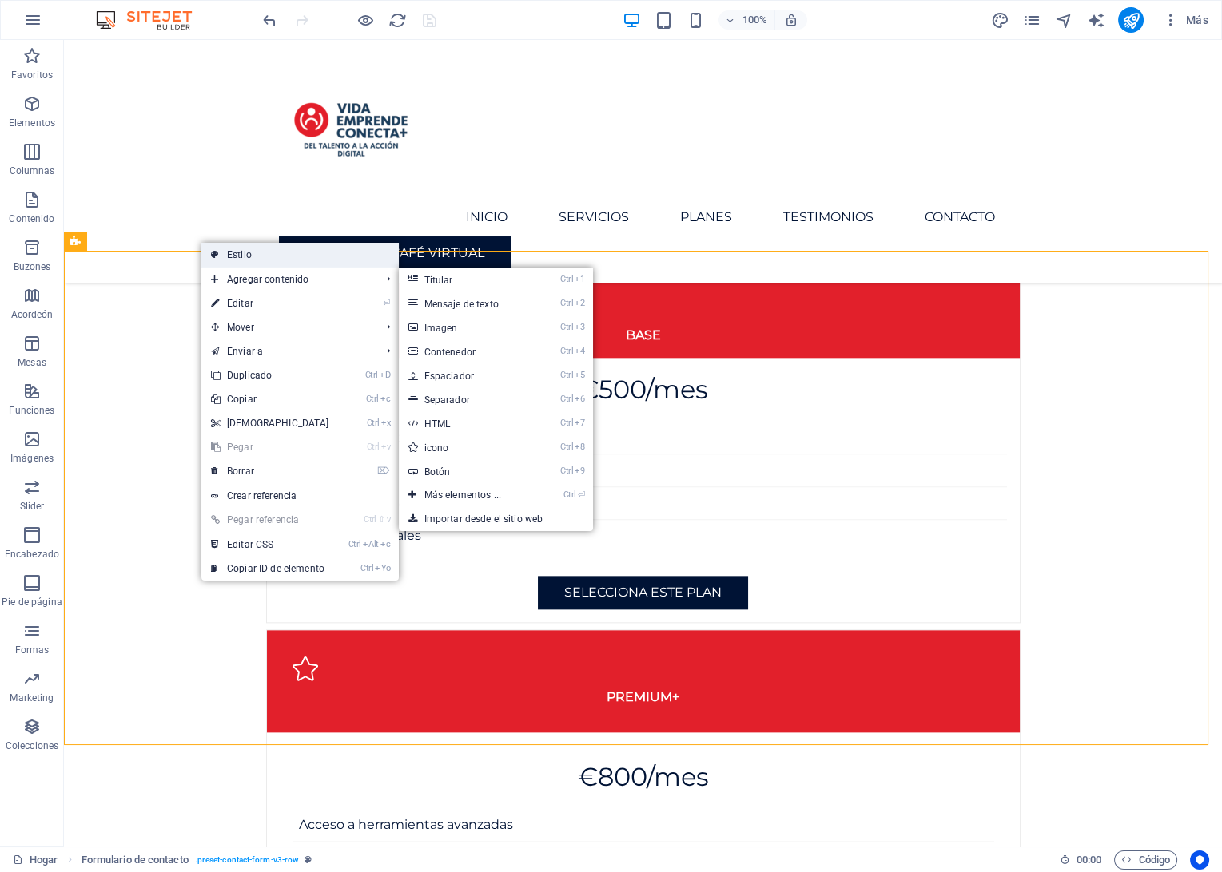
click at [236, 257] on link "Estilo" at bounding box center [299, 255] width 197 height 24
select select "rem"
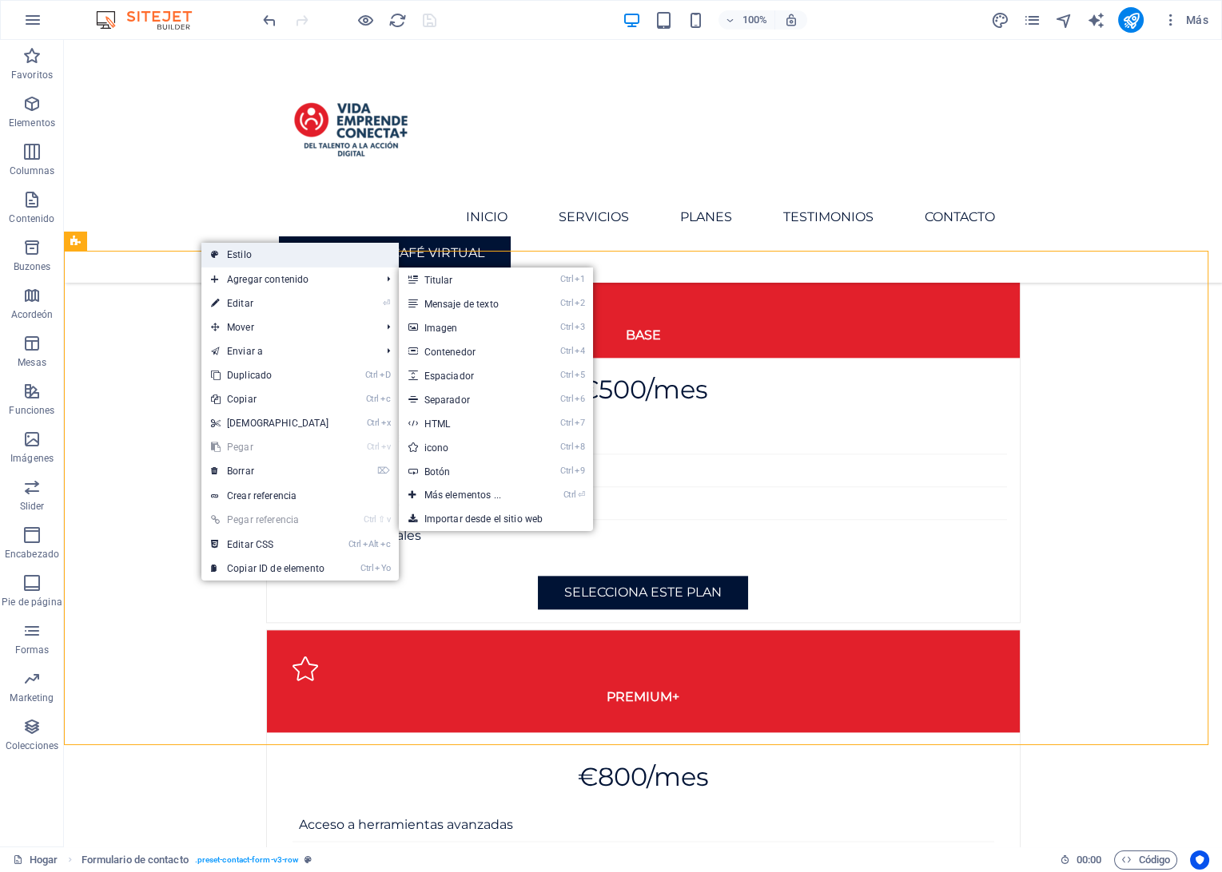
select select "rem"
select select "px"
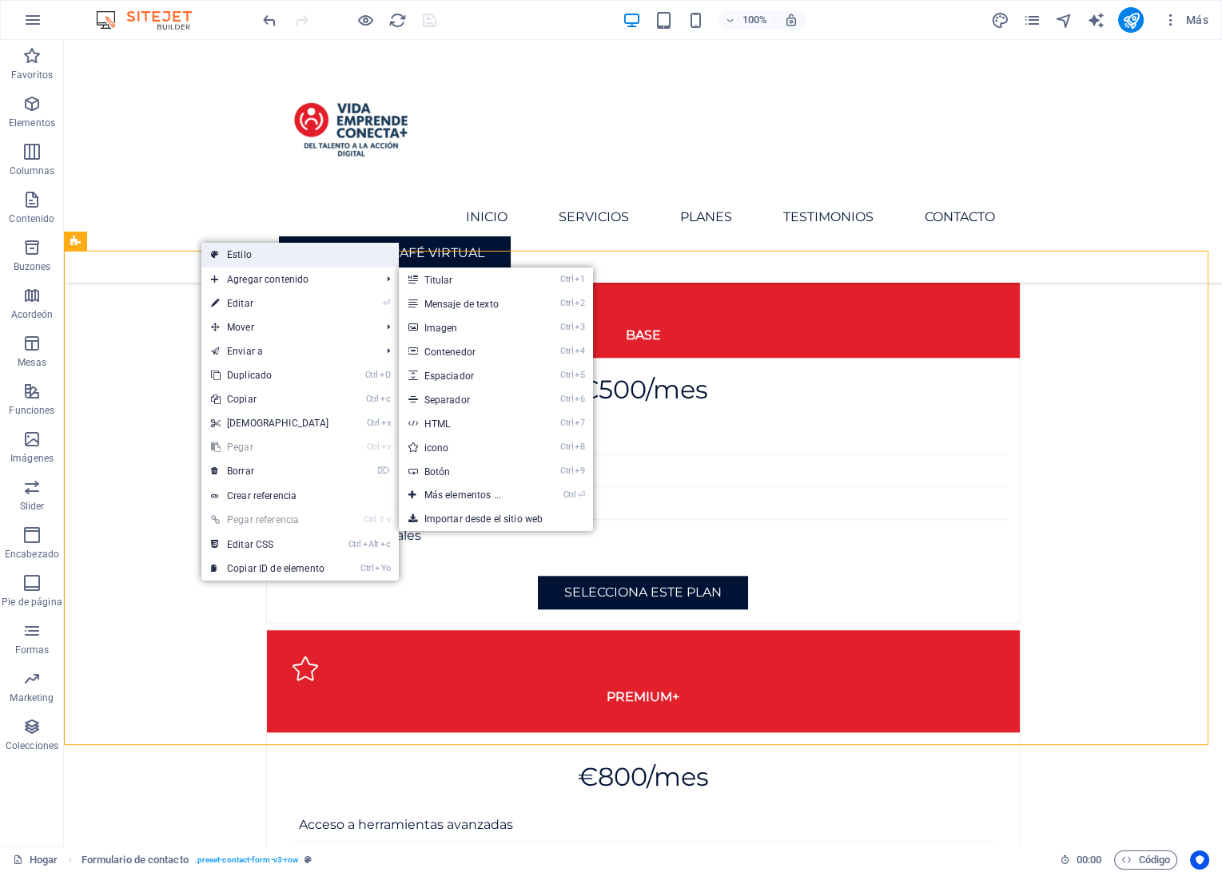
select select "px"
select select "preset-contact-form-v3-row"
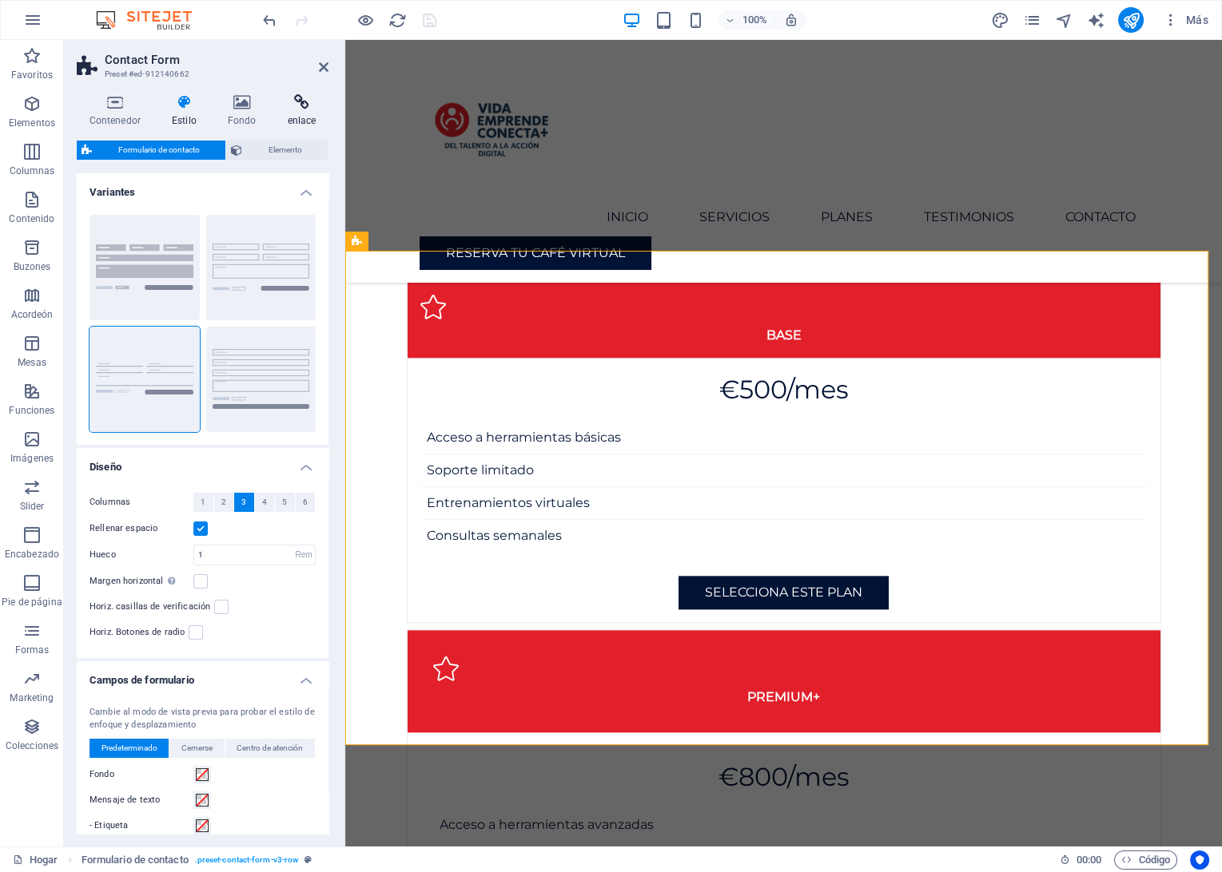
click at [307, 119] on h4 "enlace" at bounding box center [302, 111] width 54 height 34
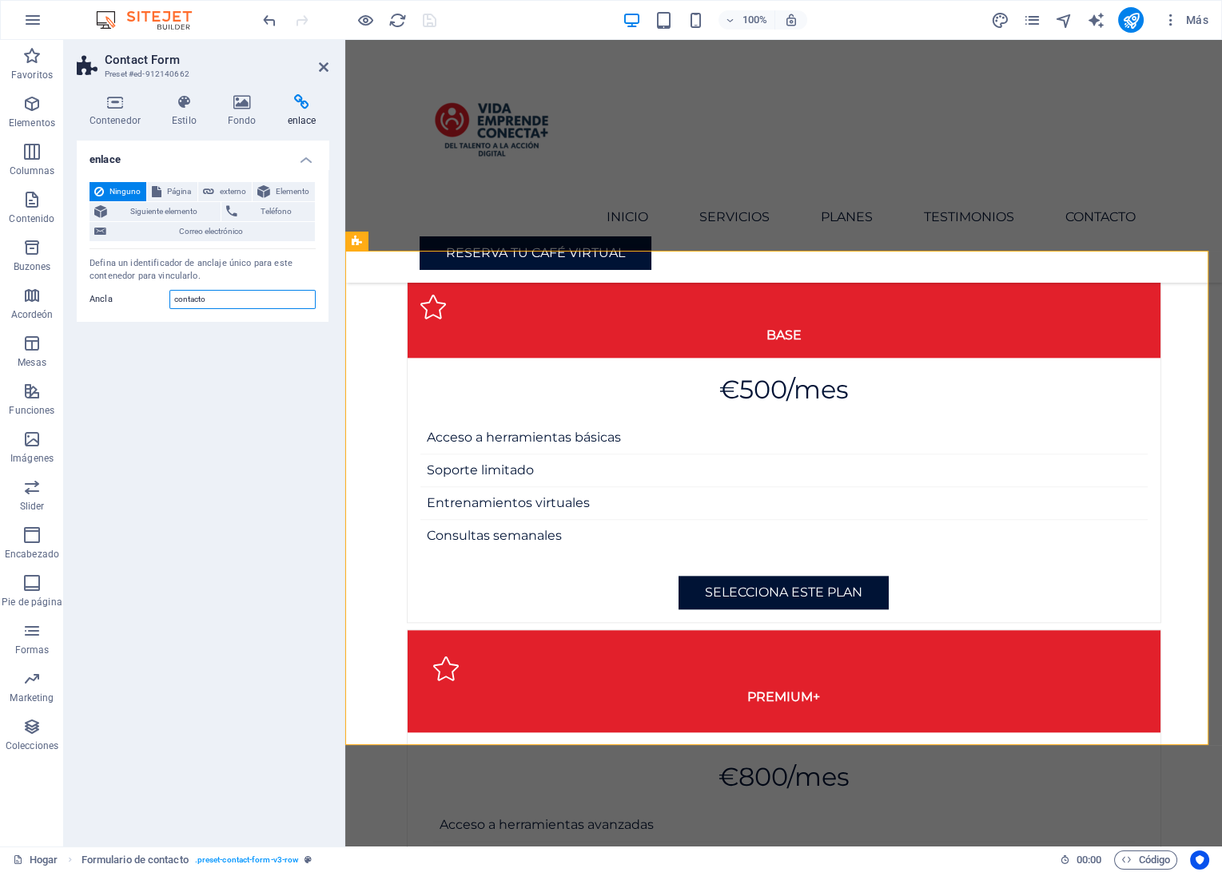
click at [201, 296] on input "contacto" at bounding box center [242, 299] width 146 height 19
paste input "#contact-us-1"
type input "#contact-us-1"
click at [191, 402] on div "enlace Ninguno Página externo Elemento Siguiente elemento Teléfono Correo elect…" at bounding box center [203, 487] width 252 height 693
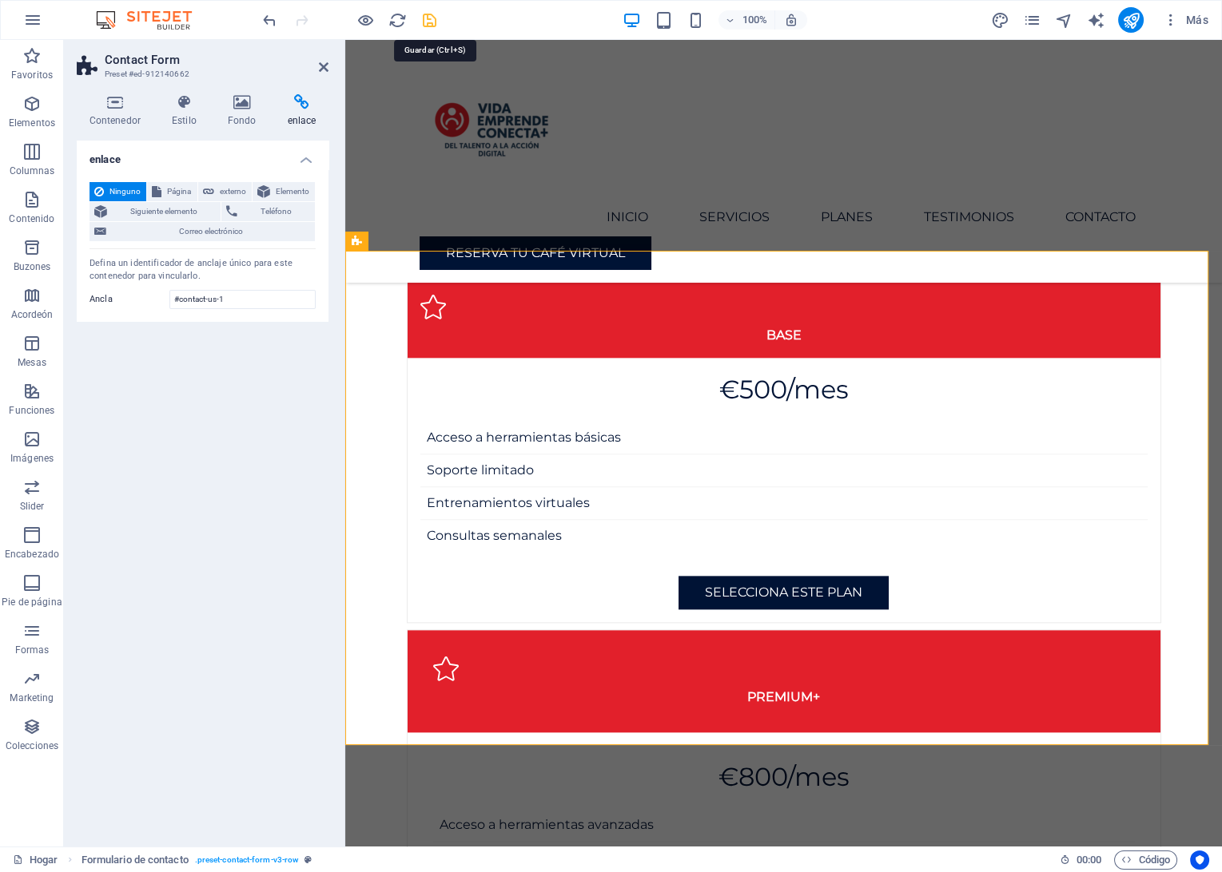
click at [432, 19] on icon "Salvar" at bounding box center [429, 20] width 18 height 18
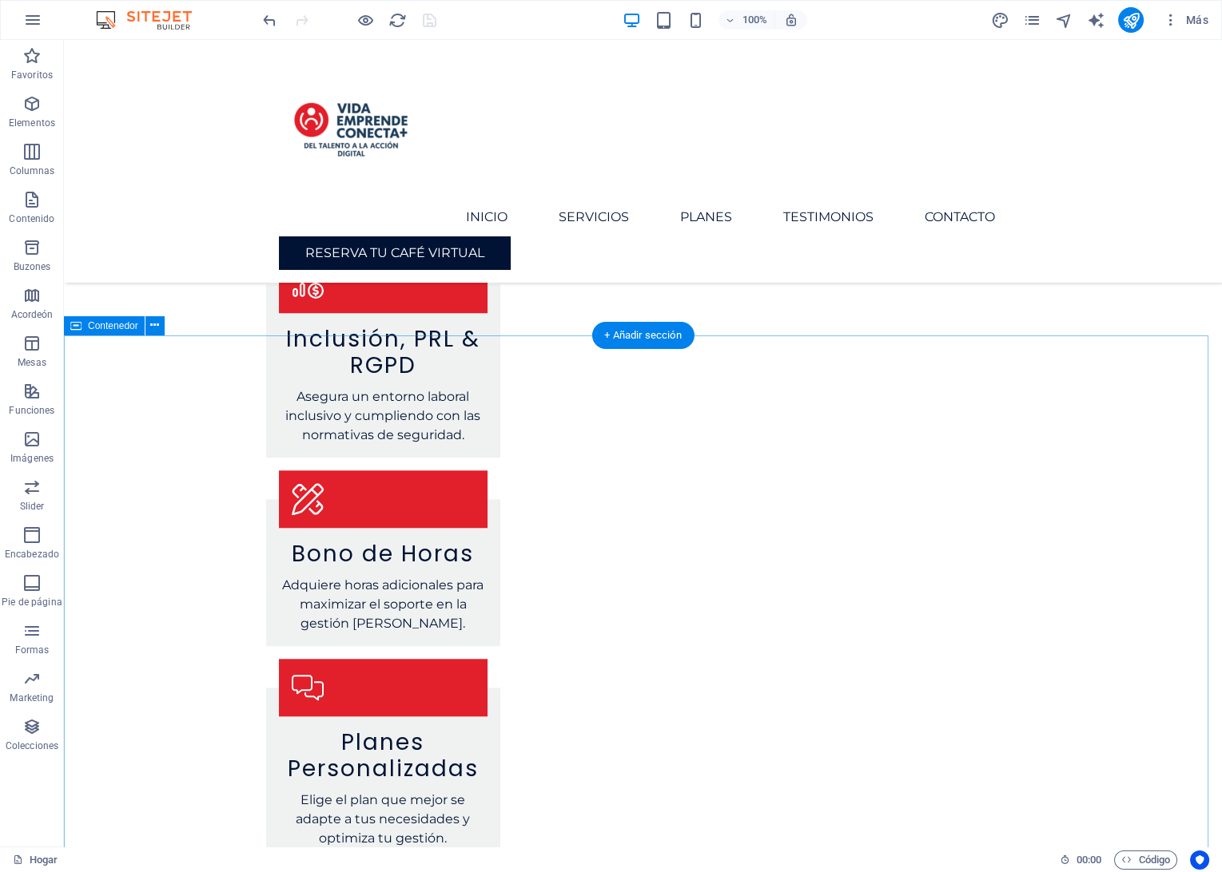
scroll to position [2045, 0]
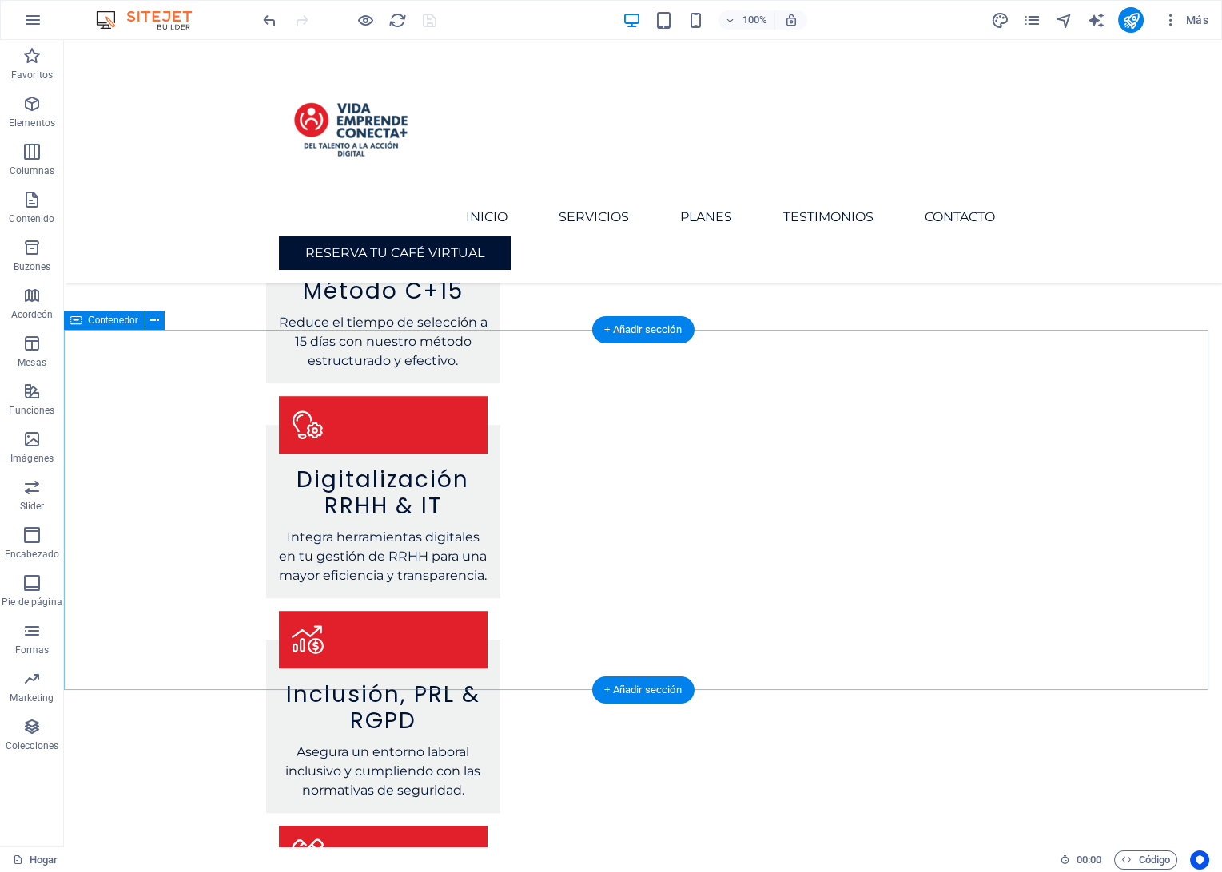
click at [153, 326] on icon at bounding box center [154, 320] width 9 height 17
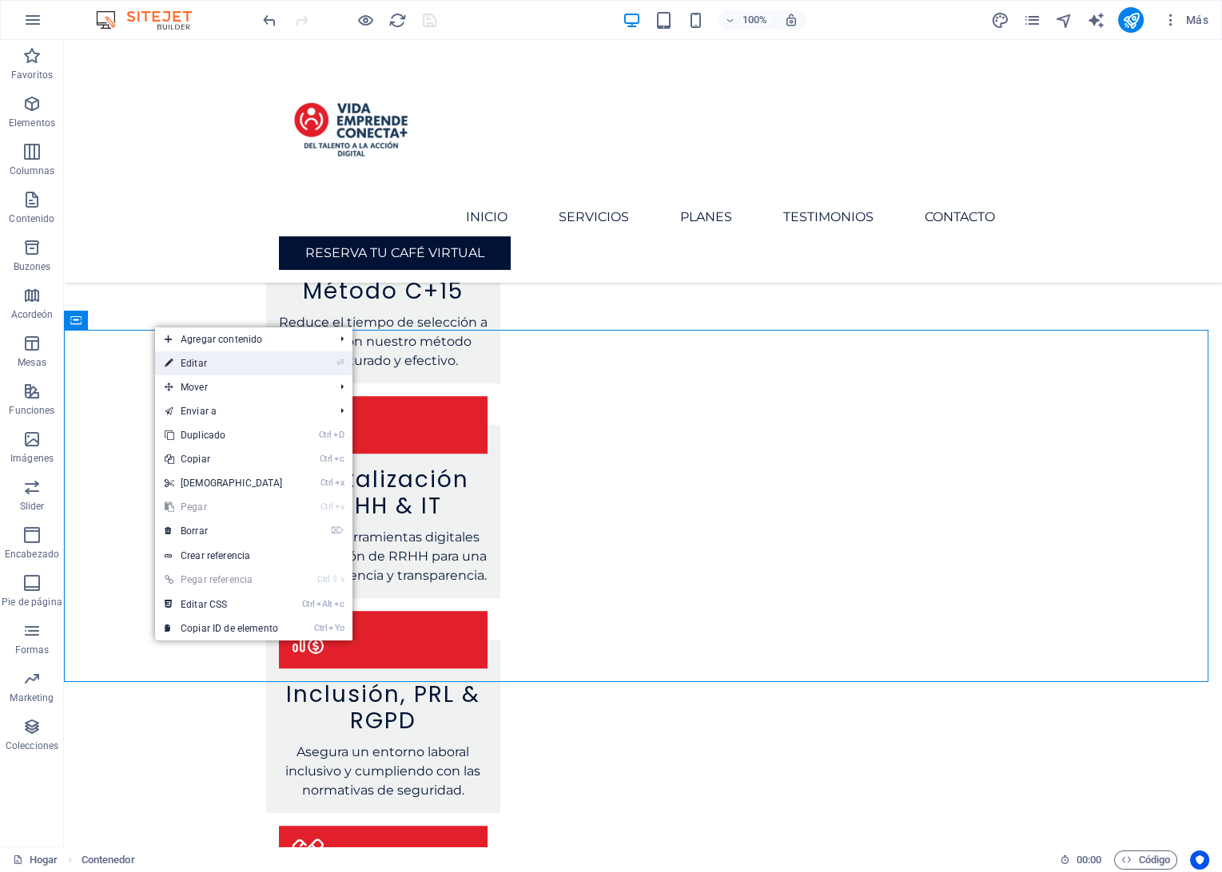
click at [172, 361] on icon at bounding box center [169, 364] width 8 height 24
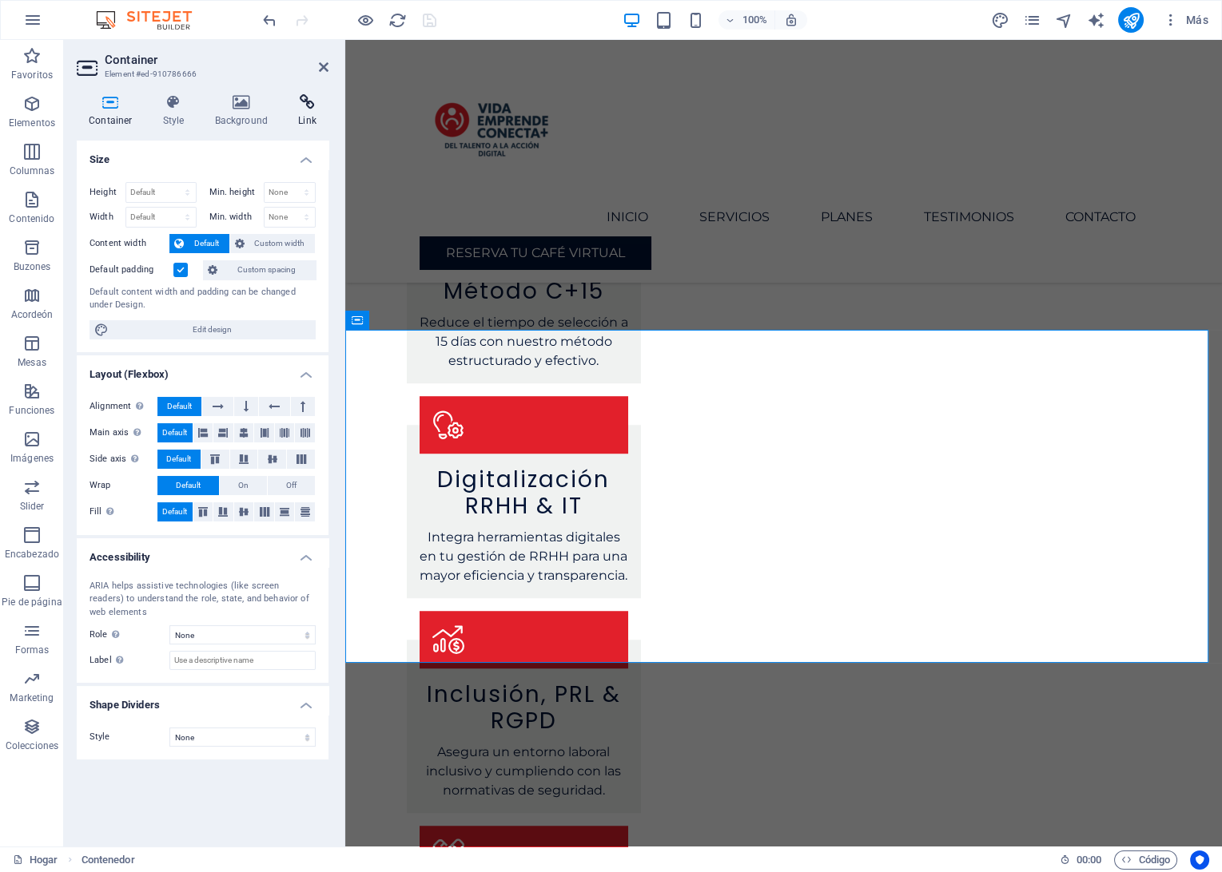
click at [312, 105] on icon at bounding box center [307, 102] width 42 height 16
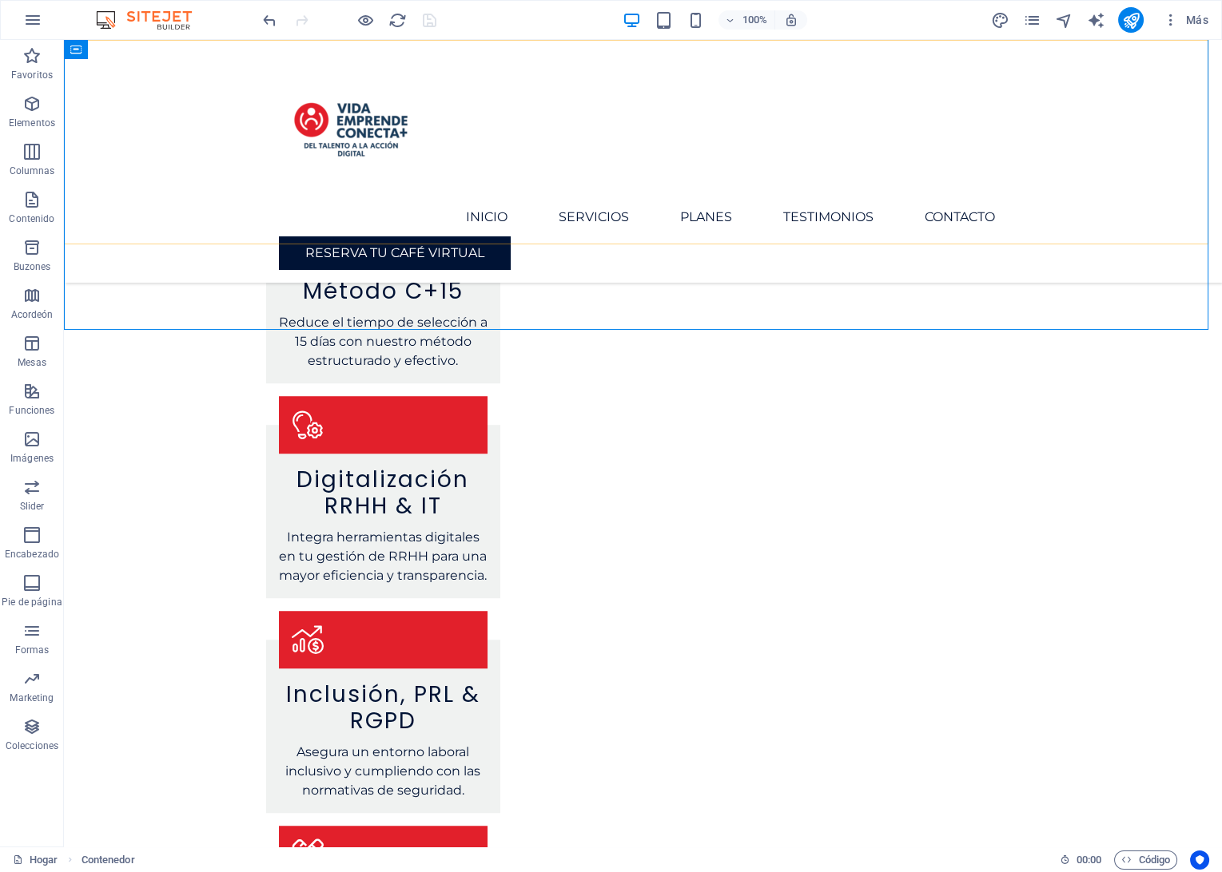
click at [890, 151] on div "Menu Inicio Servicios Planes Testimonios Contacto Reserva tu café virtual" at bounding box center [643, 161] width 1158 height 243
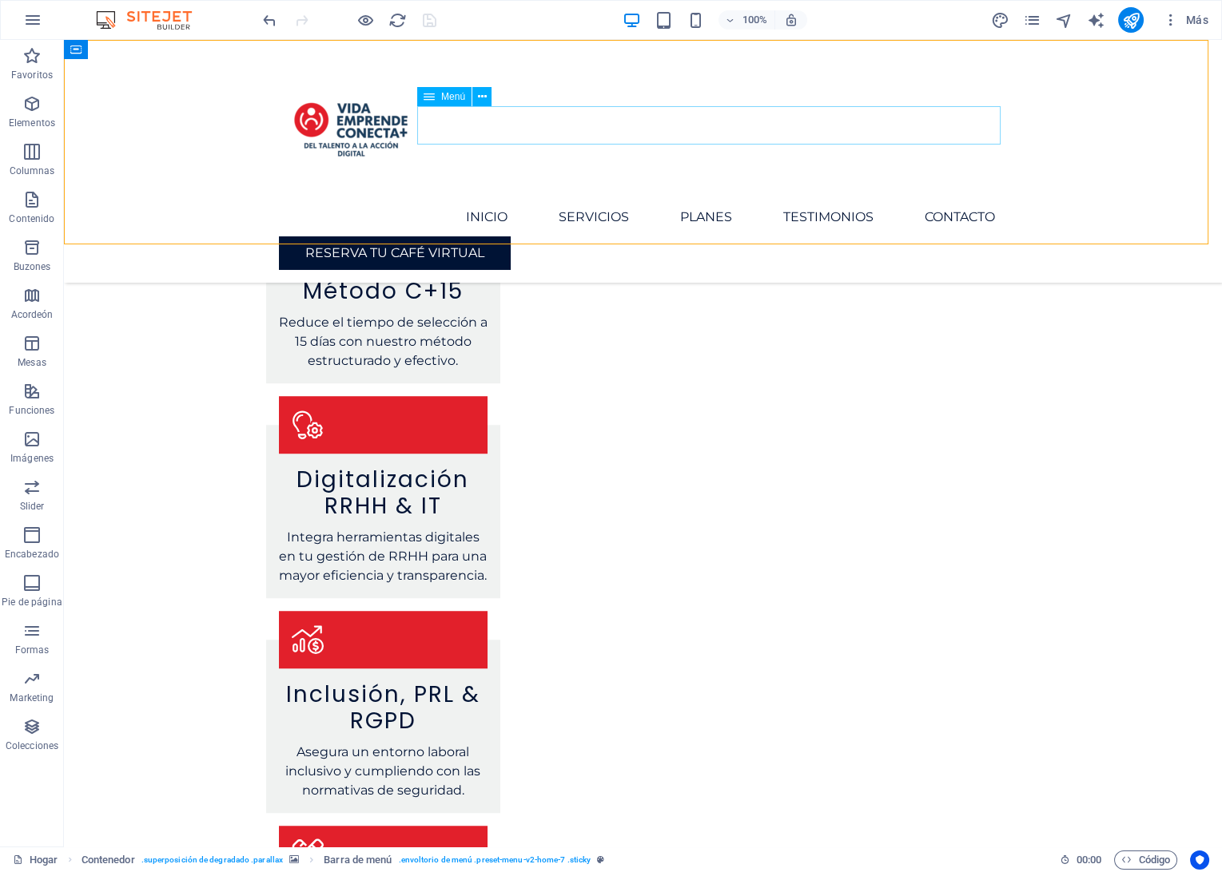
click at [876, 198] on nav "Inicio Servicios Planes Testimonios Contacto" at bounding box center [643, 217] width 729 height 38
click at [486, 96] on button at bounding box center [481, 96] width 19 height 19
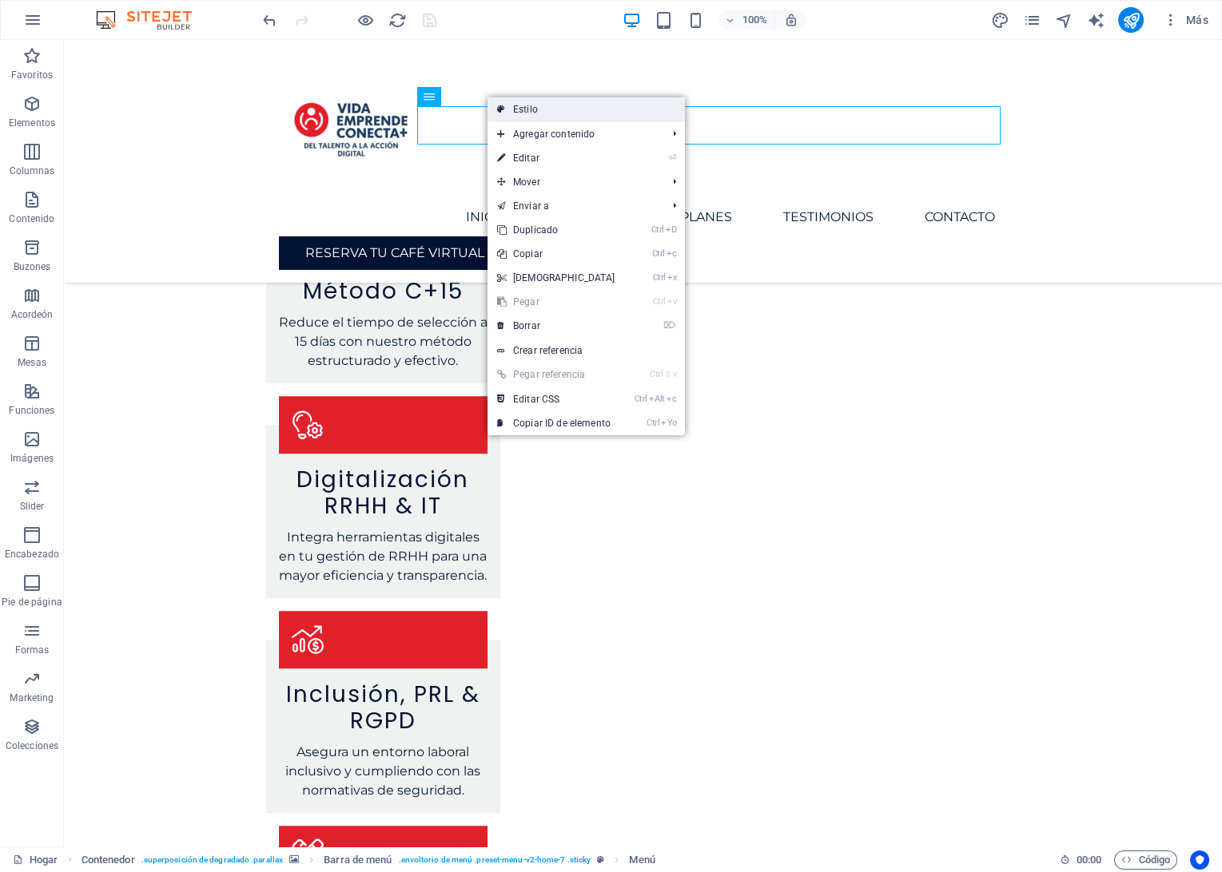
click at [511, 114] on link "Estilo" at bounding box center [585, 109] width 197 height 24
select select "rem"
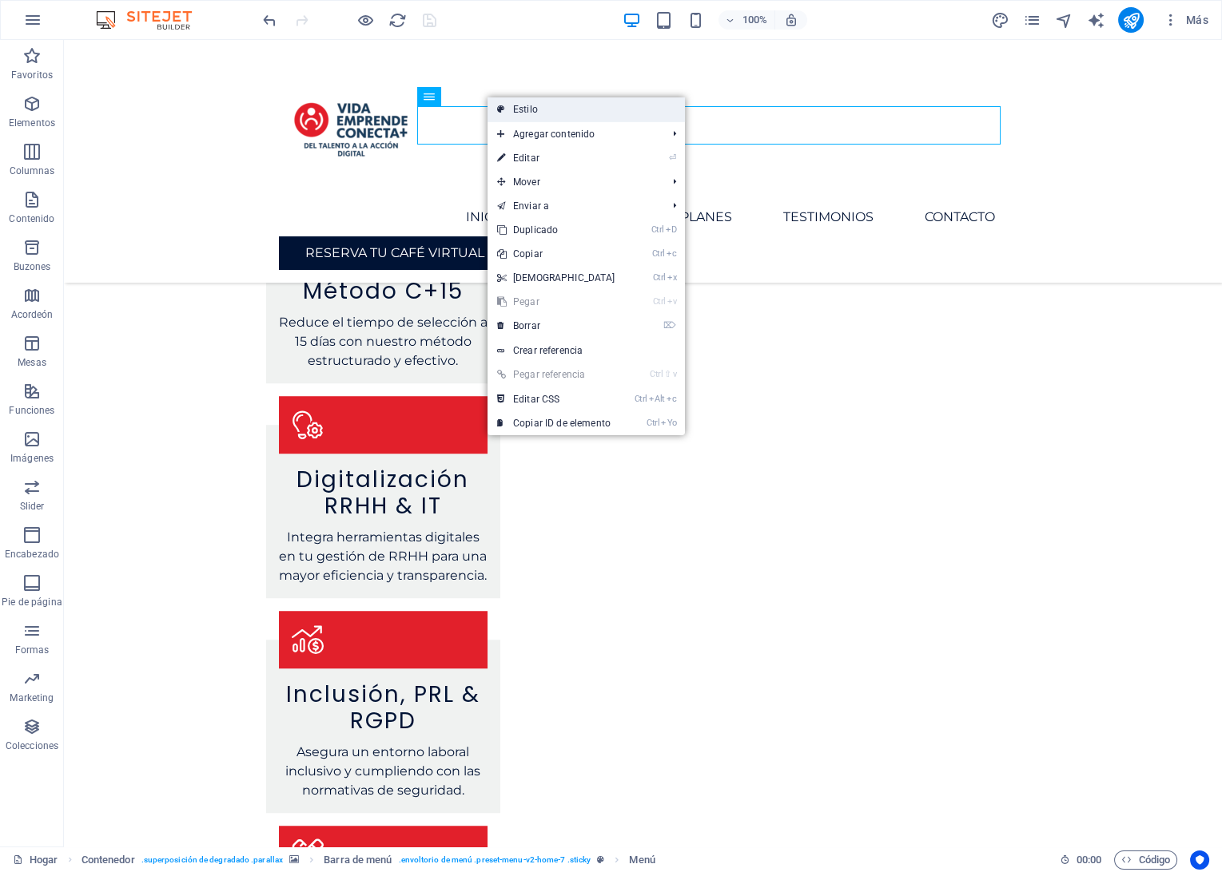
select select "rem"
select select "preset-menu-v2-home-7"
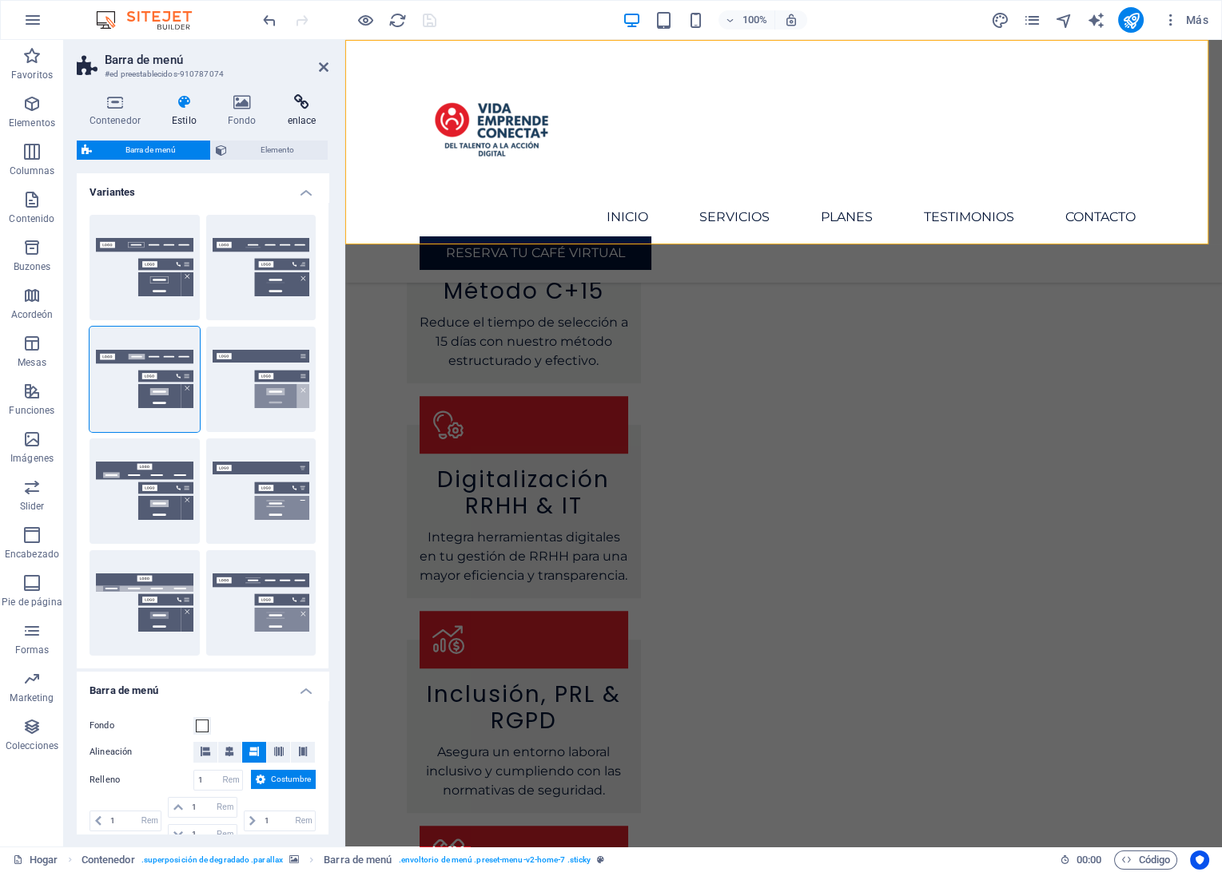
click at [323, 107] on icon at bounding box center [302, 102] width 54 height 16
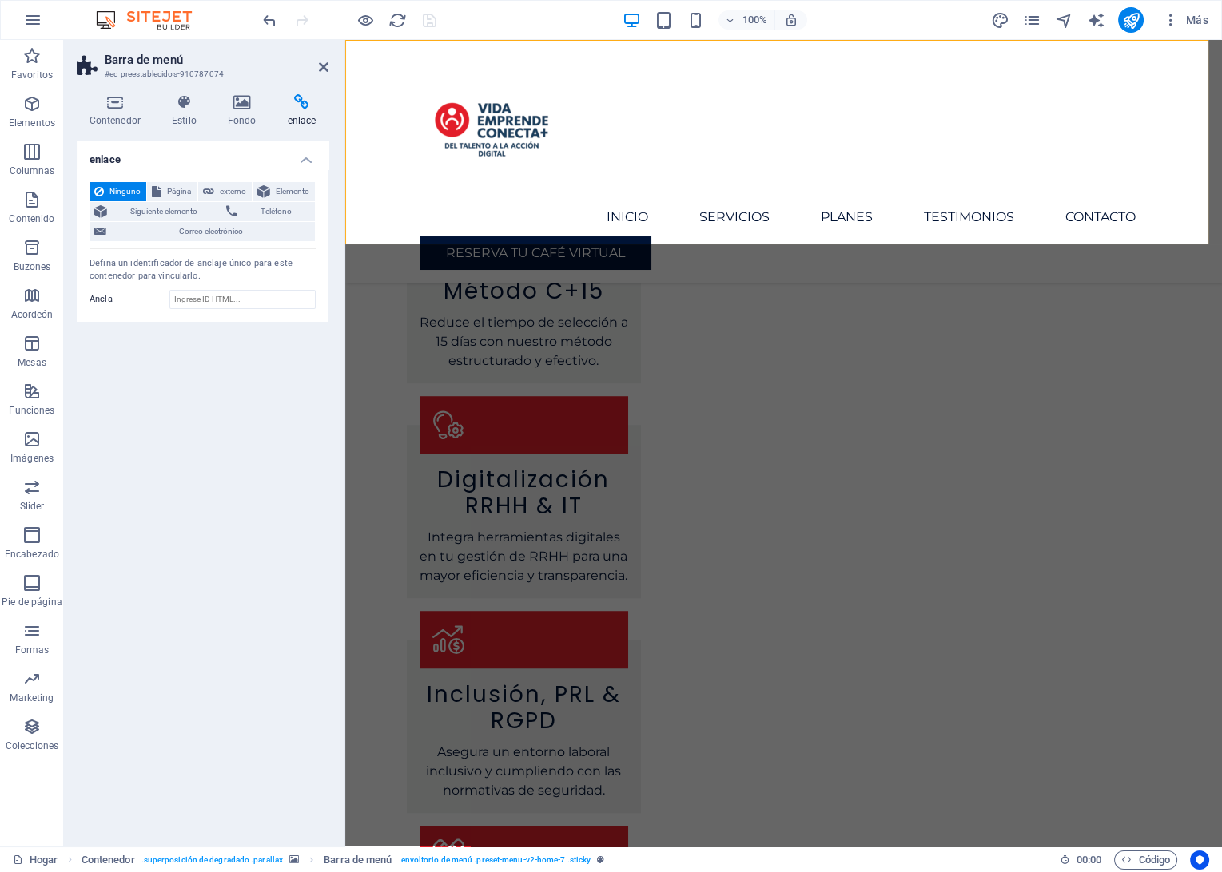
click at [317, 67] on header "Barra de menú #ed preestablecidos-910787074" at bounding box center [203, 61] width 252 height 42
click at [320, 67] on icon at bounding box center [324, 67] width 10 height 13
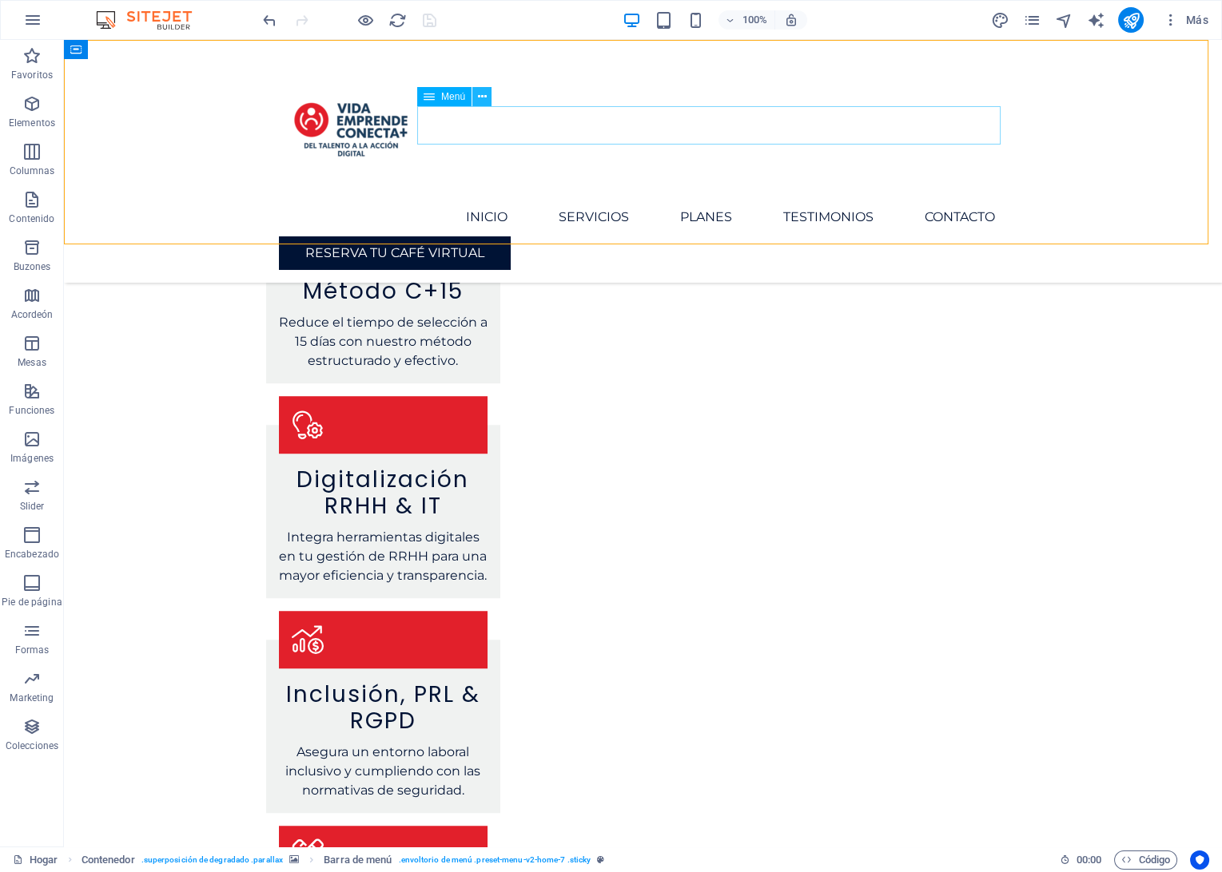
click at [483, 101] on icon at bounding box center [482, 97] width 9 height 17
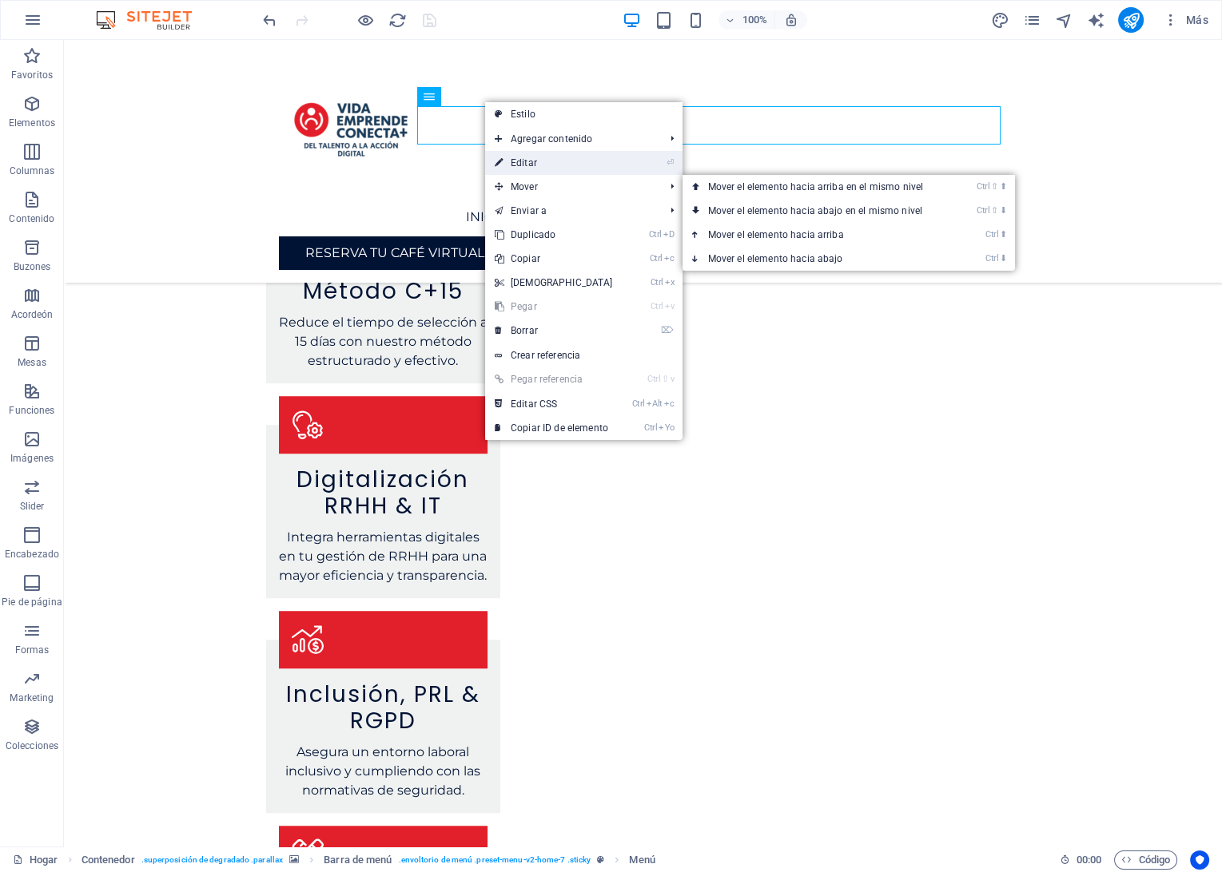
click at [535, 171] on link "⏎ Editar" at bounding box center [553, 163] width 137 height 24
select select
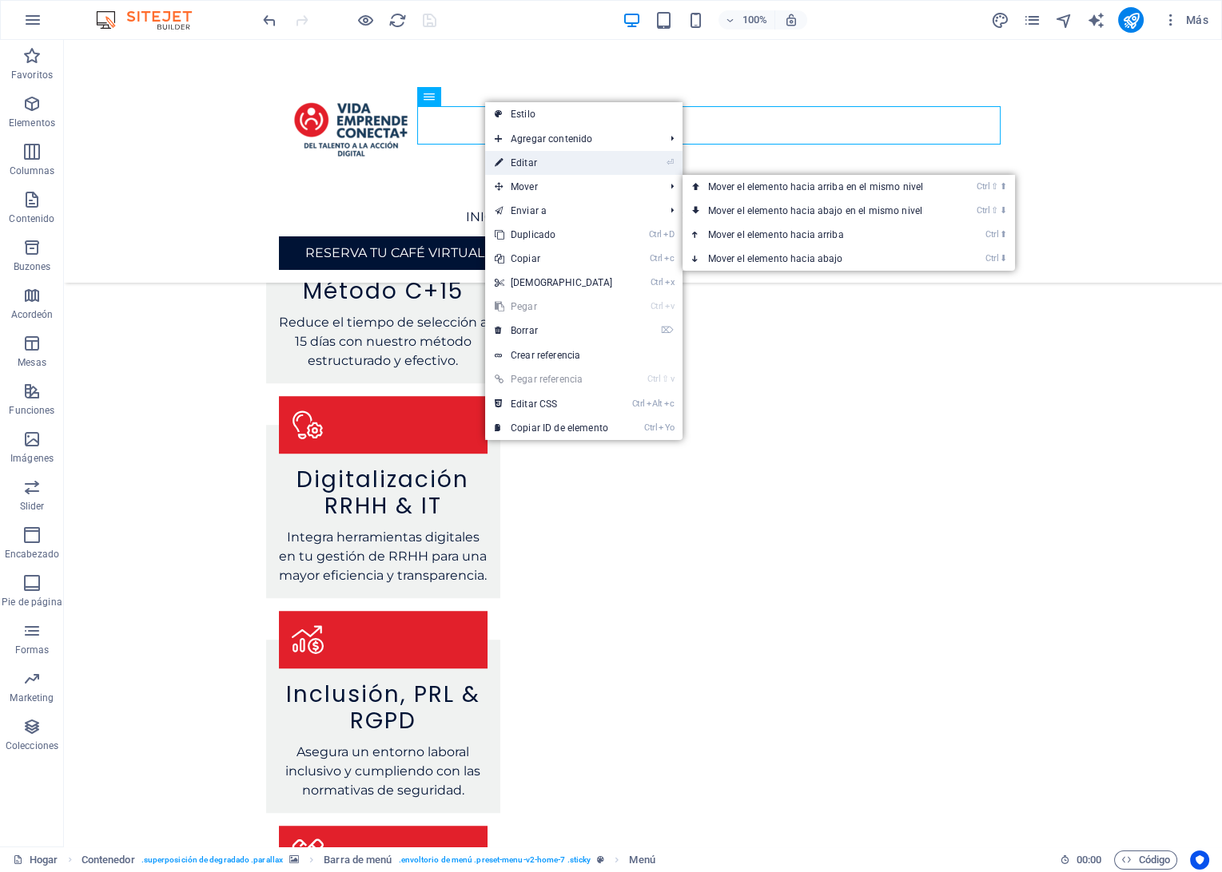
select select
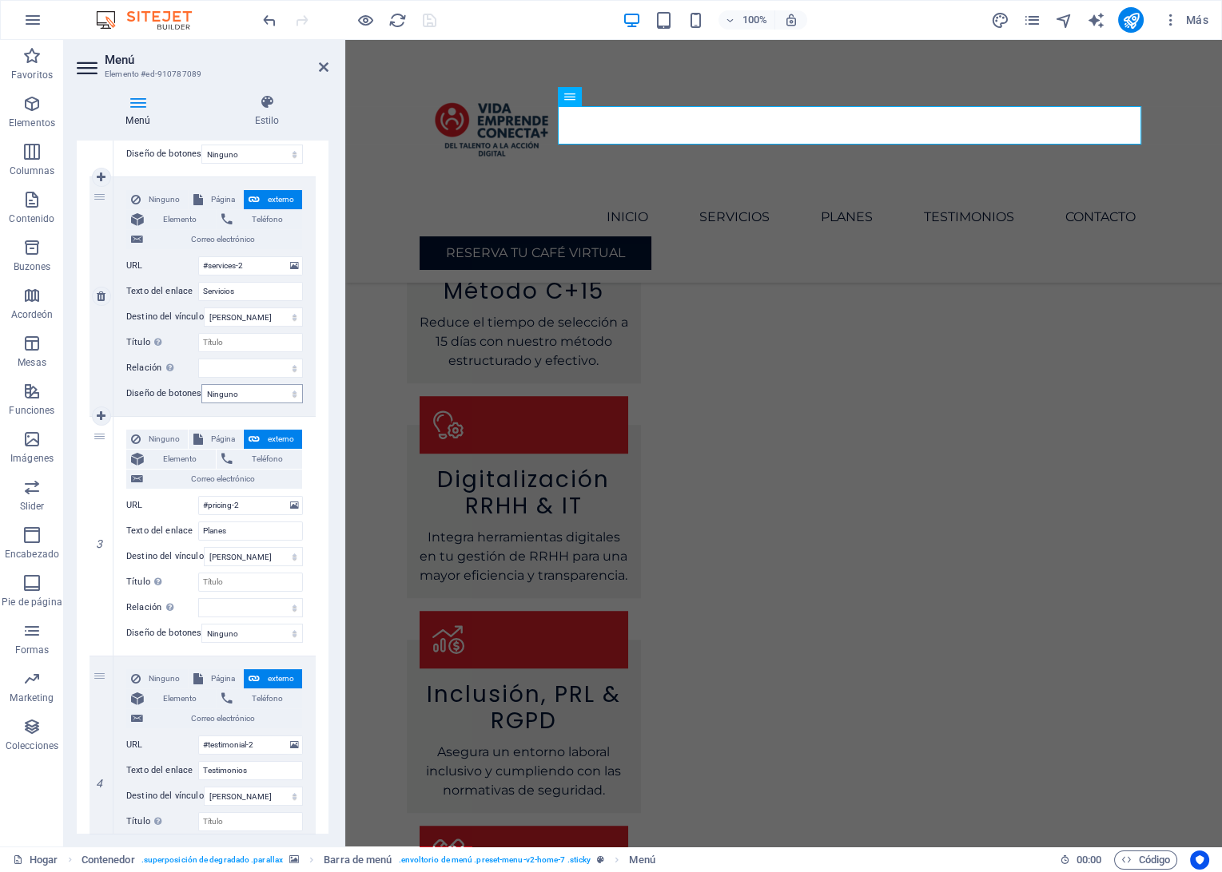
scroll to position [443, 0]
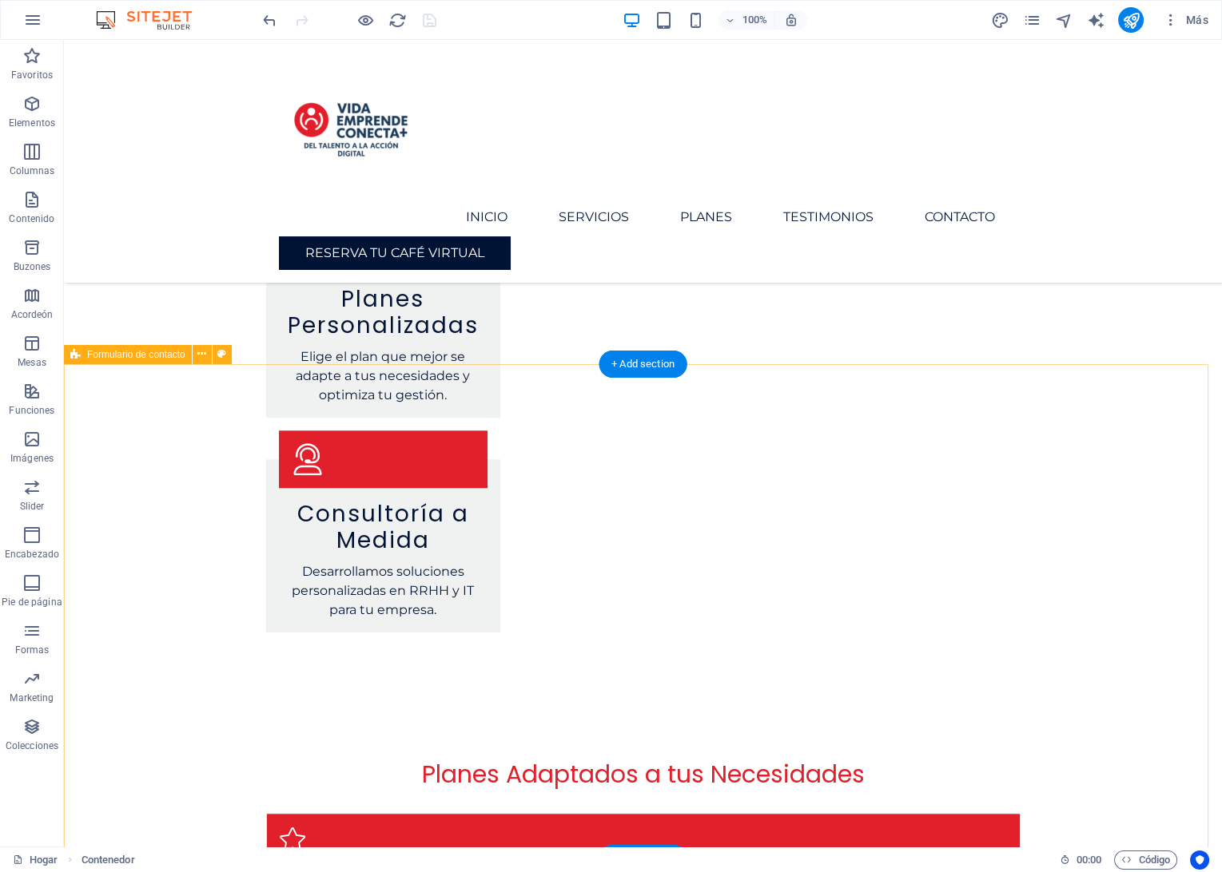
scroll to position [3289, 0]
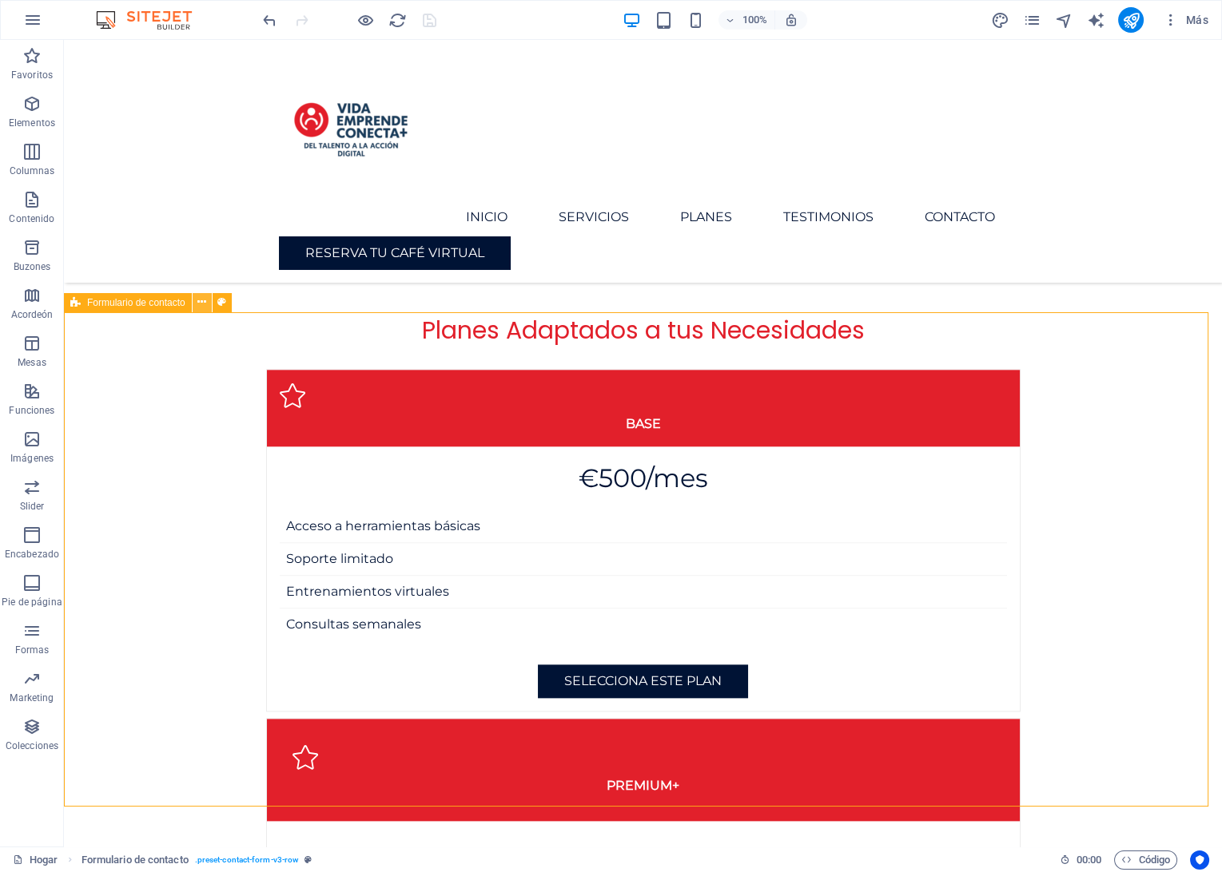
click at [203, 303] on icon at bounding box center [201, 302] width 9 height 17
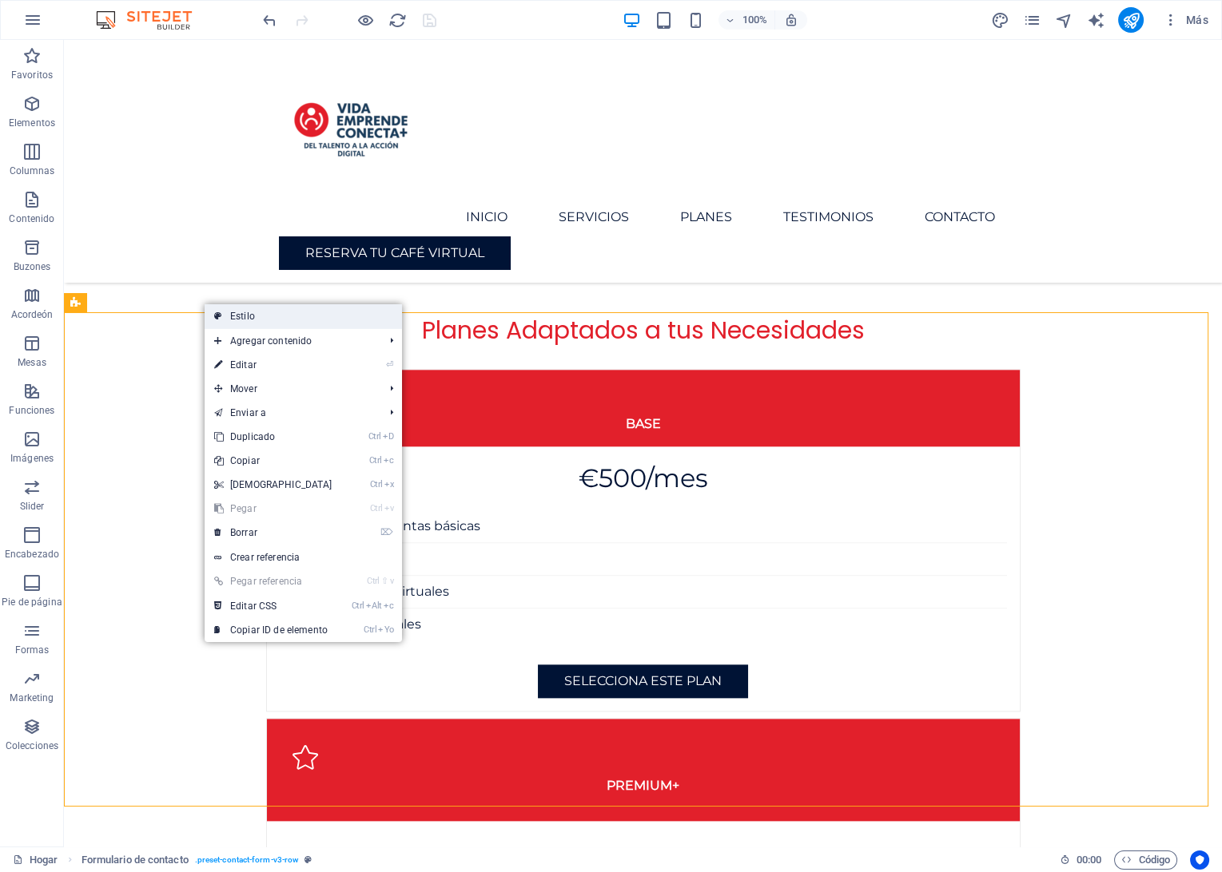
click at [239, 312] on link "Estilo" at bounding box center [303, 316] width 197 height 24
select select "rem"
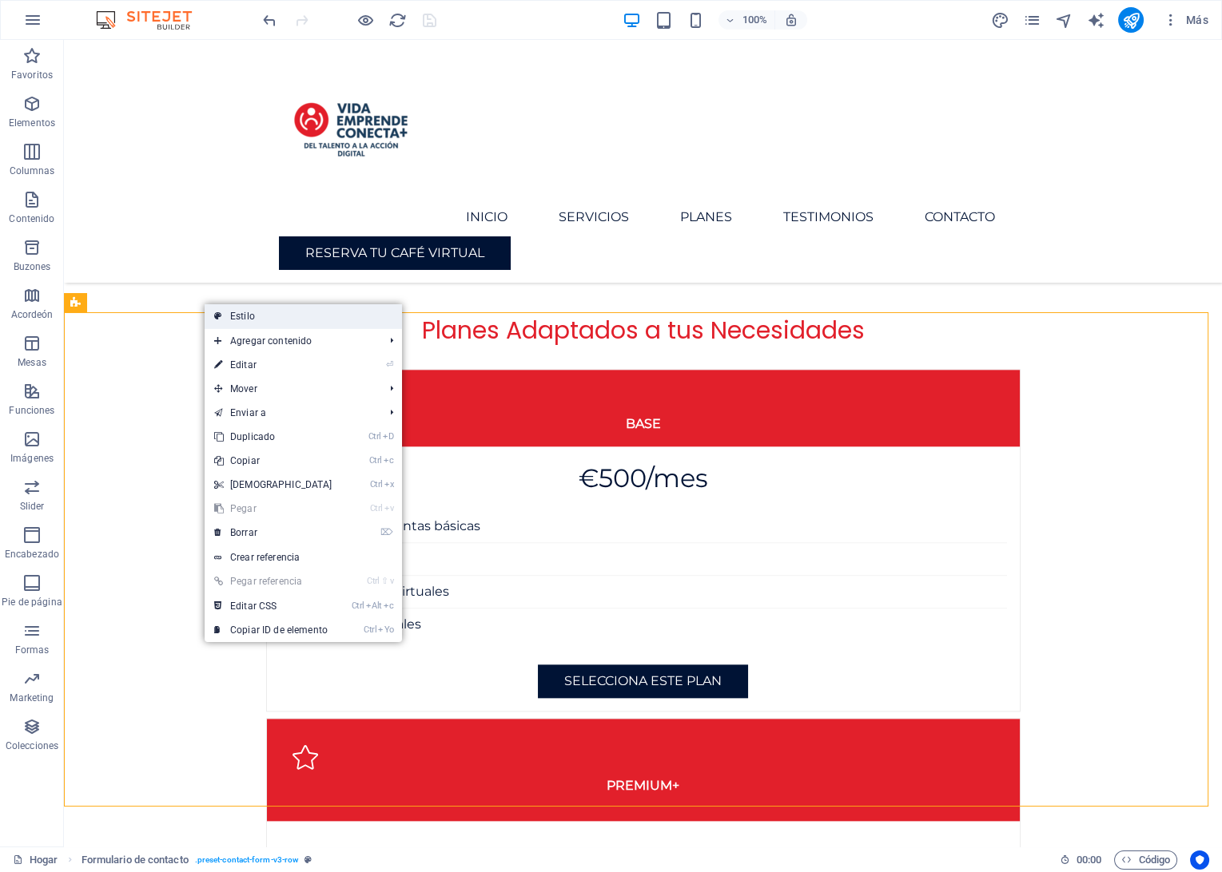
select select "rem"
select select "px"
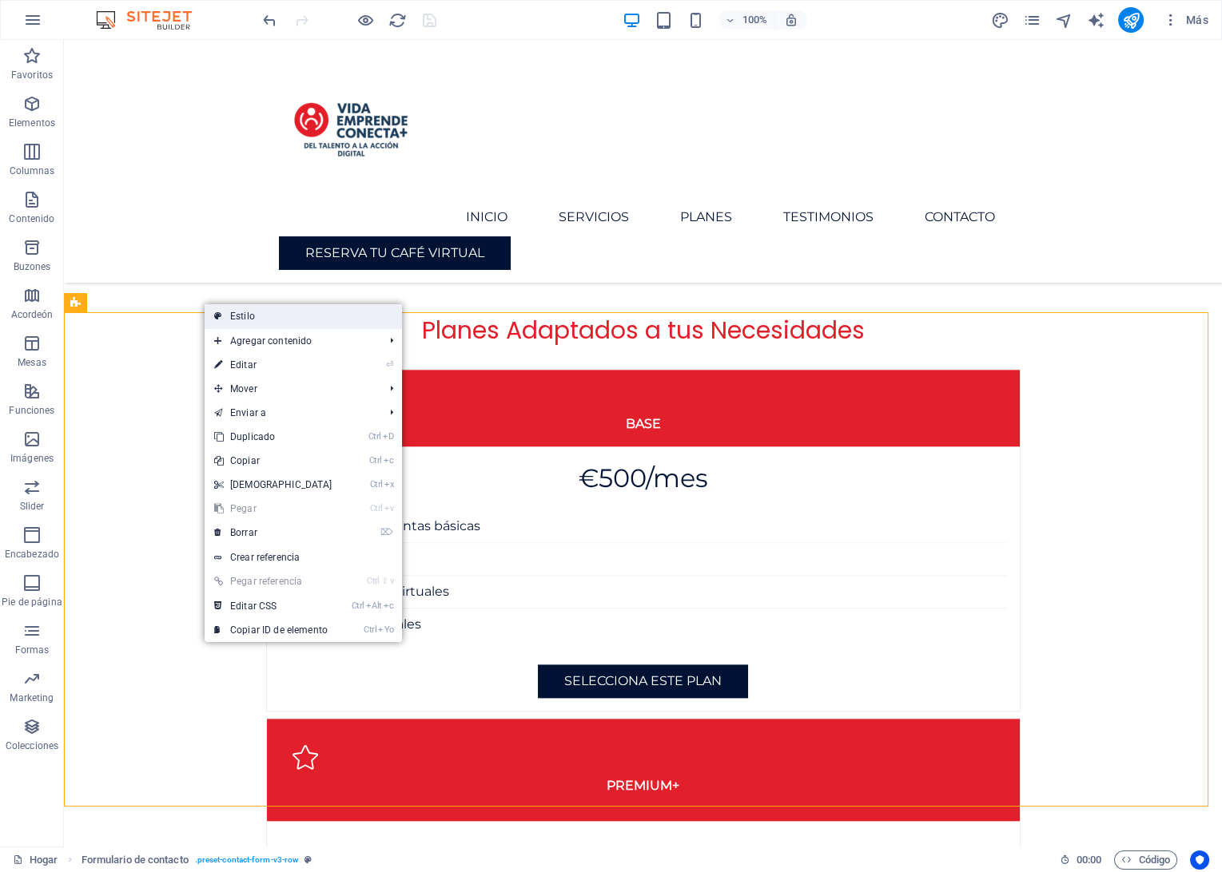
select select "px"
select select "preset-contact-form-v3-row"
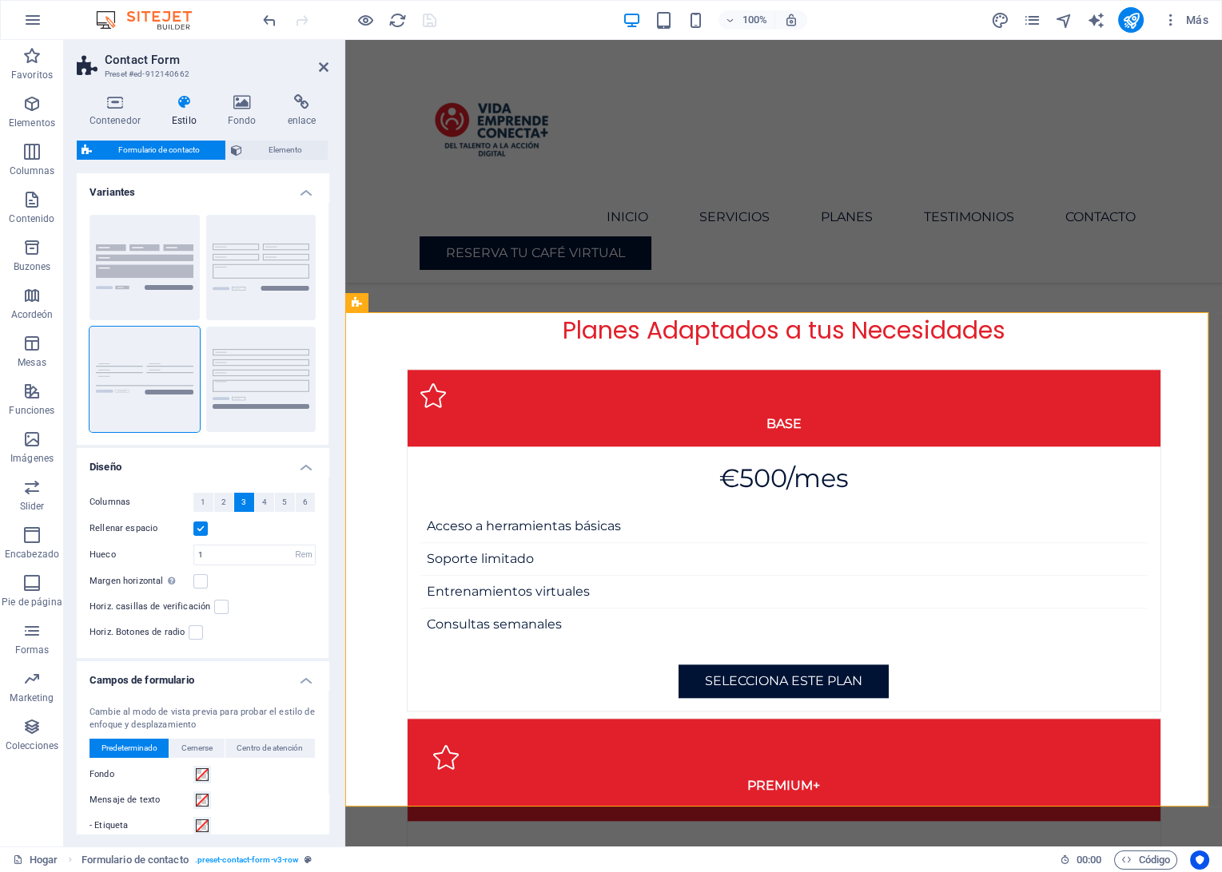
click at [312, 93] on div "Contenedor Estilo Fondo enlace Size Height Predeterminado Px Rem % VH Vw Min. h…" at bounding box center [202, 463] width 277 height 765
click at [306, 104] on icon at bounding box center [302, 102] width 54 height 16
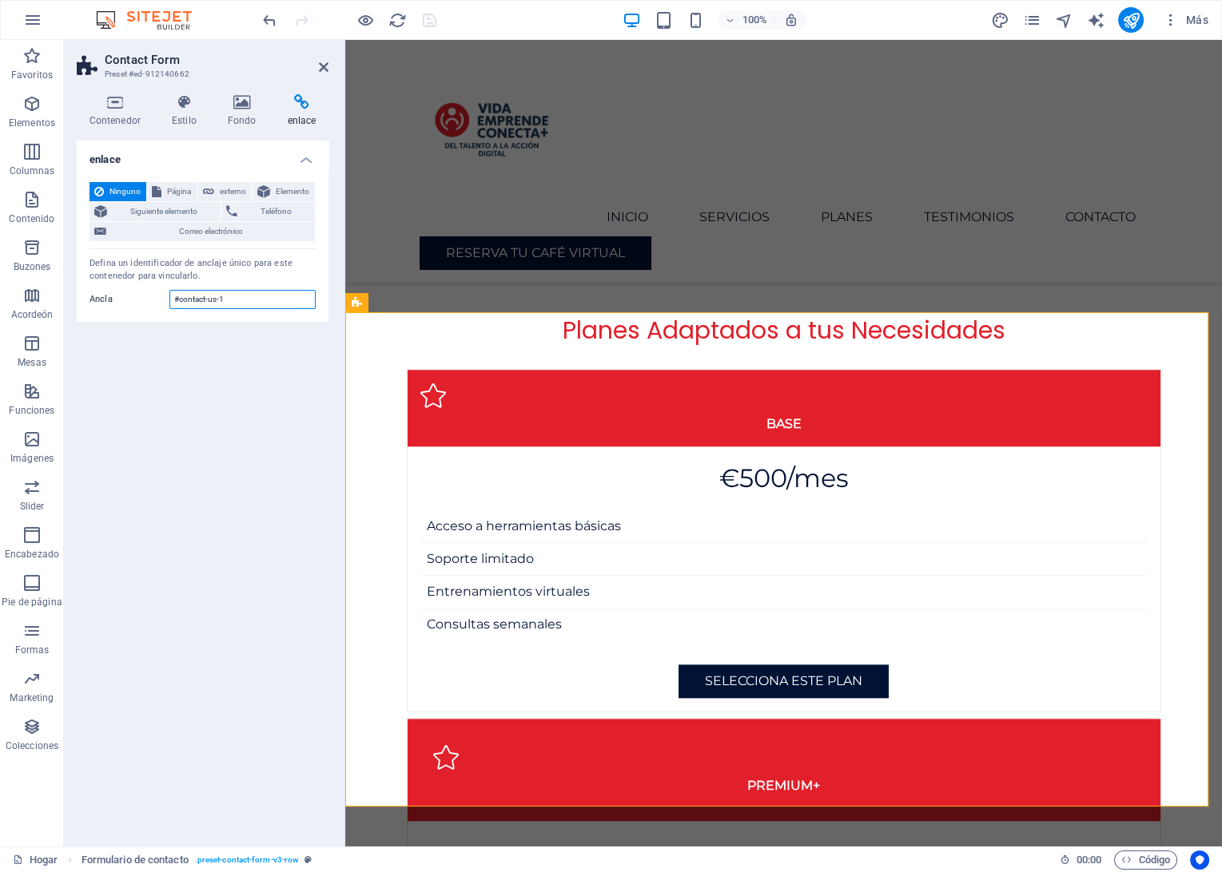
drag, startPoint x: 233, startPoint y: 303, endPoint x: 103, endPoint y: 304, distance: 130.2
click at [103, 304] on div "Ancla #contact-us-1" at bounding box center [202, 299] width 226 height 19
click at [321, 64] on icon at bounding box center [324, 67] width 10 height 13
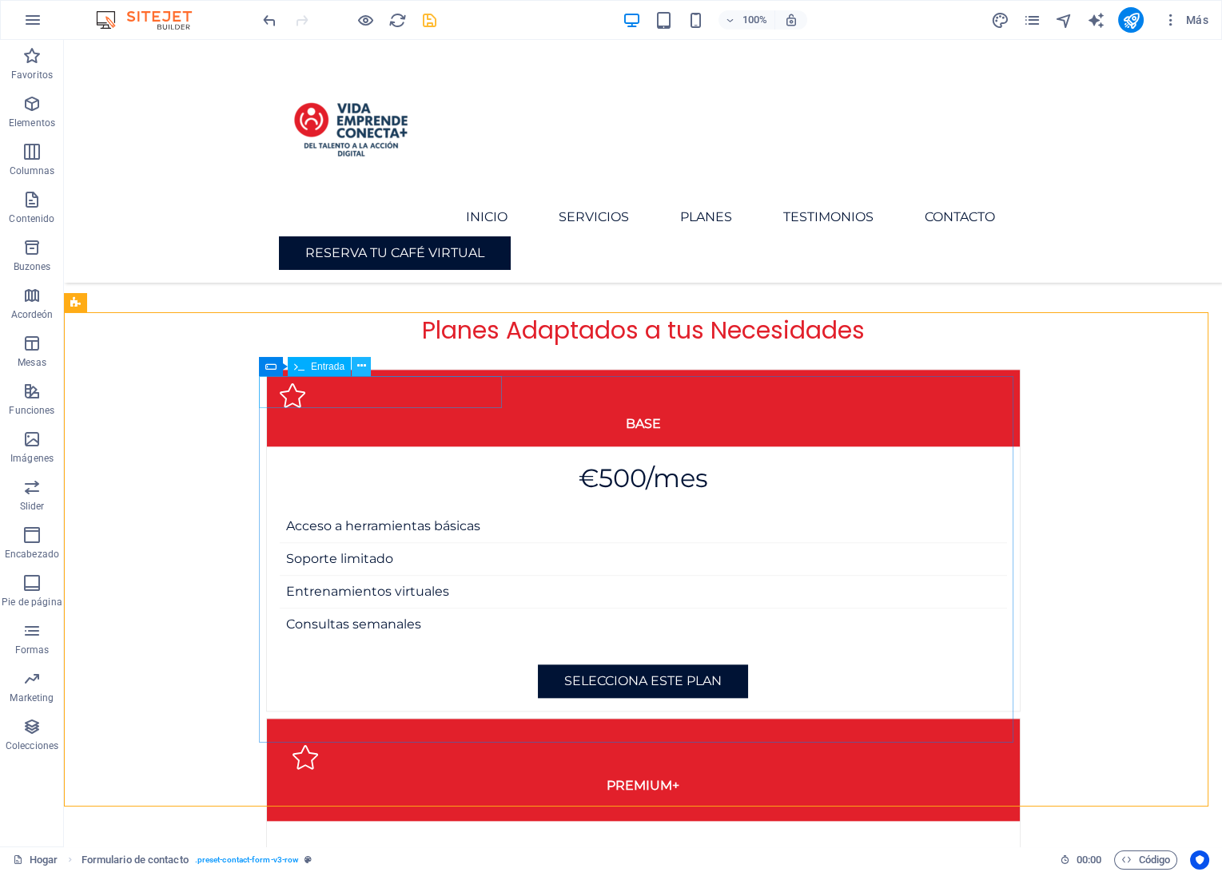
click at [360, 369] on icon at bounding box center [361, 366] width 9 height 17
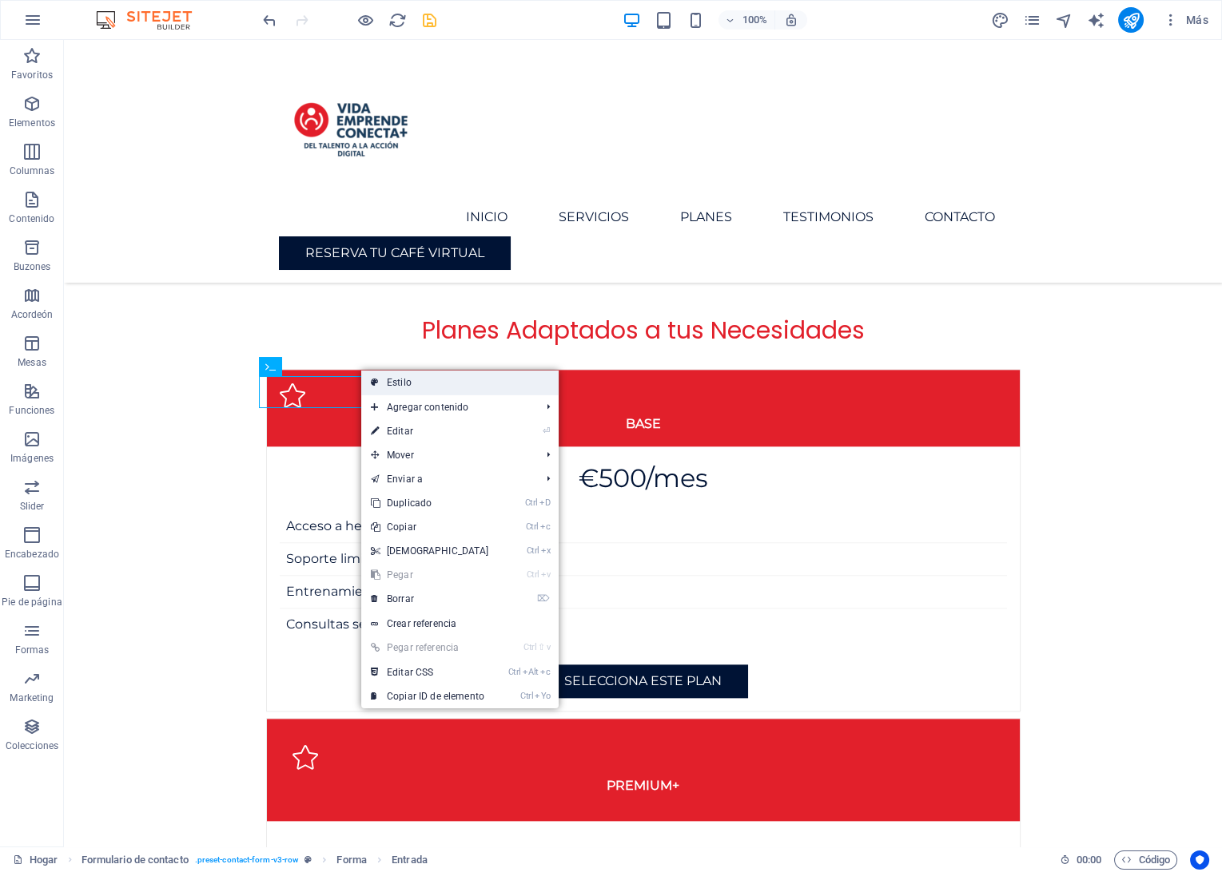
click at [383, 382] on link "Estilo" at bounding box center [459, 383] width 197 height 24
select select "rem"
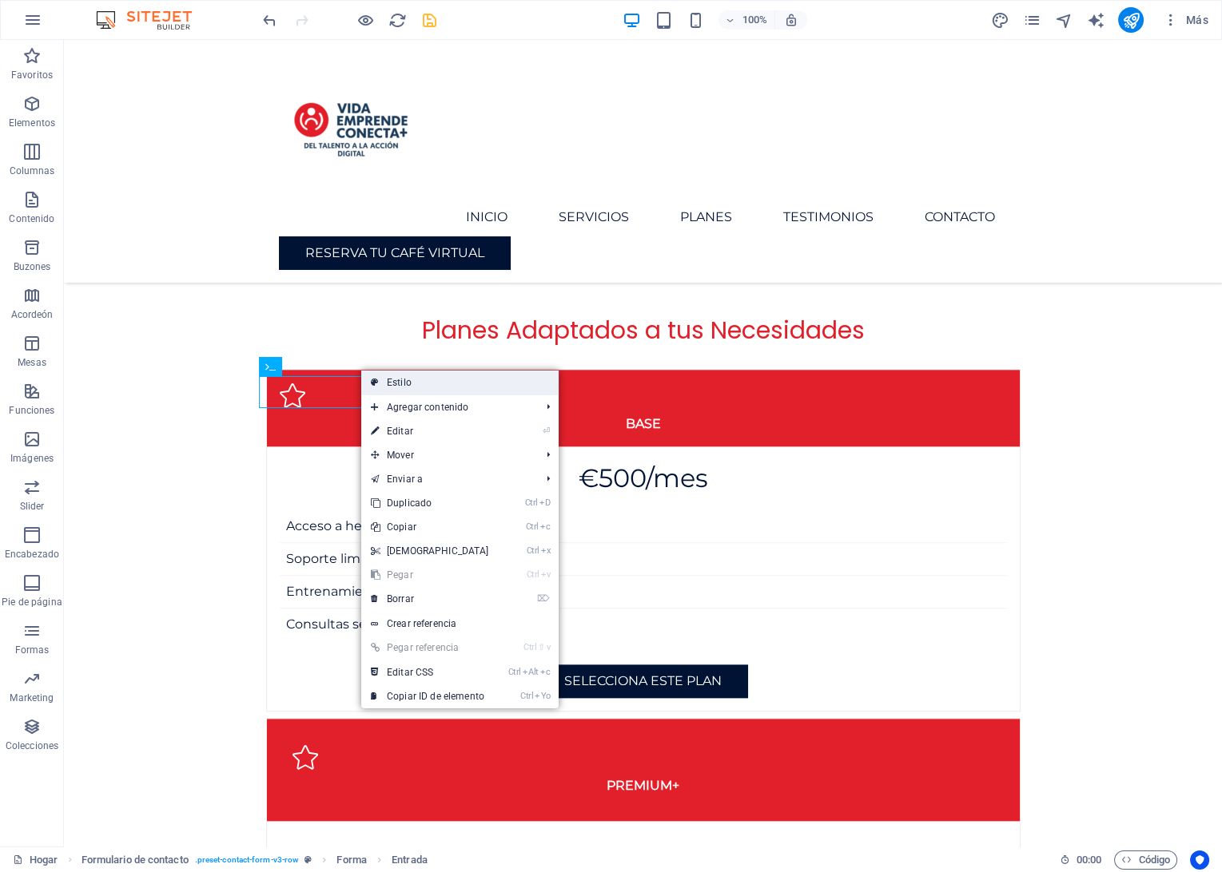
select select "rem"
select select "px"
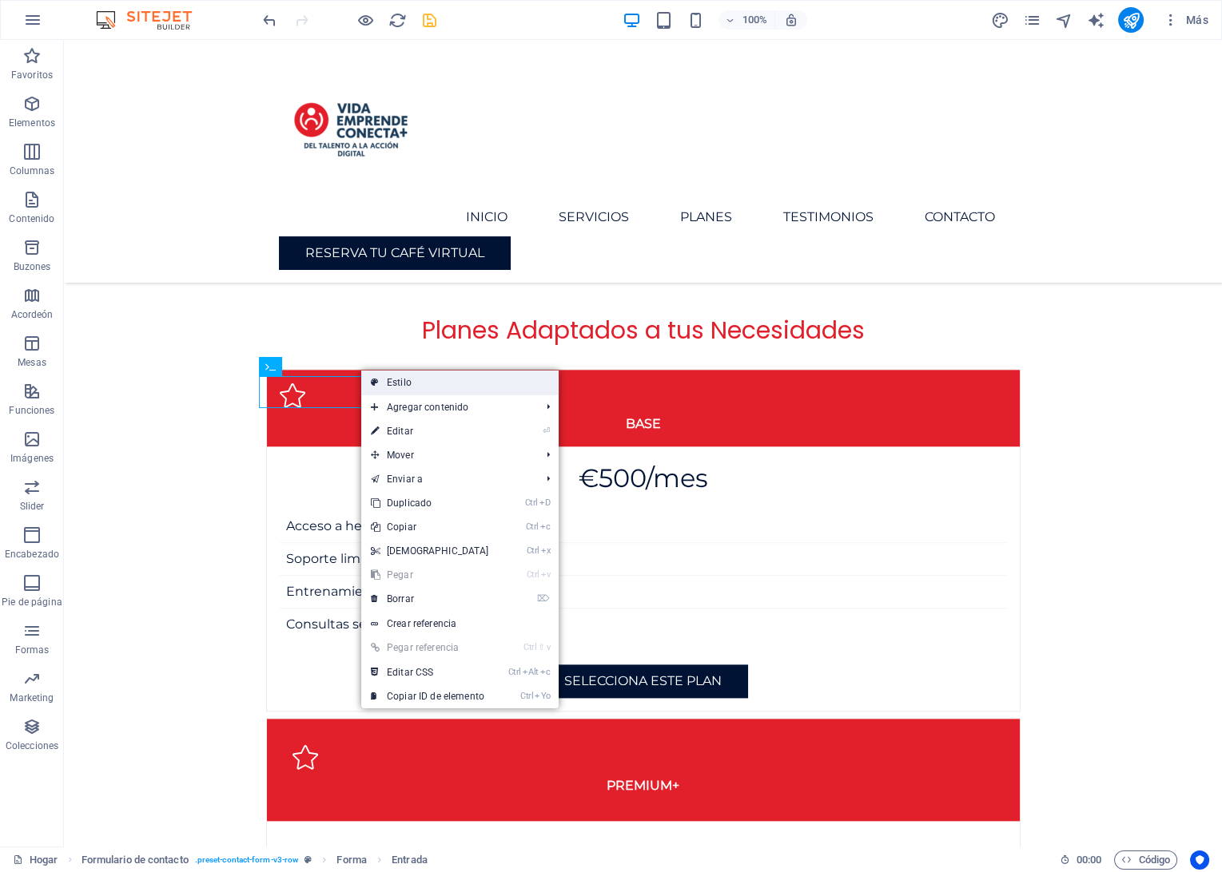
select select "px"
select select "preset-contact-form-v3-row"
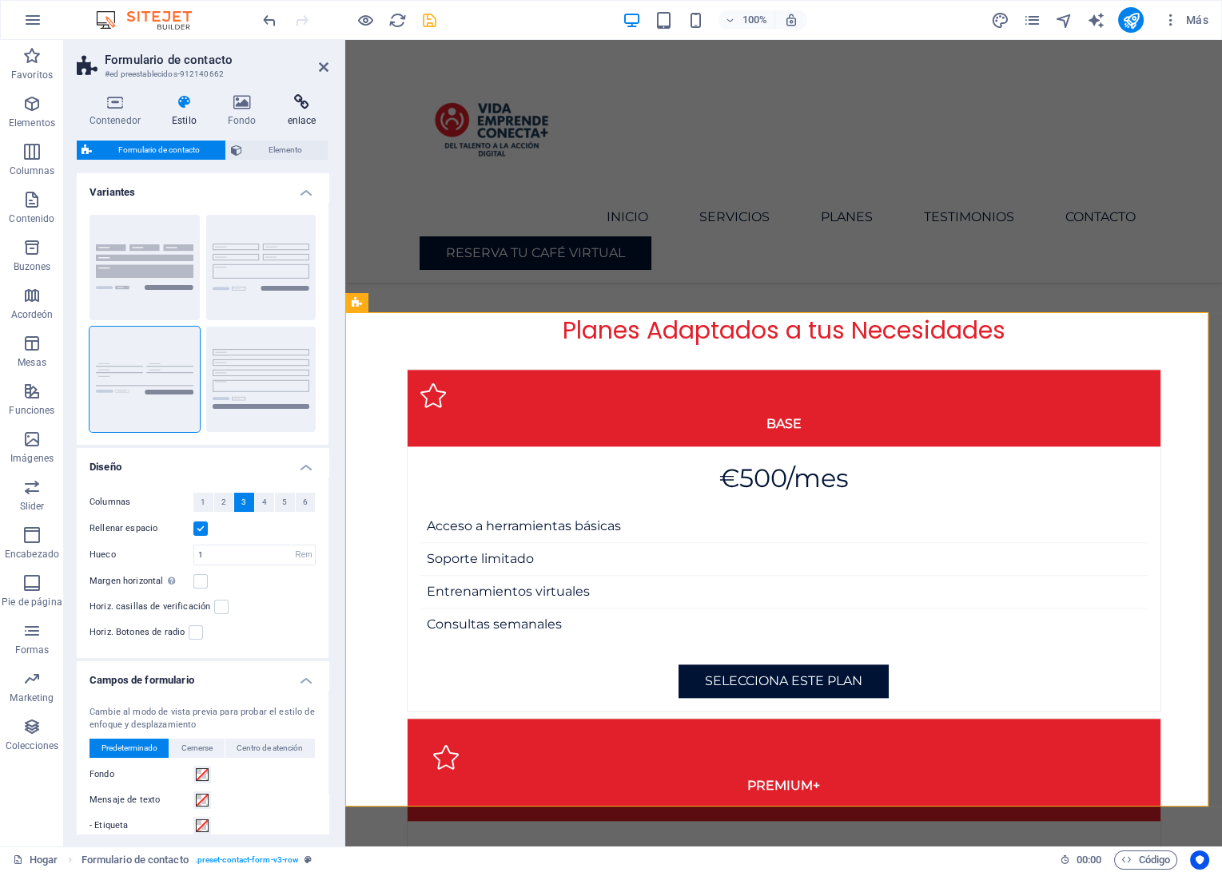
click at [307, 116] on h4 "enlace" at bounding box center [302, 111] width 54 height 34
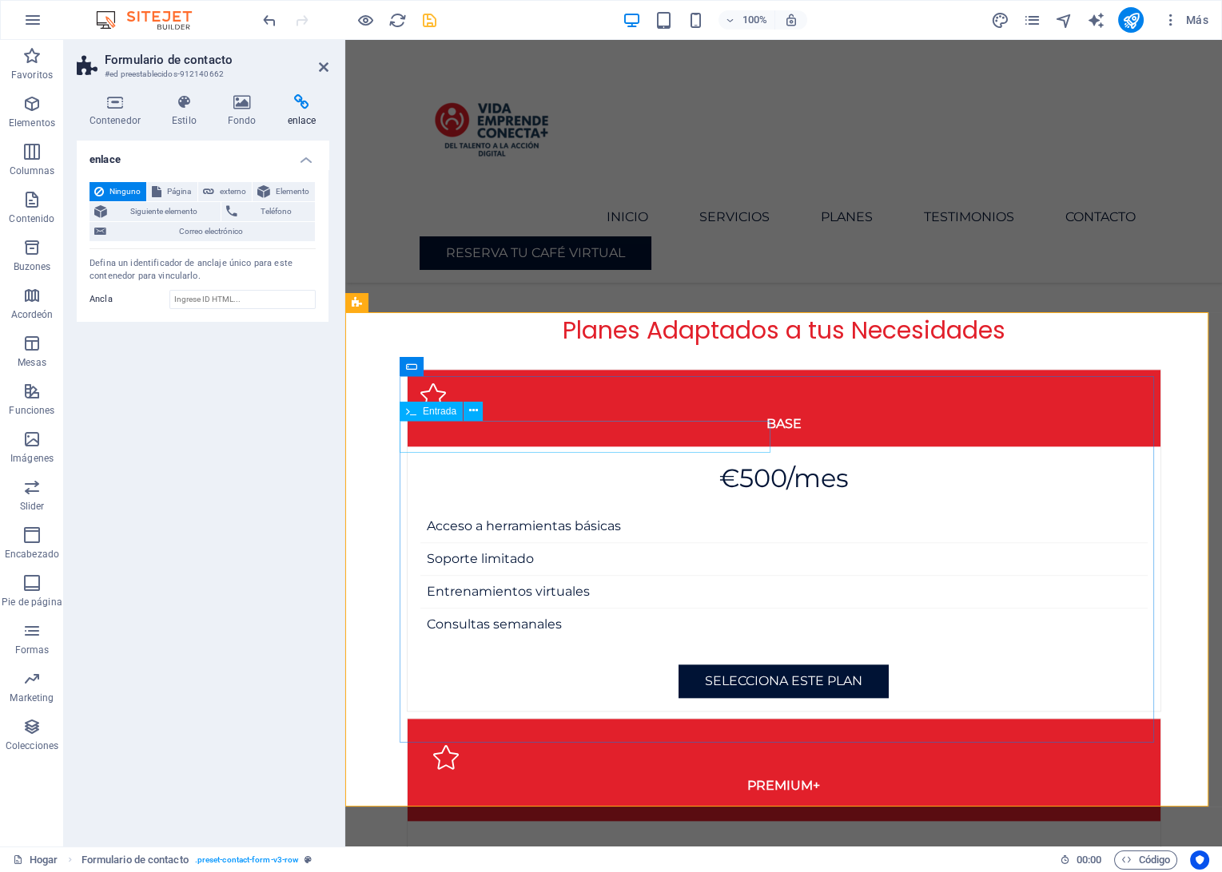
click at [505, 369] on icon at bounding box center [502, 366] width 9 height 17
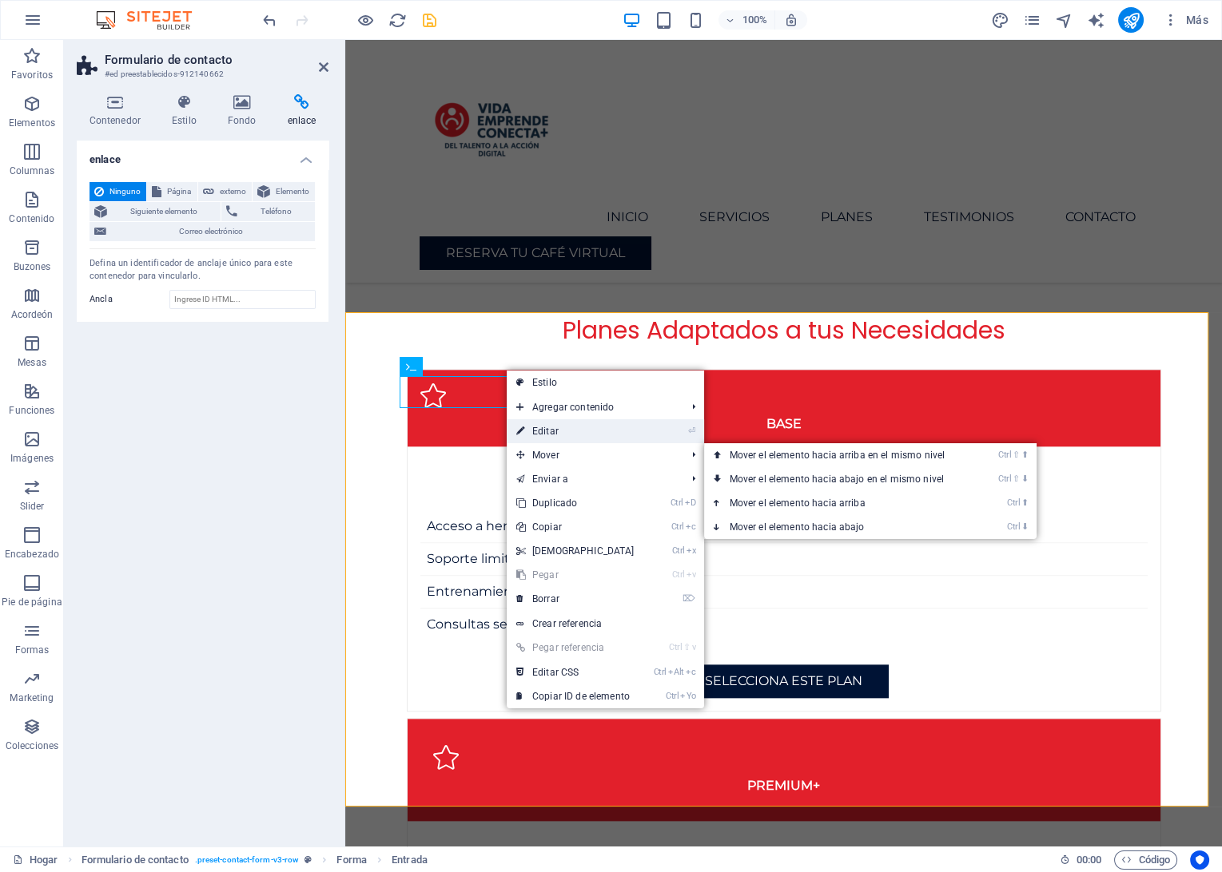
click at [538, 436] on link "⏎ Editar" at bounding box center [575, 431] width 137 height 24
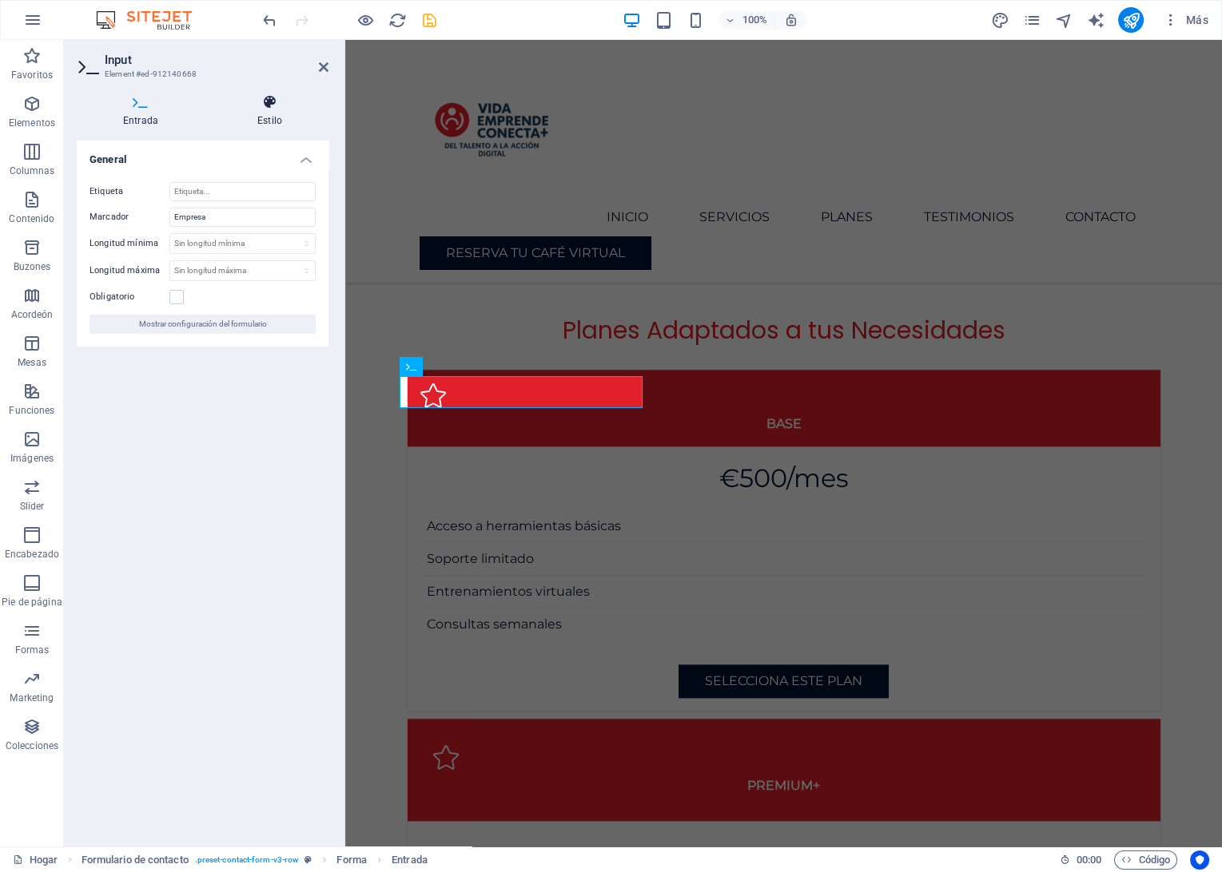
click at [268, 118] on h4 "Estilo" at bounding box center [269, 111] width 117 height 34
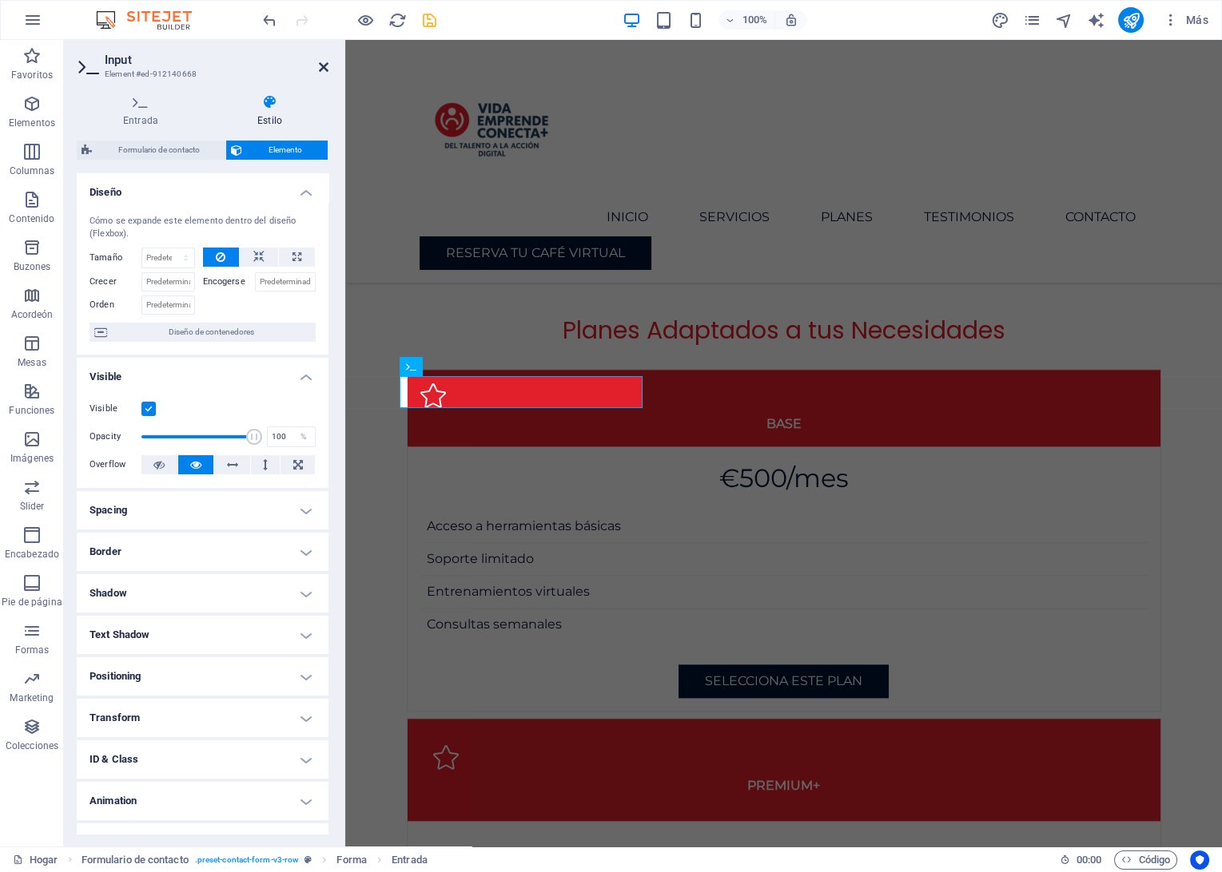
click at [320, 62] on icon at bounding box center [324, 67] width 10 height 13
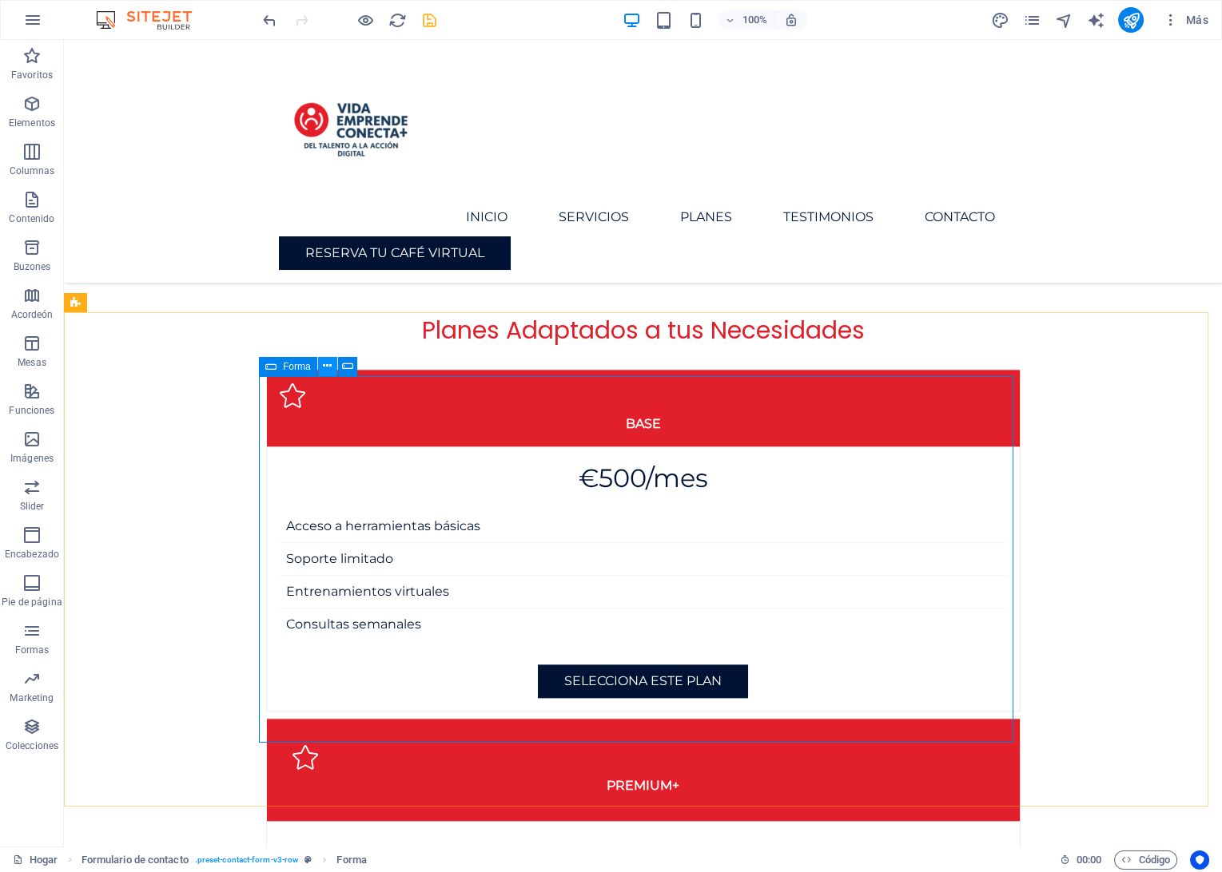
click at [326, 364] on icon at bounding box center [327, 366] width 9 height 17
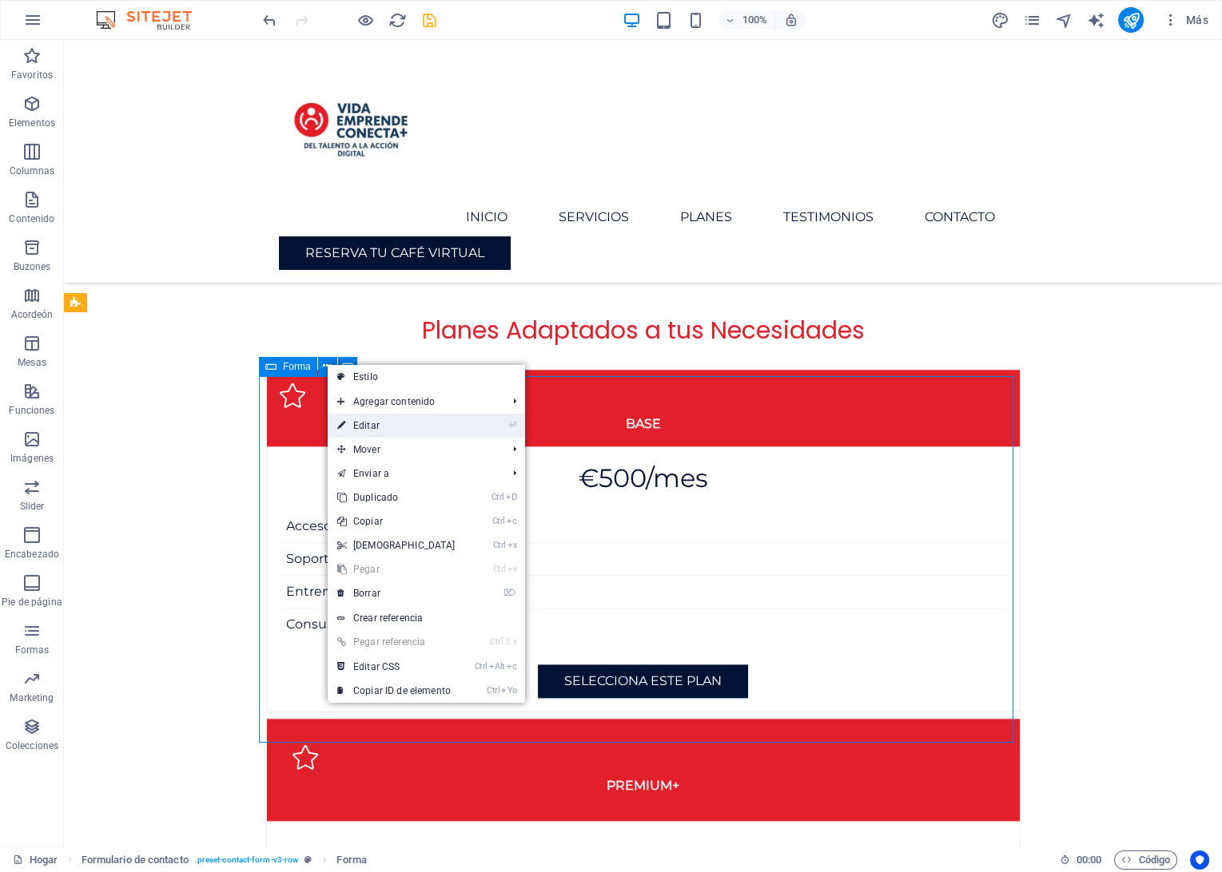
drag, startPoint x: 364, startPoint y: 423, endPoint x: 18, endPoint y: 383, distance: 347.5
click at [364, 423] on link "⏎ Editar" at bounding box center [396, 426] width 137 height 24
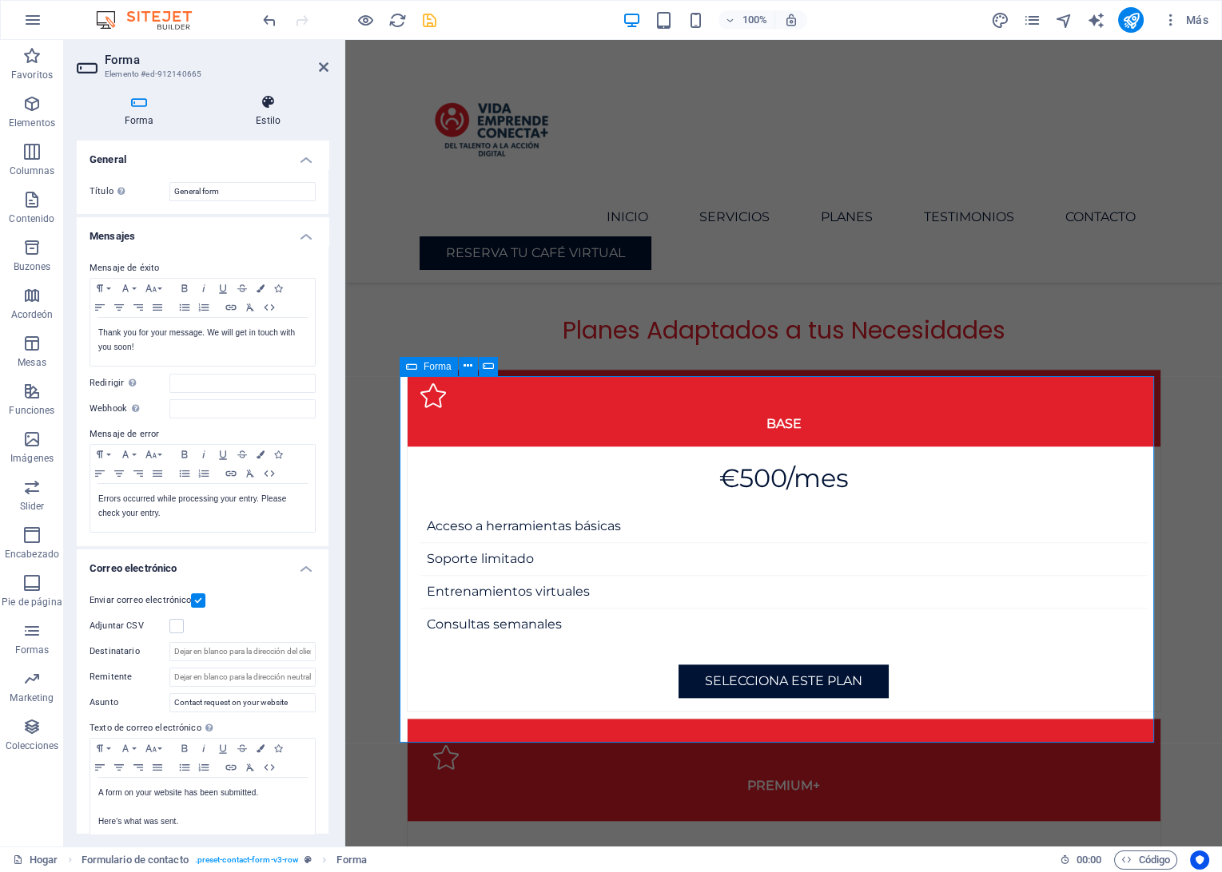
click at [265, 109] on icon at bounding box center [268, 102] width 121 height 16
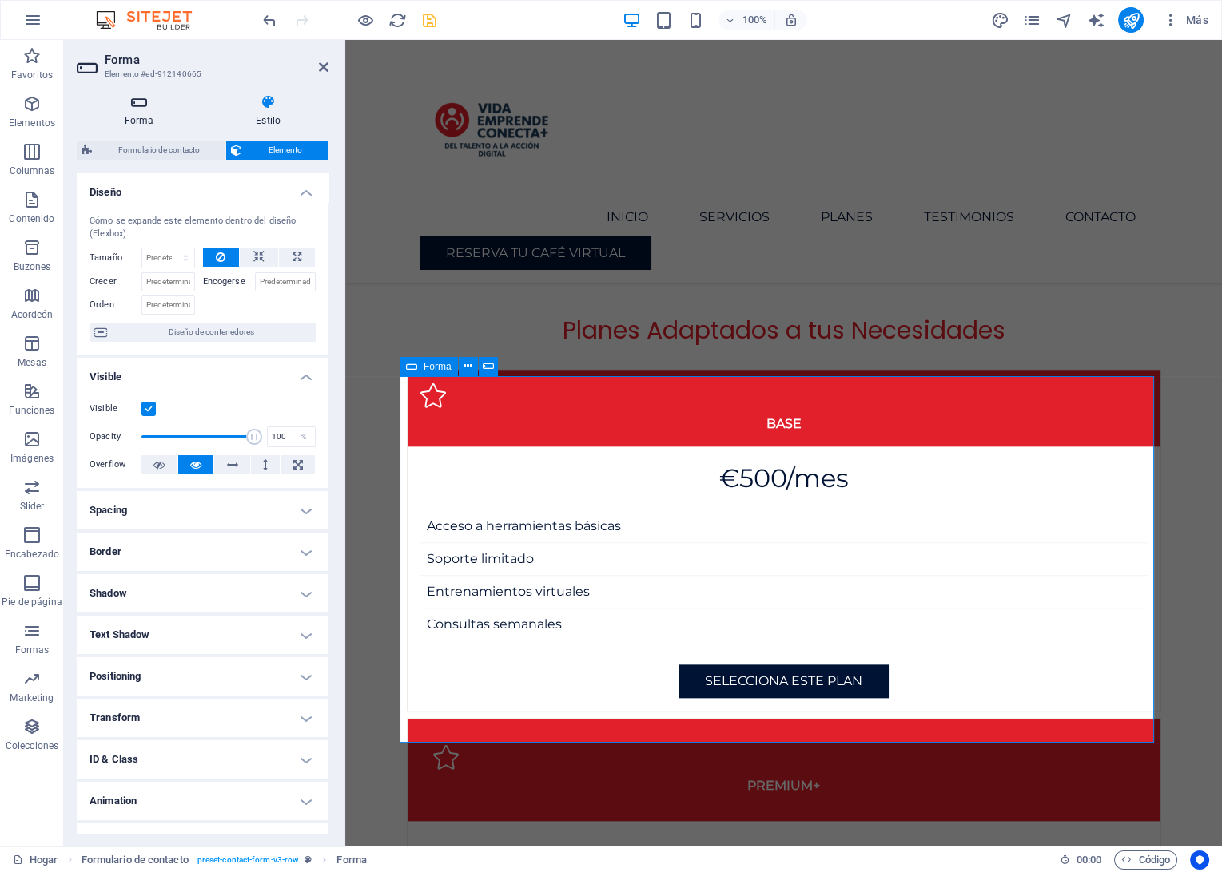
click at [138, 116] on h4 "Forma" at bounding box center [142, 111] width 131 height 34
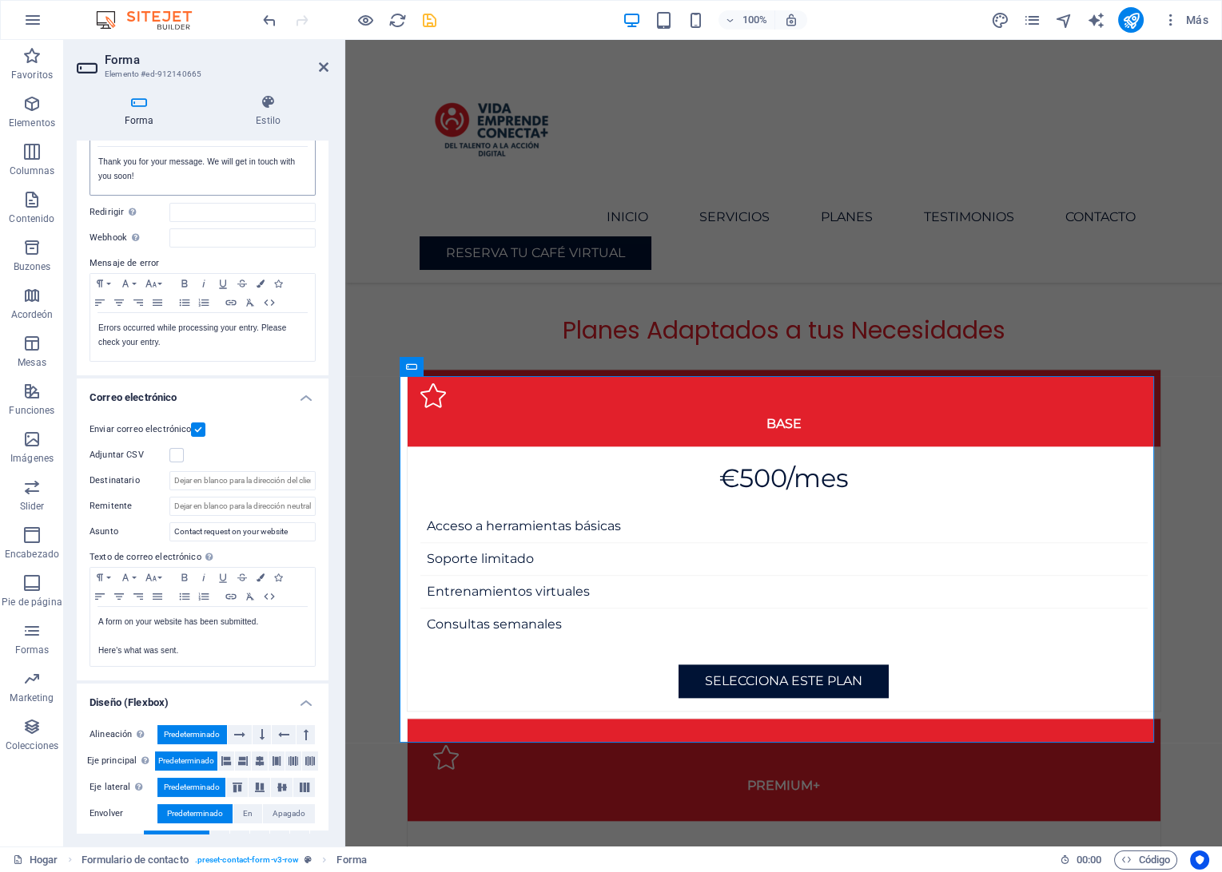
scroll to position [199, 0]
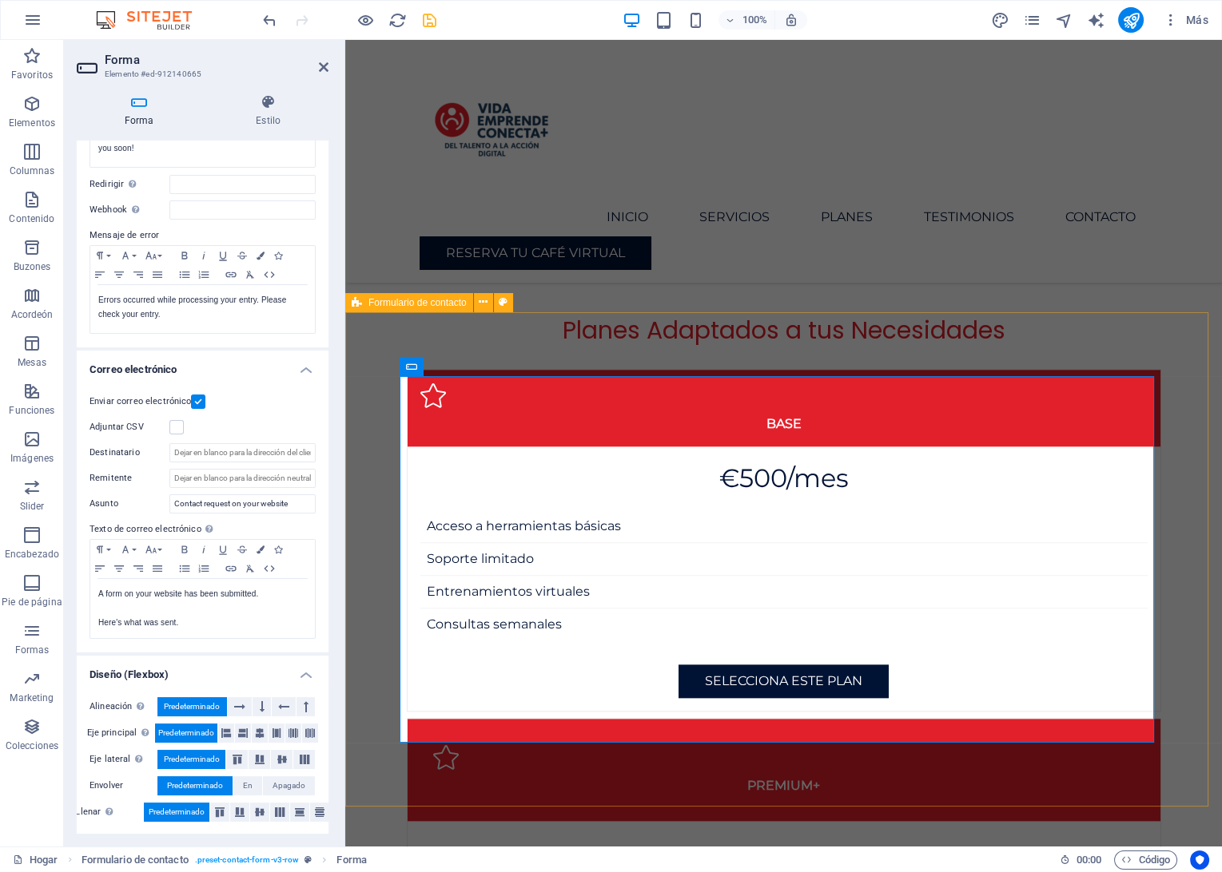
click at [456, 303] on span "Formulario de contacto" at bounding box center [417, 303] width 98 height 10
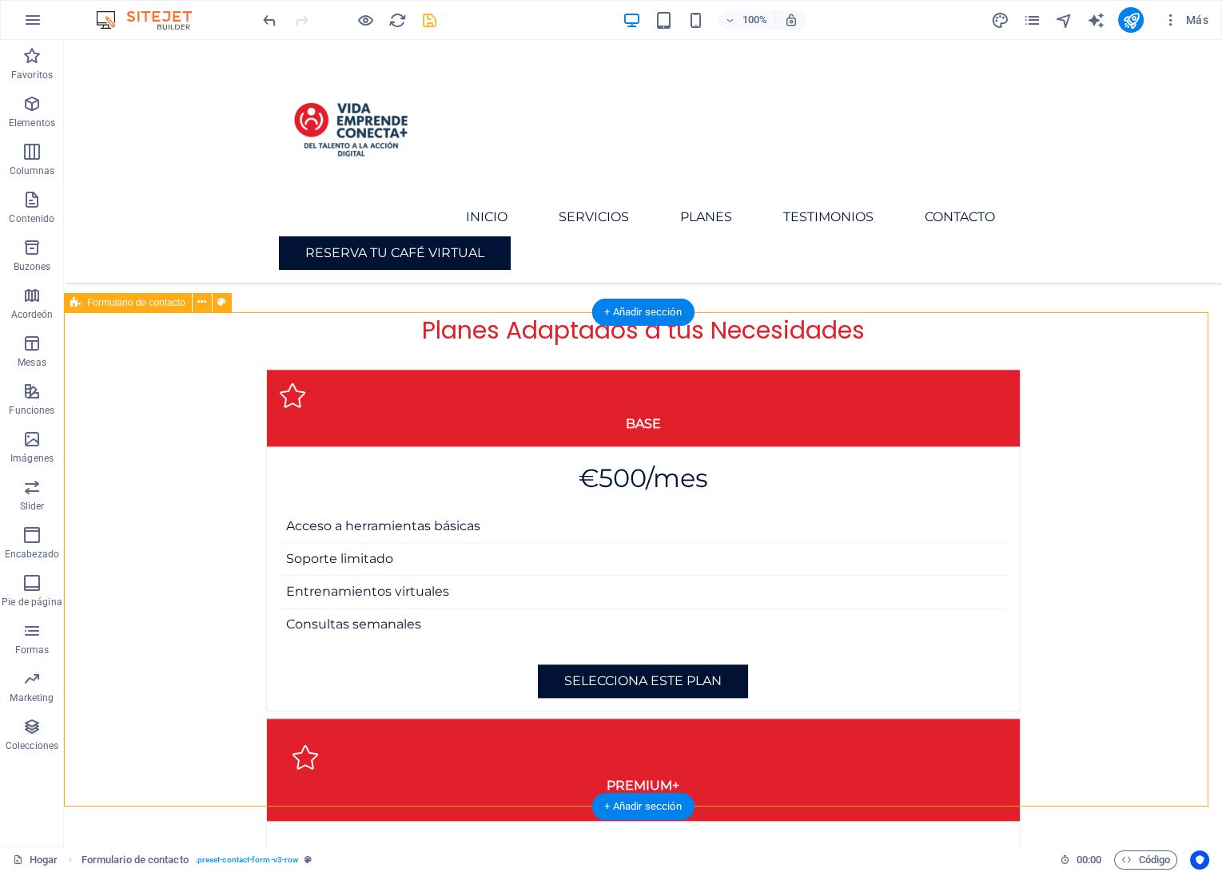
click at [200, 306] on icon at bounding box center [201, 302] width 9 height 17
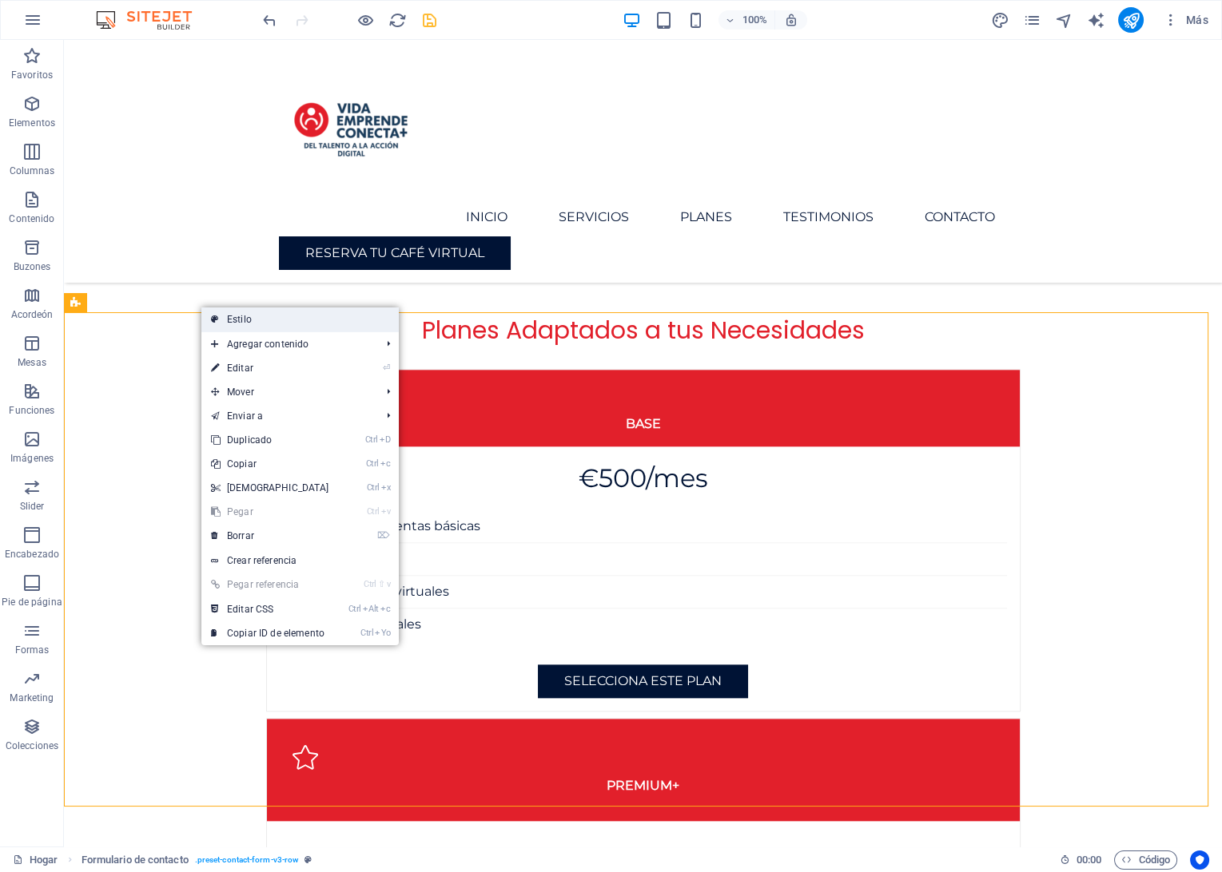
click at [209, 315] on link "Estilo" at bounding box center [299, 320] width 197 height 24
select select "rem"
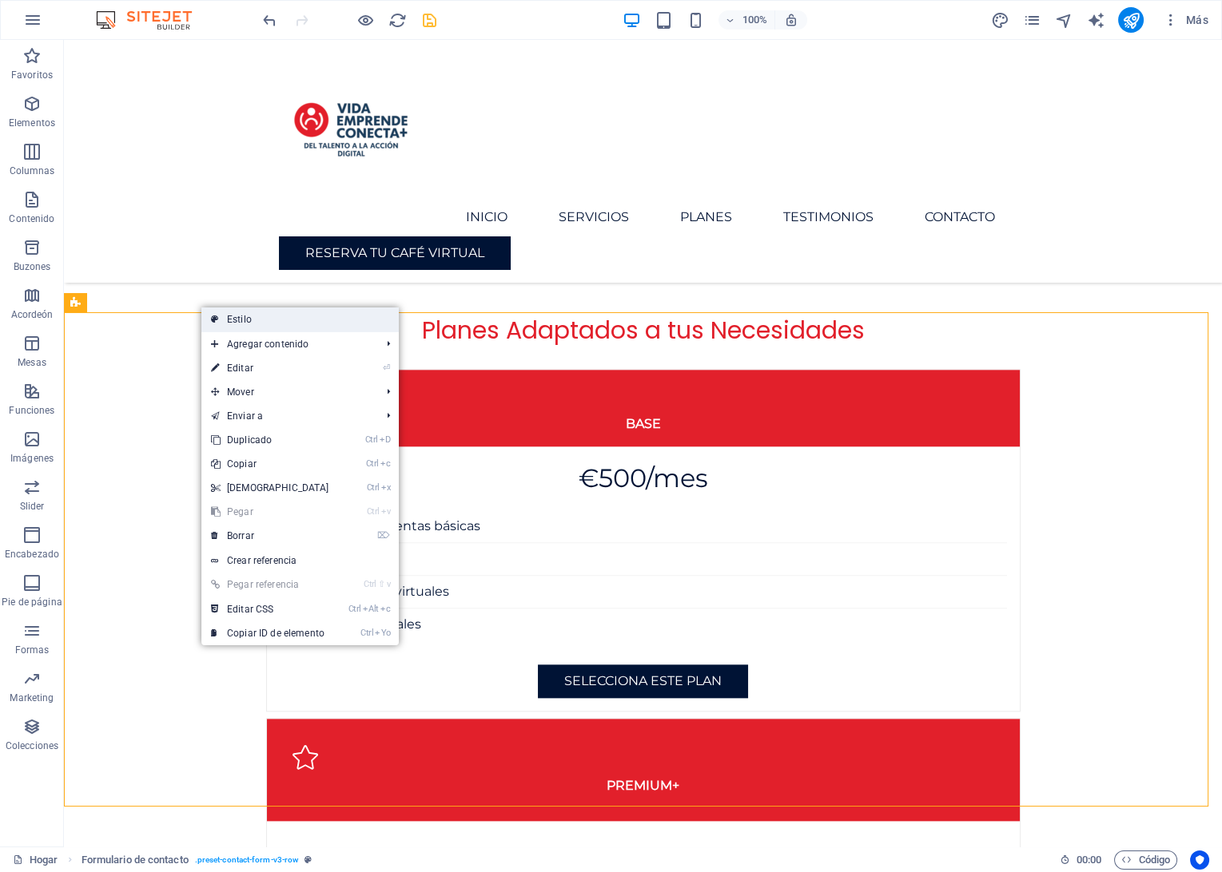
select select "rem"
select select "px"
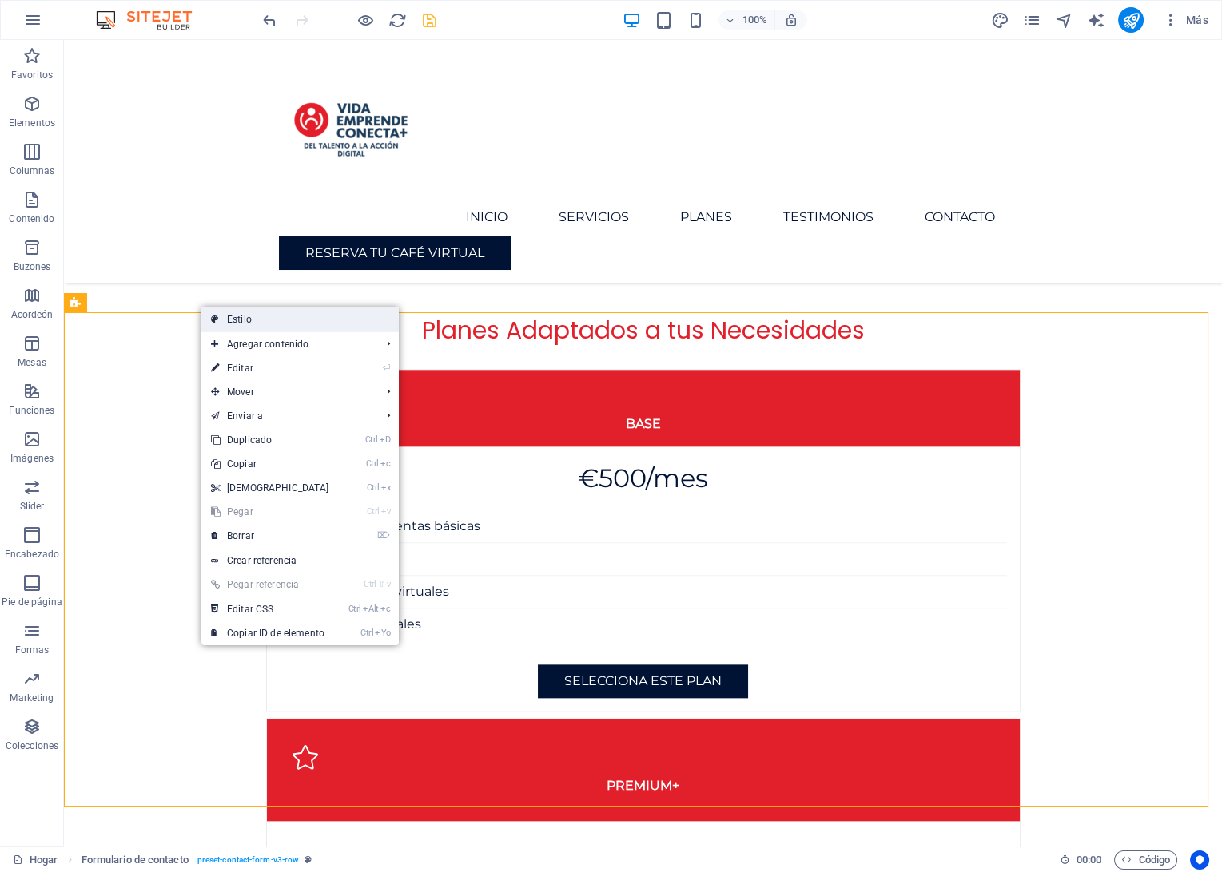
select select "px"
select select "preset-contact-form-v3-row"
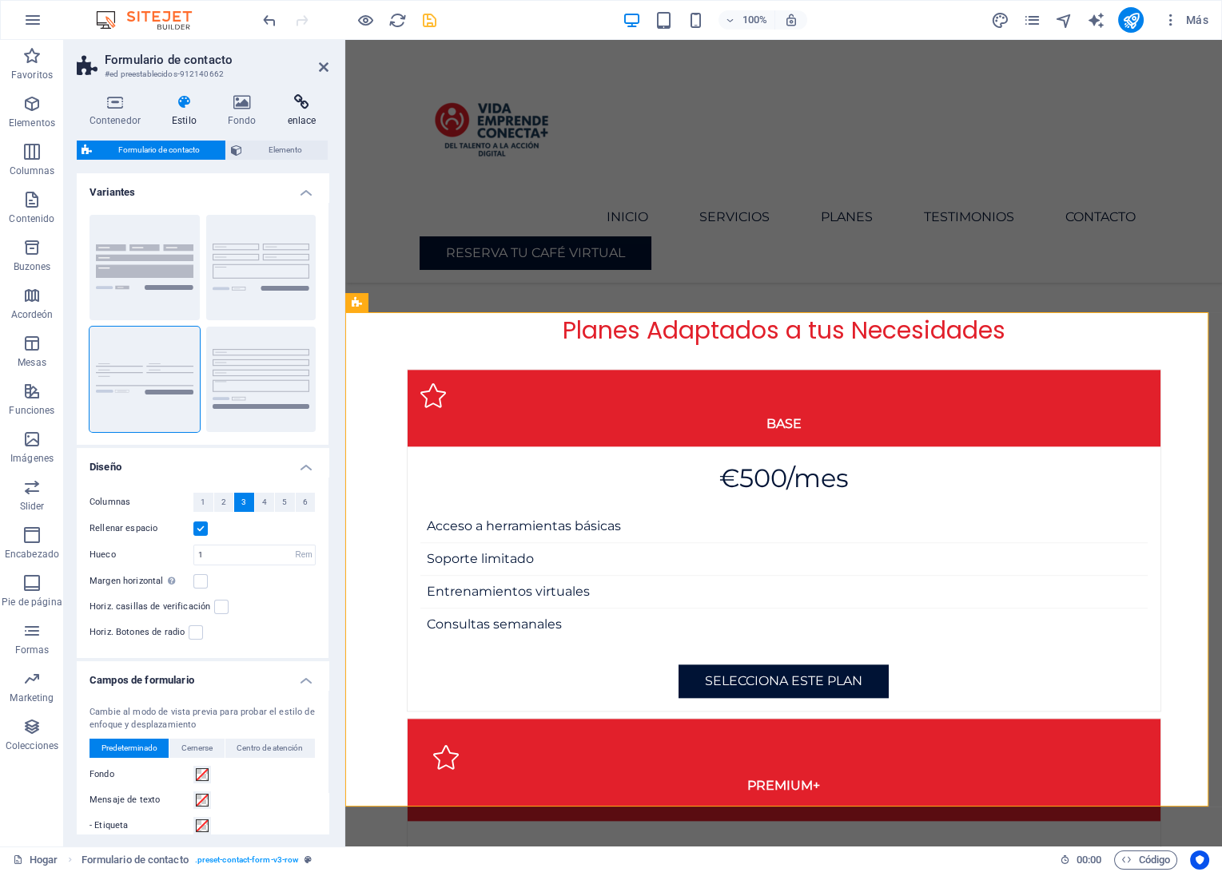
click at [292, 107] on icon at bounding box center [302, 102] width 54 height 16
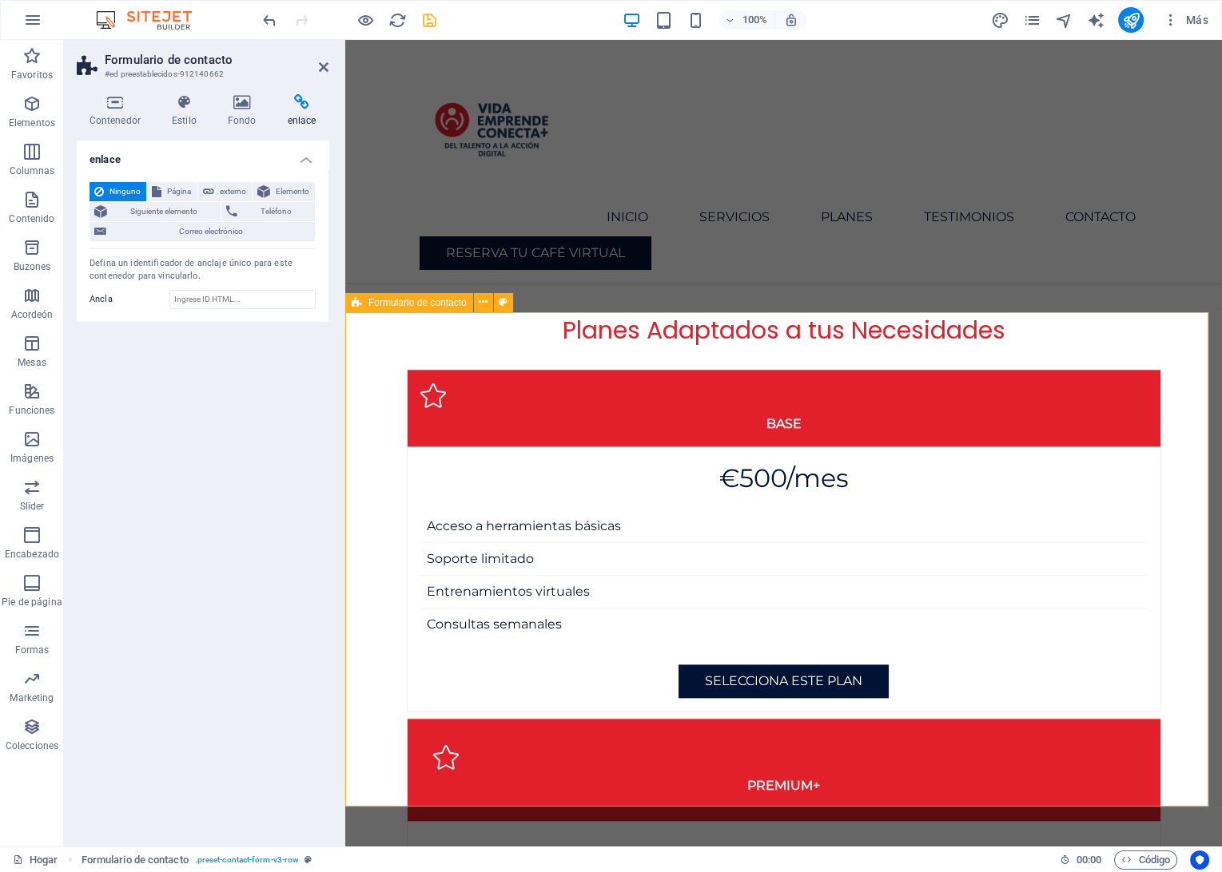
click at [477, 307] on button at bounding box center [483, 302] width 19 height 19
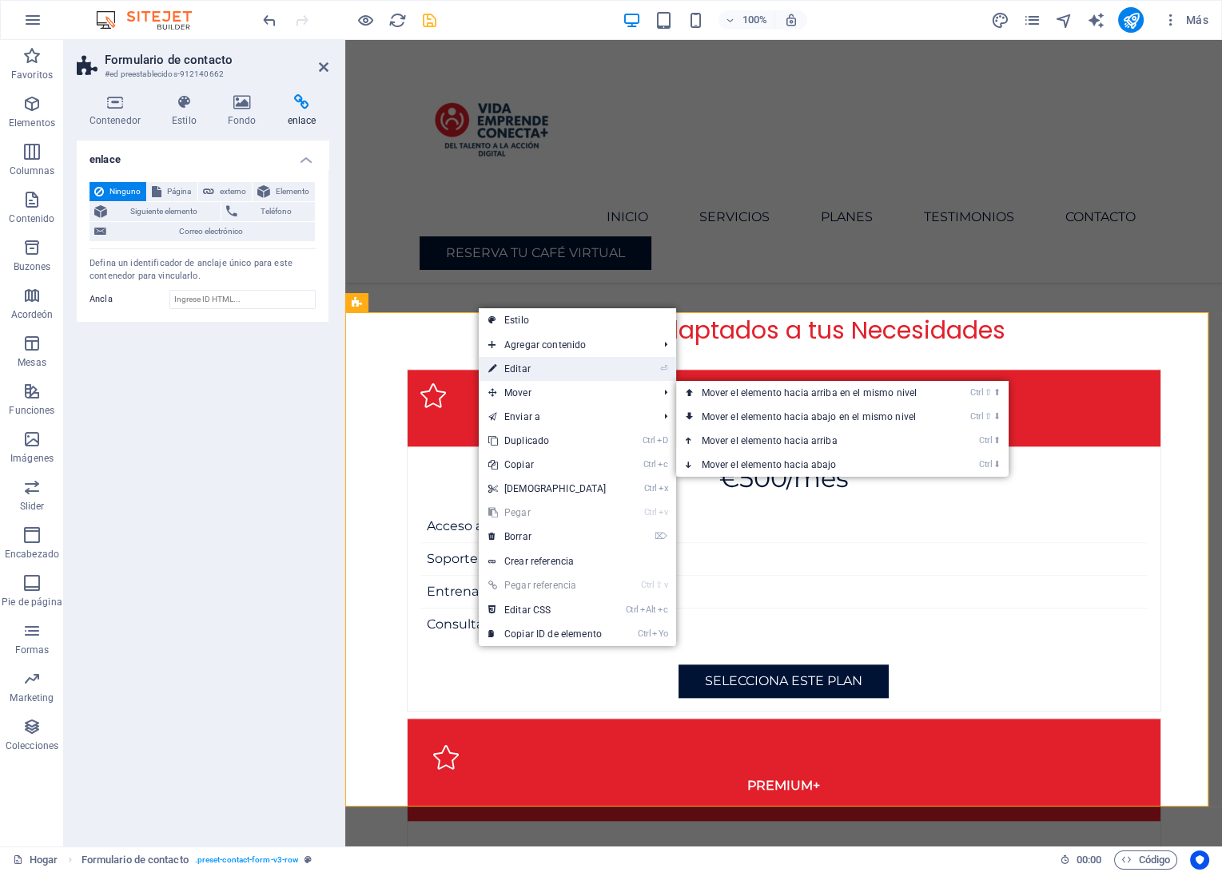
click at [503, 375] on link "⏎ Editar" at bounding box center [547, 369] width 137 height 24
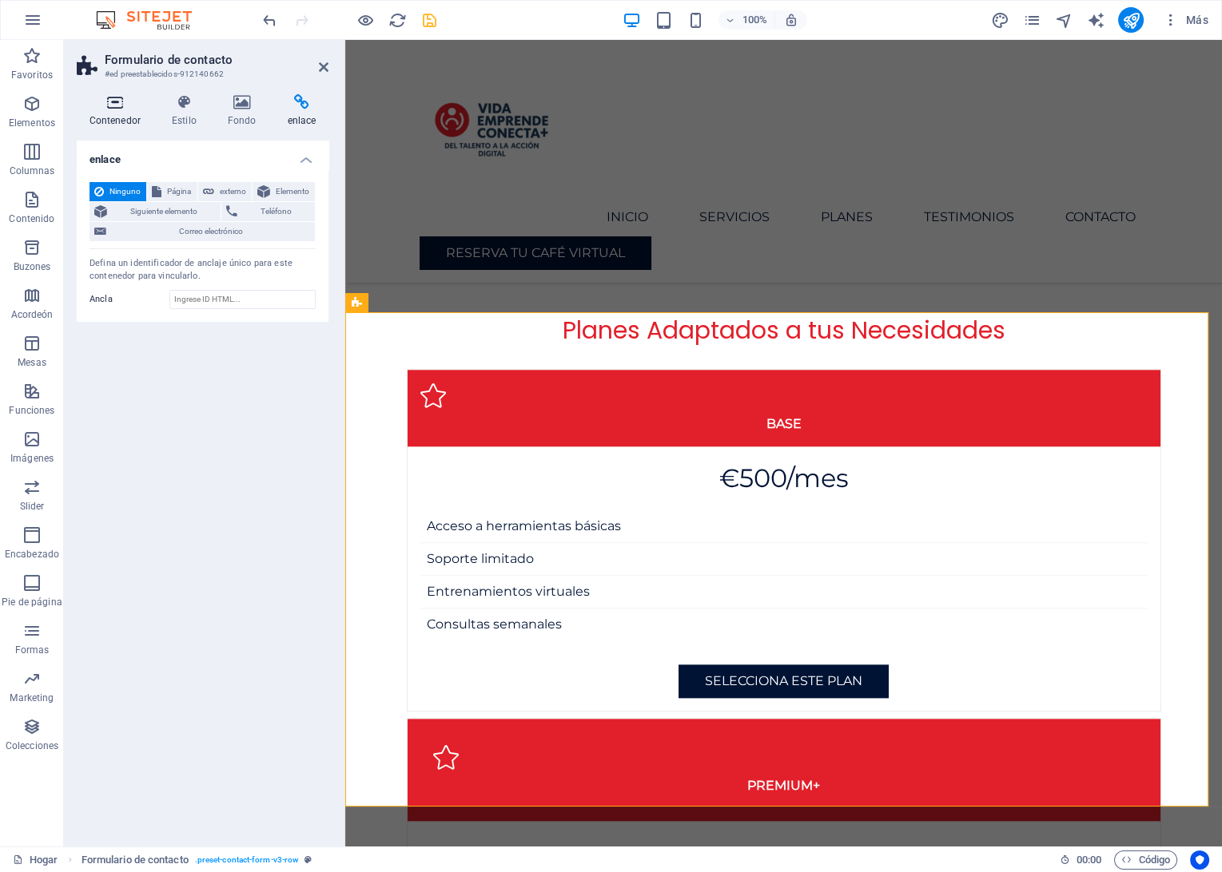
click at [118, 103] on icon at bounding box center [115, 102] width 76 height 16
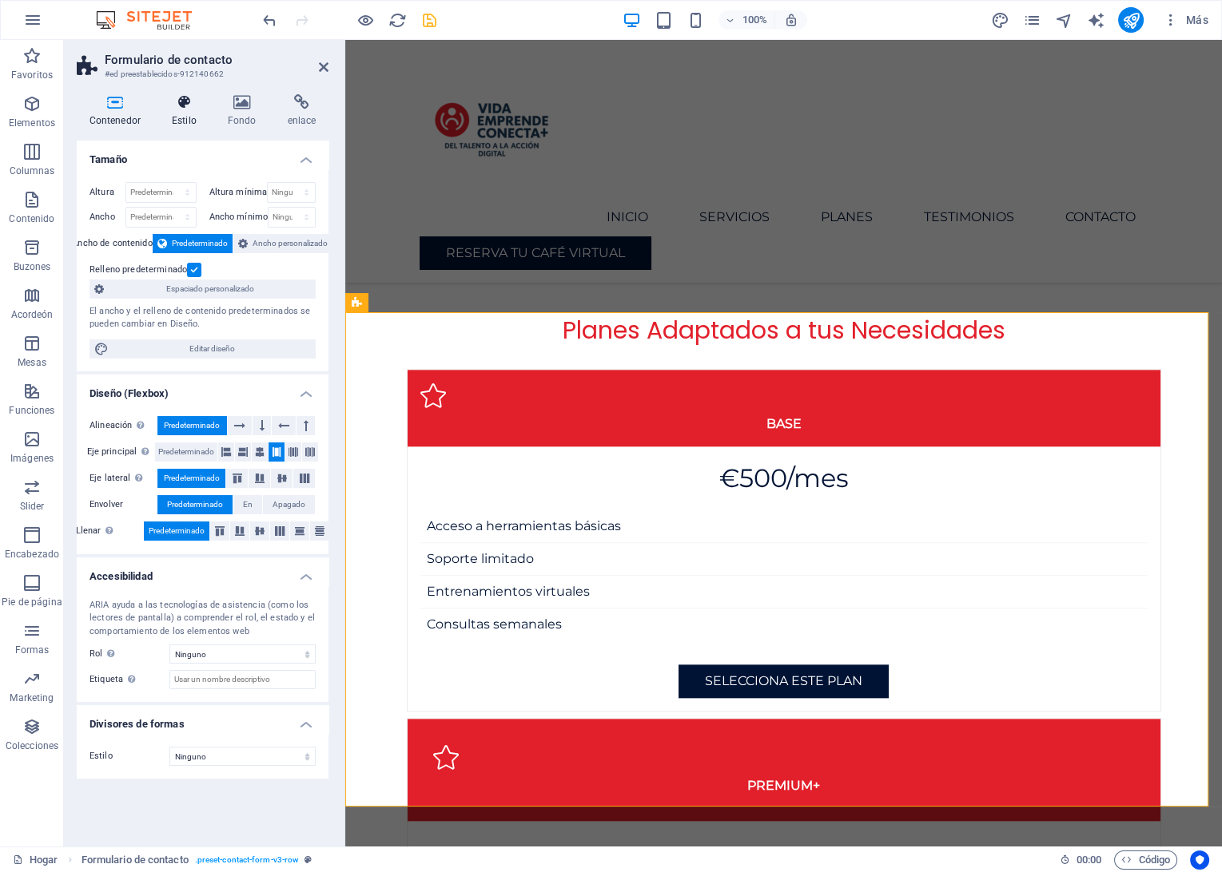
click at [181, 104] on icon at bounding box center [184, 102] width 50 height 16
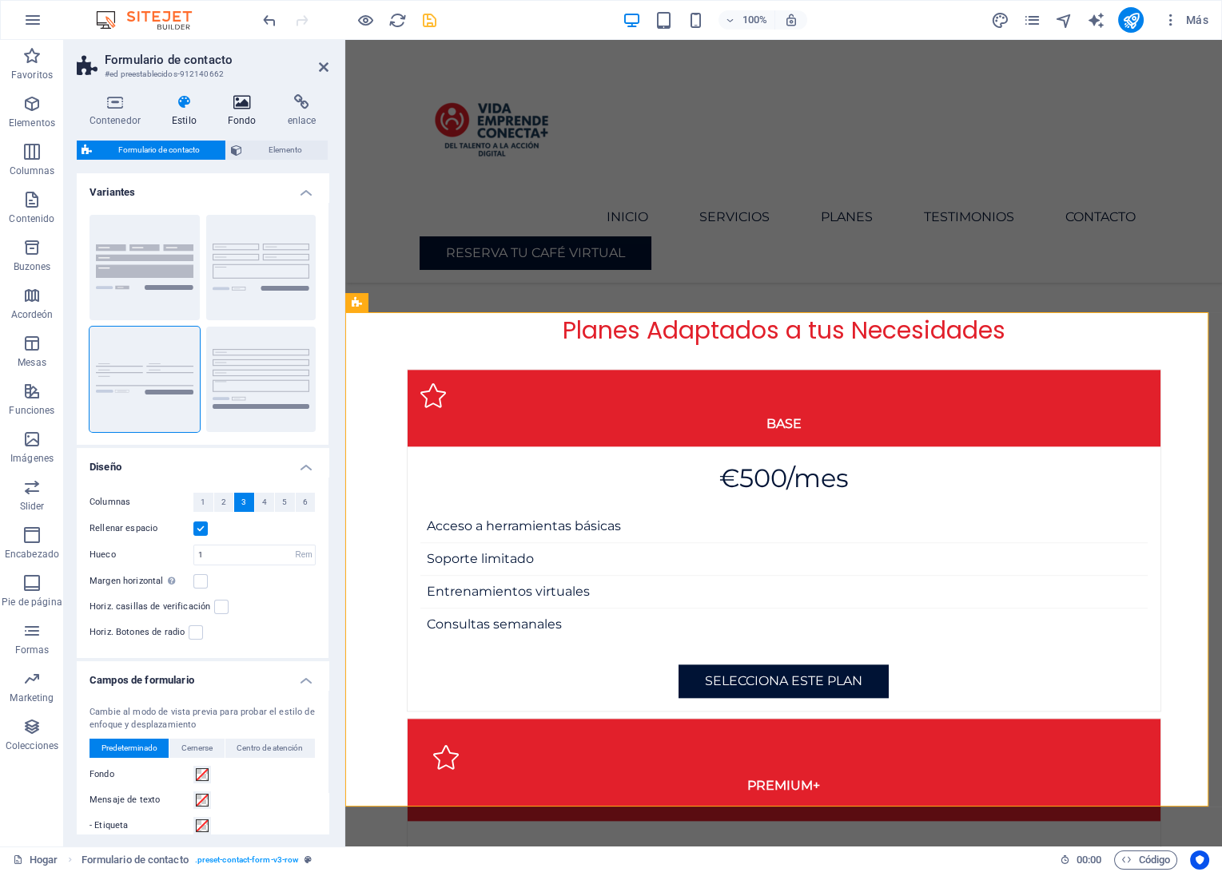
click at [243, 105] on icon at bounding box center [242, 102] width 54 height 16
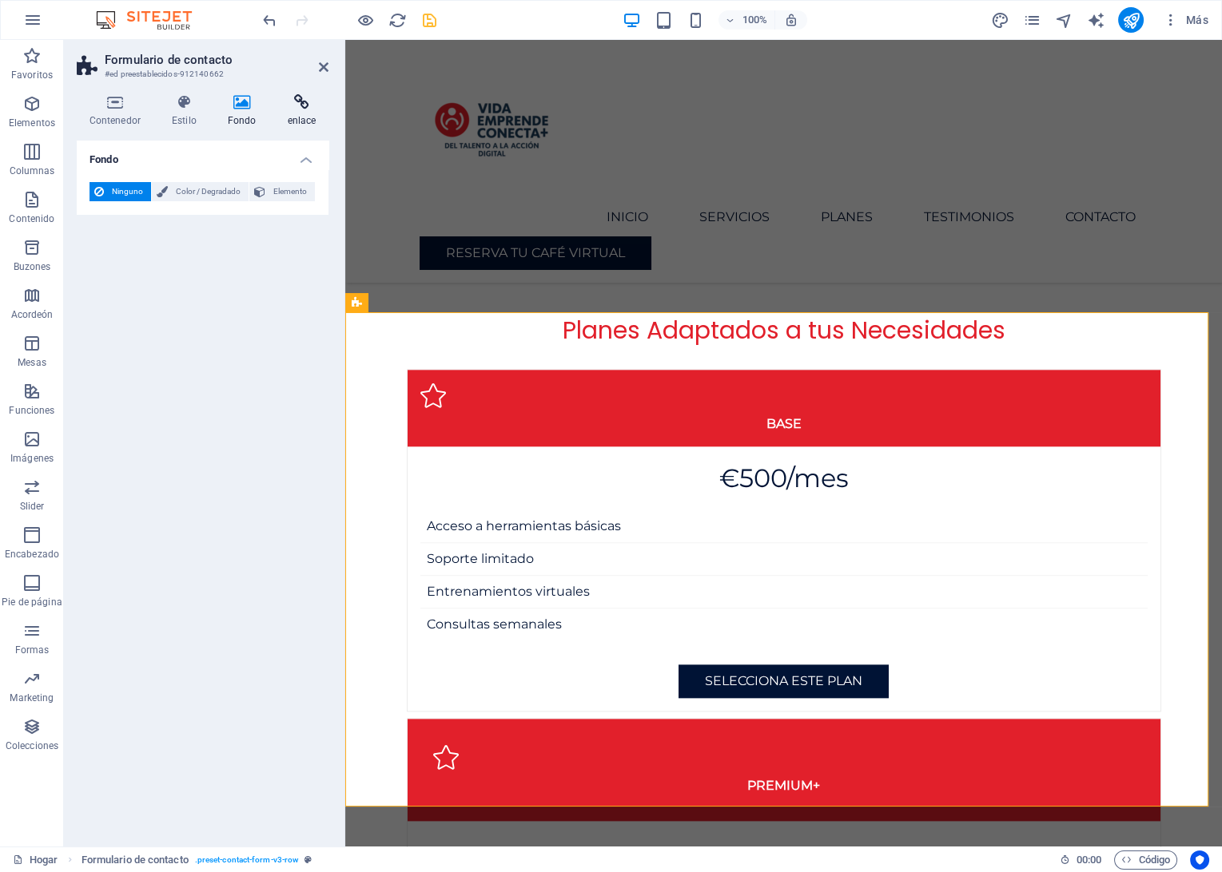
click at [314, 118] on h4 "enlace" at bounding box center [302, 111] width 54 height 34
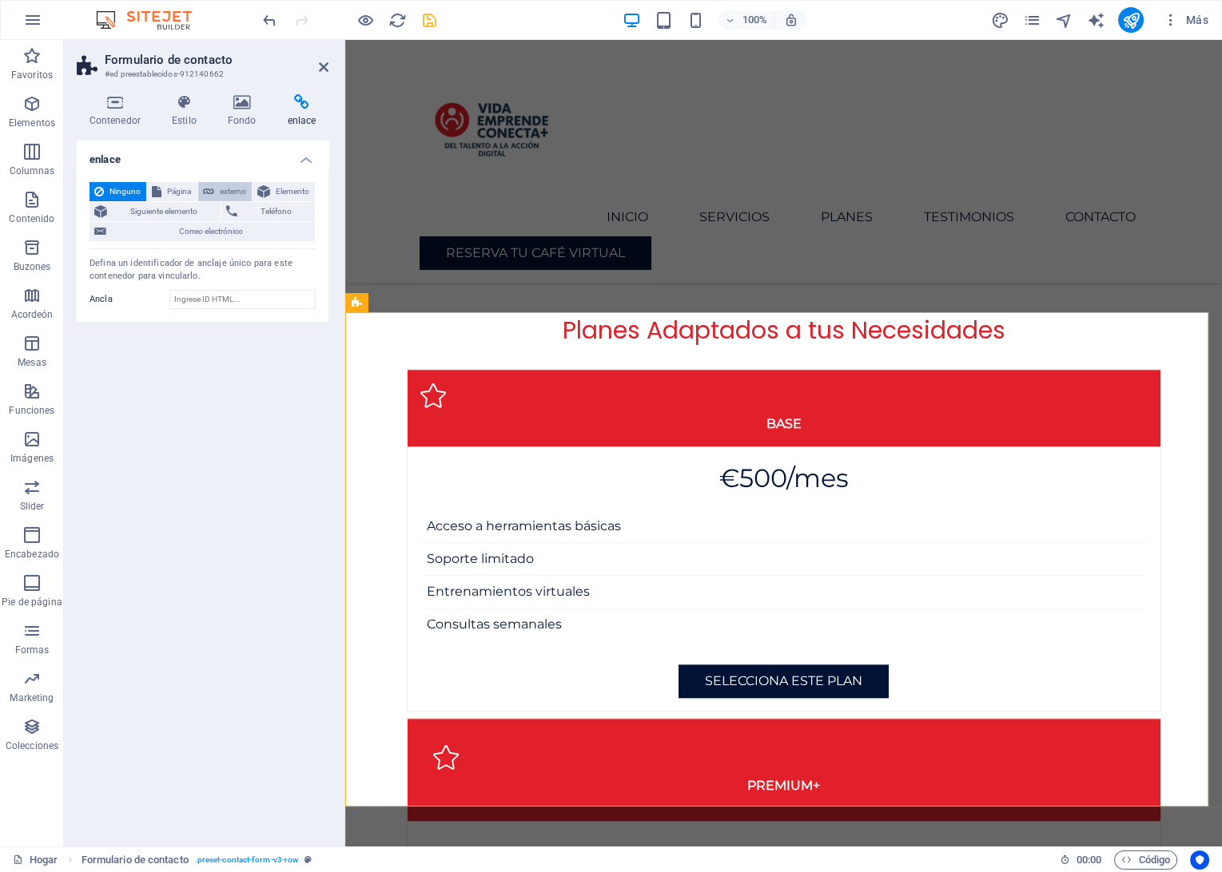
click at [230, 196] on span "externo" at bounding box center [233, 191] width 28 height 19
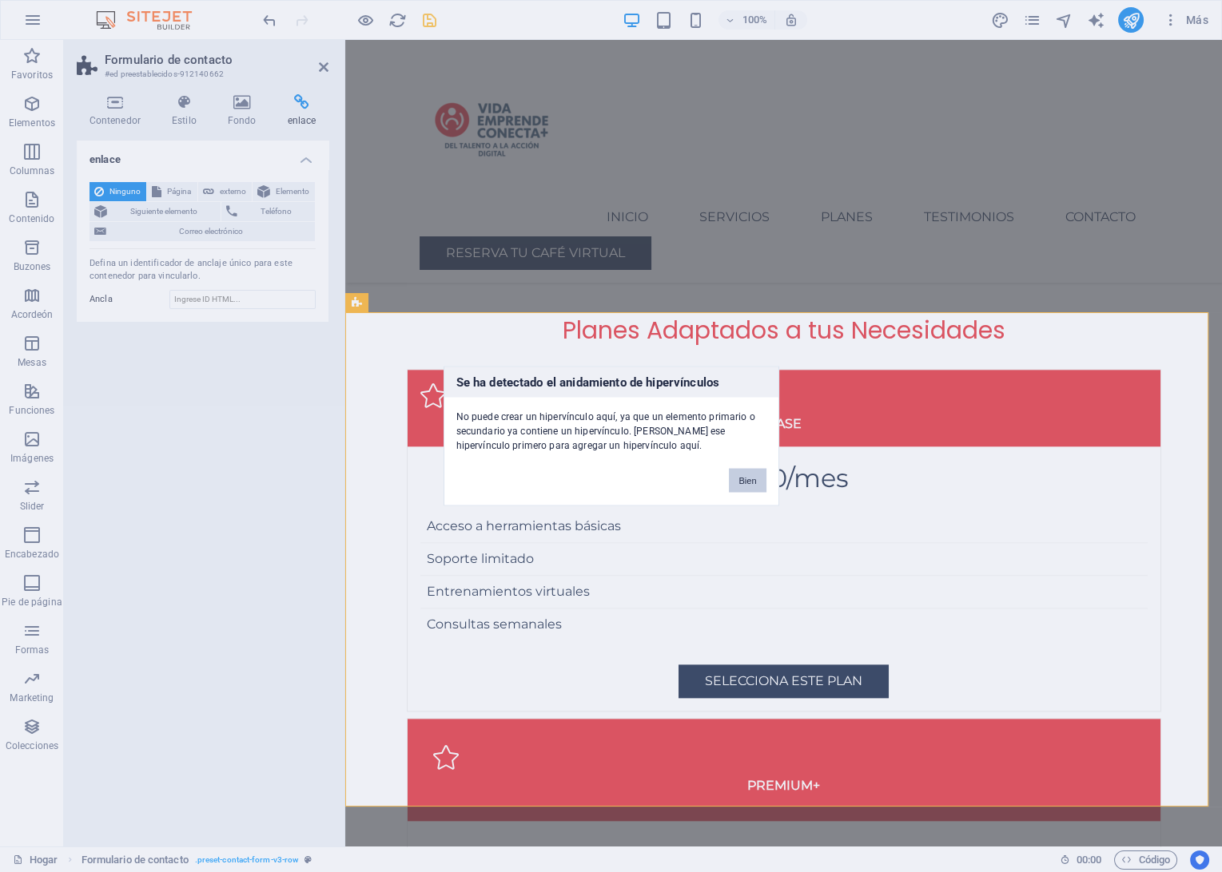
click at [738, 483] on button "Bien" at bounding box center [747, 481] width 37 height 24
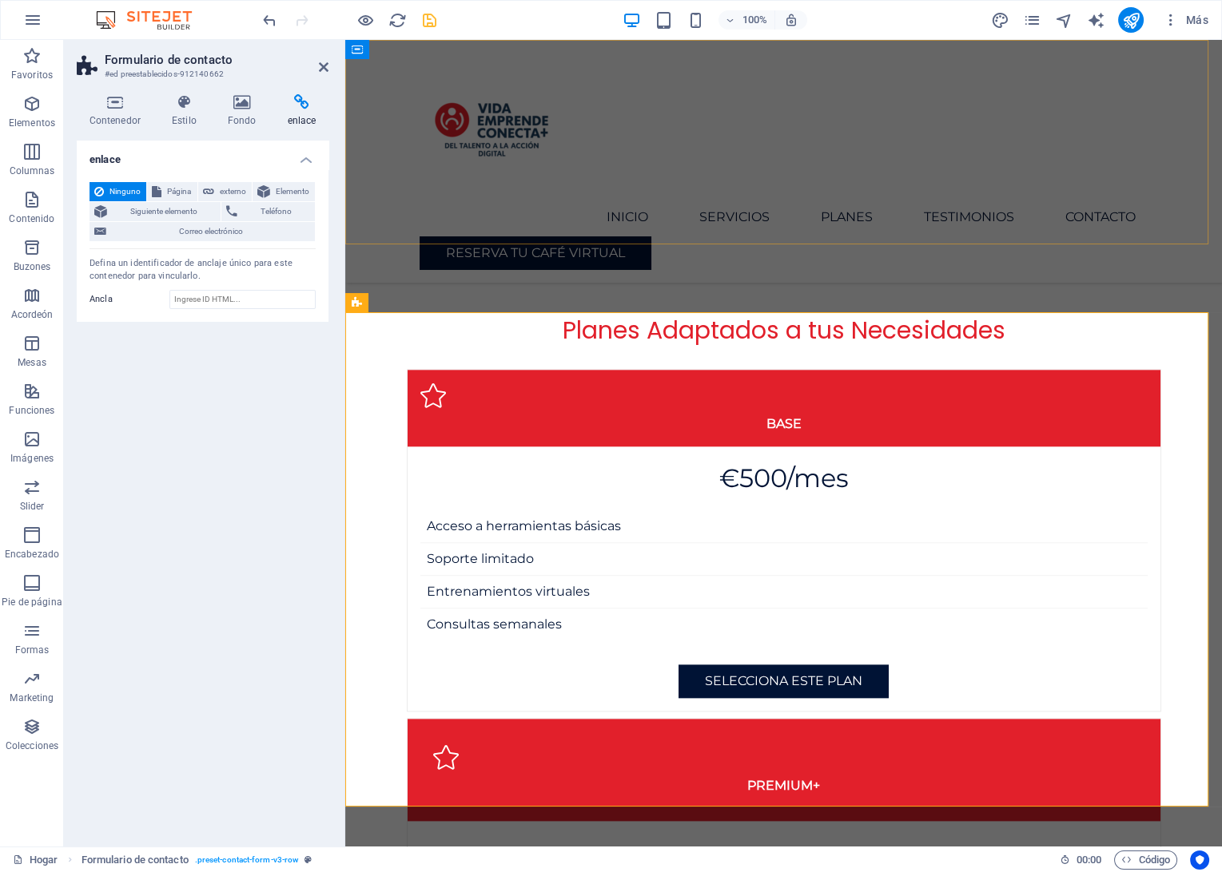
click at [972, 160] on div "Menu Inicio Servicios Planes Testimonios Contacto Reserva tu café virtual" at bounding box center [783, 161] width 876 height 243
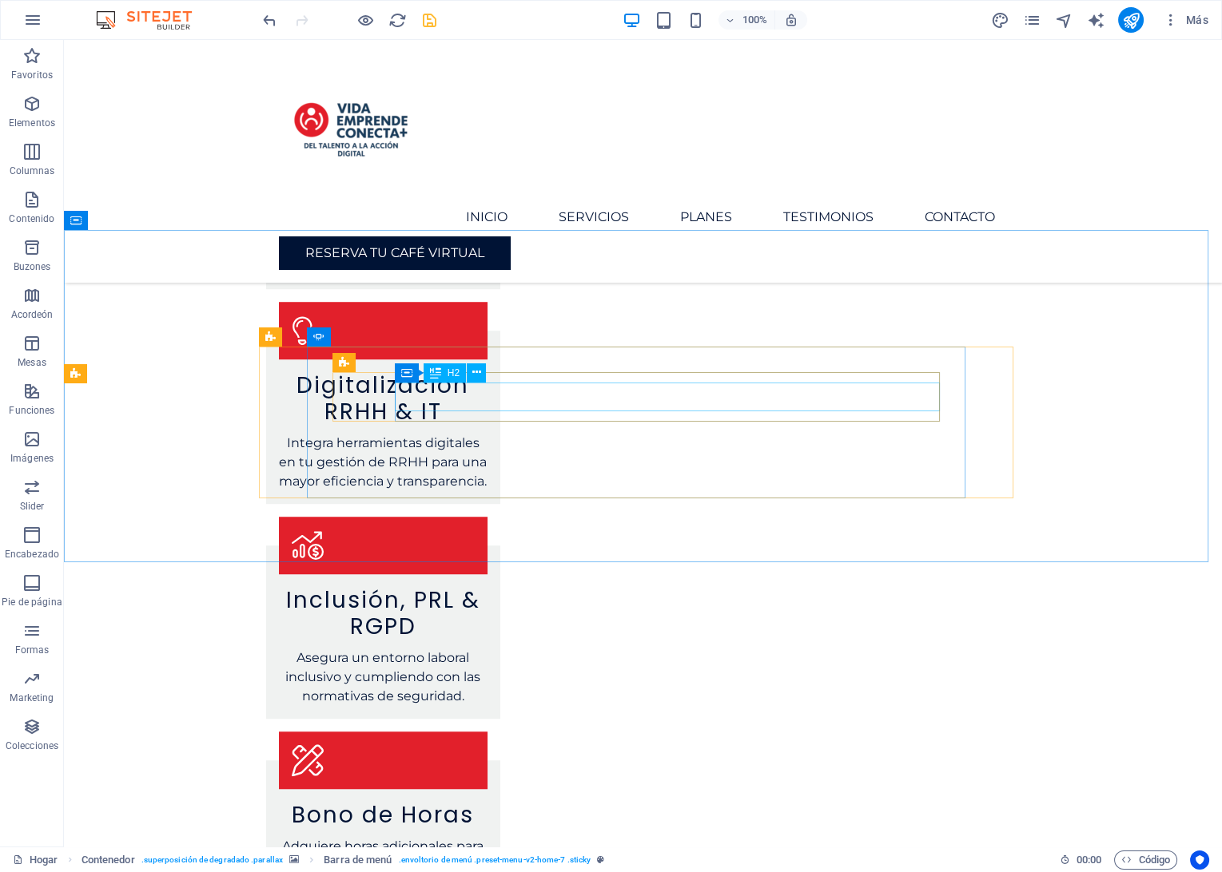
scroll to position [2135, 0]
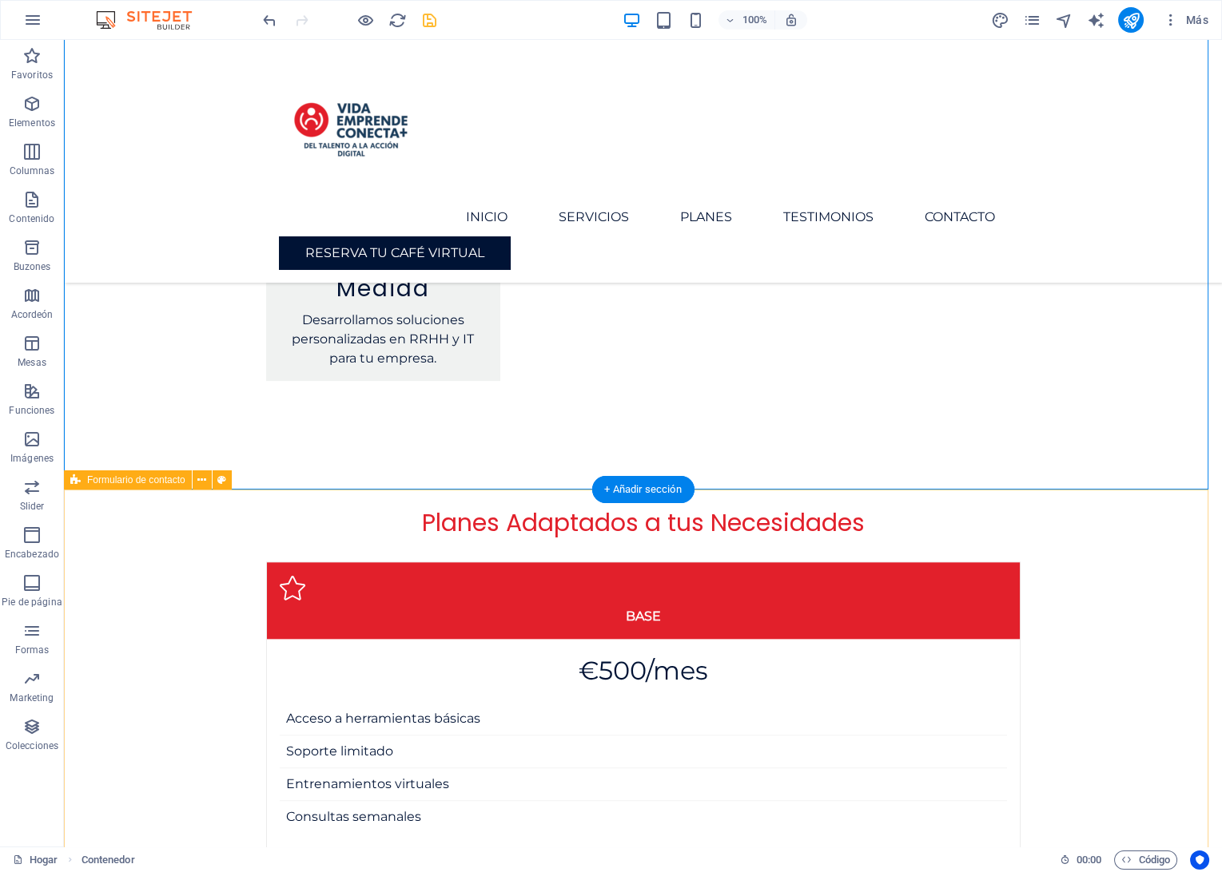
scroll to position [3111, 0]
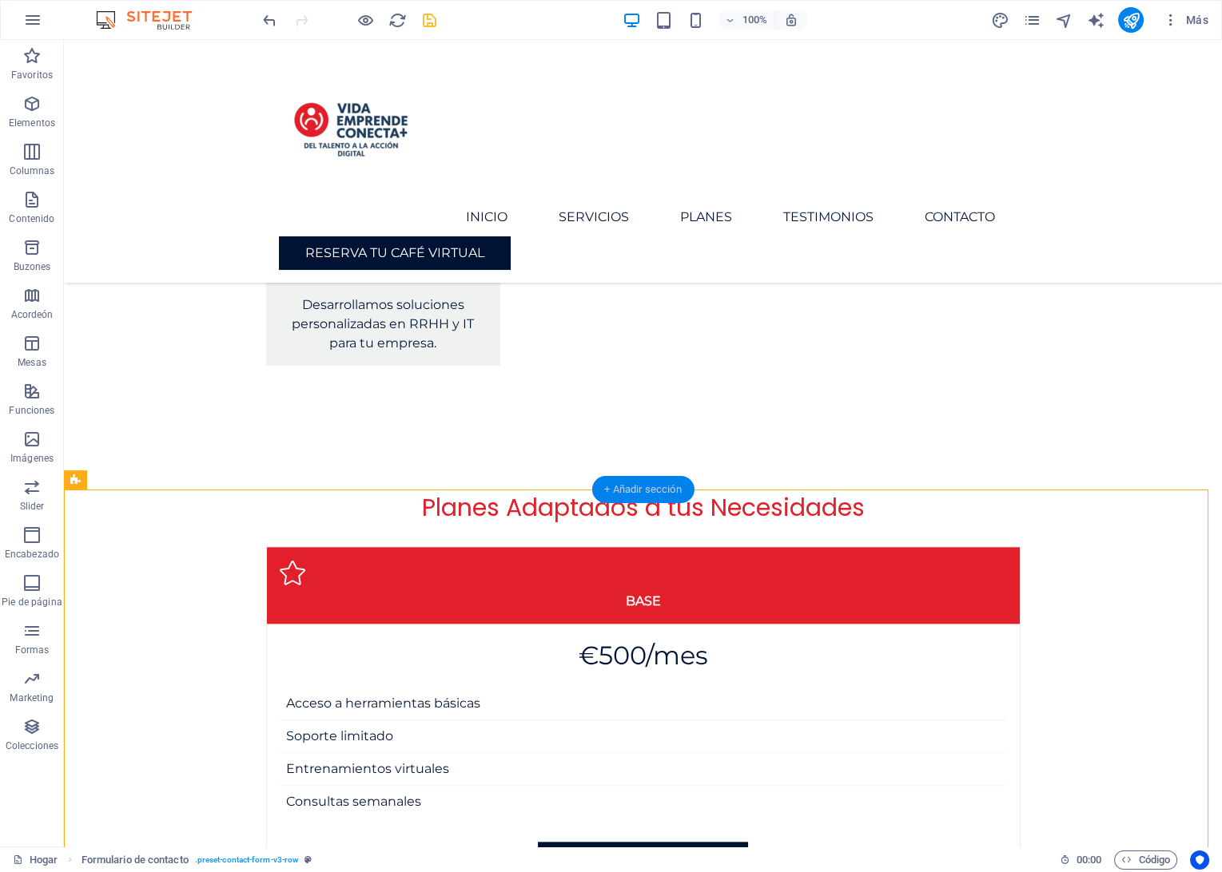
click at [629, 497] on div "+ Añadir sección" at bounding box center [642, 489] width 102 height 27
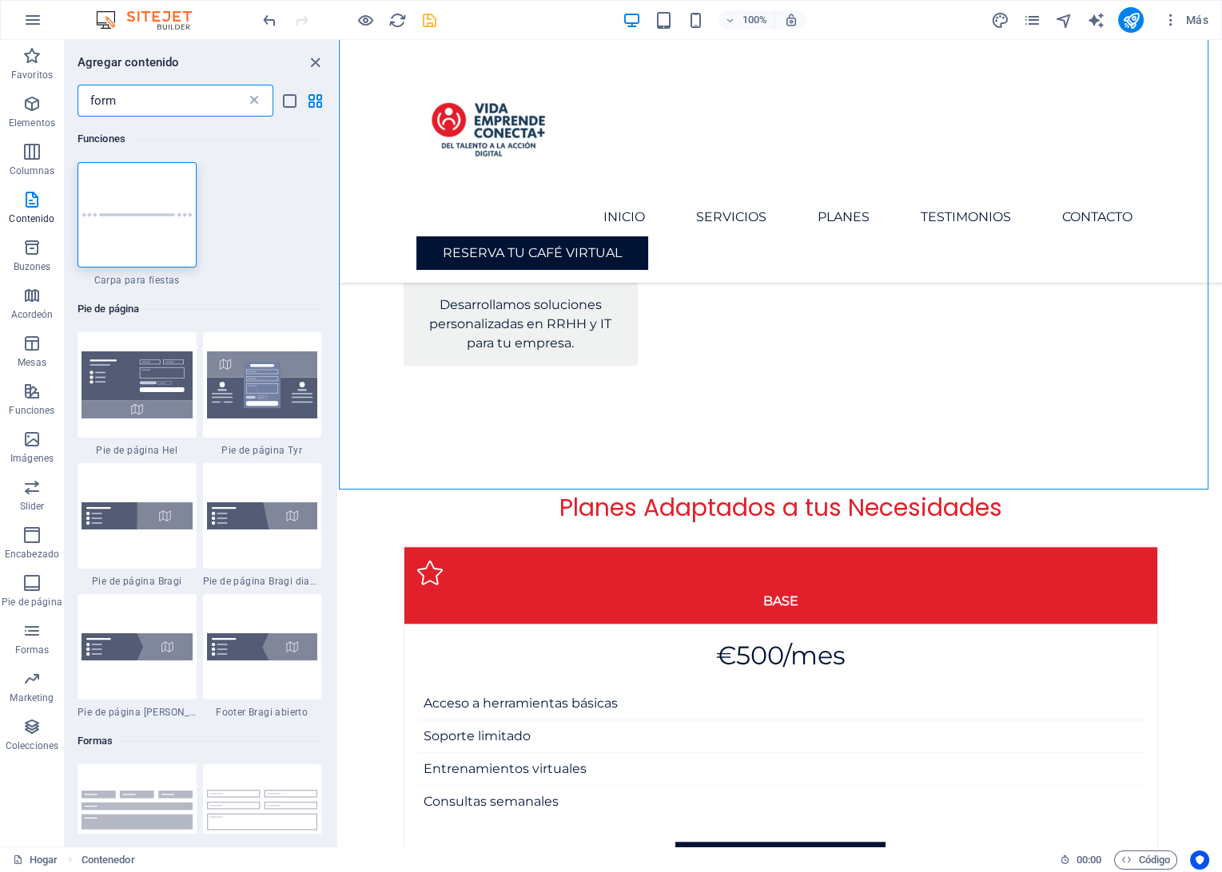
click at [261, 101] on icon at bounding box center [254, 101] width 16 height 16
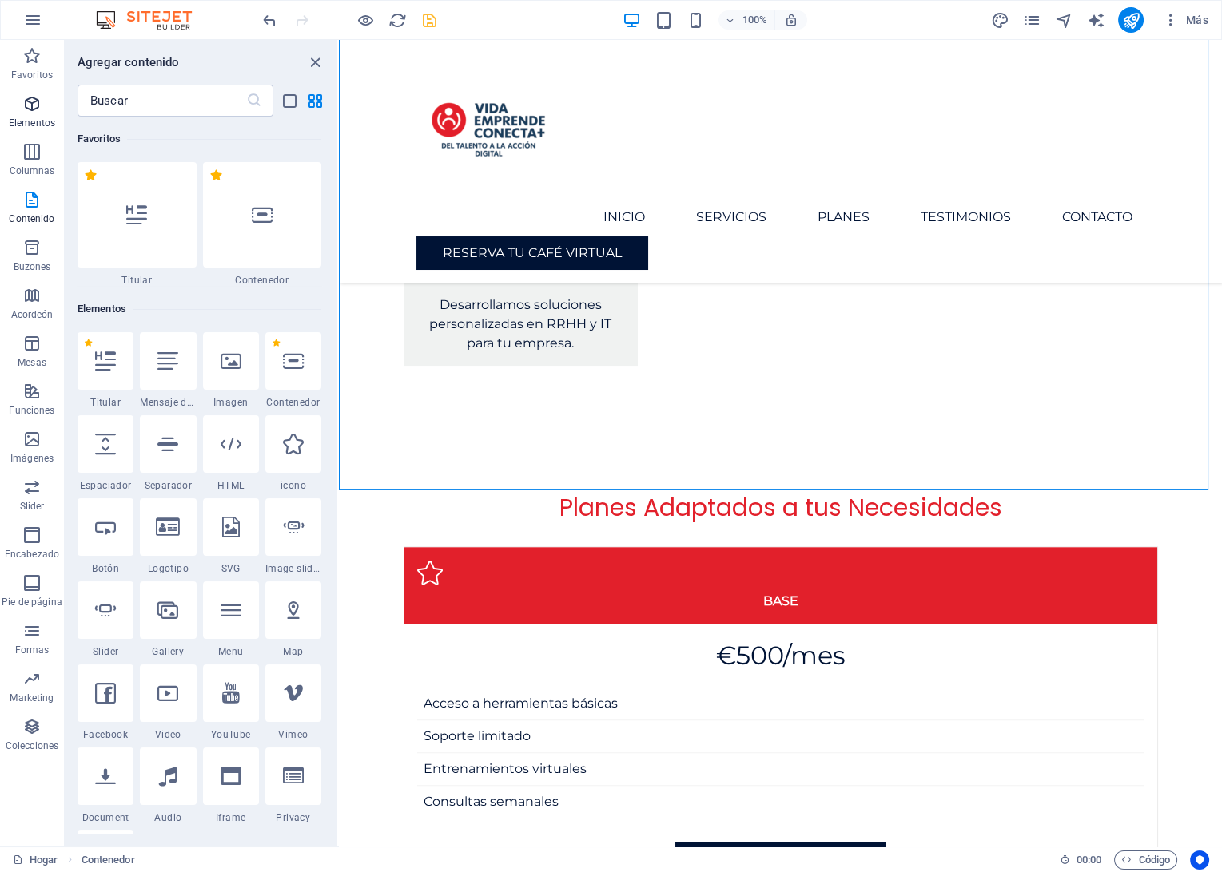
click at [44, 112] on span "Elementos" at bounding box center [32, 113] width 64 height 38
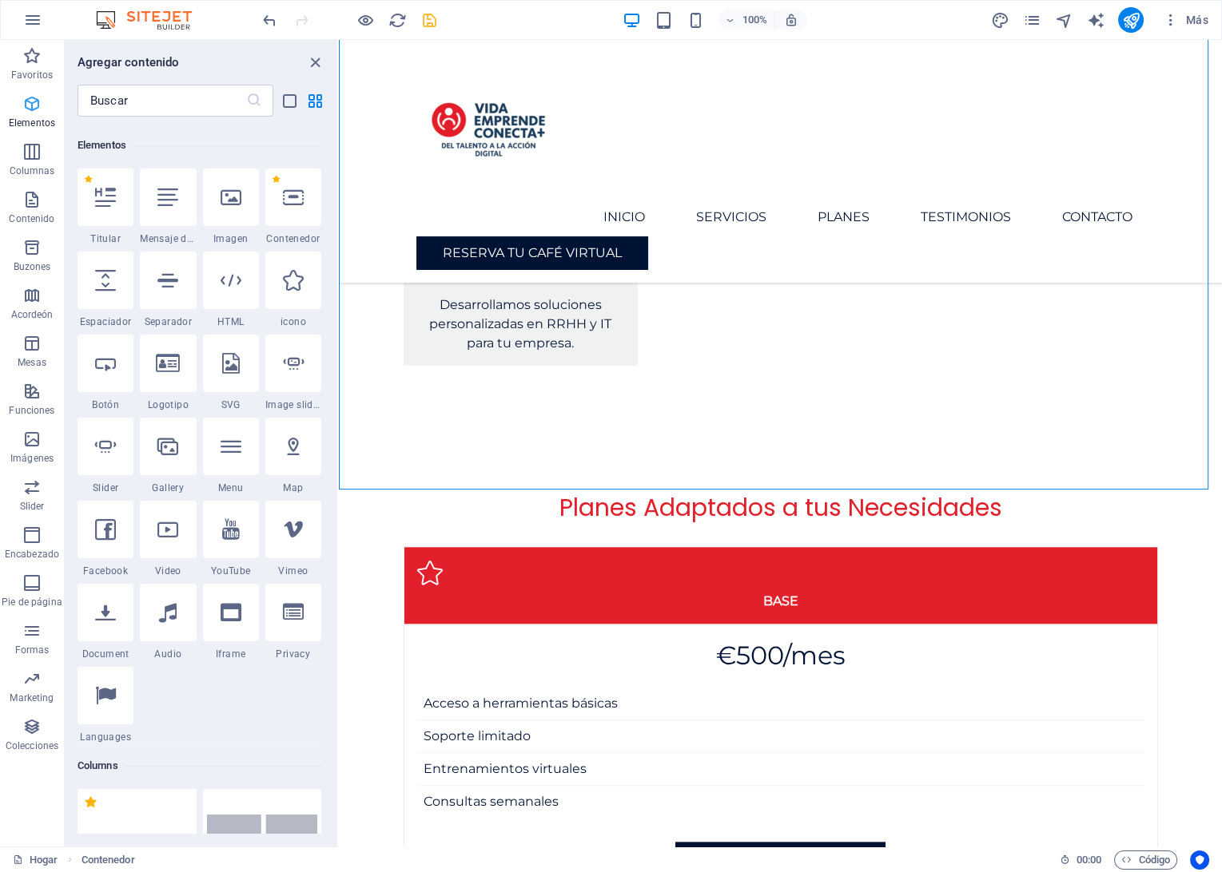
scroll to position [170, 0]
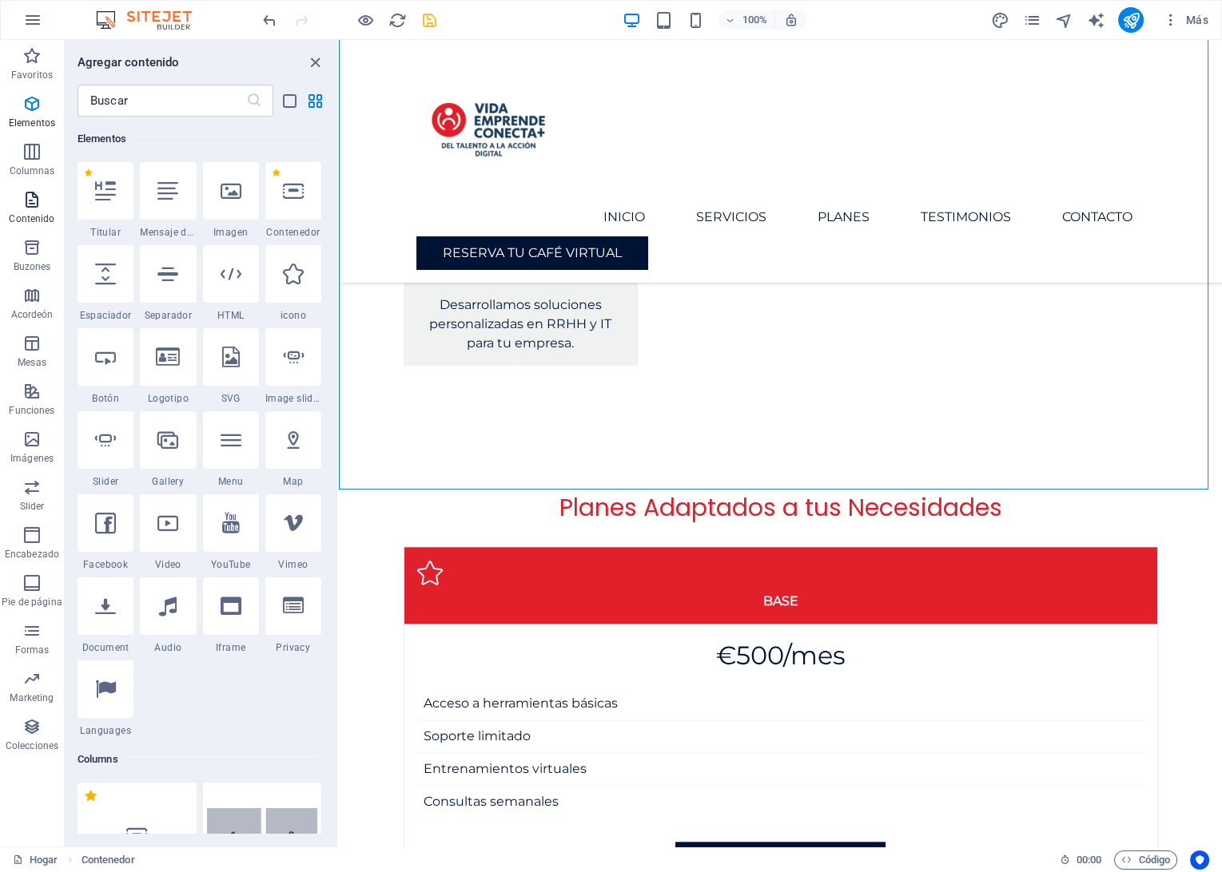
click at [29, 204] on icon "button" at bounding box center [31, 199] width 19 height 19
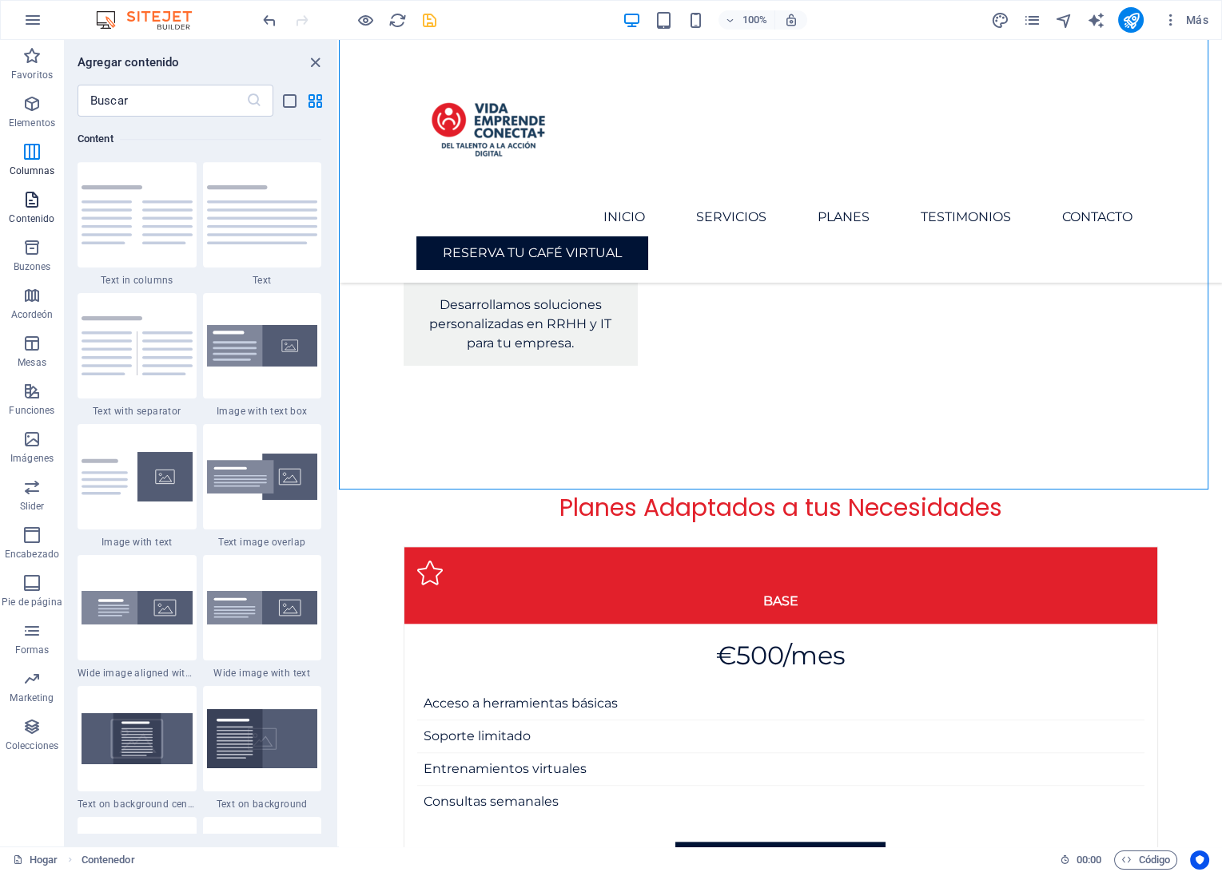
scroll to position [2796, 0]
click at [35, 162] on span "Columnas" at bounding box center [32, 161] width 64 height 38
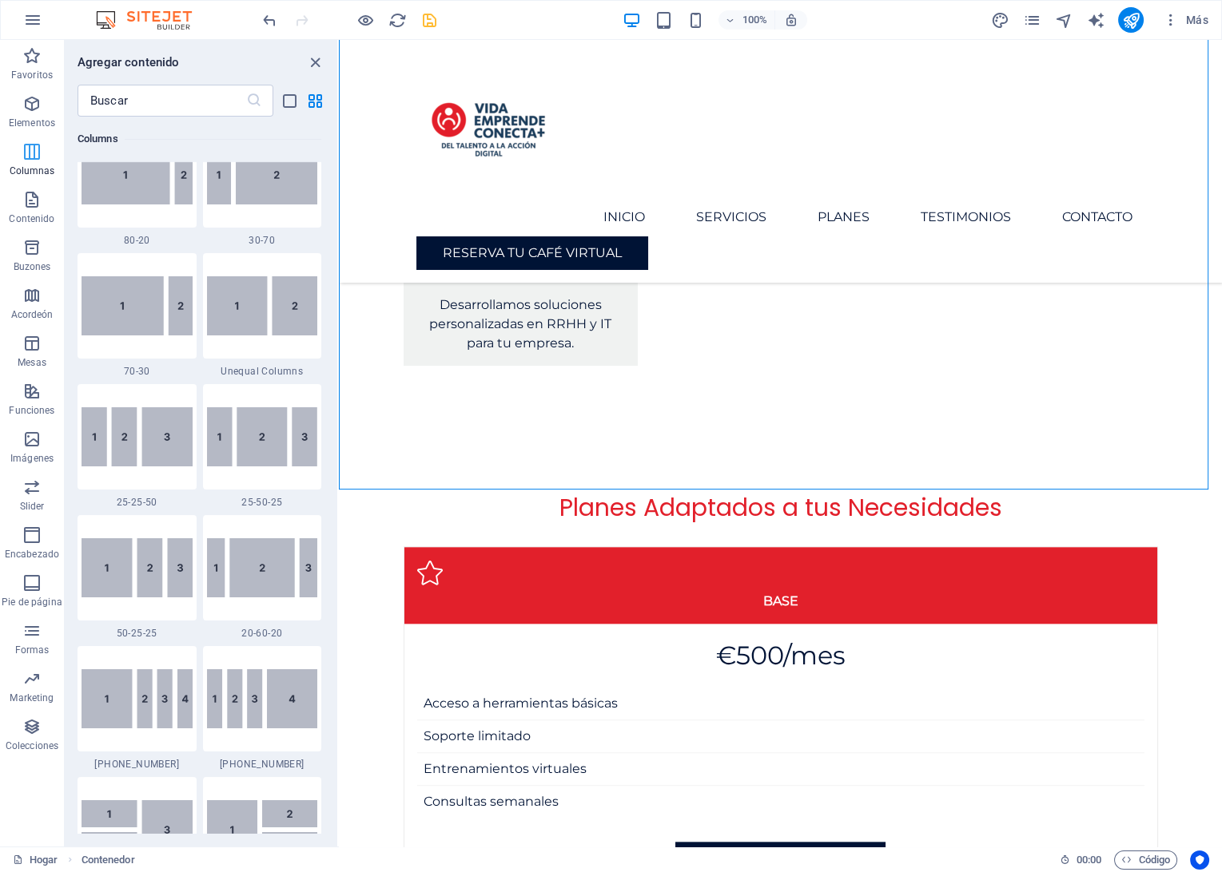
scroll to position [790, 0]
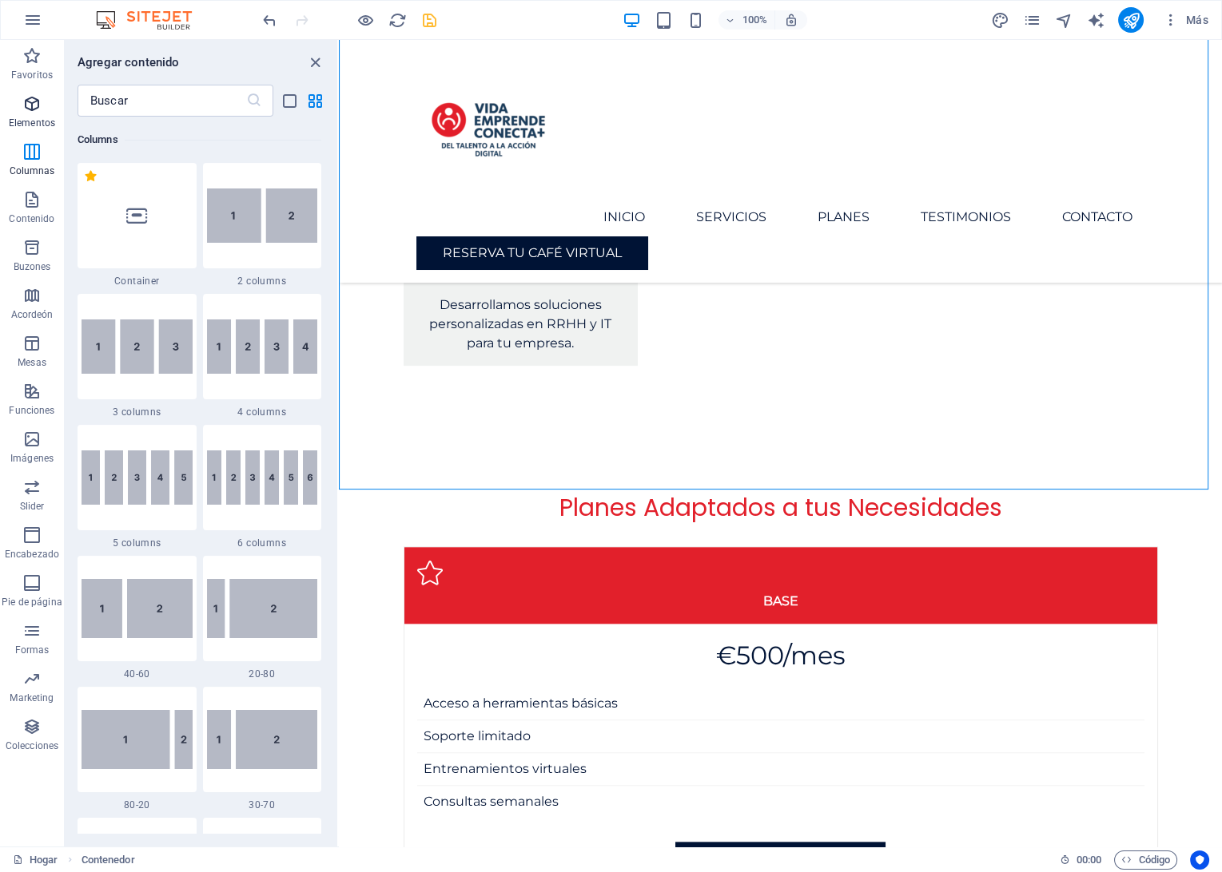
click at [38, 109] on icon "button" at bounding box center [31, 103] width 19 height 19
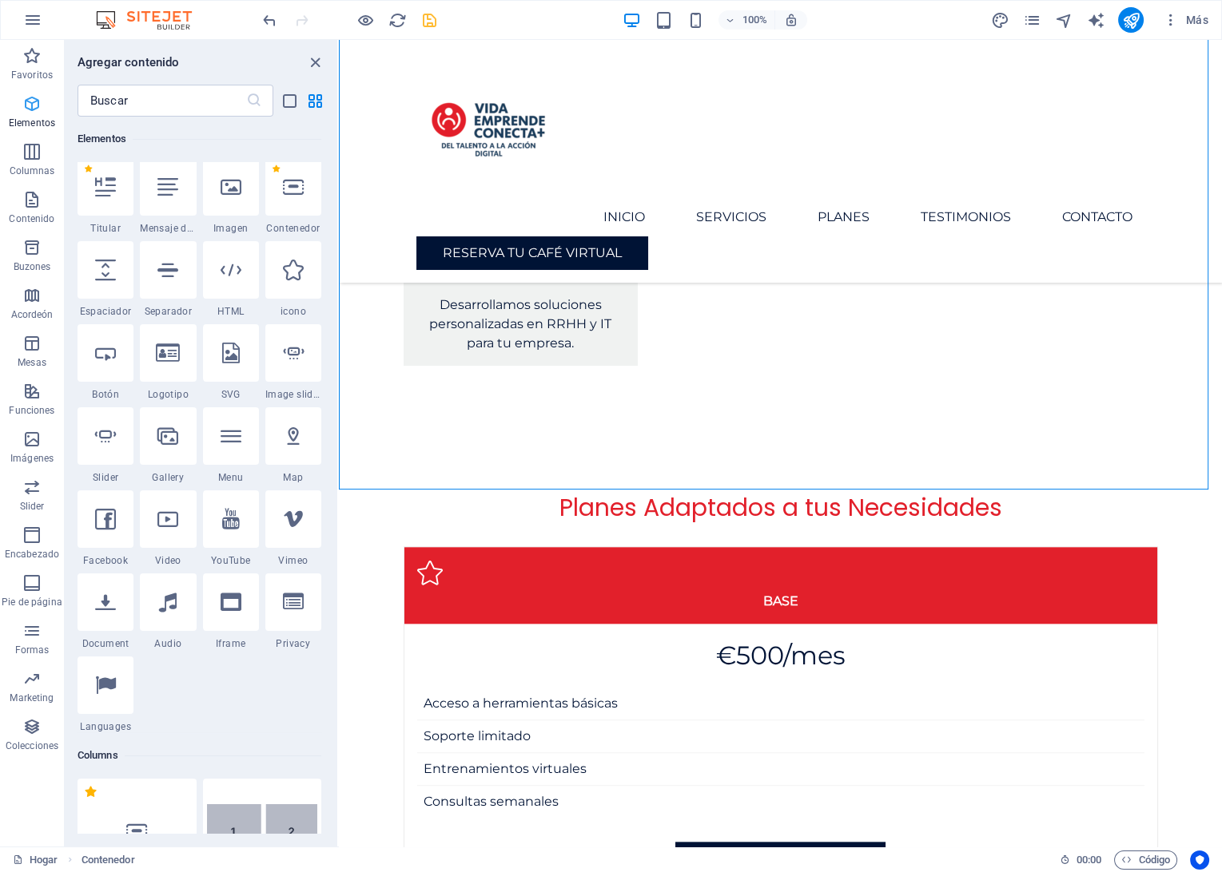
scroll to position [170, 0]
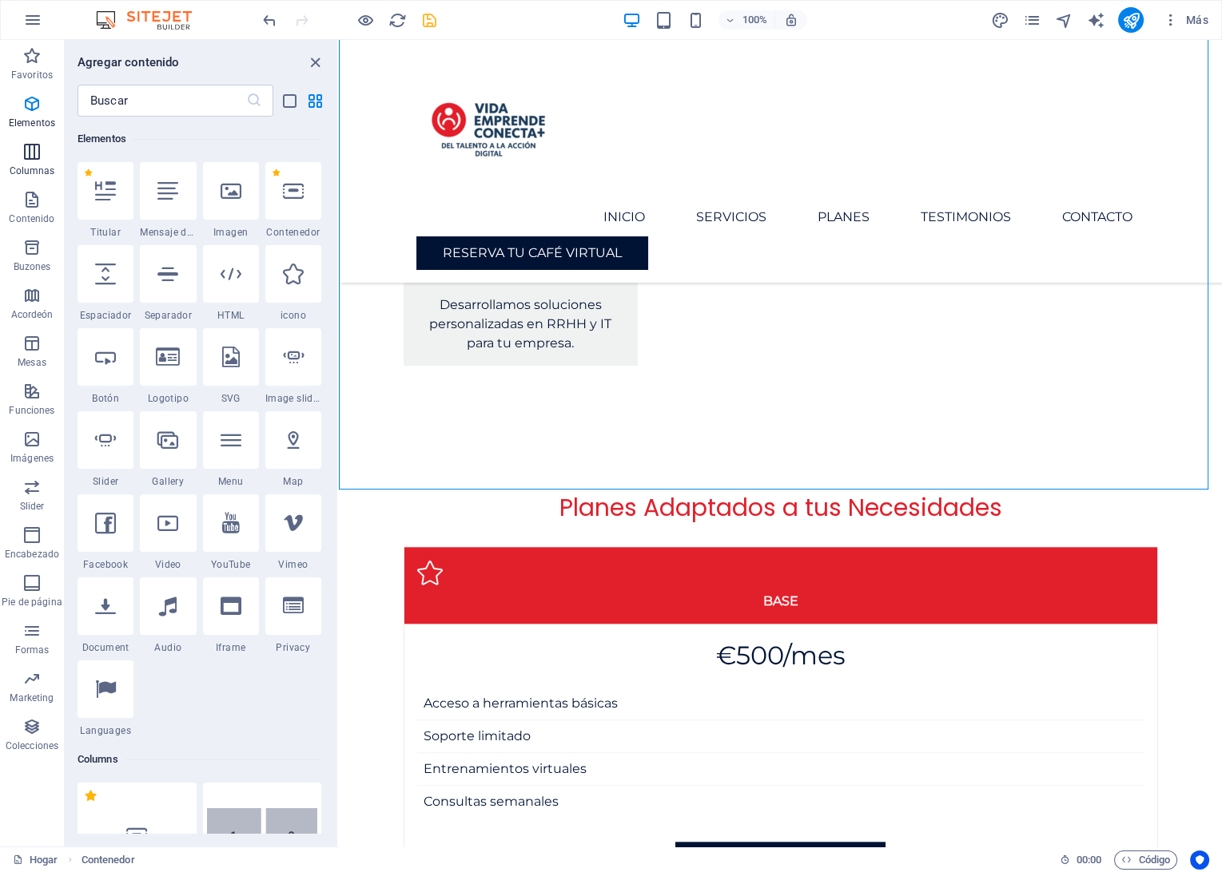
click at [26, 153] on icon "button" at bounding box center [31, 151] width 19 height 19
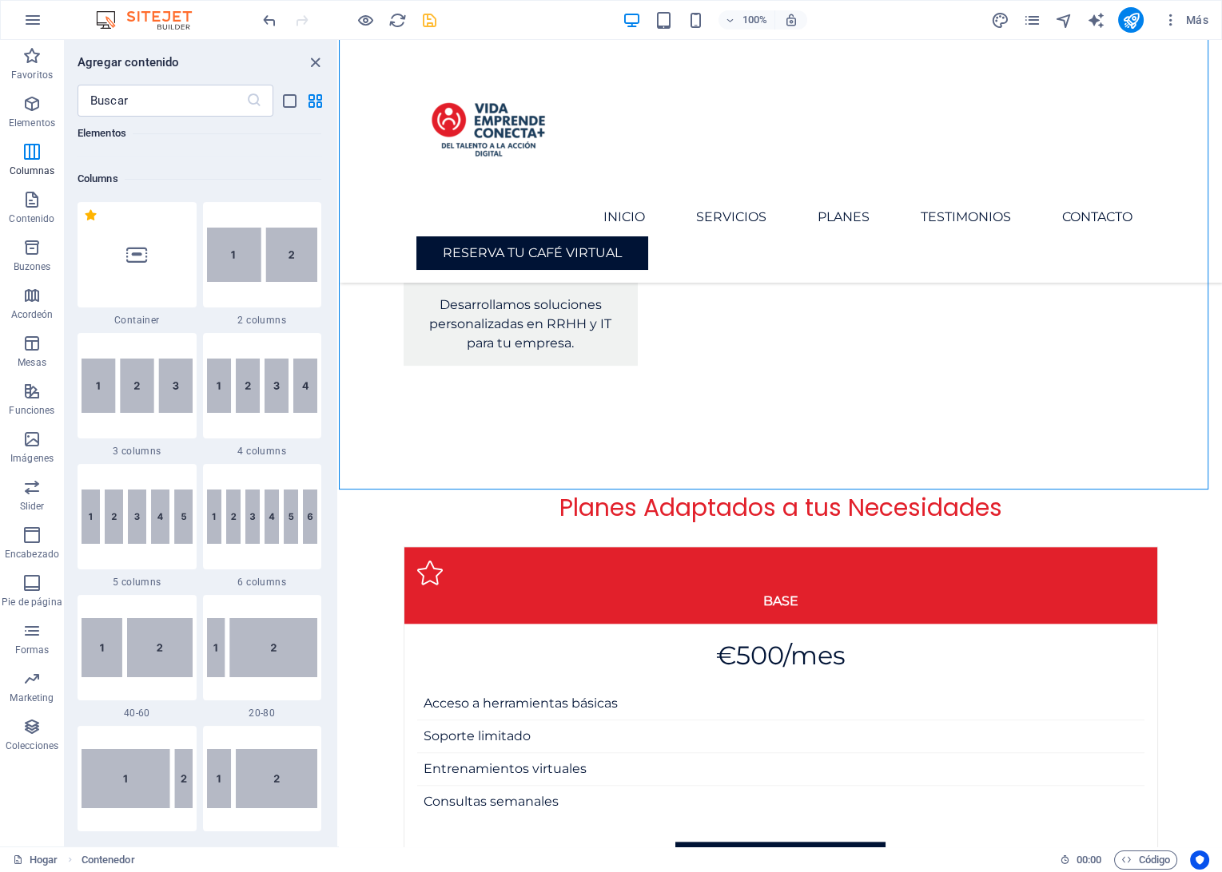
scroll to position [791, 0]
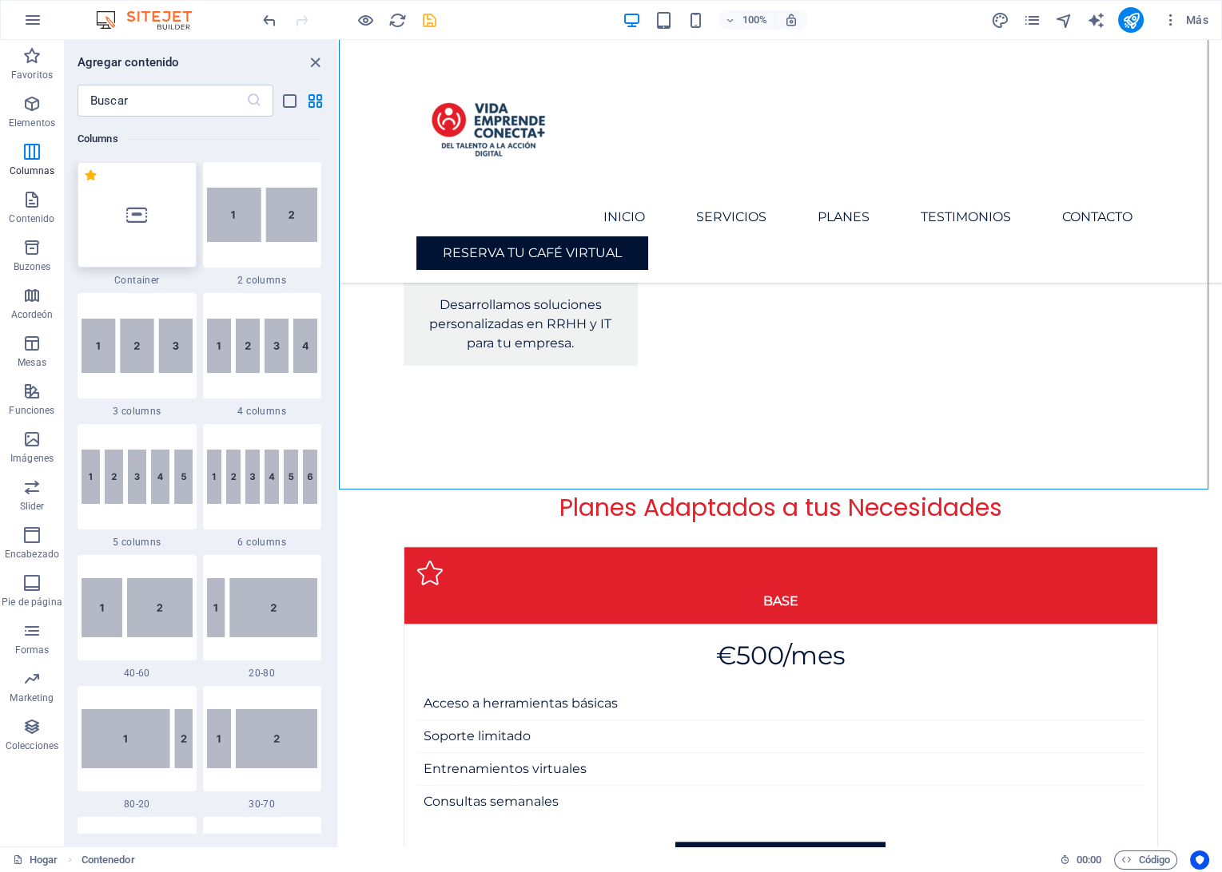
click at [118, 224] on div at bounding box center [136, 214] width 119 height 105
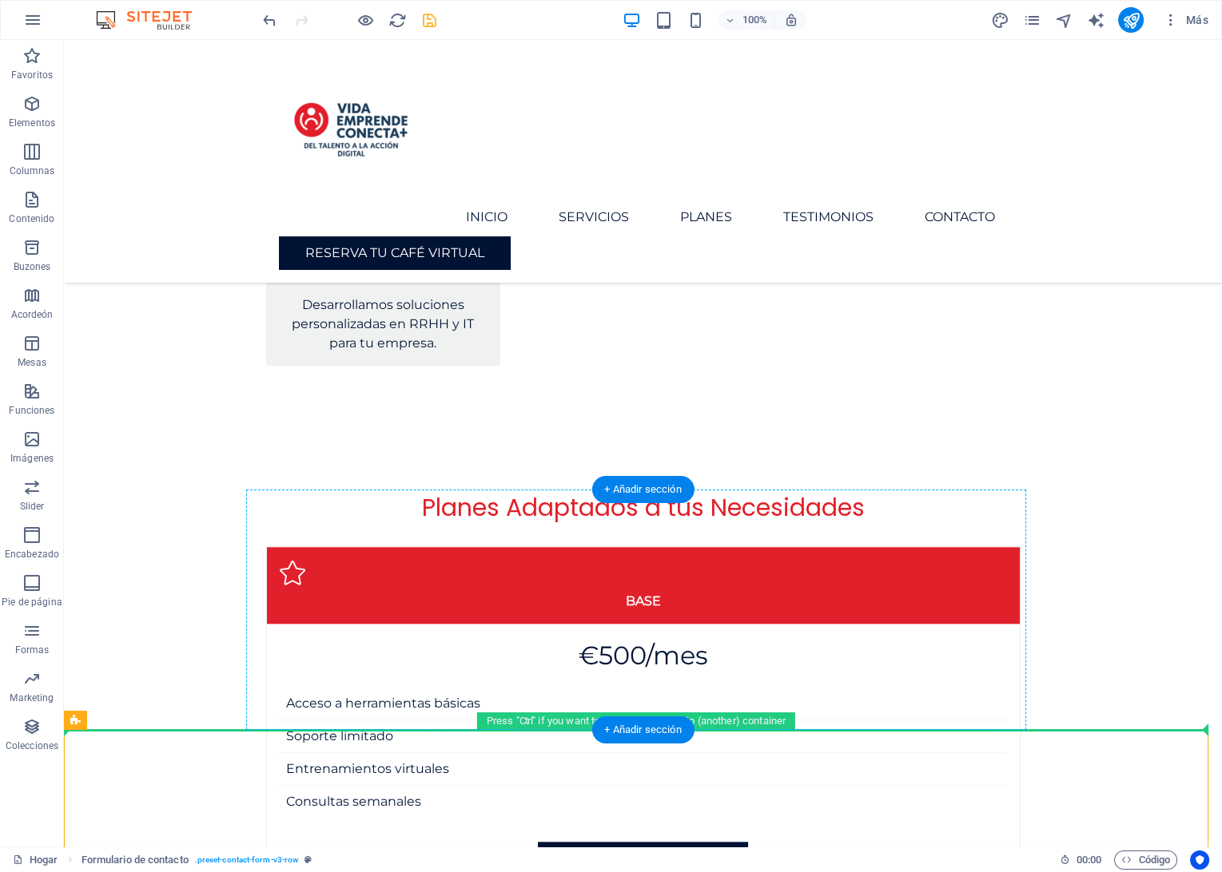
drag, startPoint x: 243, startPoint y: 761, endPoint x: 312, endPoint y: 623, distance: 154.7
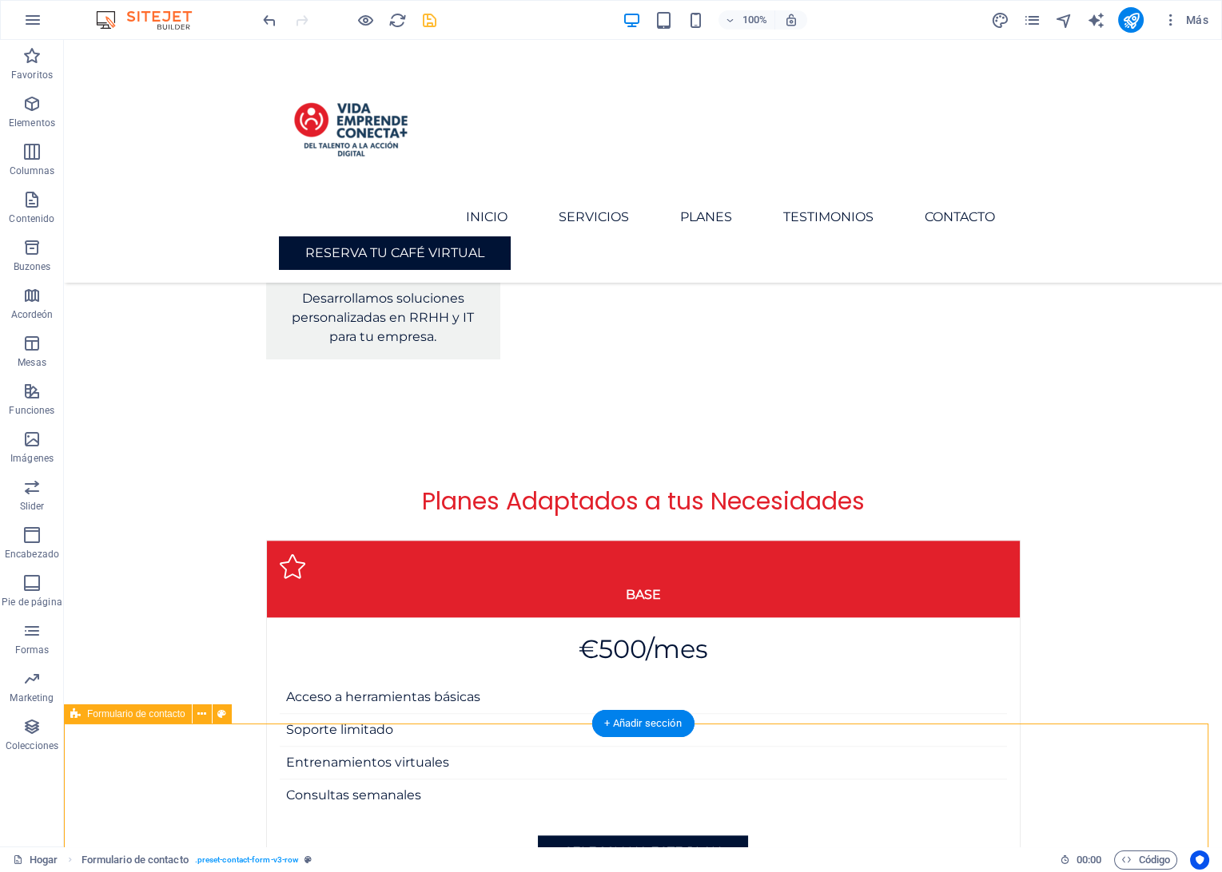
scroll to position [3118, 0]
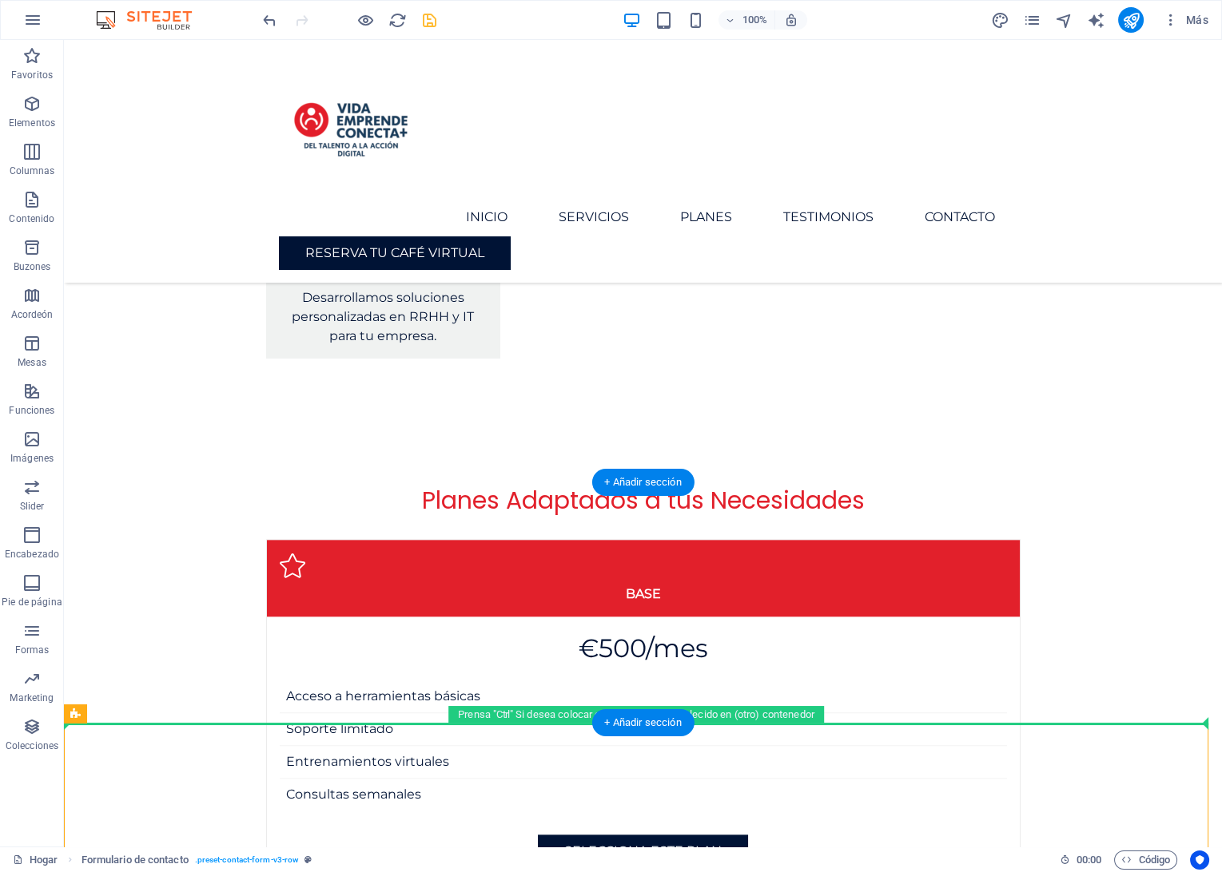
drag, startPoint x: 80, startPoint y: 765, endPoint x: 133, endPoint y: 718, distance: 70.7
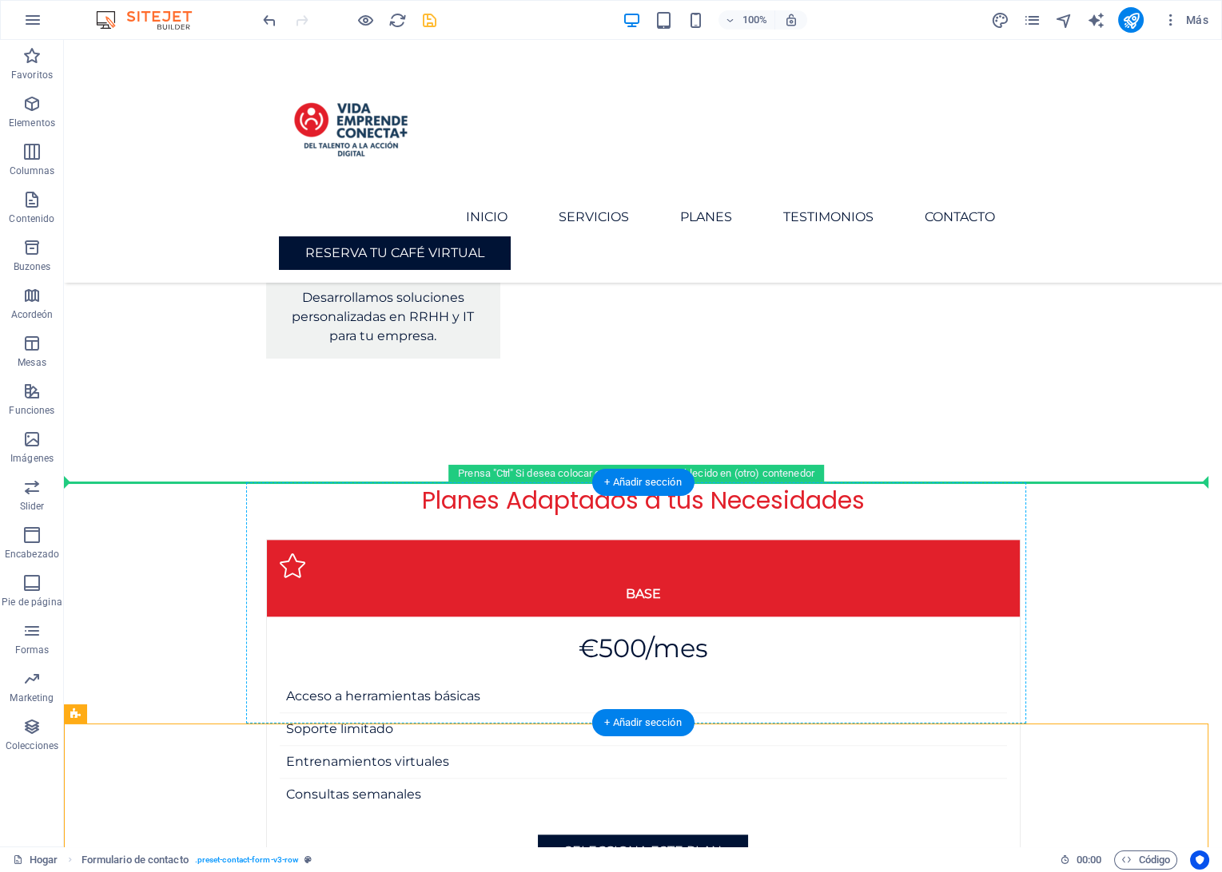
drag, startPoint x: 161, startPoint y: 754, endPoint x: 419, endPoint y: 601, distance: 300.9
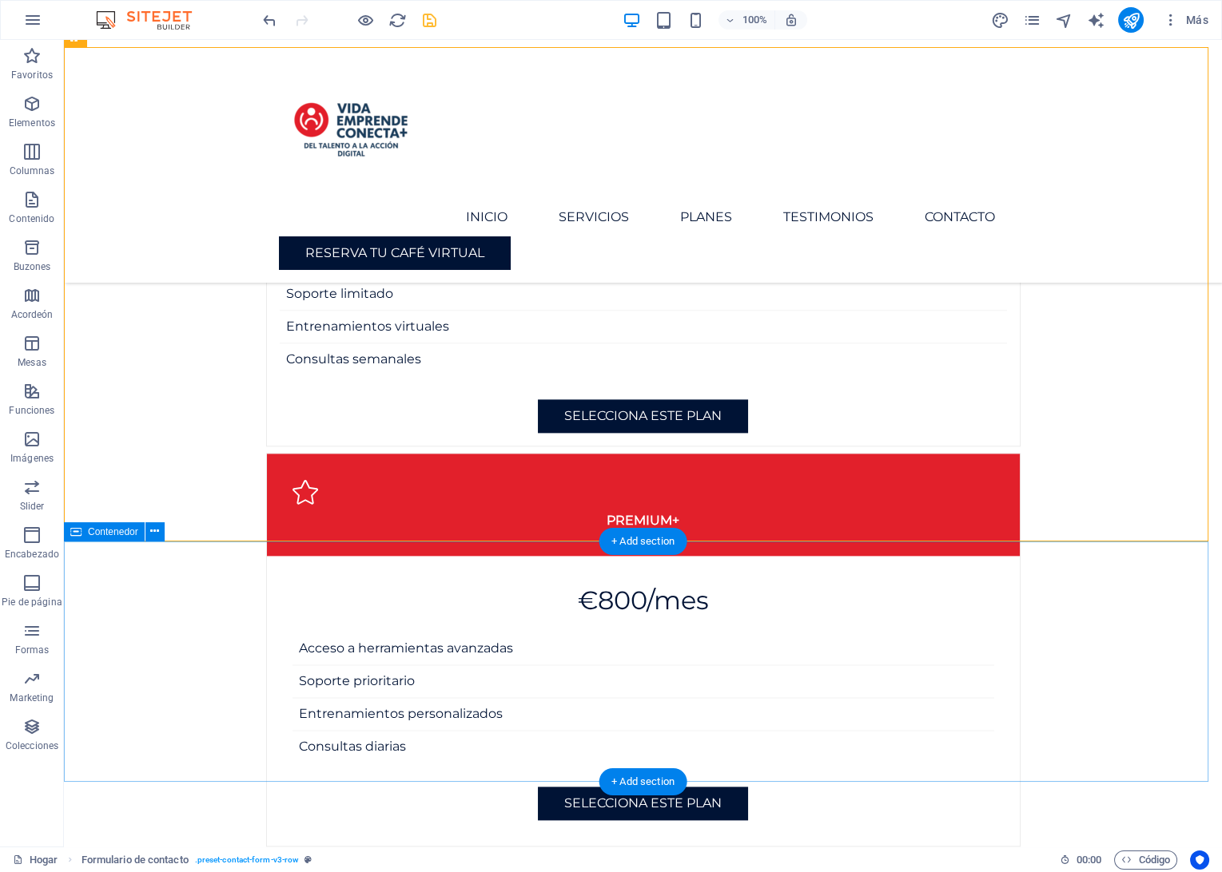
scroll to position [3562, 0]
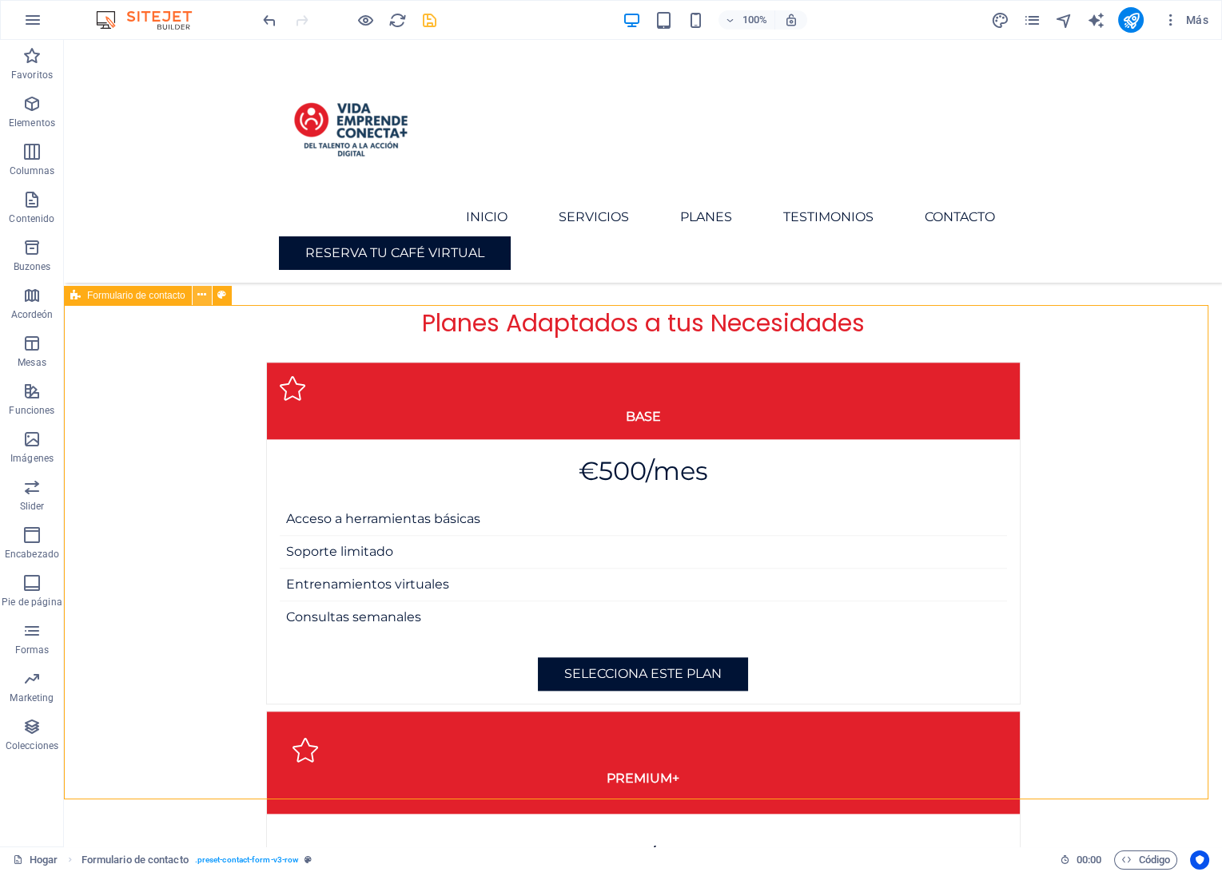
click at [200, 296] on icon at bounding box center [201, 295] width 9 height 17
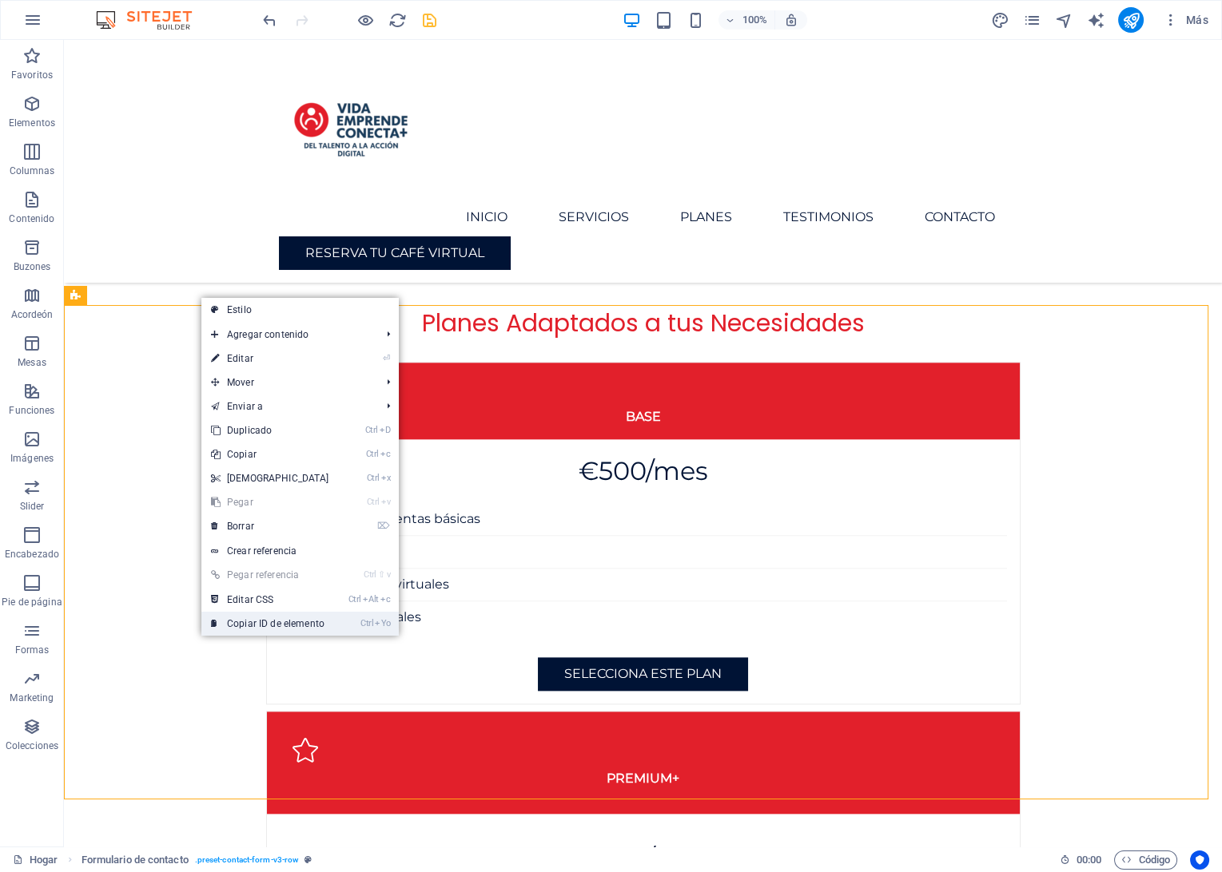
click at [272, 623] on link "Ctrl Yo Copiar ID de elemento" at bounding box center [269, 624] width 137 height 24
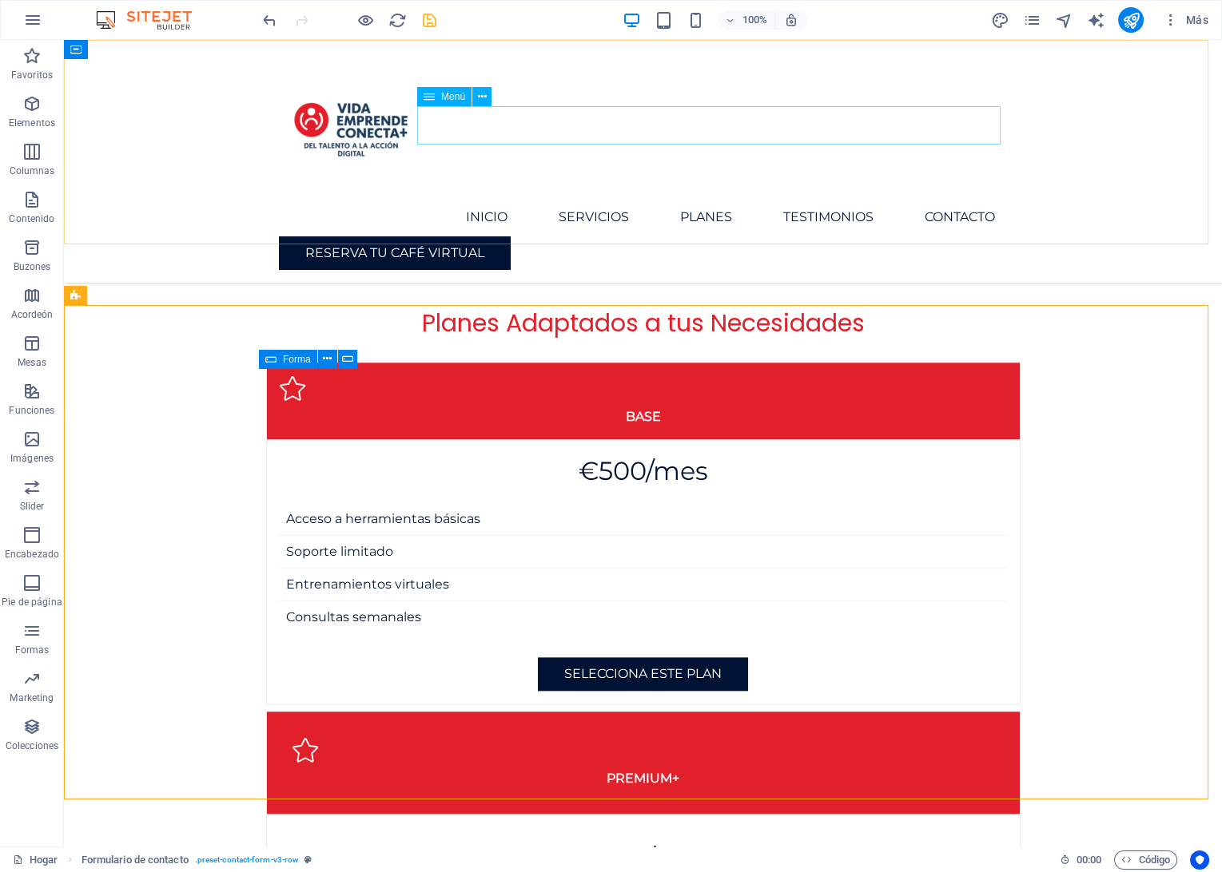
click at [935, 198] on nav "Inicio Servicios Planes Testimonios Contacto" at bounding box center [643, 217] width 729 height 38
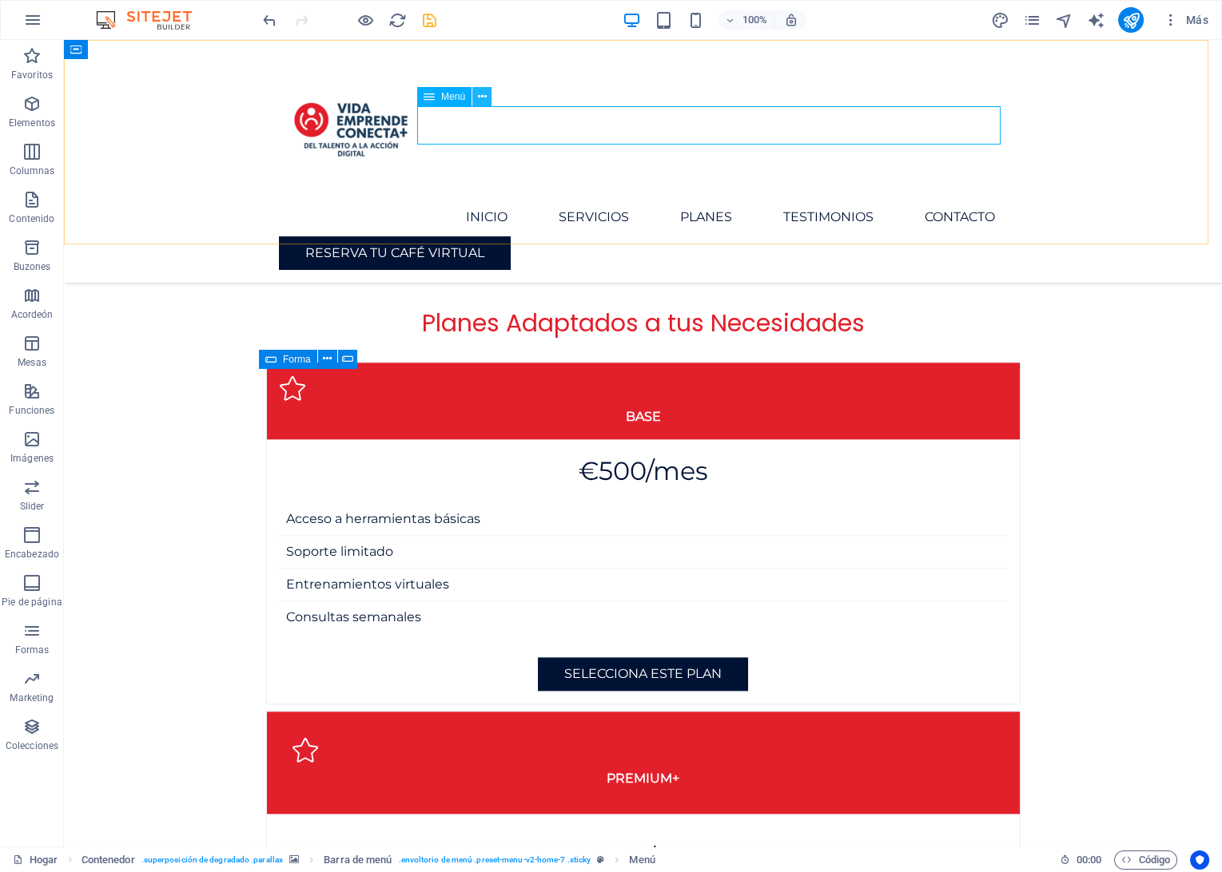
click at [480, 101] on icon at bounding box center [482, 97] width 9 height 17
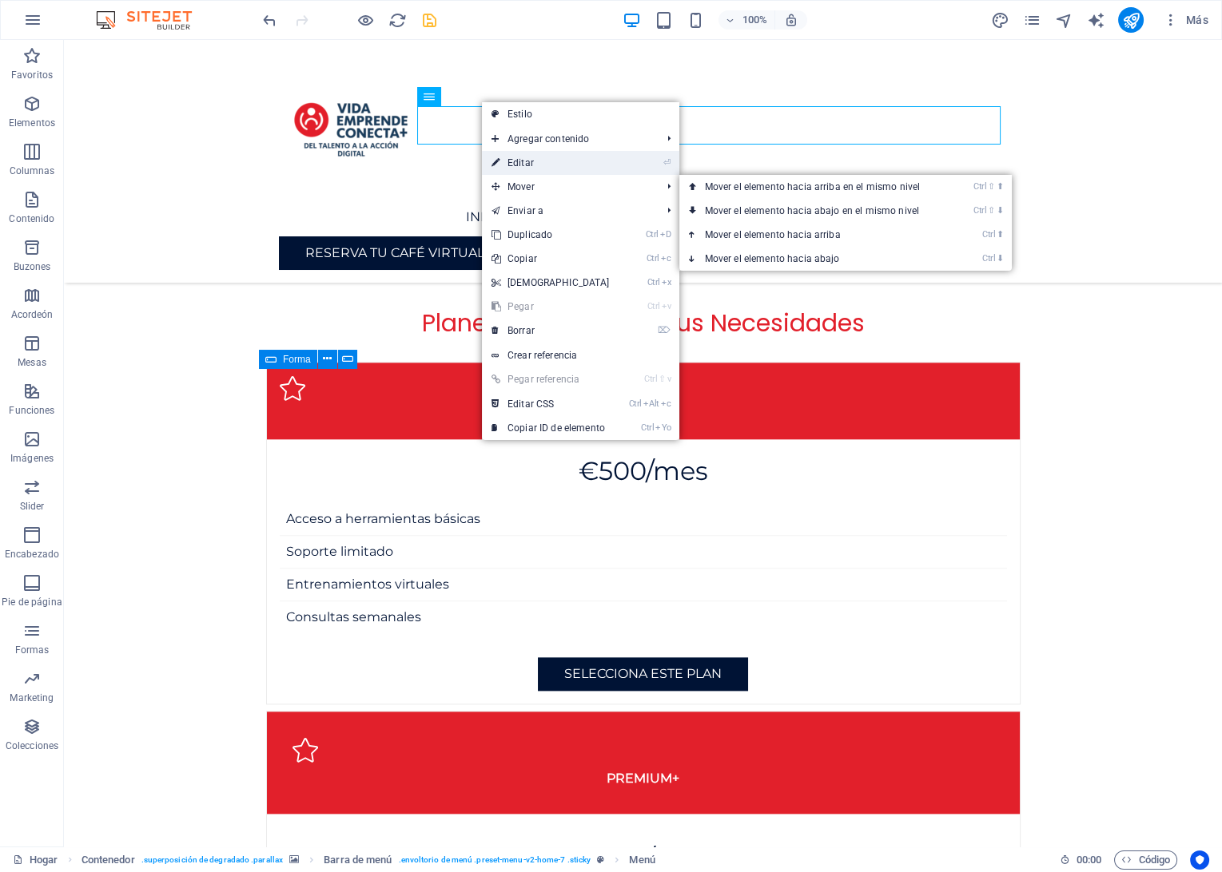
click at [500, 168] on link "⏎ Editar" at bounding box center [550, 163] width 137 height 24
select select
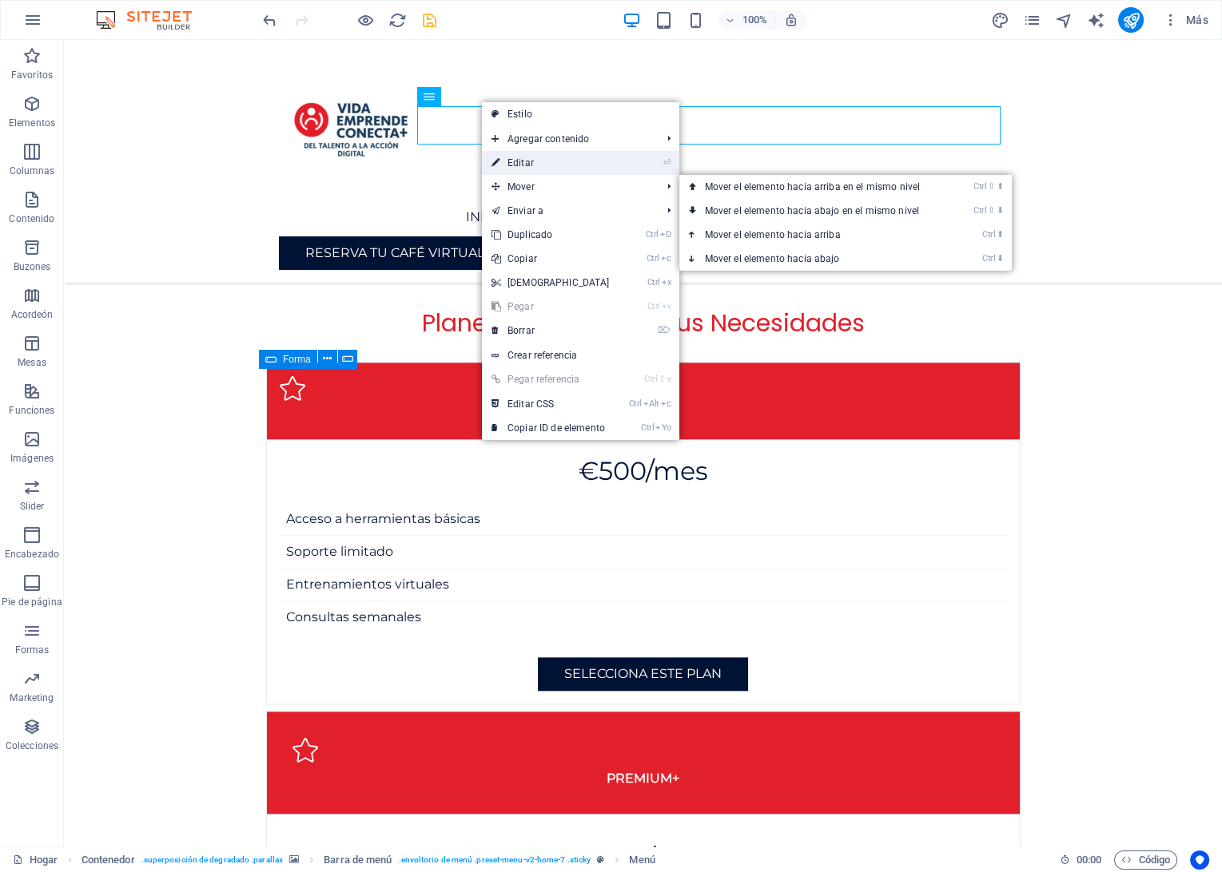
select select
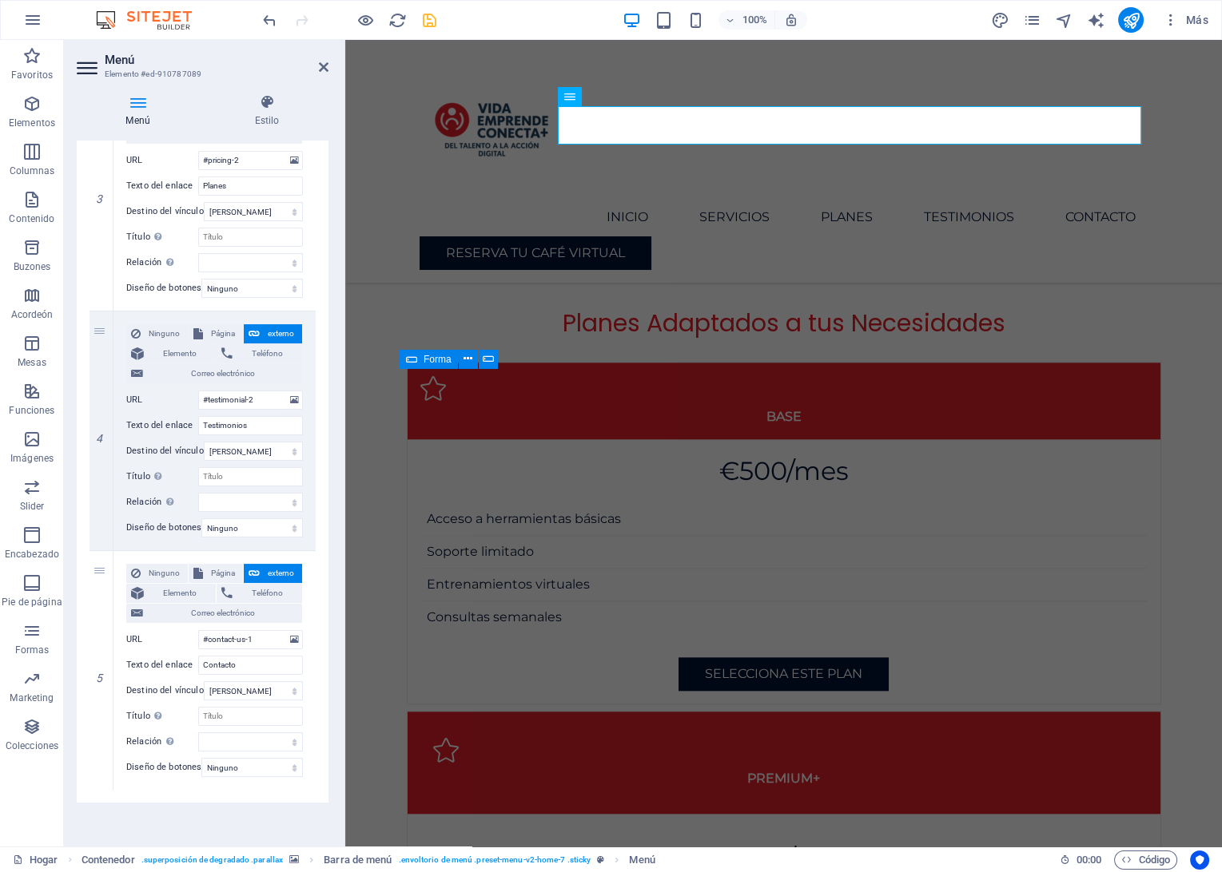
scroll to position [724, 0]
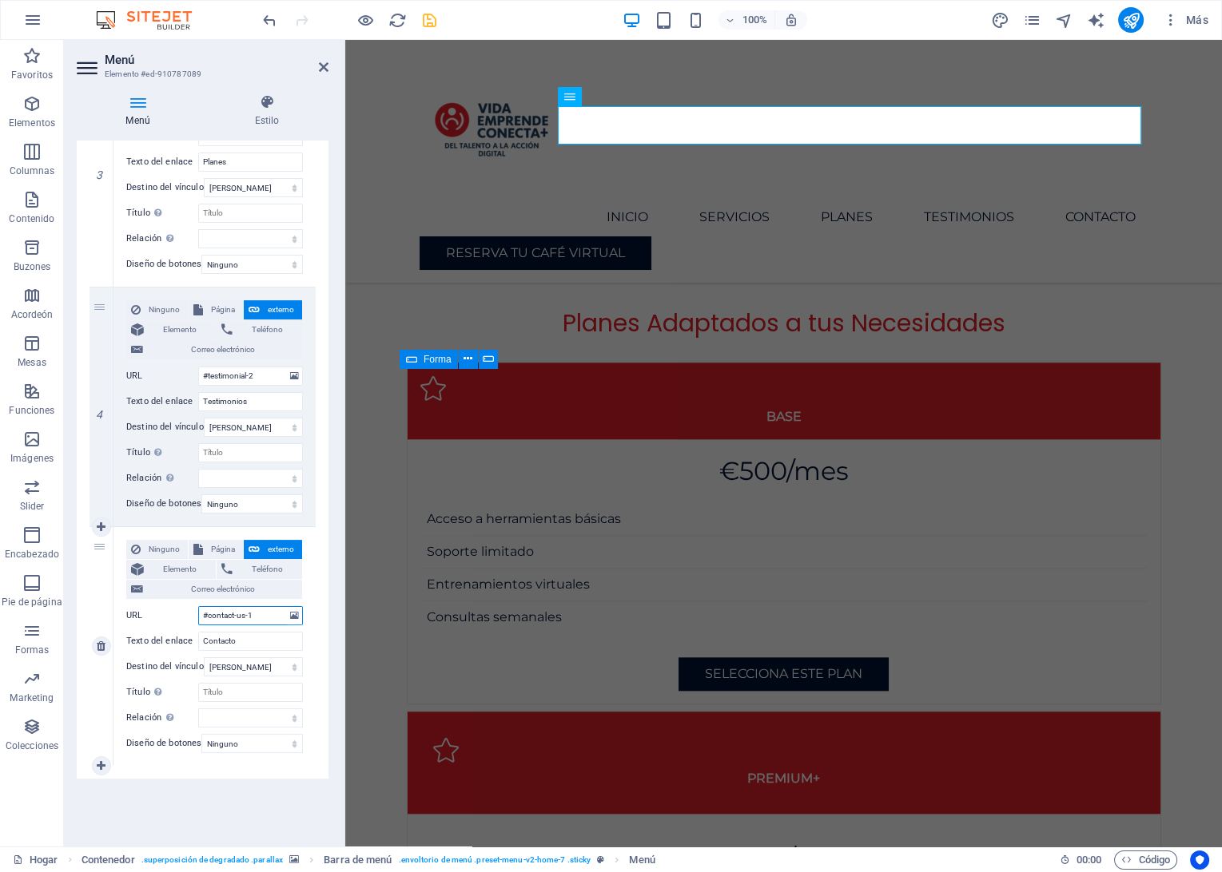
click at [223, 612] on input "#contact-us-1" at bounding box center [250, 615] width 105 height 19
paste input "ed-912140662"
type input "#ed-912140662"
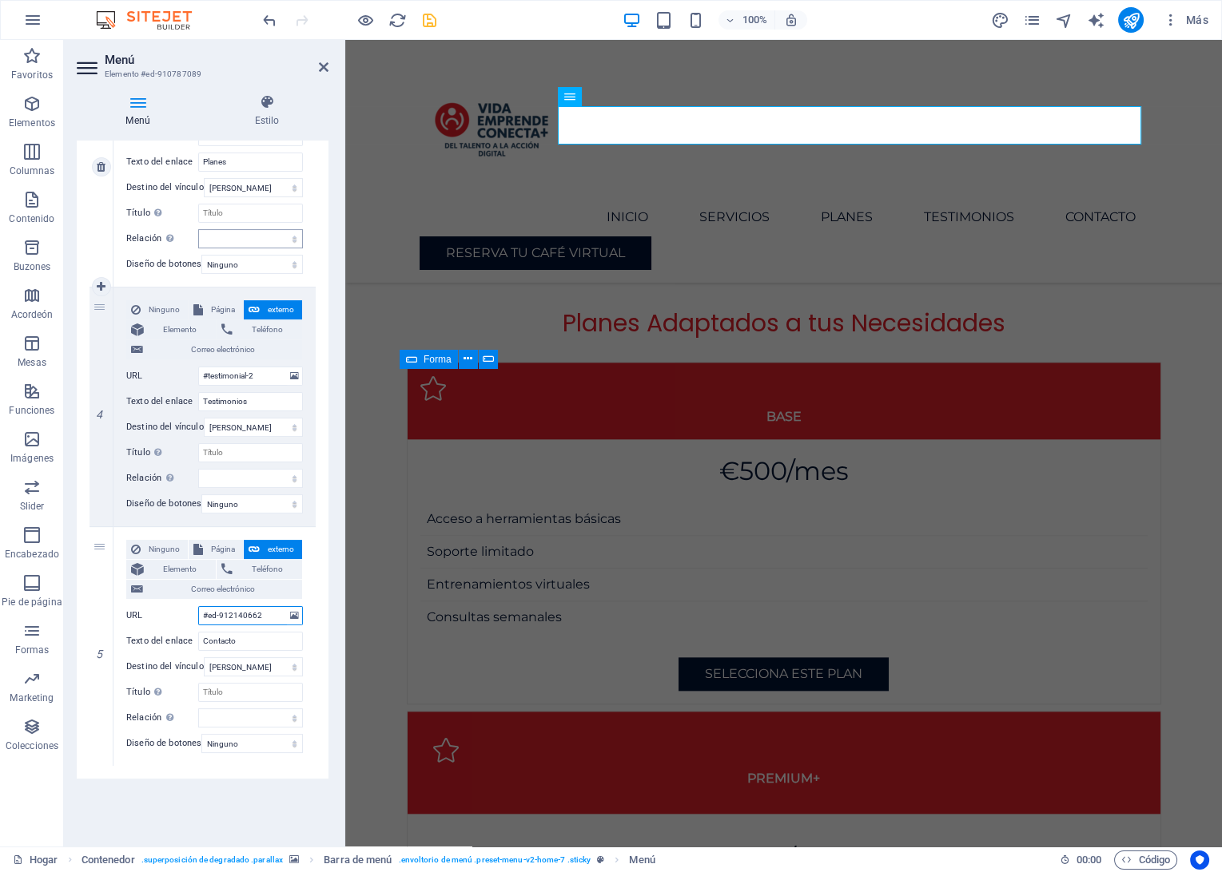
select select
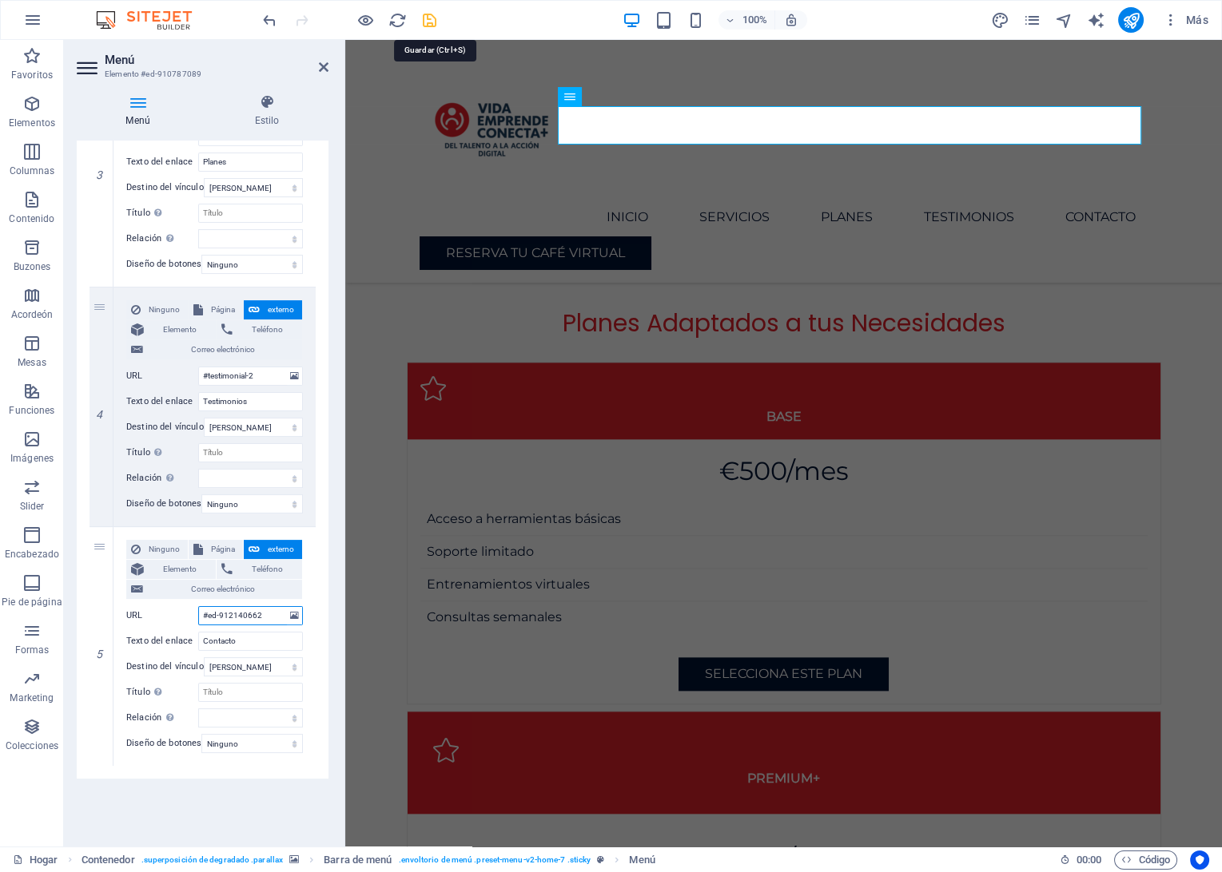
type input "#ed-912140662"
click at [423, 21] on icon "Salvar" at bounding box center [429, 20] width 18 height 18
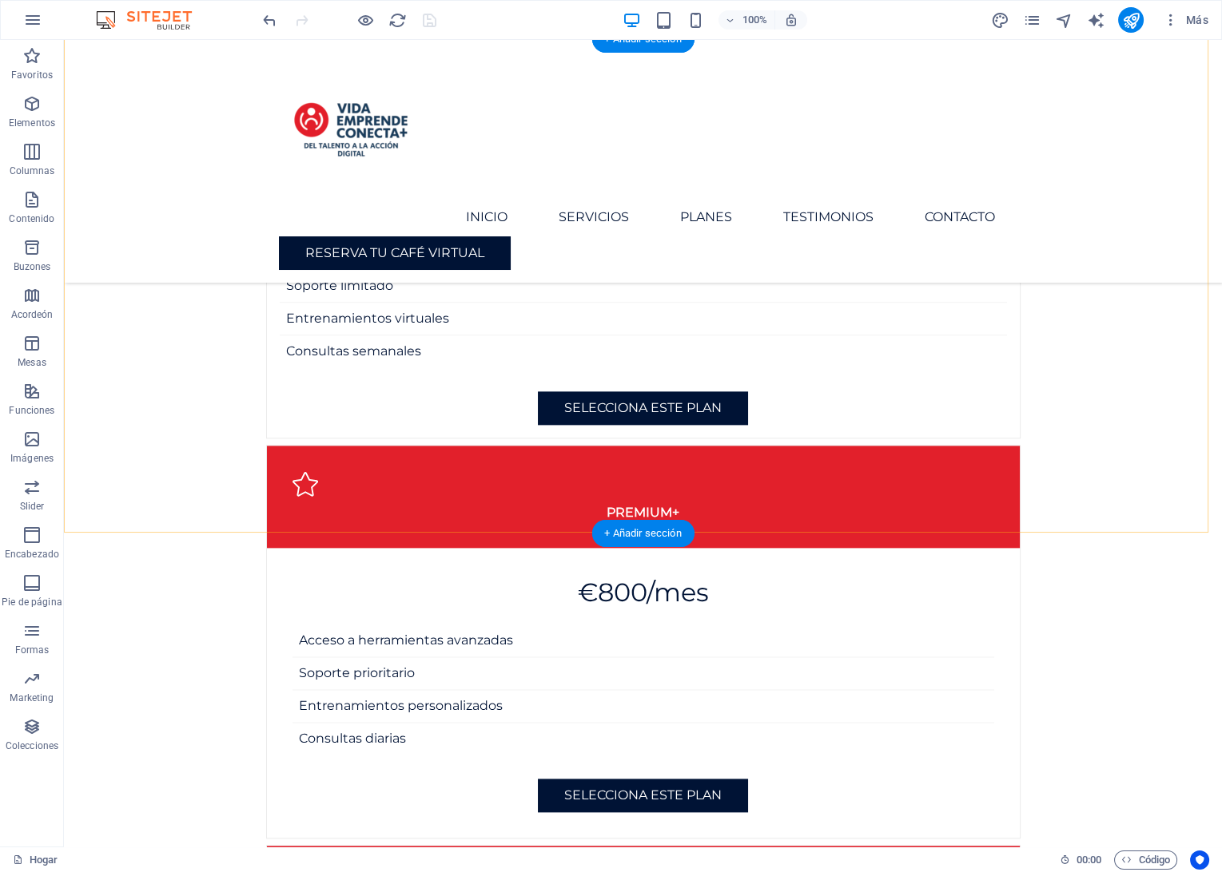
scroll to position [3591, 0]
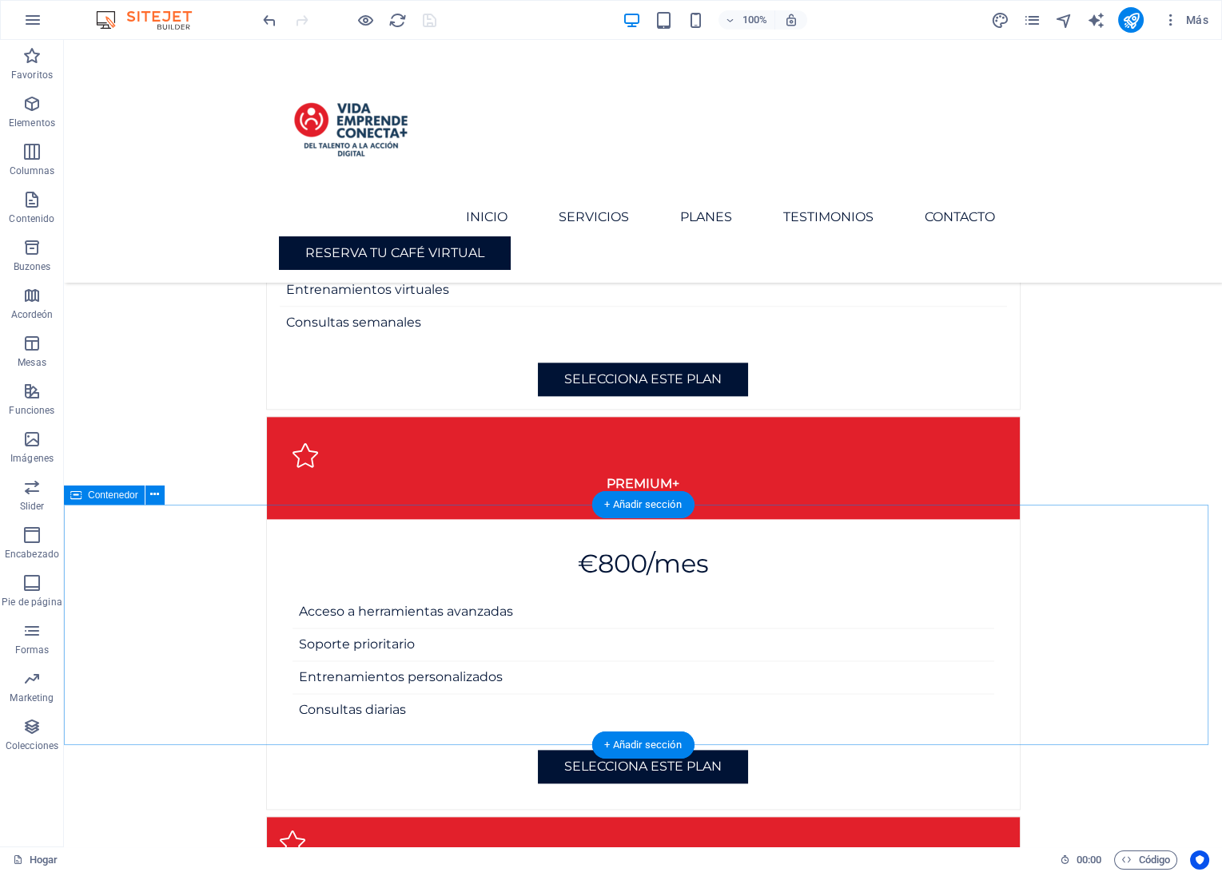
click at [161, 502] on button at bounding box center [154, 495] width 19 height 19
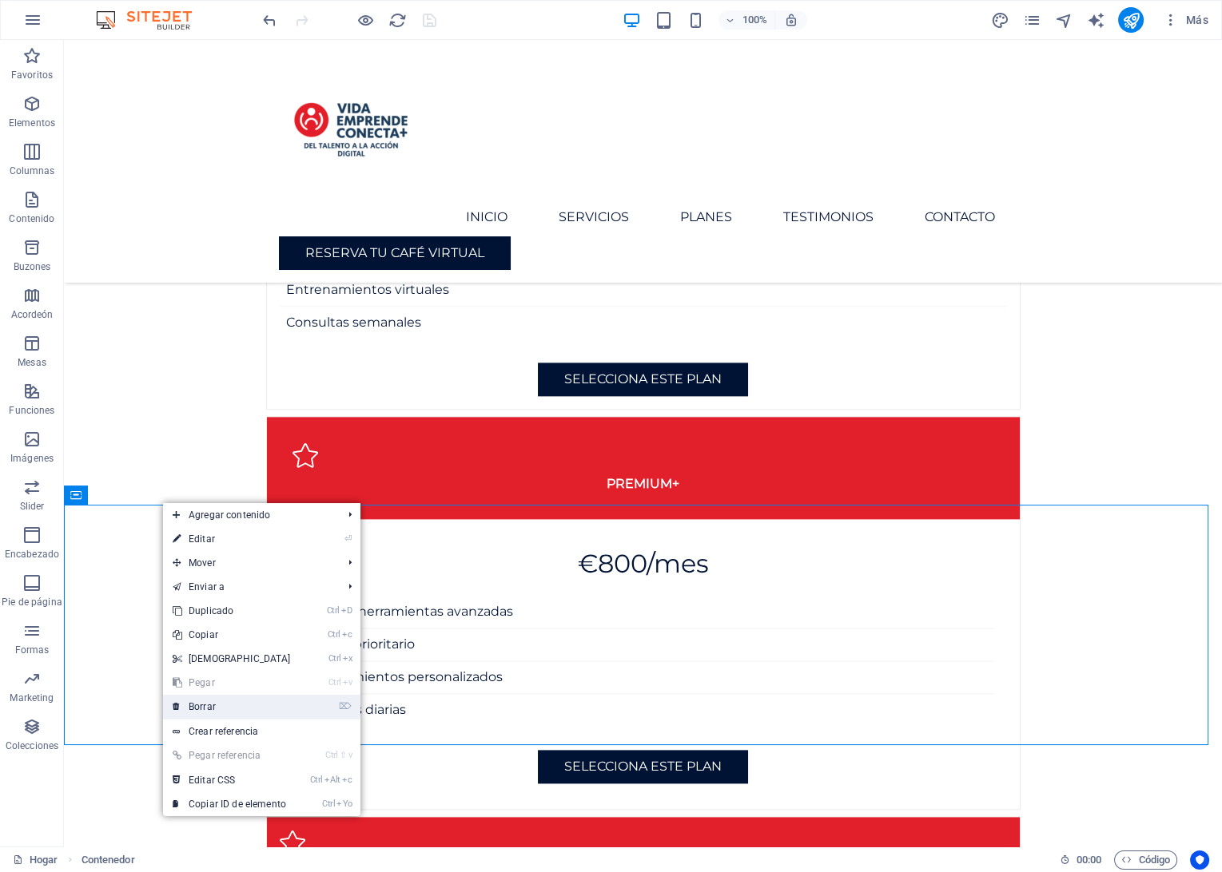
click at [205, 707] on link "⌦ Borrar" at bounding box center [231, 707] width 137 height 24
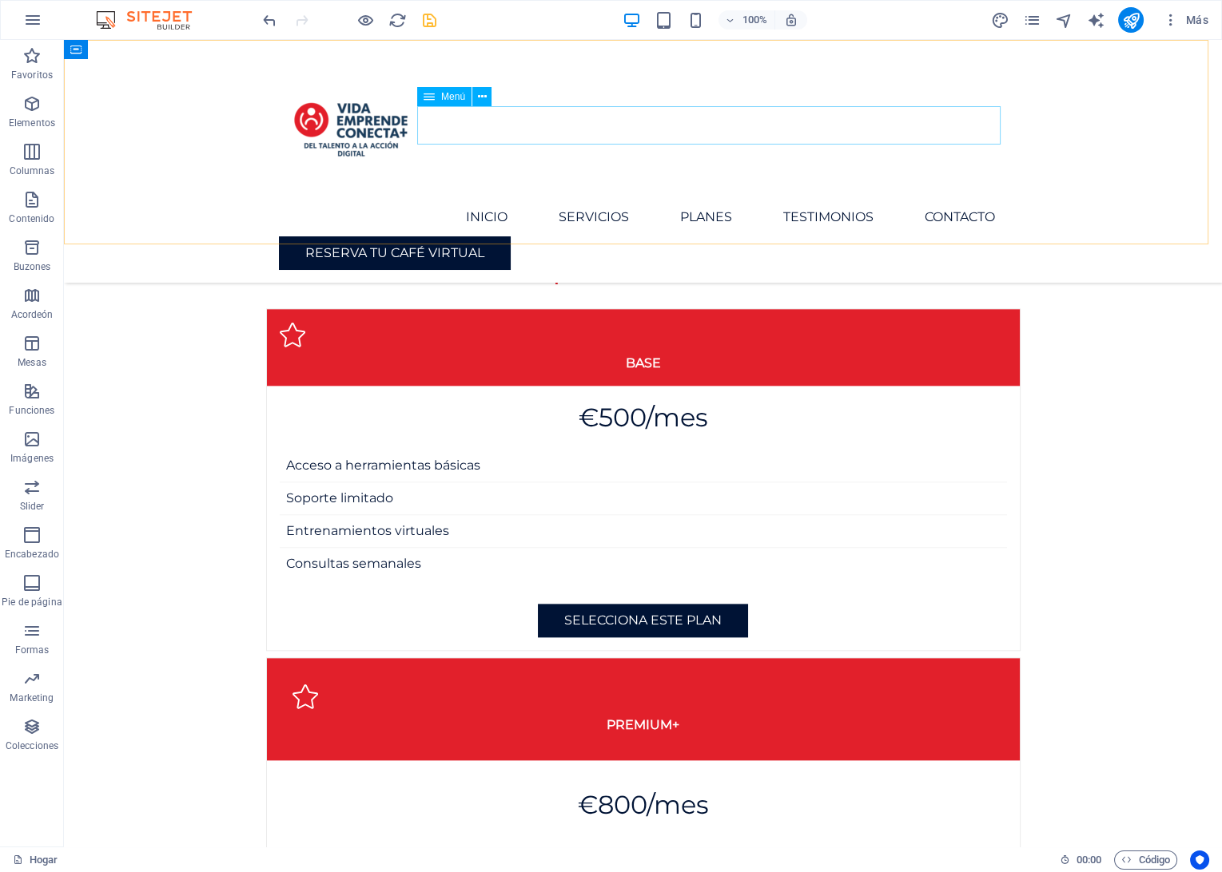
click at [933, 198] on nav "Inicio Servicios Planes Testimonios Contacto" at bounding box center [643, 217] width 729 height 38
click at [479, 98] on icon at bounding box center [482, 97] width 9 height 17
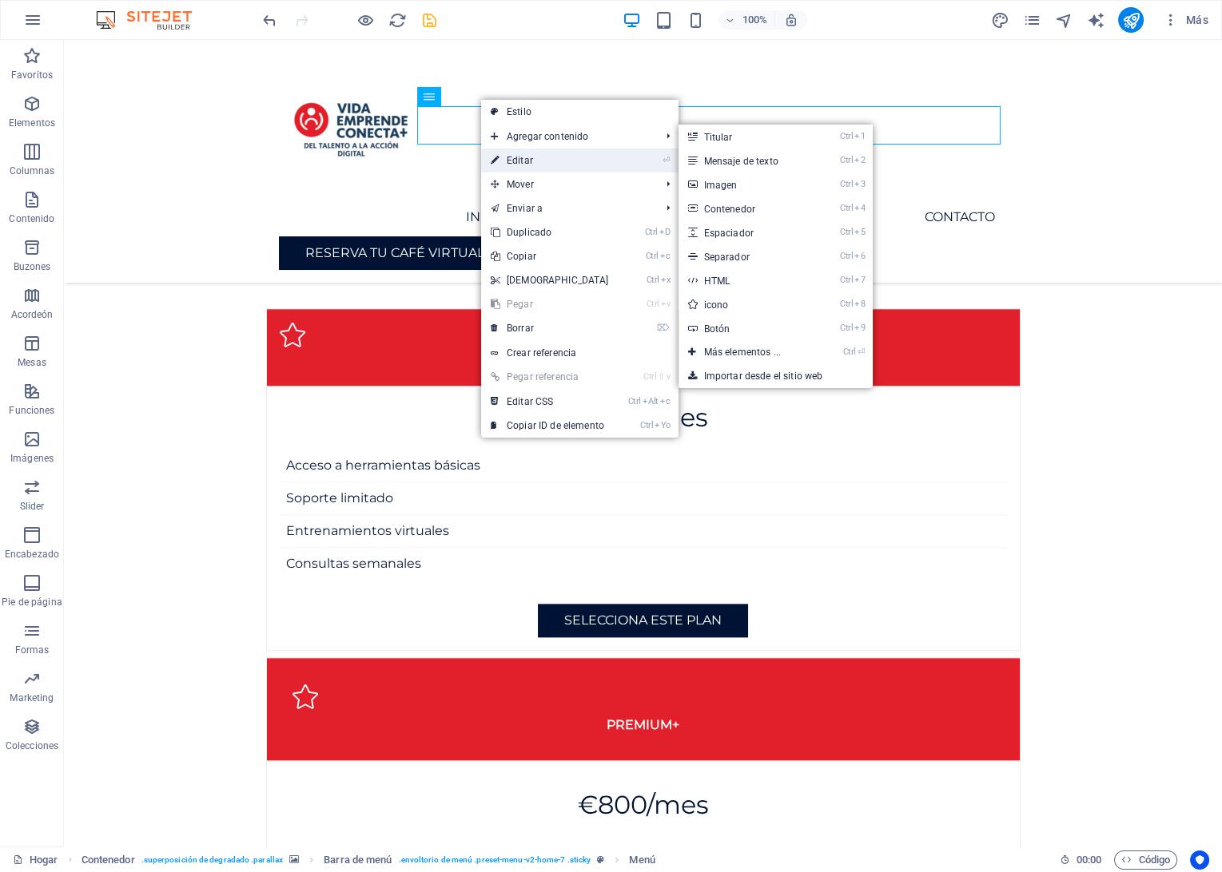
click at [521, 157] on link "⏎ Editar" at bounding box center [549, 161] width 137 height 24
select select
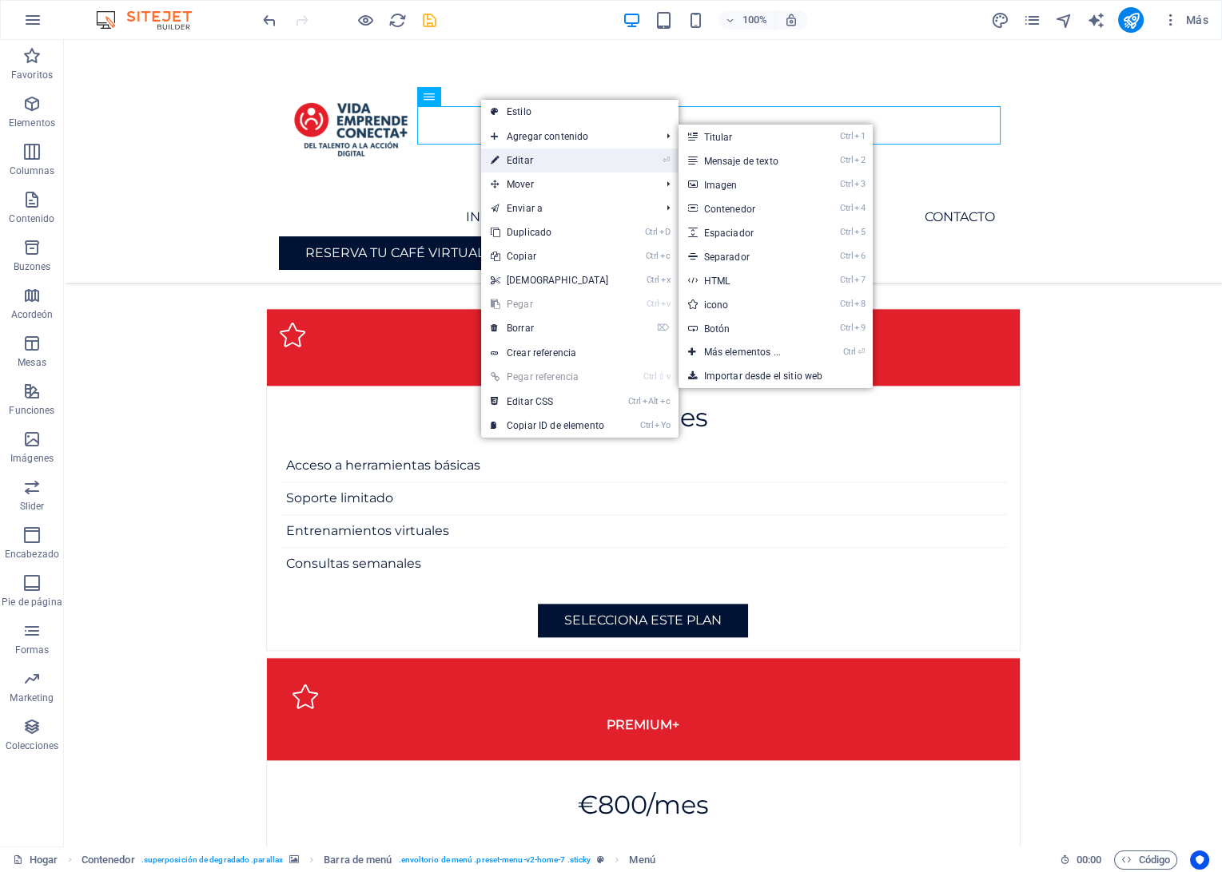
select select
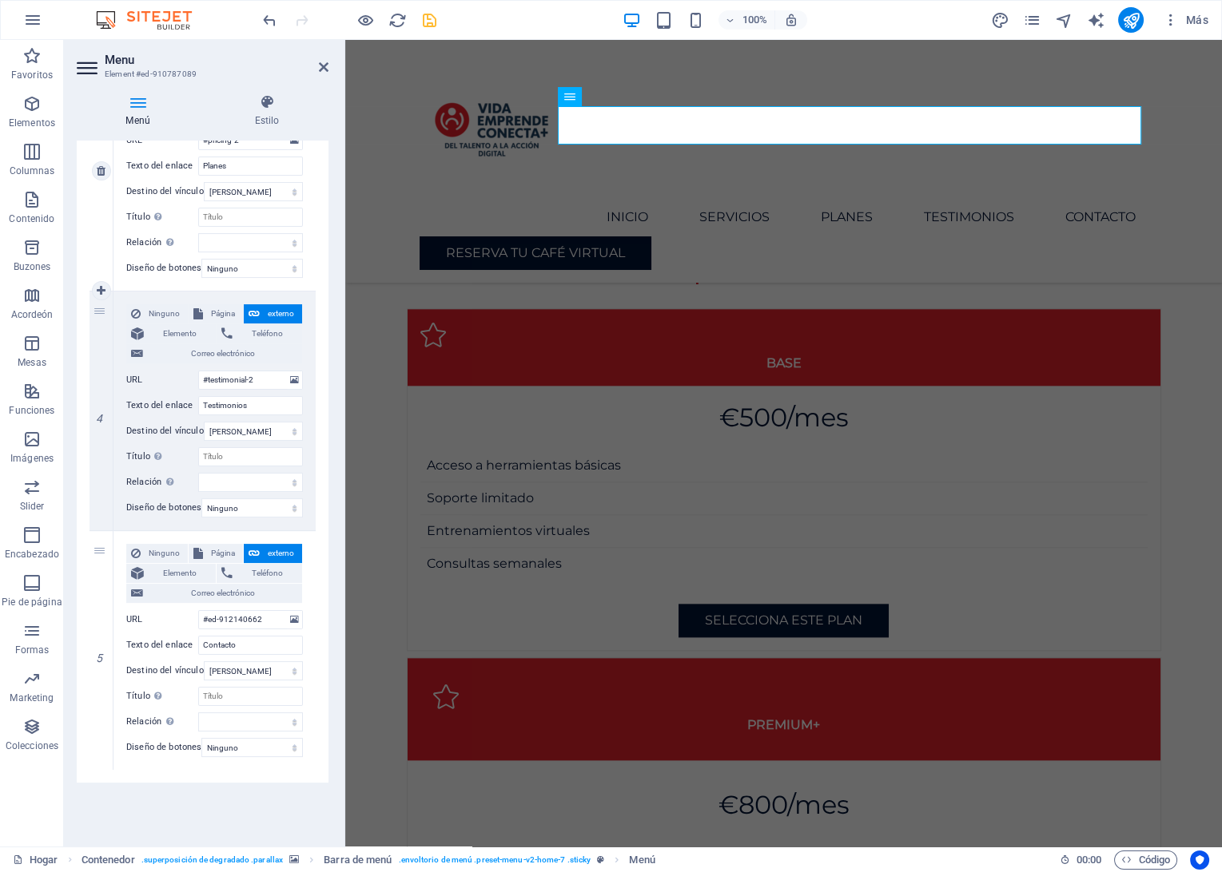
scroll to position [724, 0]
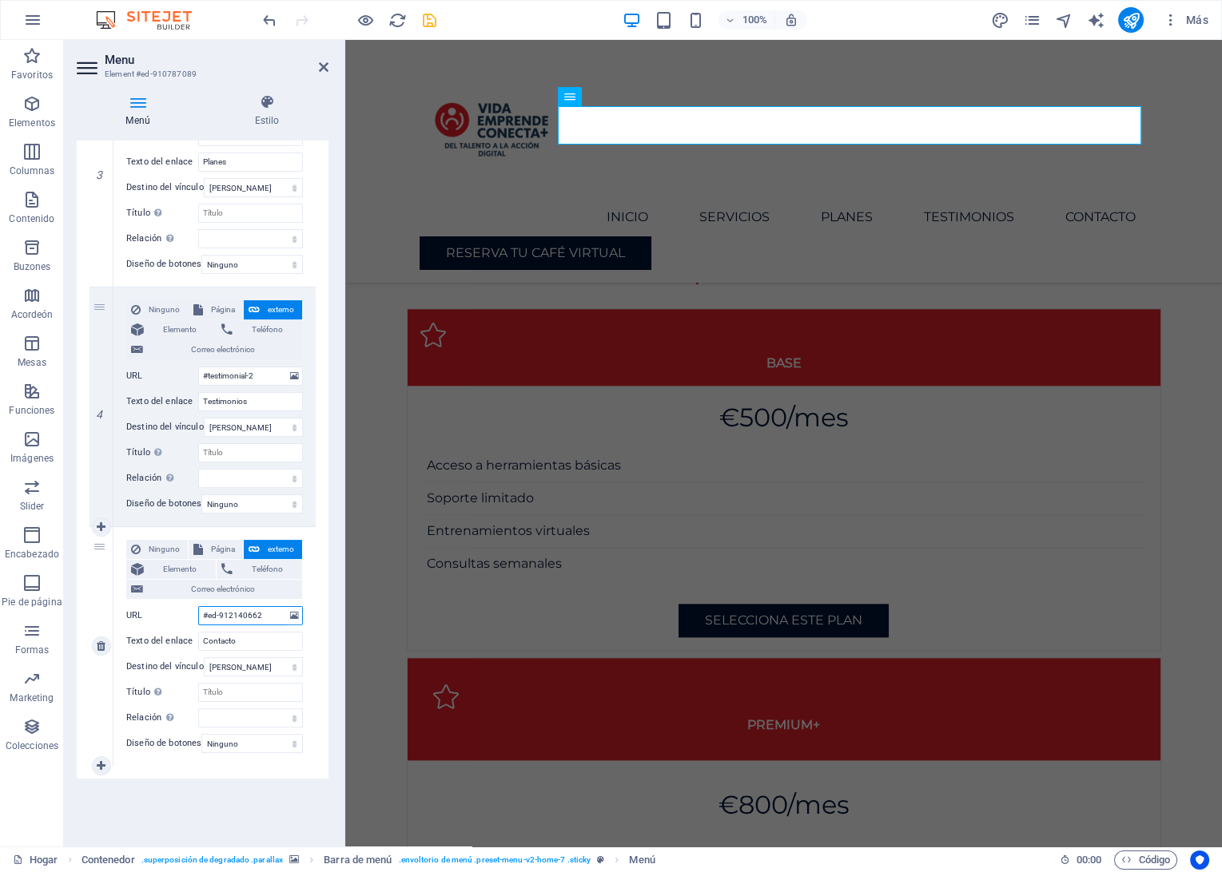
click at [228, 612] on input "#ed-912140662" at bounding box center [250, 615] width 105 height 19
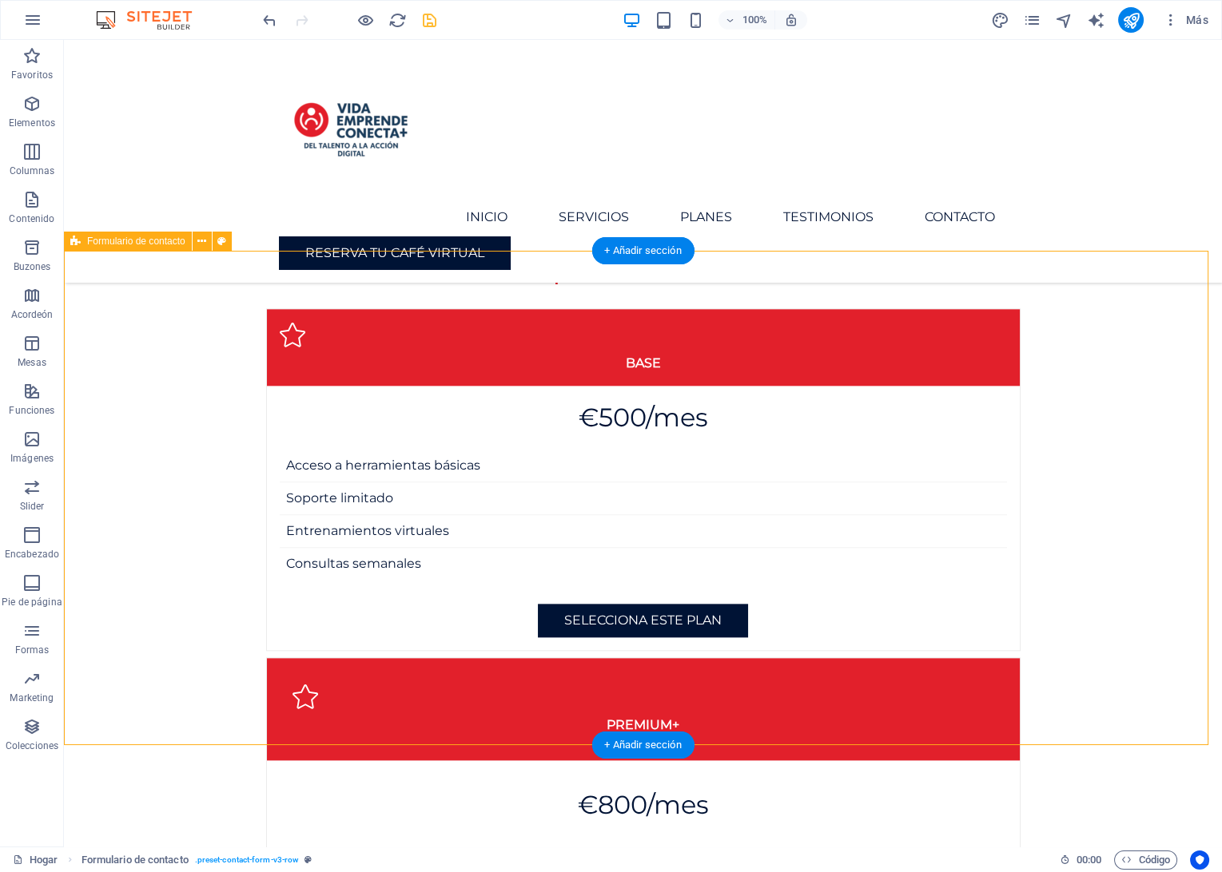
click at [205, 243] on icon at bounding box center [201, 241] width 9 height 17
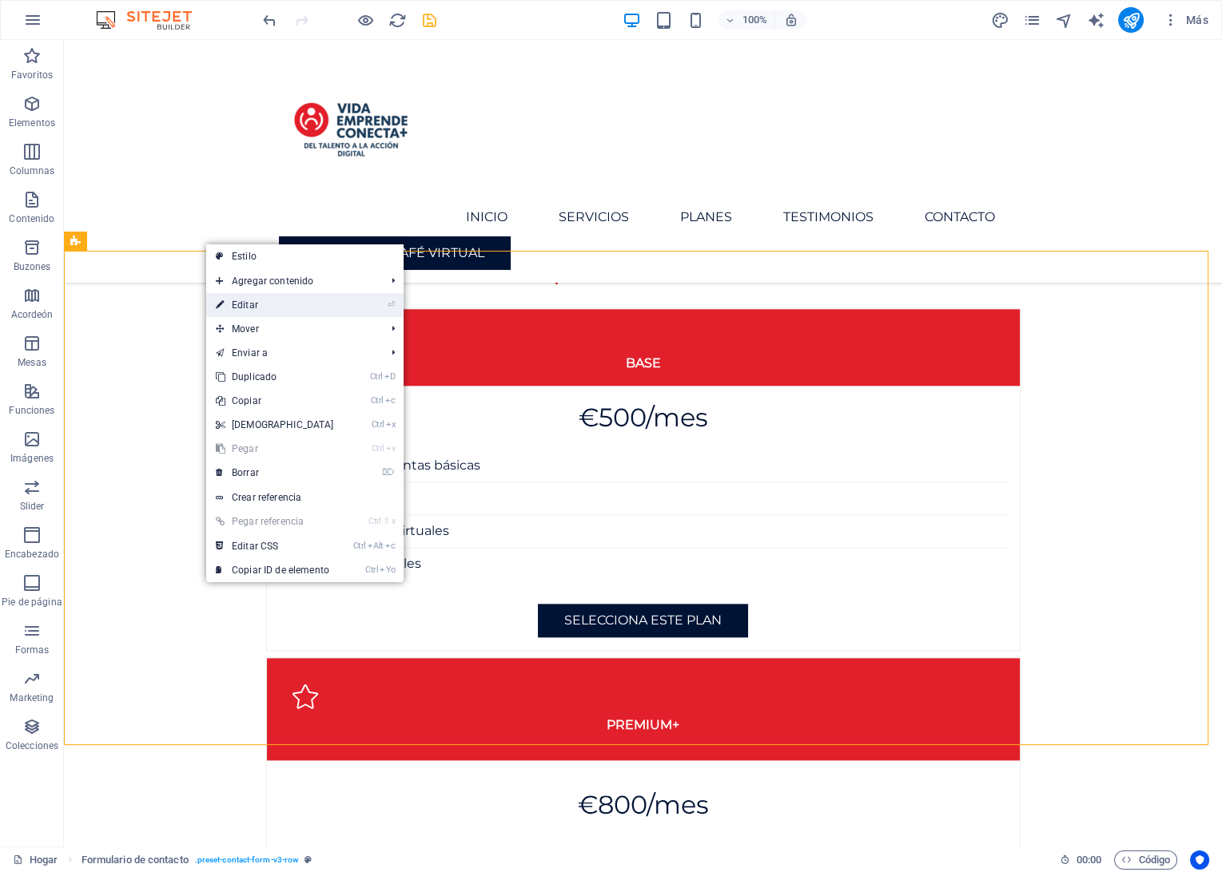
click at [264, 312] on link "⏎ Editar" at bounding box center [274, 305] width 137 height 24
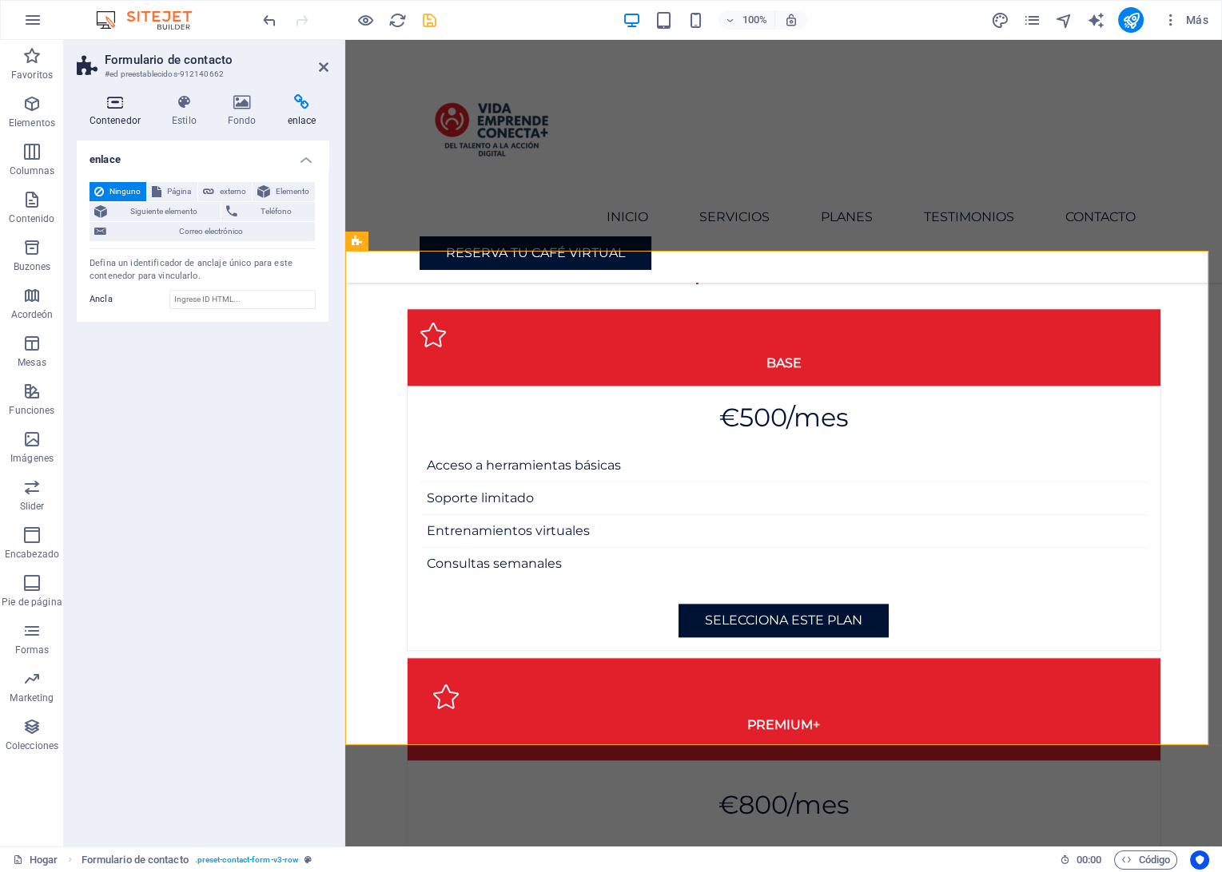
click at [104, 113] on h4 "Contenedor" at bounding box center [118, 111] width 82 height 34
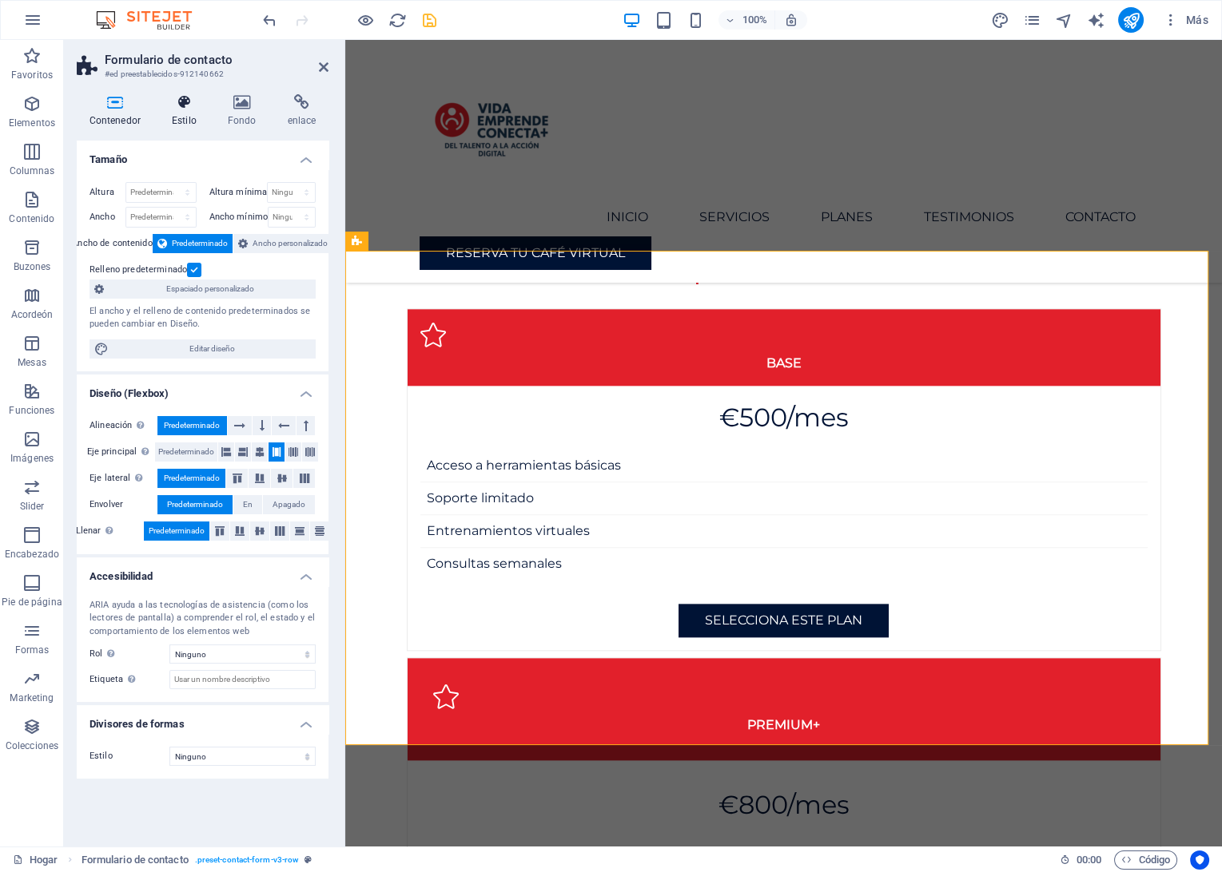
click at [184, 104] on icon at bounding box center [184, 102] width 50 height 16
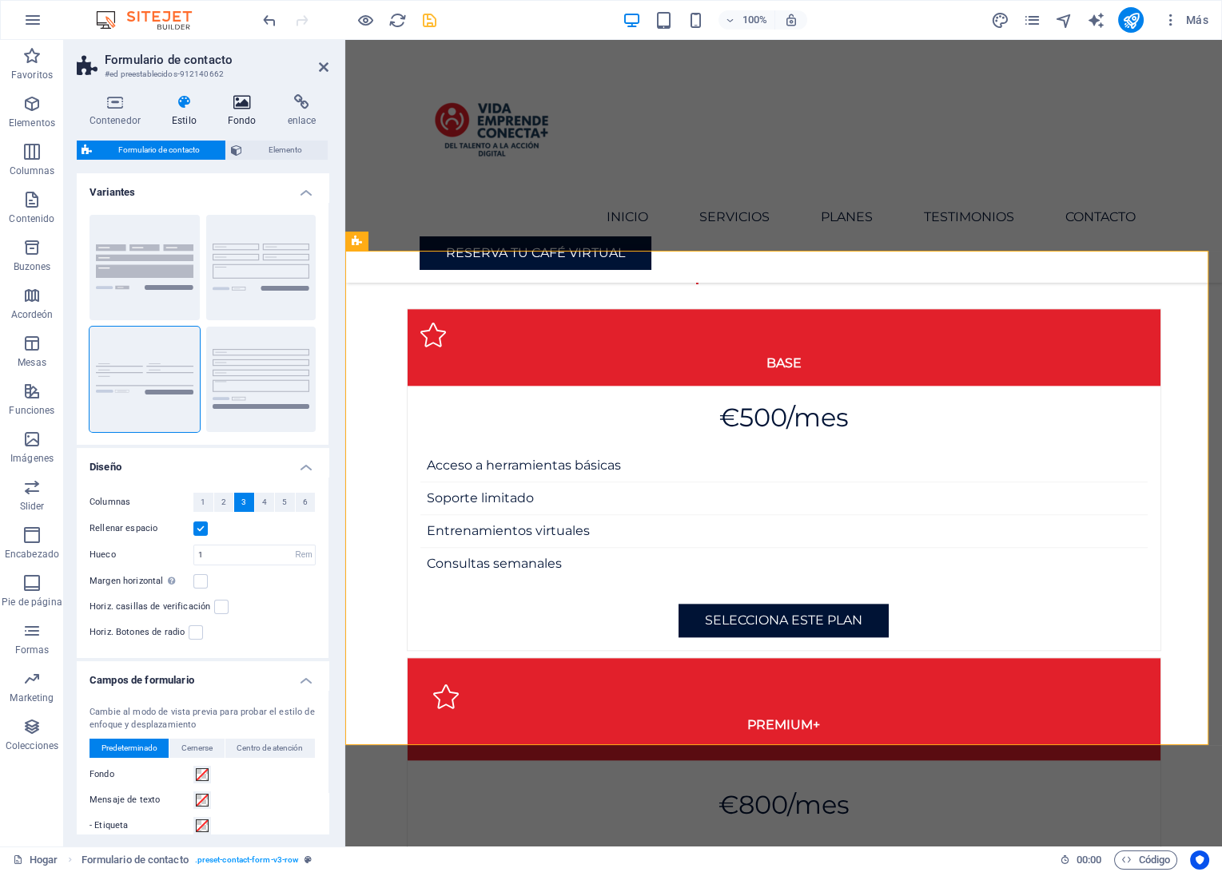
click at [249, 125] on h4 "Fondo" at bounding box center [245, 111] width 60 height 34
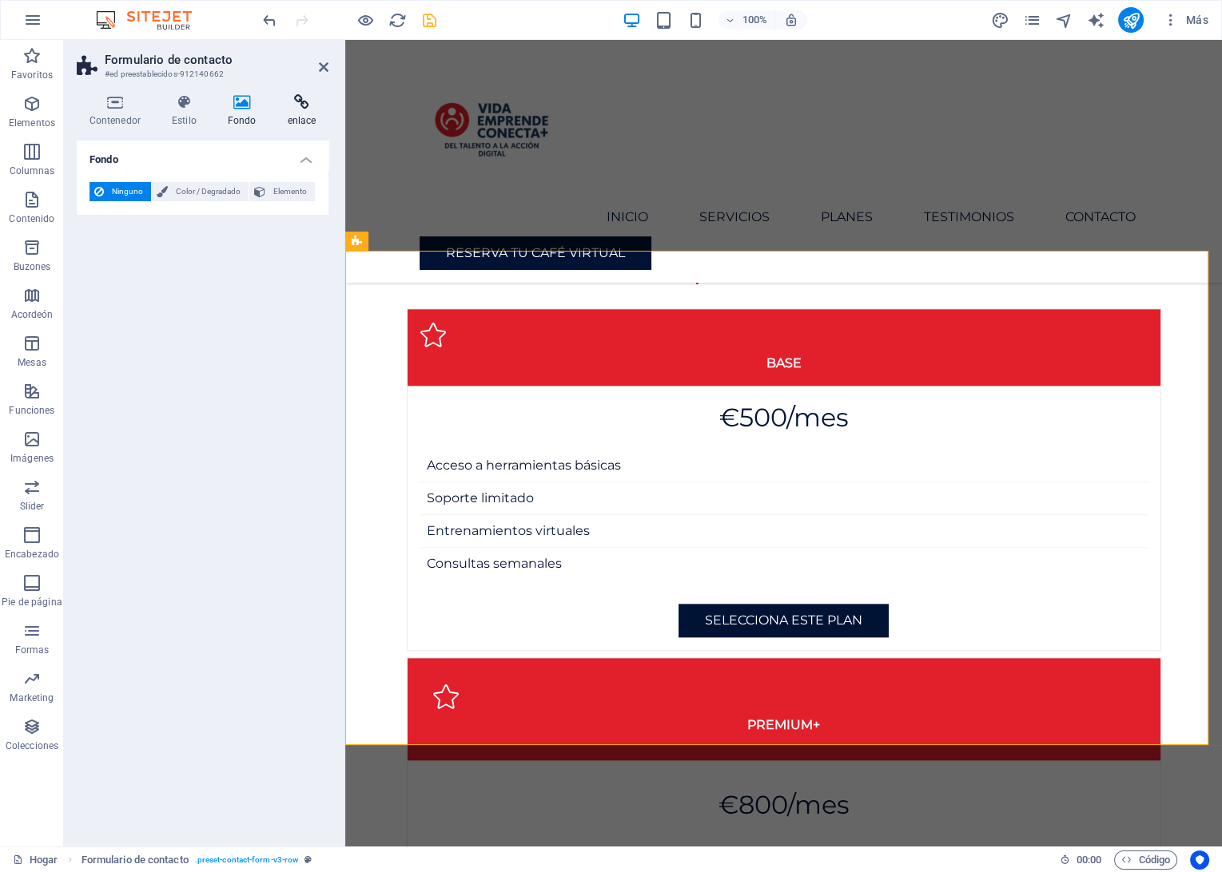
click at [294, 113] on h4 "enlace" at bounding box center [302, 111] width 54 height 34
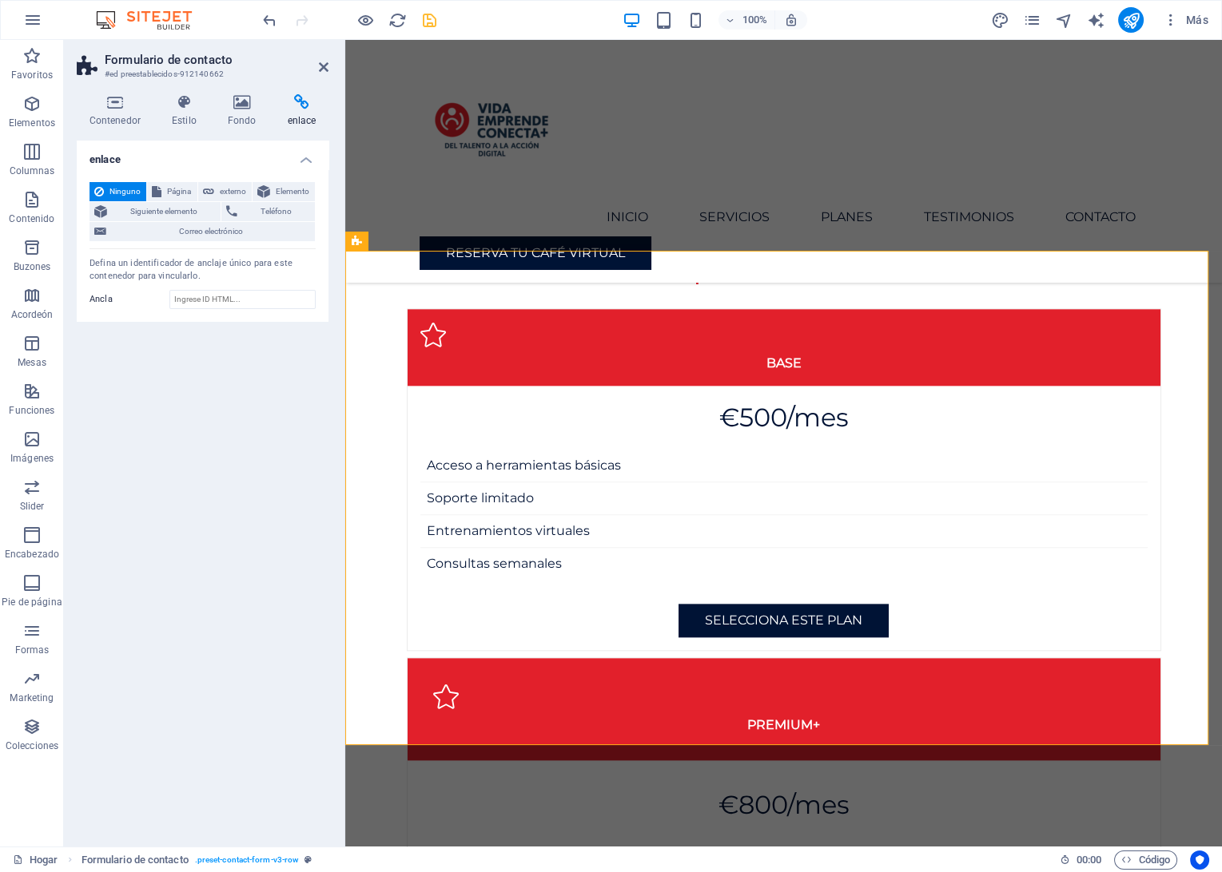
click at [141, 70] on h3 "#ed preestablecidos-912140662" at bounding box center [201, 74] width 192 height 14
click at [148, 56] on h2 "Formulario de contacto" at bounding box center [217, 60] width 224 height 14
click at [145, 71] on h3 "#ed preestablecidos-912140662" at bounding box center [201, 74] width 192 height 14
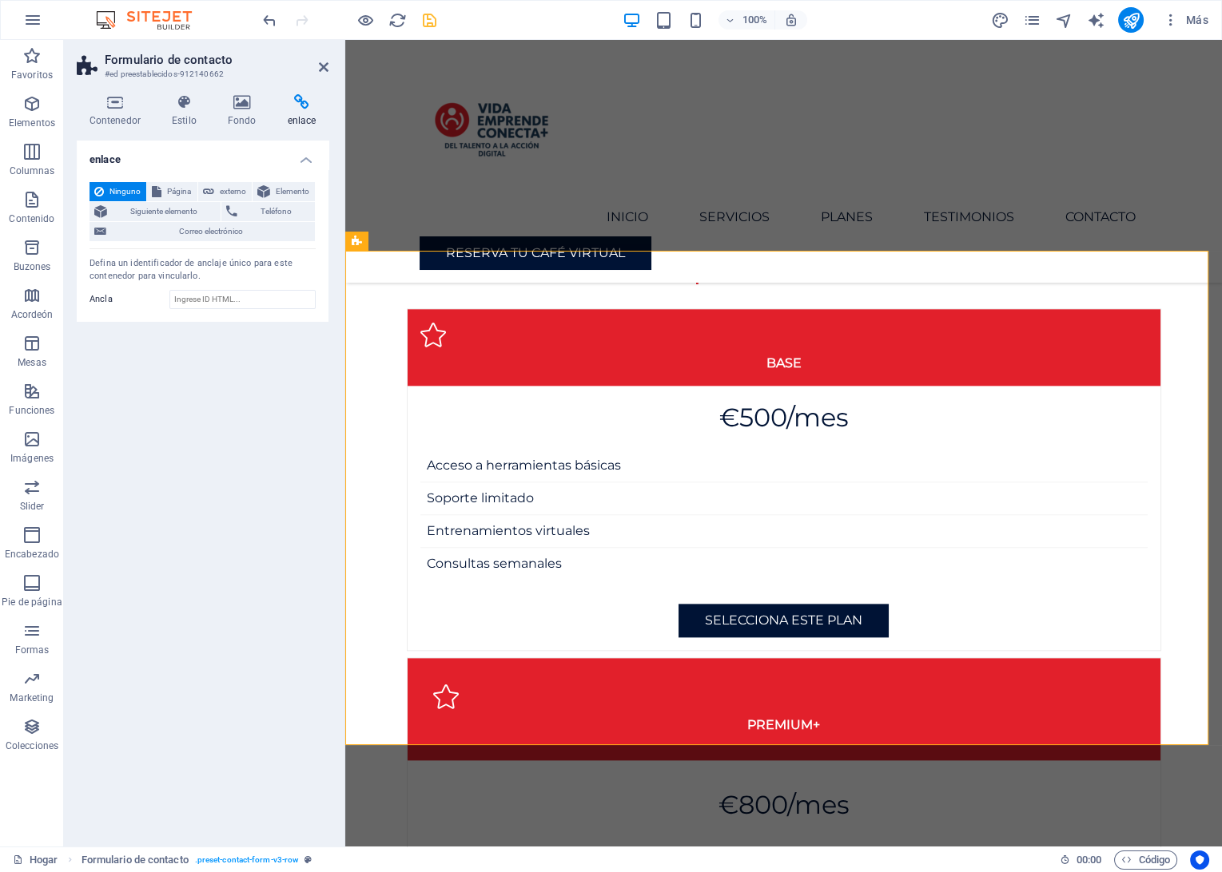
click at [145, 73] on h3 "#ed preestablecidos-912140662" at bounding box center [201, 74] width 192 height 14
click at [145, 74] on h3 "#ed preestablecidos-912140662" at bounding box center [201, 74] width 192 height 14
click at [206, 305] on input "Ancla" at bounding box center [242, 299] width 146 height 19
paste input "#ed-912140662"
type input "#ed-912140662"
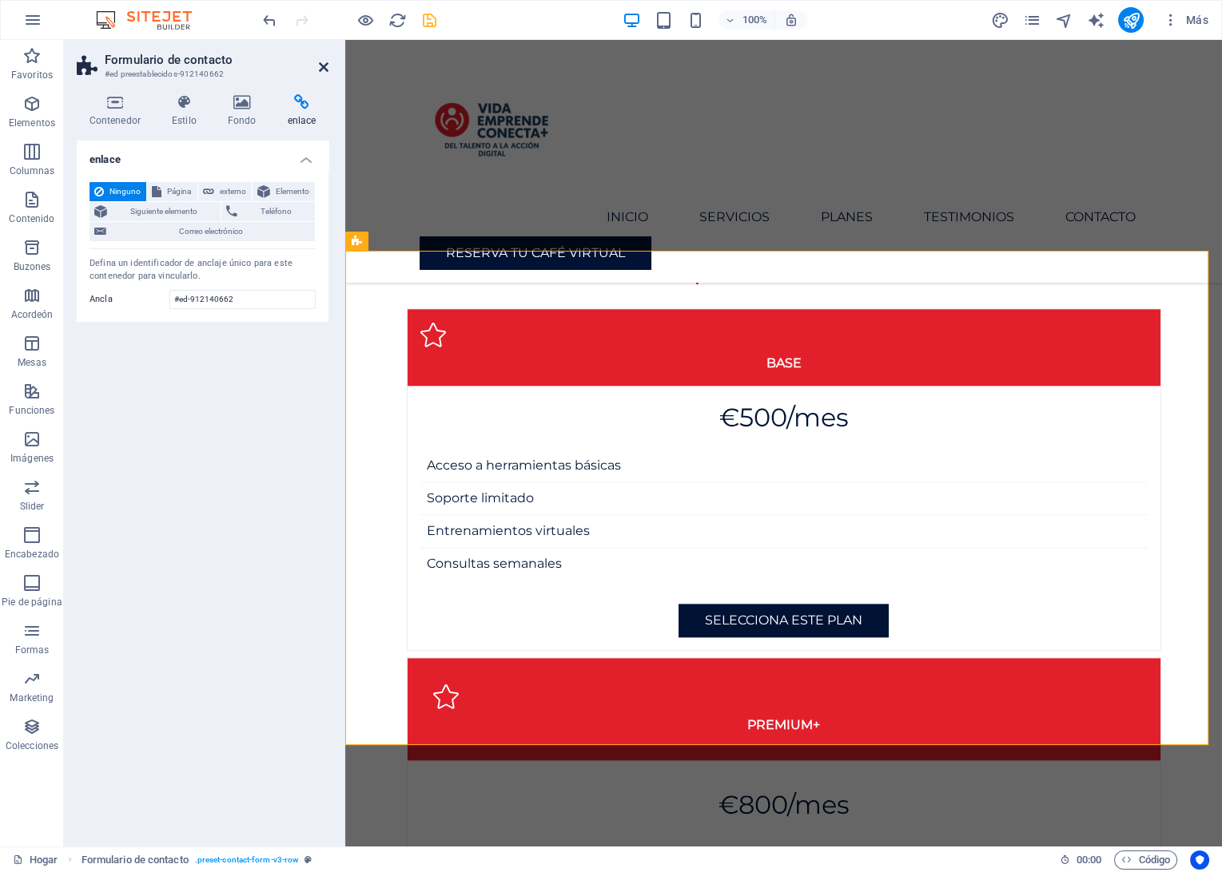
drag, startPoint x: 256, startPoint y: 26, endPoint x: 320, endPoint y: 66, distance: 76.1
click at [320, 66] on icon at bounding box center [324, 67] width 10 height 13
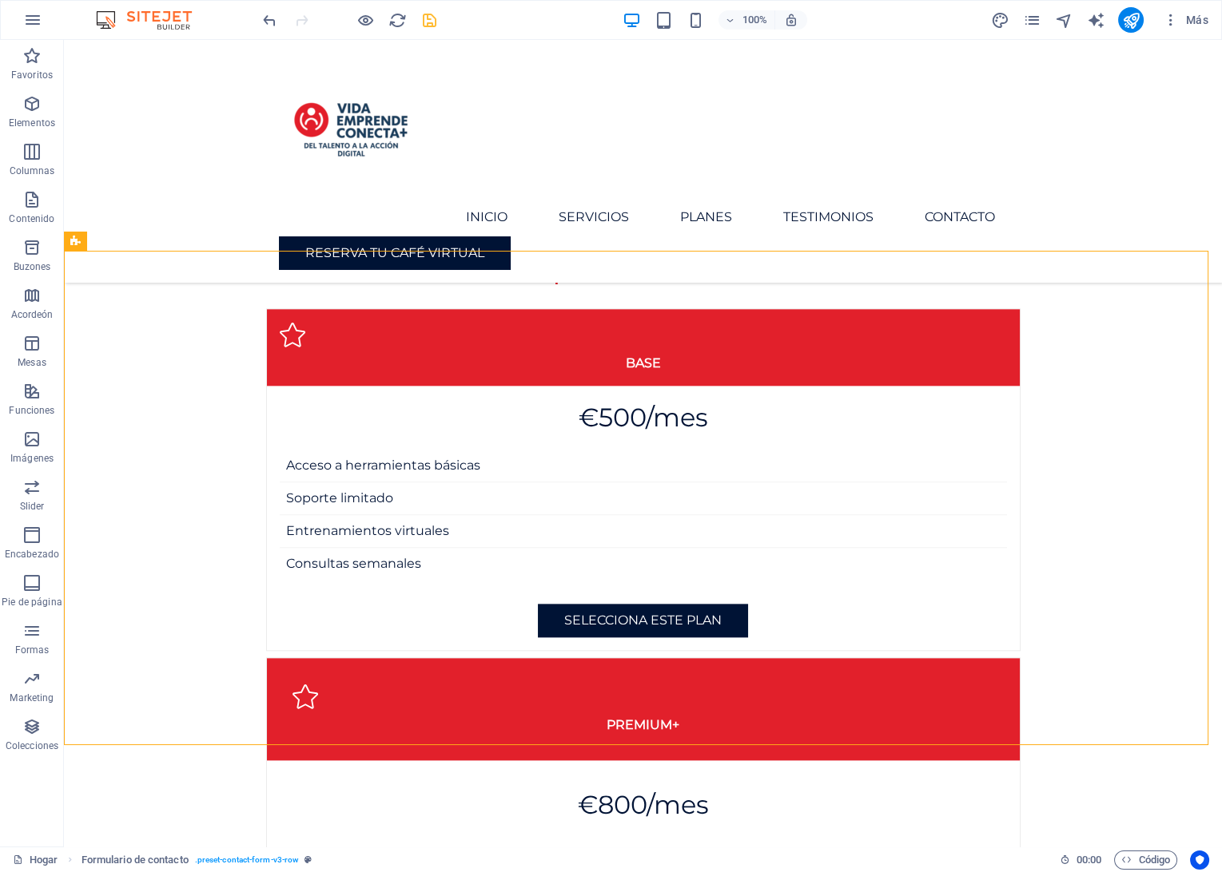
click at [420, 19] on icon "Salvar" at bounding box center [429, 20] width 18 height 18
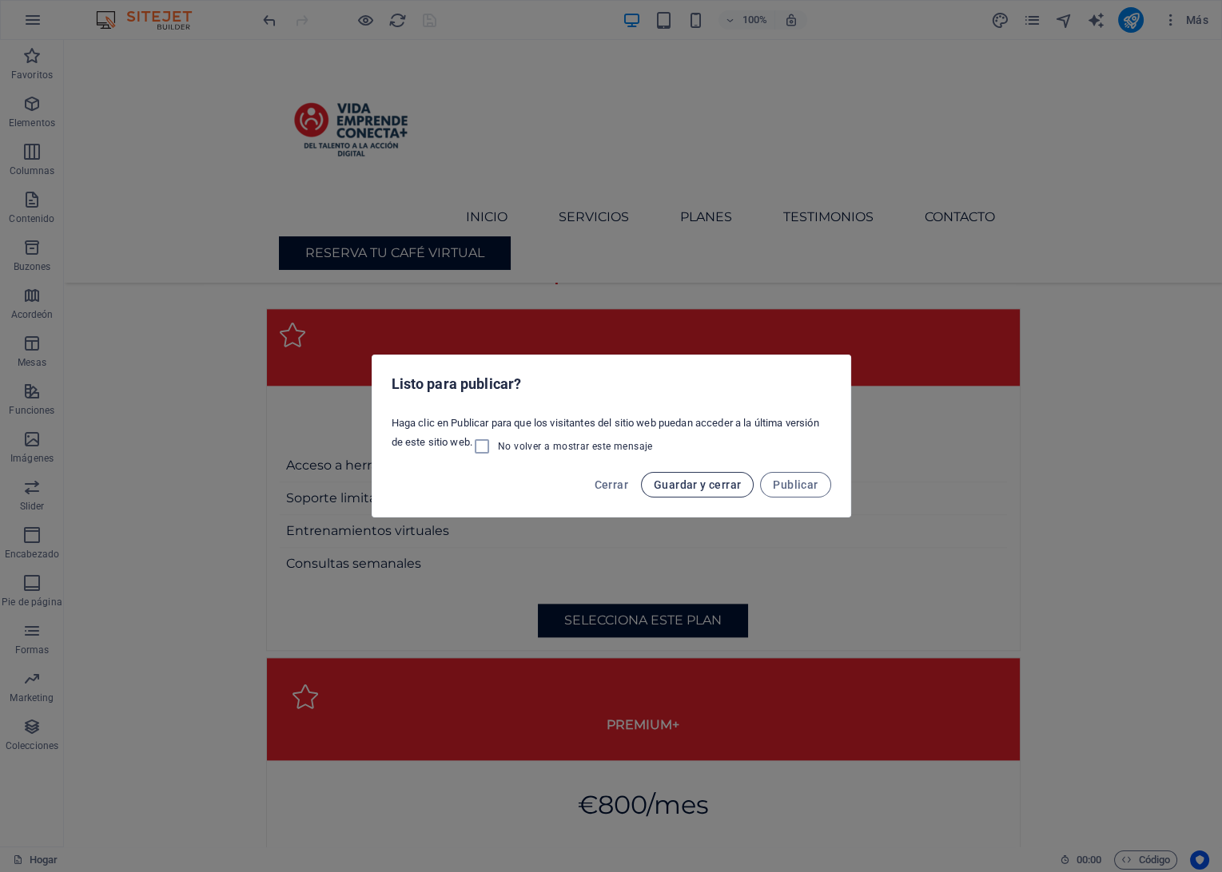
click at [703, 482] on span "Guardar y cerrar" at bounding box center [697, 485] width 87 height 13
